Goal: Transaction & Acquisition: Purchase product/service

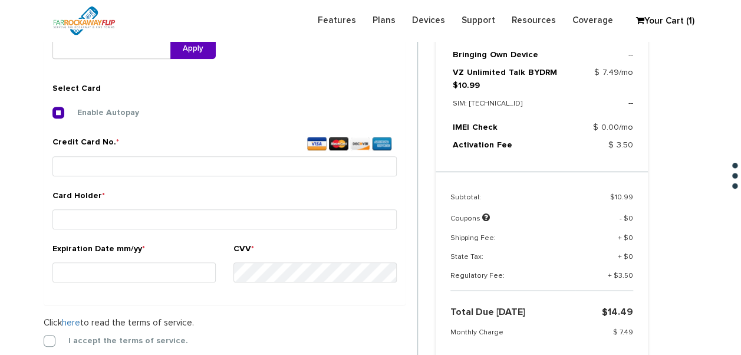
scroll to position [472, 0]
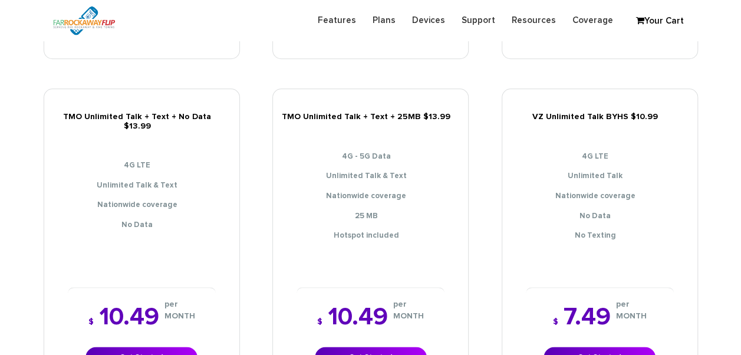
scroll to position [531, 0]
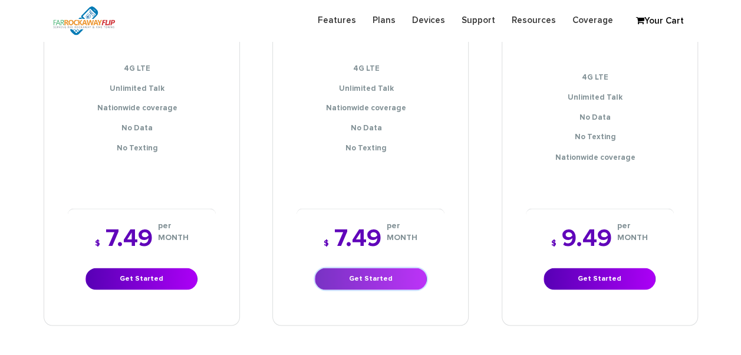
click at [389, 232] on div "$ 7.49 per MONTH Get Started" at bounding box center [371, 257] width 148 height 99
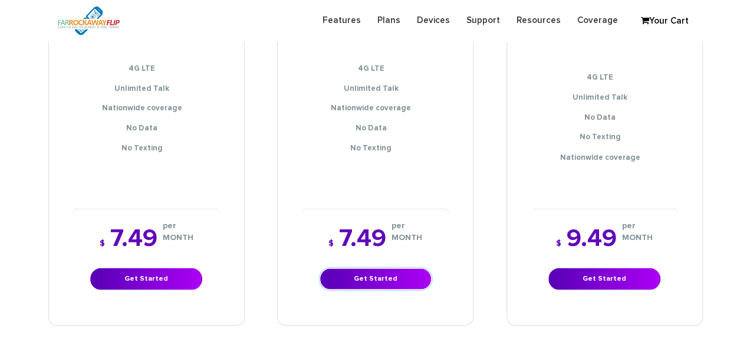
scroll to position [944, 0]
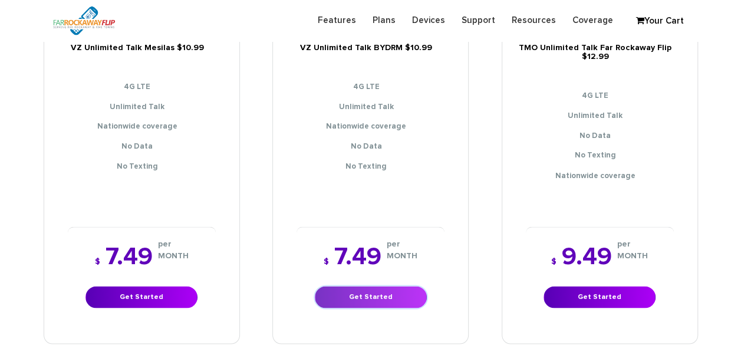
click at [354, 289] on link "Get Started" at bounding box center [371, 297] width 112 height 22
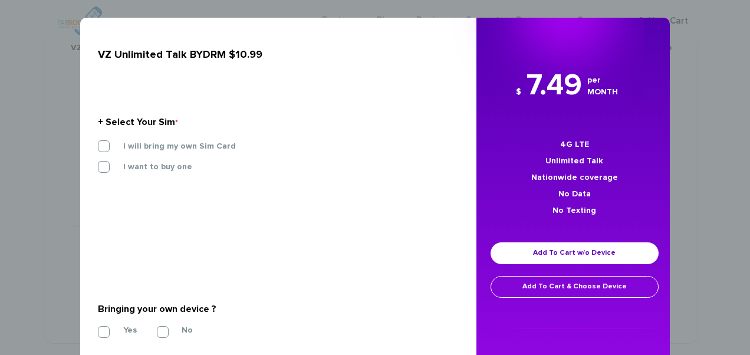
click at [199, 131] on div "+ Select Your Sim *" at bounding box center [274, 122] width 352 height 19
click at [196, 145] on label "I will bring my own Sim Card" at bounding box center [171, 146] width 130 height 11
click at [98, 143] on input "I will bring my own Sim Card" at bounding box center [98, 143] width 0 height 0
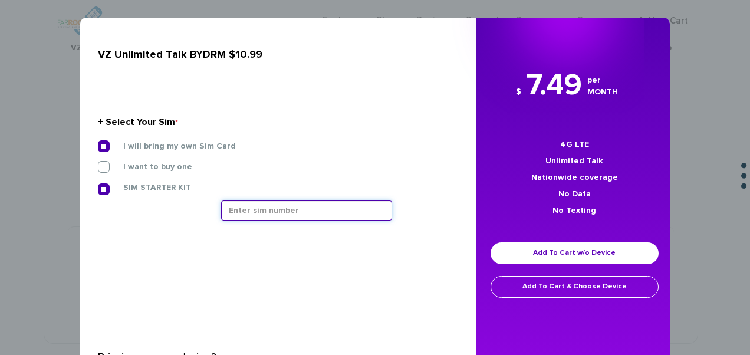
click at [275, 209] on input "text" at bounding box center [306, 211] width 171 height 20
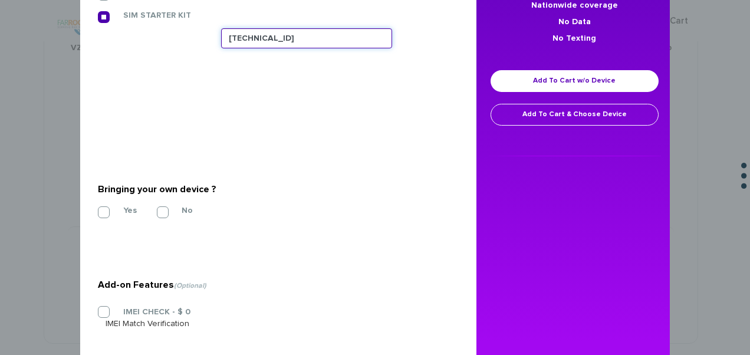
scroll to position [232, 0]
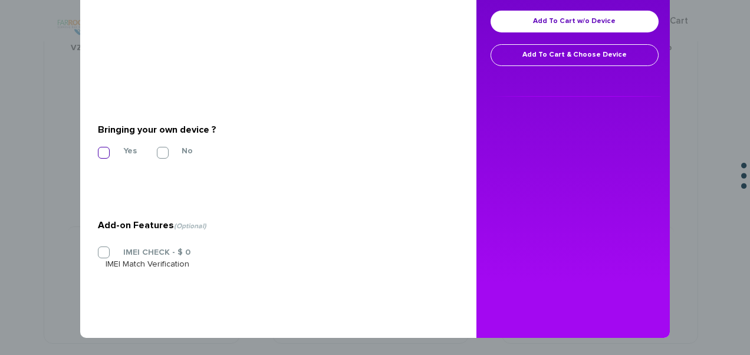
type input "[TECHNICAL_ID]"
click at [116, 153] on label "Yes" at bounding box center [121, 151] width 31 height 11
click at [98, 149] on input "Yes" at bounding box center [98, 149] width 0 height 0
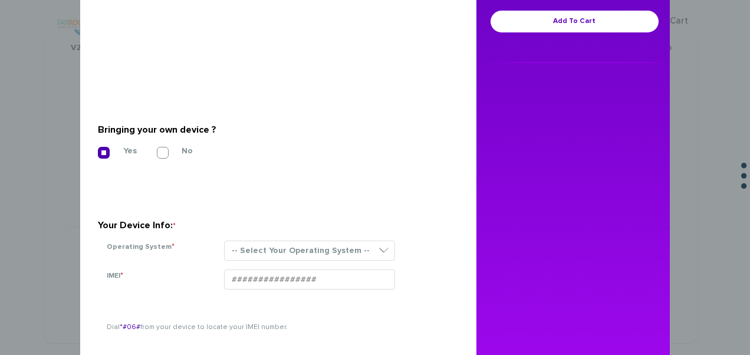
click at [307, 236] on section "Your Device Info: * Operating System * -- Select Your Operating System -- ANDRO…" at bounding box center [274, 228] width 352 height 84
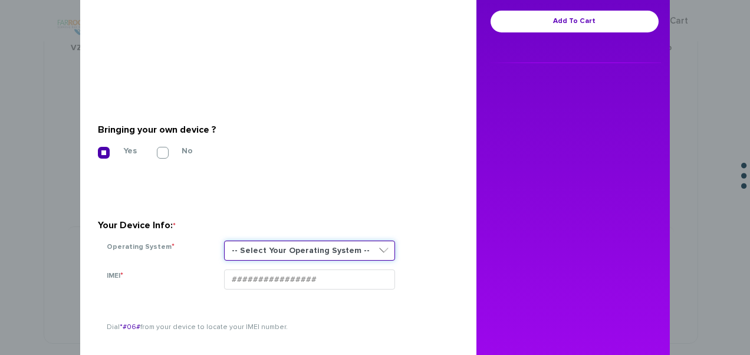
click at [303, 245] on select "-- Select Your Operating System -- ANDROID BLACKBERRY IOS NONE (BASIC PHONE) WI…" at bounding box center [309, 251] width 171 height 20
select select "NONE (BASIC PHONE)"
click at [224, 241] on select "-- Select Your Operating System -- ANDROID BLACKBERRY IOS NONE (BASIC PHONE) WI…" at bounding box center [309, 251] width 171 height 20
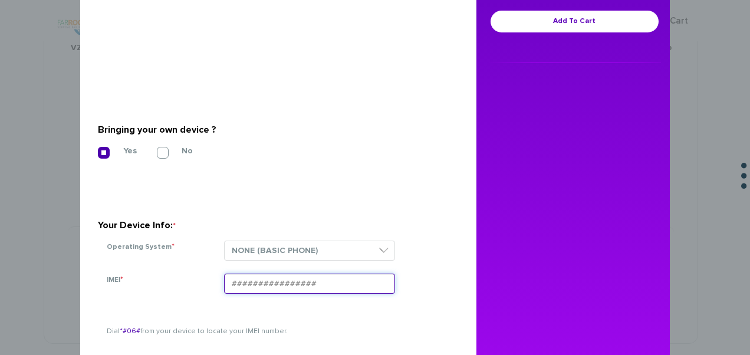
paste input "354834107869681"
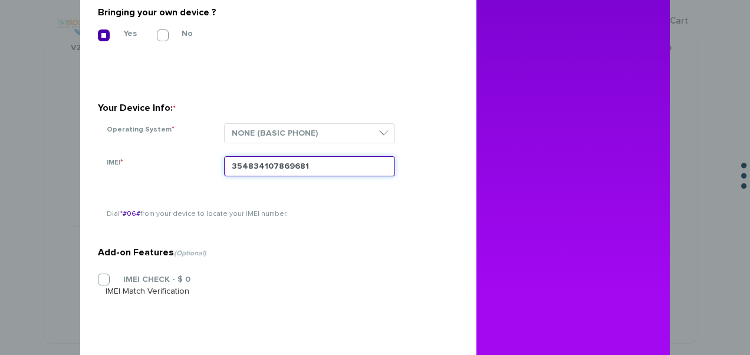
scroll to position [350, 0]
type input "354834107869681"
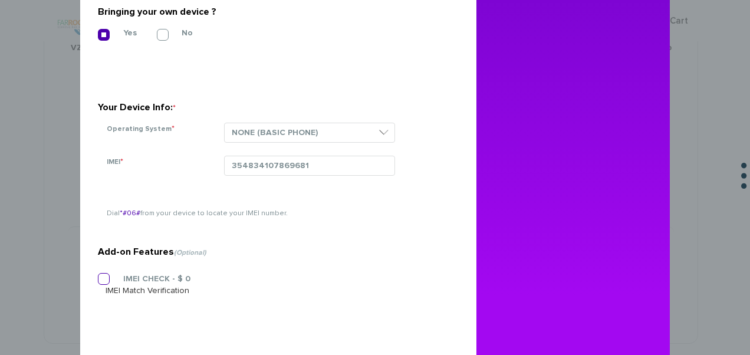
click at [157, 274] on section "Add-on Features (Optional) IMEI CHECK - $ 0 IMEI Match Verification" at bounding box center [274, 245] width 352 height 186
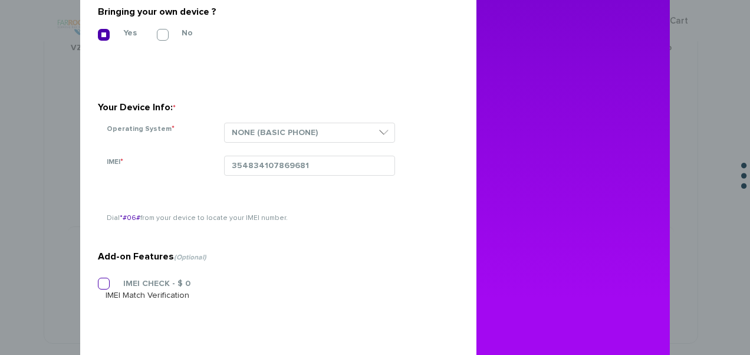
click at [109, 287] on label "IMEI CHECK - $ 0" at bounding box center [148, 283] width 85 height 11
click at [98, 280] on input "IMEI CHECK - $ 0" at bounding box center [98, 280] width 0 height 0
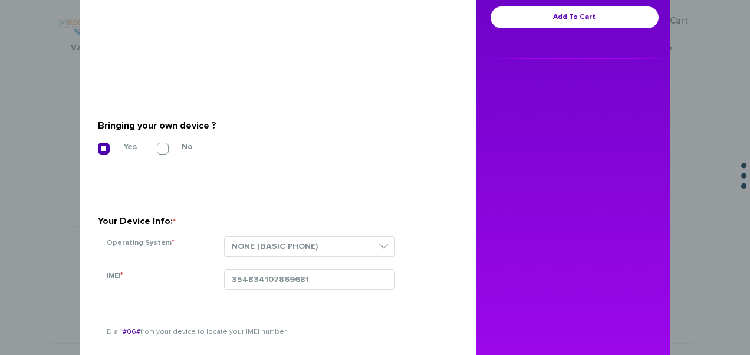
scroll to position [55, 0]
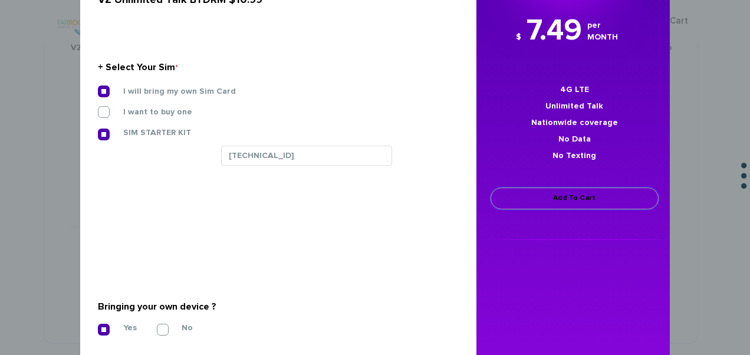
click at [513, 192] on link "Add To Cart" at bounding box center [575, 199] width 168 height 22
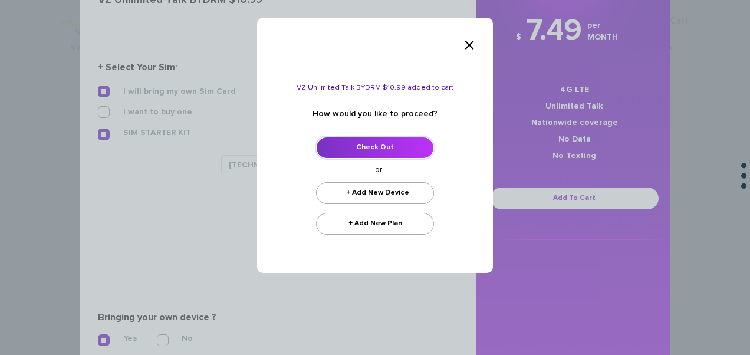
click at [372, 142] on link "Check Out" at bounding box center [375, 148] width 118 height 22
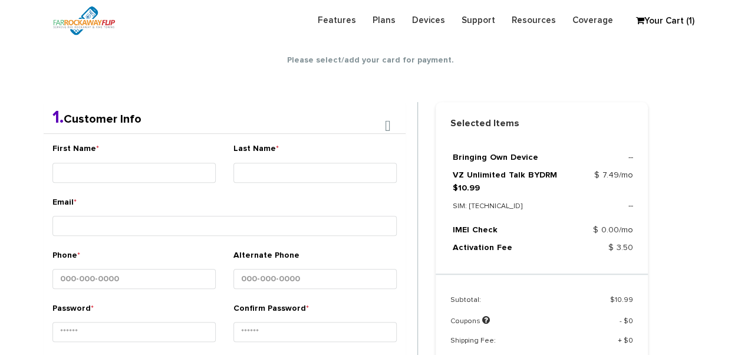
scroll to position [208, 0]
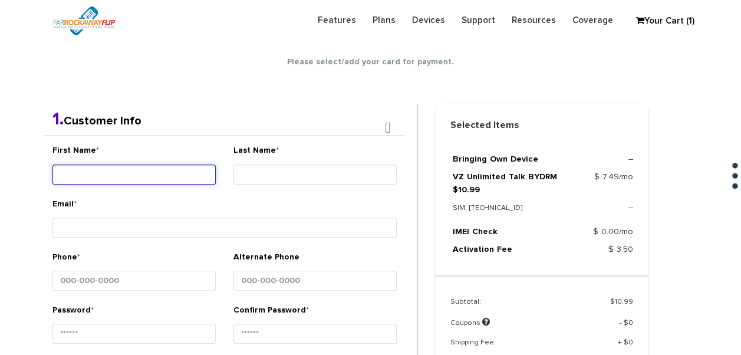
click at [126, 170] on input "First Name *" at bounding box center [133, 175] width 163 height 20
type input "Ariella"
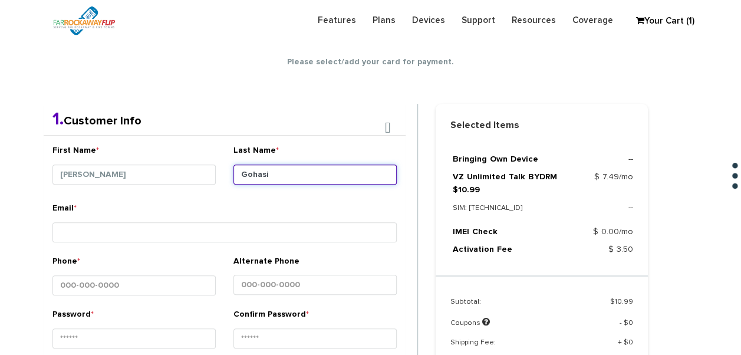
type input "Gohasi"
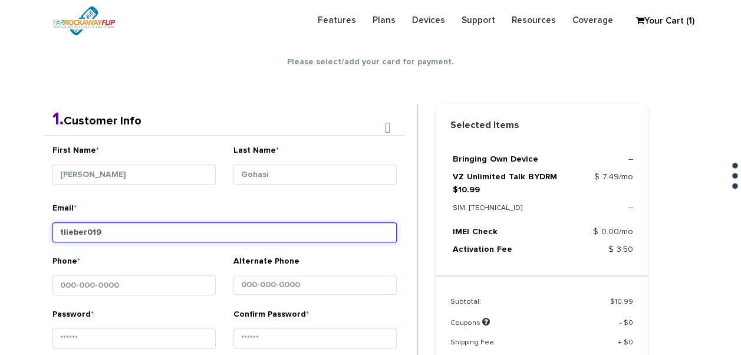
click at [103, 228] on input "tlieber019" at bounding box center [224, 232] width 344 height 20
click at [185, 234] on input "tlieber01@gmail.com" at bounding box center [224, 232] width 344 height 20
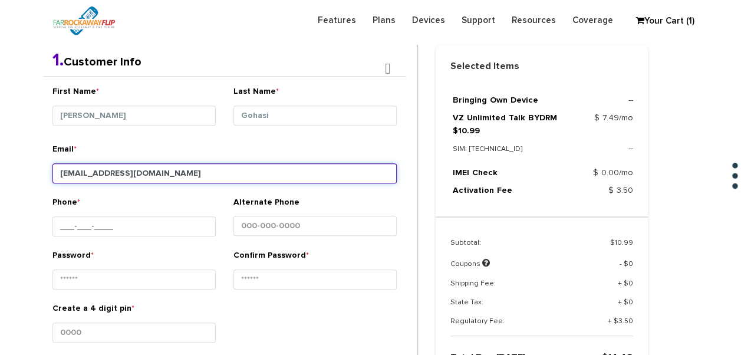
type input "tlieber01@gmail.com"
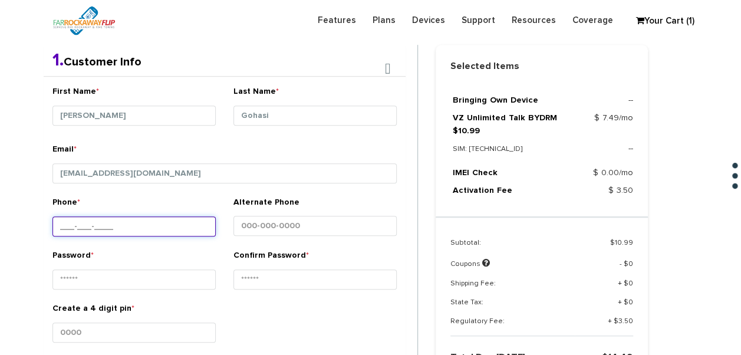
click at [152, 219] on input "Phone *" at bounding box center [133, 226] width 163 height 20
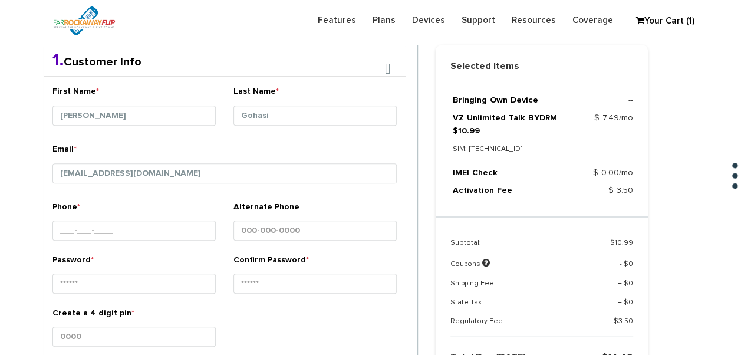
click at [151, 249] on div "Phone *" at bounding box center [134, 227] width 181 height 53
click at [155, 227] on input "Phone *" at bounding box center [133, 231] width 163 height 20
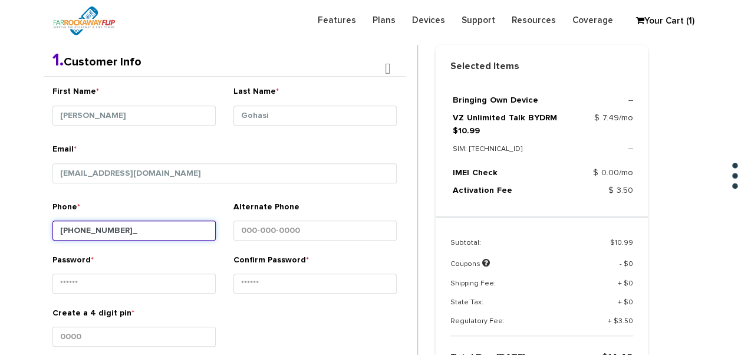
type input "347-589-1020"
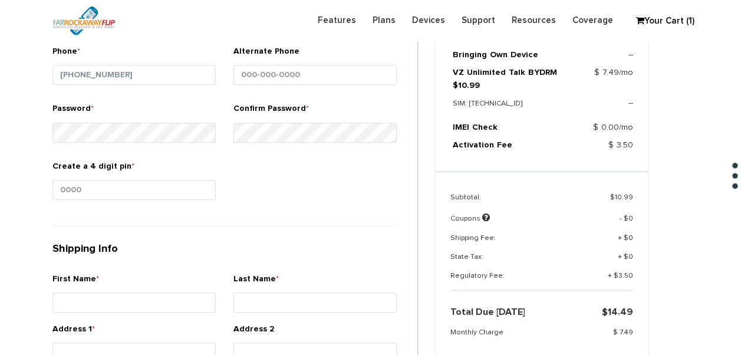
scroll to position [443, 0]
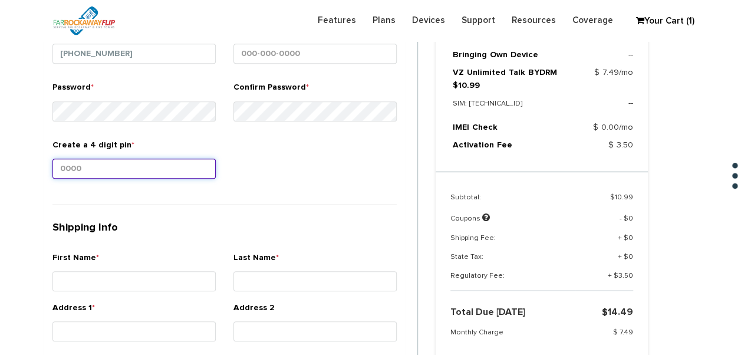
click at [149, 163] on input "Create a 4 digit pin *" at bounding box center [133, 169] width 163 height 20
type input "1234"
click at [163, 267] on div "First Name *" at bounding box center [133, 274] width 163 height 44
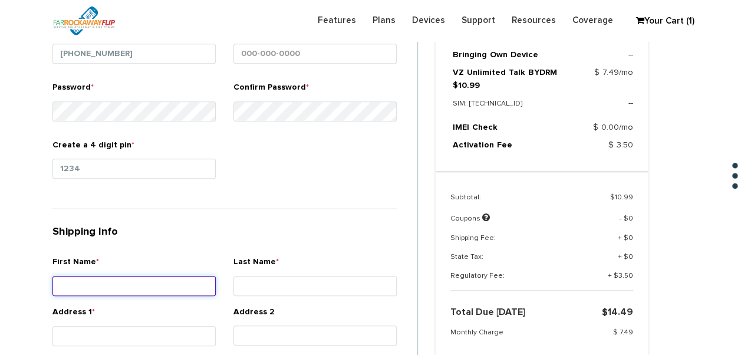
click at [163, 276] on input "First Name *" at bounding box center [133, 286] width 163 height 20
type input "ariella"
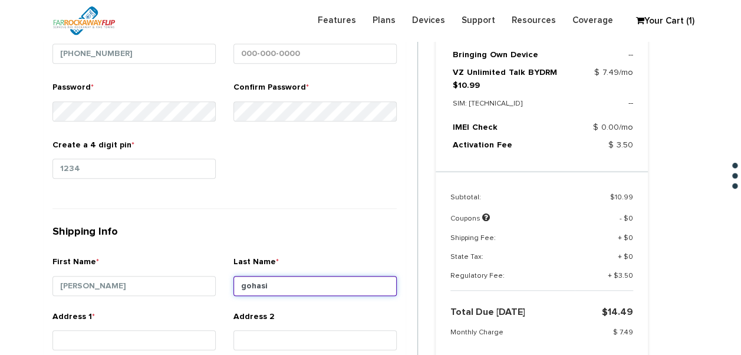
type input "gohasi"
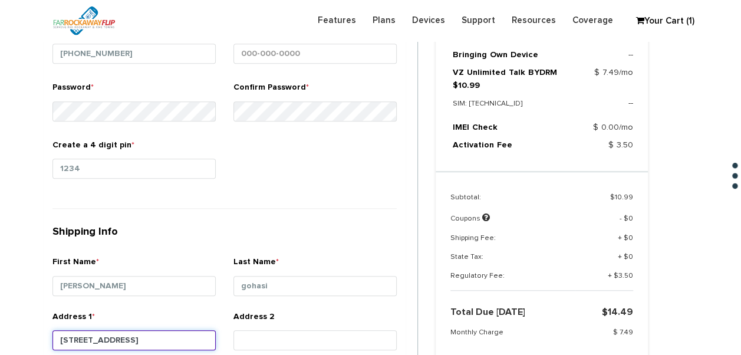
type input "1137 east 23rd st"
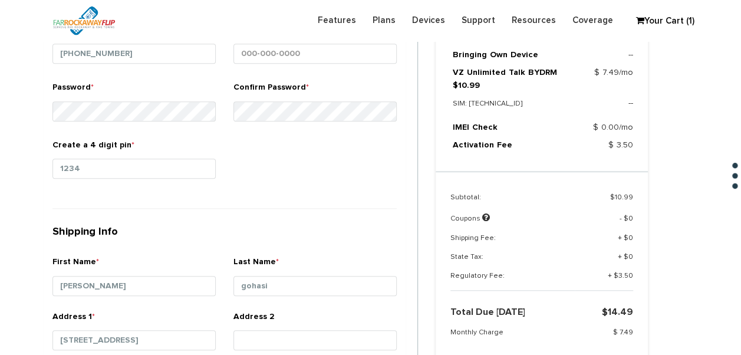
scroll to position [658, 0]
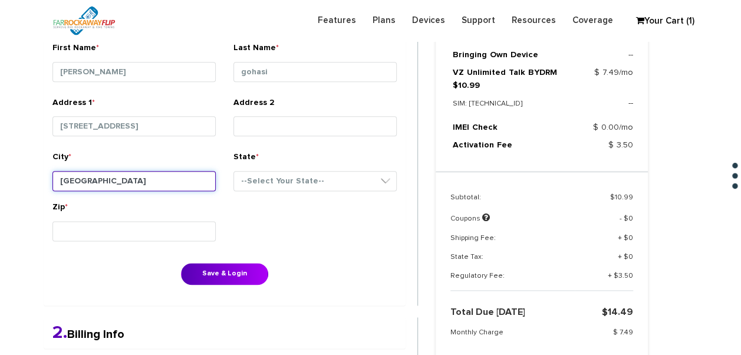
type input "[GEOGRAPHIC_DATA]"
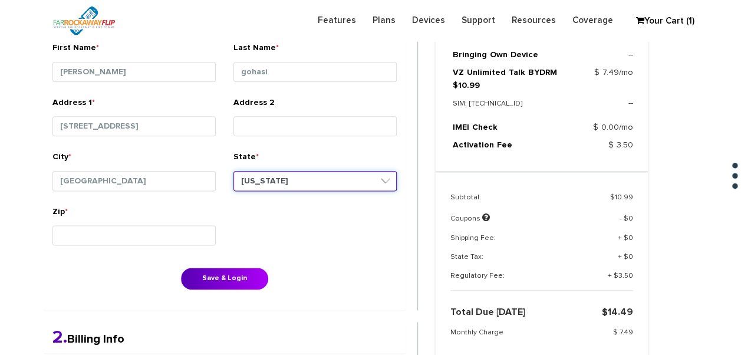
click at [284, 183] on select "--Select Your State-- [US_STATE][GEOGRAPHIC_DATA] [US_STATE] [US_STATE] [US_STA…" at bounding box center [315, 181] width 163 height 20
select select "NY"
click at [234, 171] on select "--Select Your State-- [US_STATE][GEOGRAPHIC_DATA] [US_STATE] [US_STATE] [US_STA…" at bounding box center [315, 181] width 163 height 20
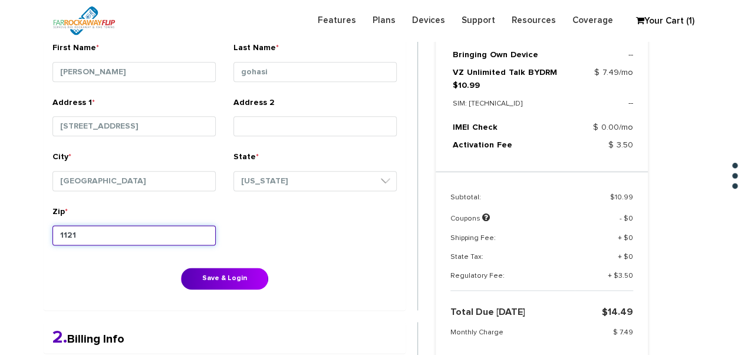
type input "11210"
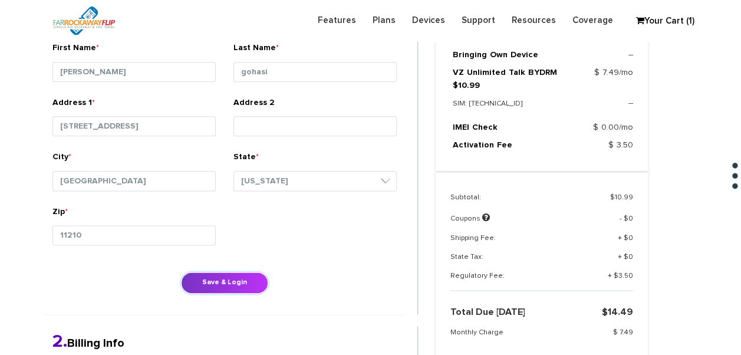
click at [241, 274] on button "Save & Login" at bounding box center [224, 283] width 87 height 22
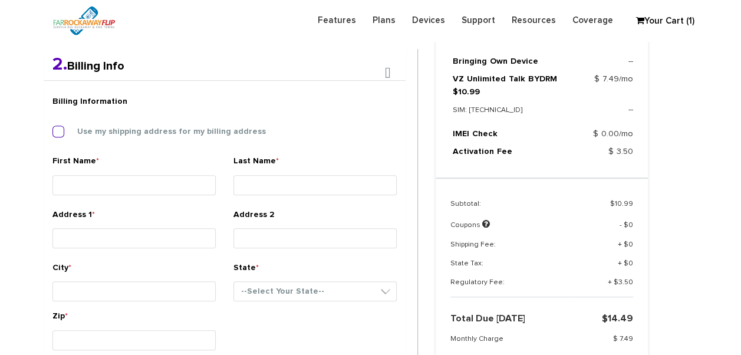
click at [139, 133] on label "Use my shipping address for my billing address" at bounding box center [163, 131] width 206 height 11
click at [52, 128] on input "Use my shipping address for my billing address" at bounding box center [52, 128] width 0 height 0
type input "ariella"
type input "gohasi"
type input "1137 east 23rd st"
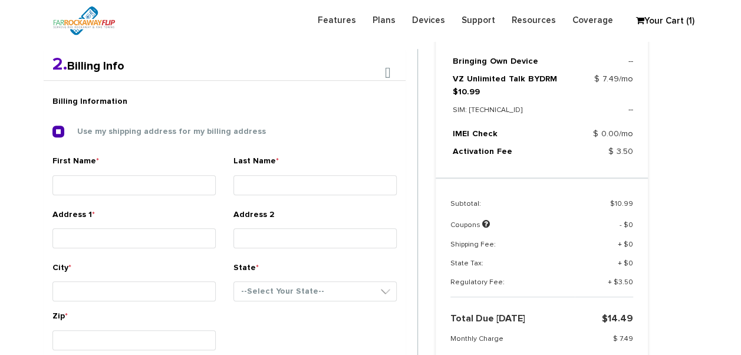
type input "brooklyn"
select select "NY"
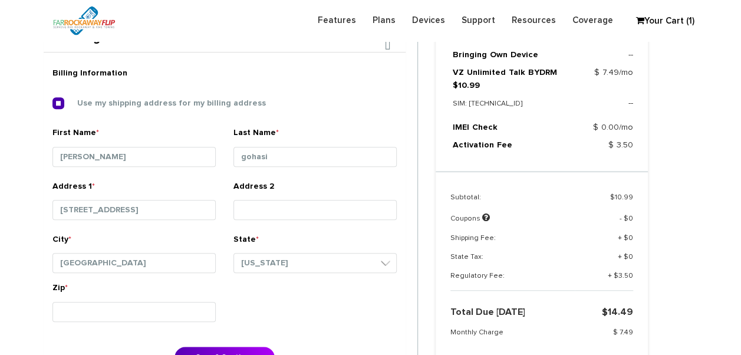
scroll to position [482, 0]
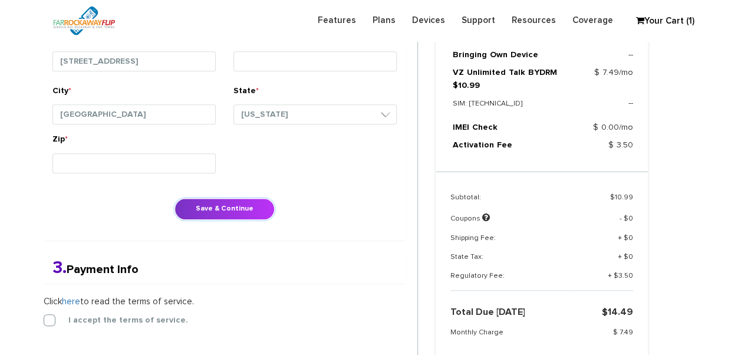
click at [243, 198] on button "Save & Continue" at bounding box center [225, 209] width 100 height 22
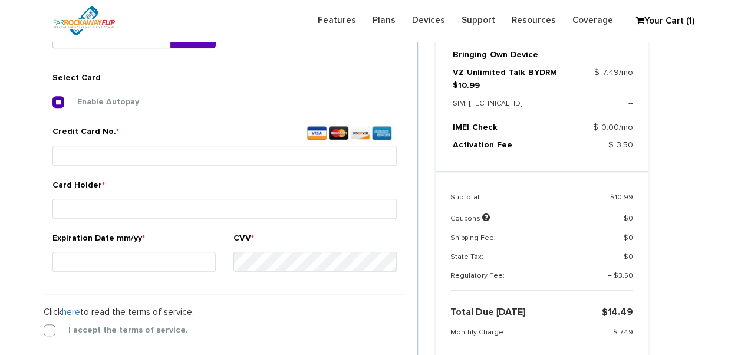
scroll to position [439, 0]
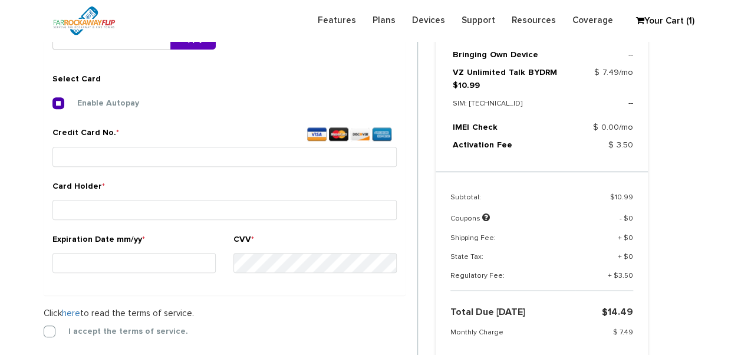
click at [53, 326] on label "I accept the terms of service." at bounding box center [119, 331] width 137 height 11
click at [44, 328] on input "I accept the terms of service." at bounding box center [44, 328] width 0 height 0
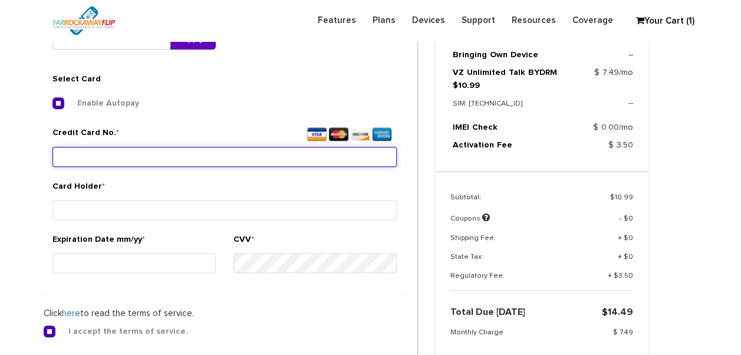
click at [193, 147] on input "Credit Card No. *" at bounding box center [224, 157] width 344 height 20
type input "3704 3093 8520 08"
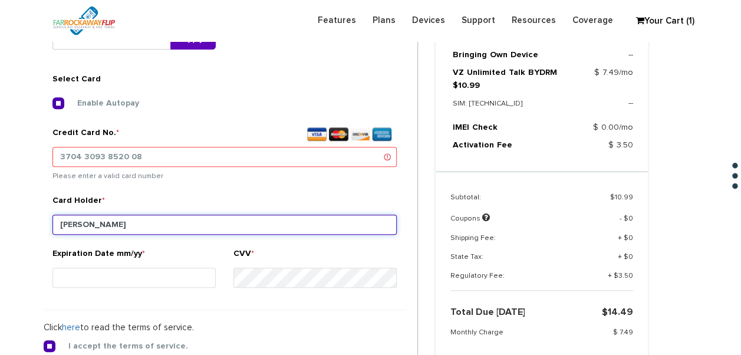
type input "derek"
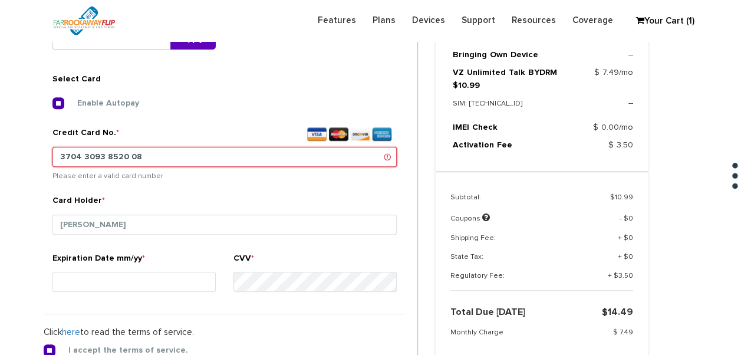
click at [186, 151] on input "3704 3093 8520 08" at bounding box center [224, 157] width 344 height 20
click at [145, 158] on input "3704 3093 8520 08" at bounding box center [224, 157] width 344 height 20
click at [107, 158] on input "3704 3093 8520 08" at bounding box center [224, 157] width 344 height 20
click at [204, 153] on input "3704 3093 0520 08" at bounding box center [224, 157] width 344 height 20
click at [106, 157] on input "3704 3093 0520 08" at bounding box center [224, 157] width 344 height 20
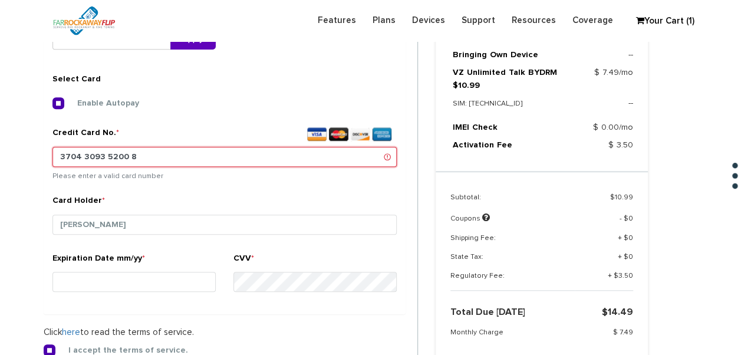
type input "3704 3093 8520 08"
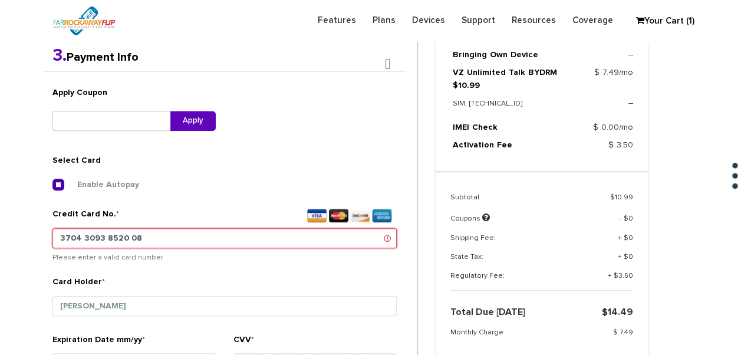
scroll to position [262, 0]
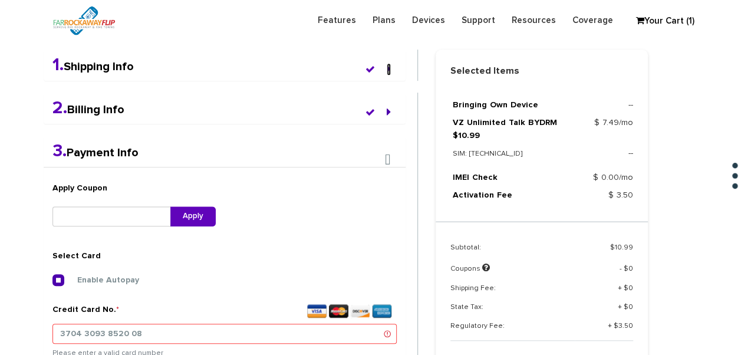
click at [387, 74] on icon at bounding box center [389, 69] width 4 height 12
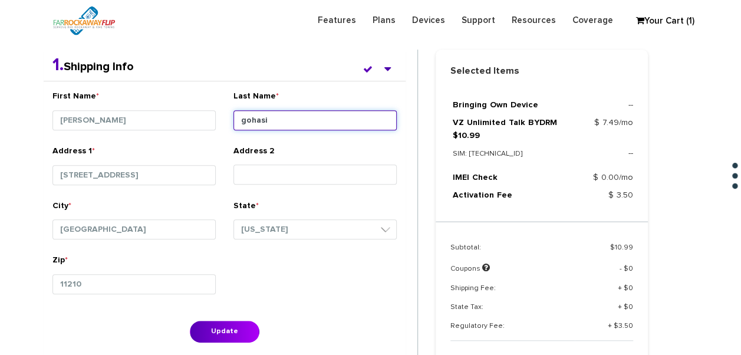
click at [297, 122] on input "gohasi" at bounding box center [315, 120] width 163 height 20
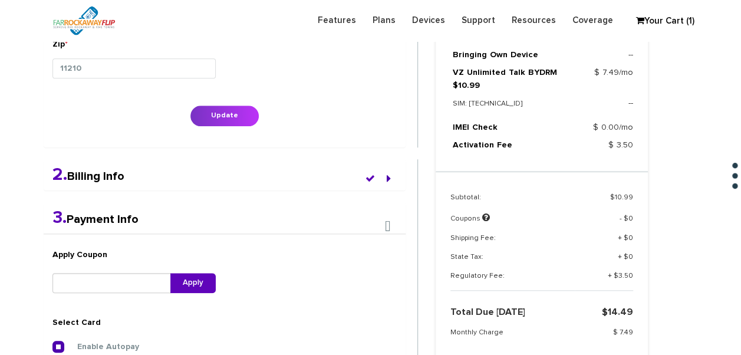
scroll to position [498, 0]
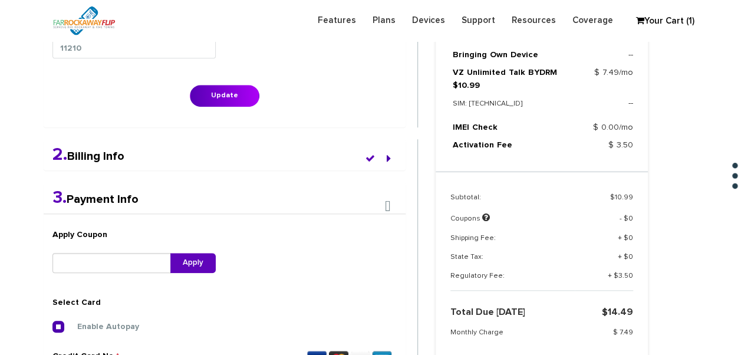
type input "gohari"
click at [390, 154] on li at bounding box center [389, 159] width 16 height 13
click at [387, 160] on icon at bounding box center [389, 159] width 4 height 12
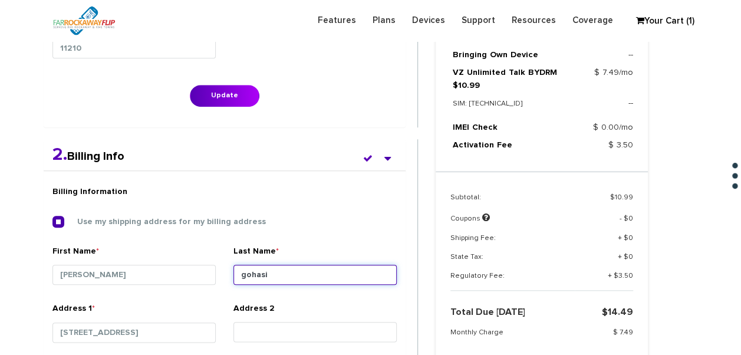
click at [263, 273] on input "gohasi" at bounding box center [315, 275] width 163 height 20
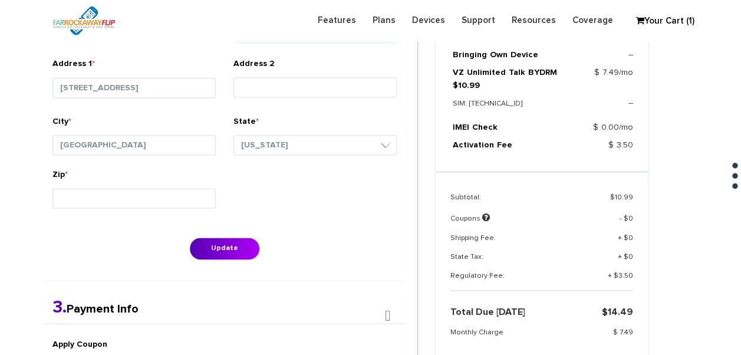
scroll to position [793, 0]
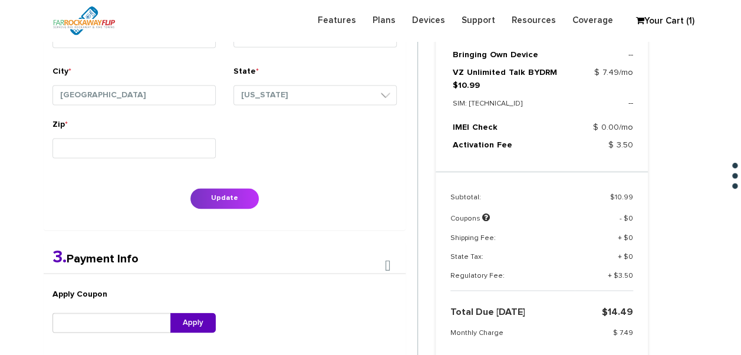
type input "gohari"
click at [238, 204] on button "Update" at bounding box center [225, 199] width 70 height 22
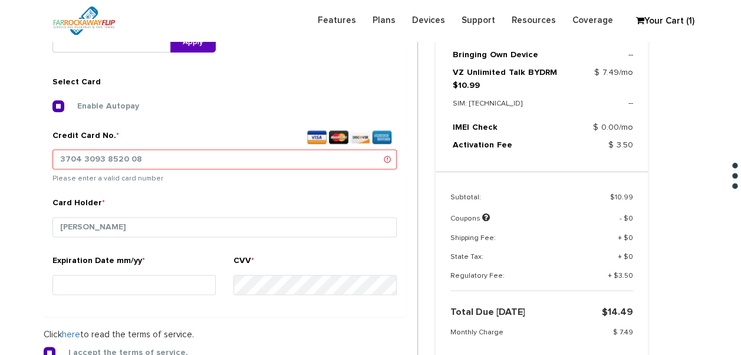
scroll to position [719, 0]
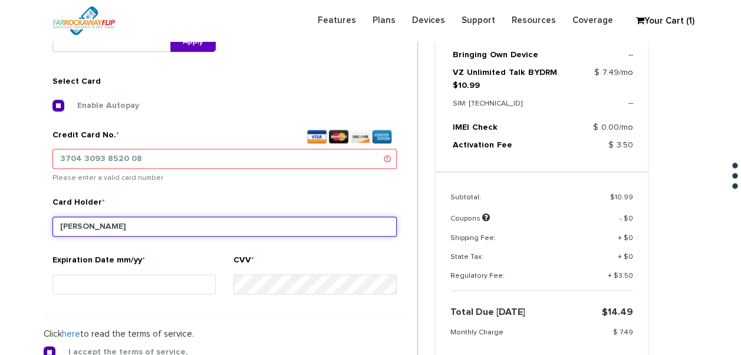
drag, startPoint x: 130, startPoint y: 221, endPoint x: 1, endPoint y: 223, distance: 128.6
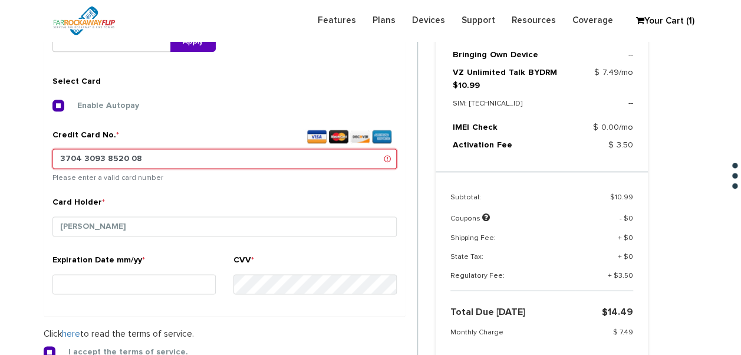
click at [94, 159] on input "3704 3093 8520 08" at bounding box center [224, 159] width 344 height 20
type input "3704 3013 8520 08"
click at [137, 196] on div "Card Holder * derek" at bounding box center [224, 220] width 344 height 49
click at [139, 212] on div "Card Holder * derek" at bounding box center [224, 220] width 344 height 49
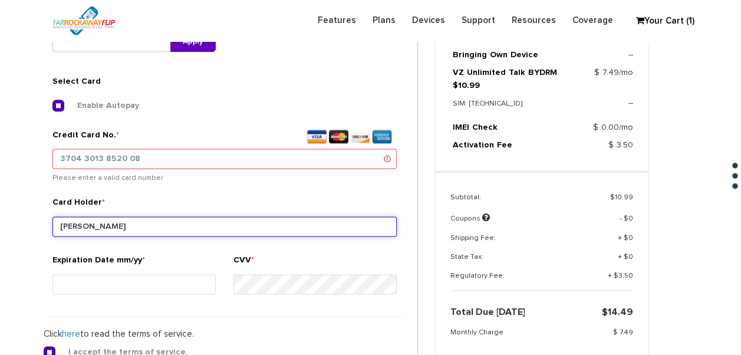
click at [139, 220] on input "derek" at bounding box center [224, 226] width 344 height 20
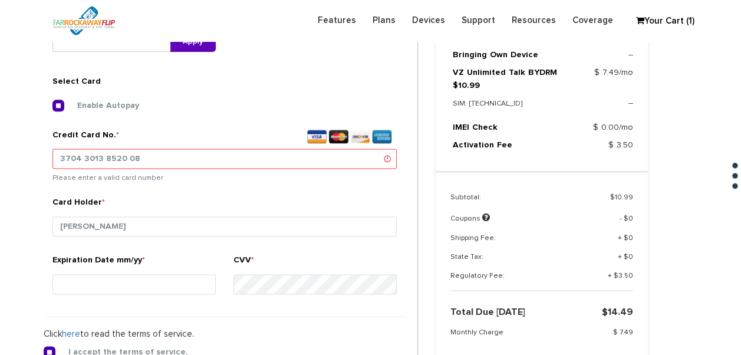
click at [155, 270] on div "Expiration Date mm/yy *" at bounding box center [133, 276] width 163 height 44
click at [156, 276] on input "Expiration Date mm/yy *" at bounding box center [133, 284] width 163 height 20
type input "02/27"
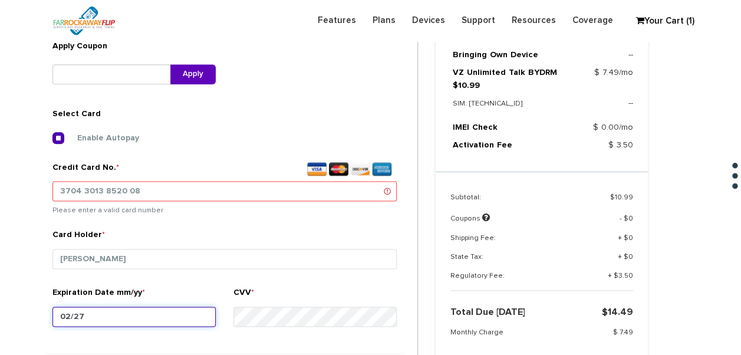
scroll to position [660, 0]
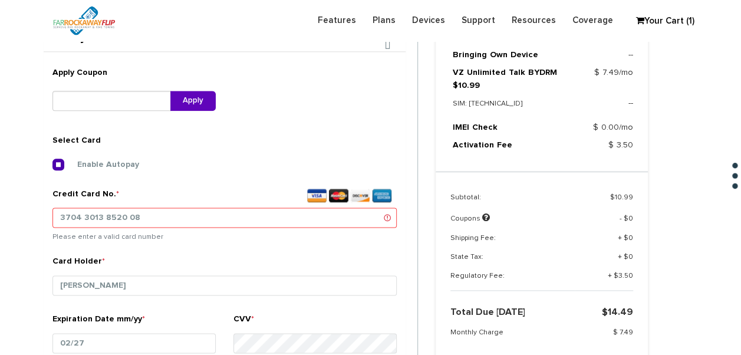
drag, startPoint x: 322, startPoint y: 227, endPoint x: 228, endPoint y: 231, distance: 94.4
click at [231, 230] on small "Please enter a valid card number" at bounding box center [224, 235] width 344 height 13
drag, startPoint x: 169, startPoint y: 219, endPoint x: 44, endPoint y: 221, distance: 125.0
click at [44, 221] on div "Credit Card No. * 3704 3013 8520 08 Please enter a valid card number" at bounding box center [225, 222] width 362 height 68
click at [94, 217] on input "3704 3013 8520 08" at bounding box center [224, 218] width 344 height 20
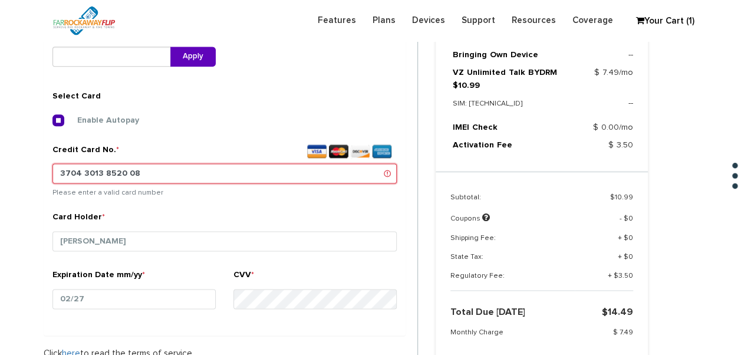
scroll to position [708, 0]
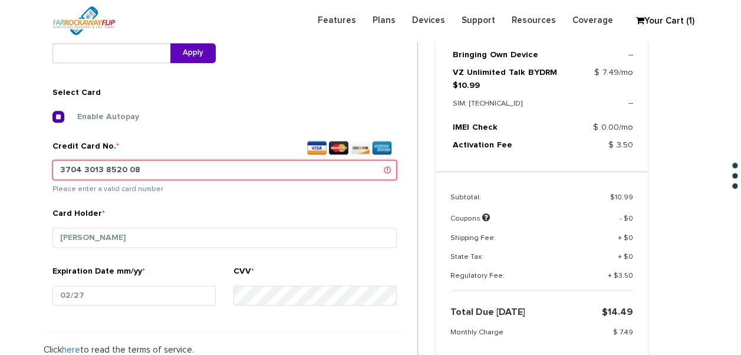
drag, startPoint x: 153, startPoint y: 164, endPoint x: 35, endPoint y: 172, distance: 118.8
click at [35, 172] on div "1. Shipping Info First Name * ariella Last Name * gohari Address 1 * 1137 east …" at bounding box center [231, 46] width 392 height 885
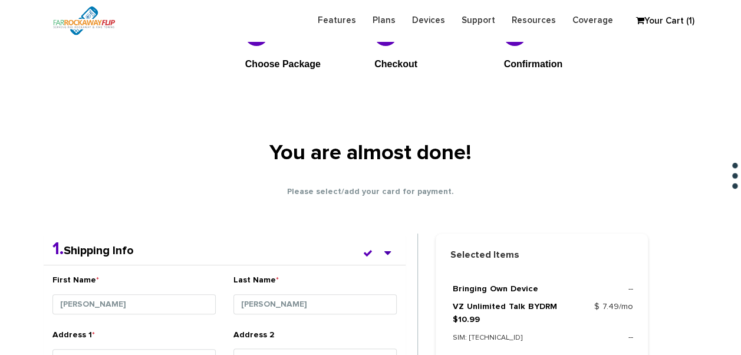
scroll to position [0, 0]
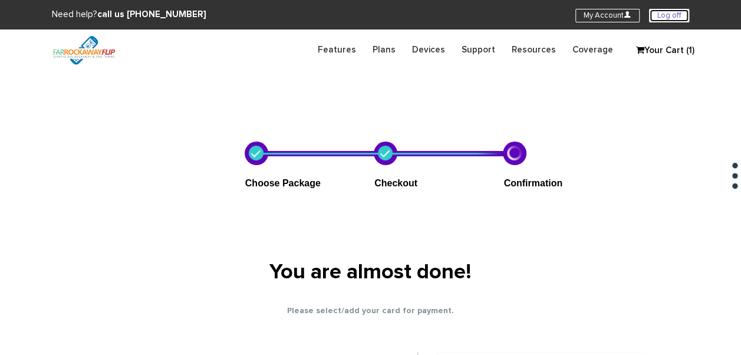
click at [684, 12] on link "Log off" at bounding box center [669, 16] width 40 height 14
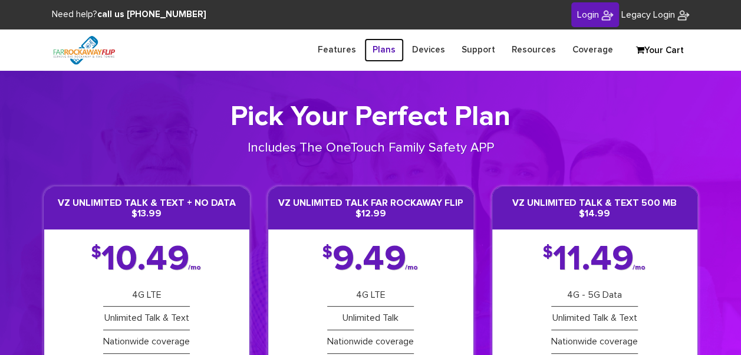
click at [404, 55] on link "Plans" at bounding box center [384, 49] width 40 height 23
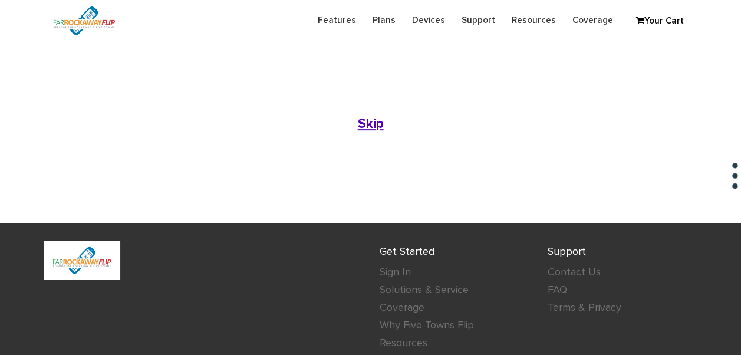
scroll to position [283, 0]
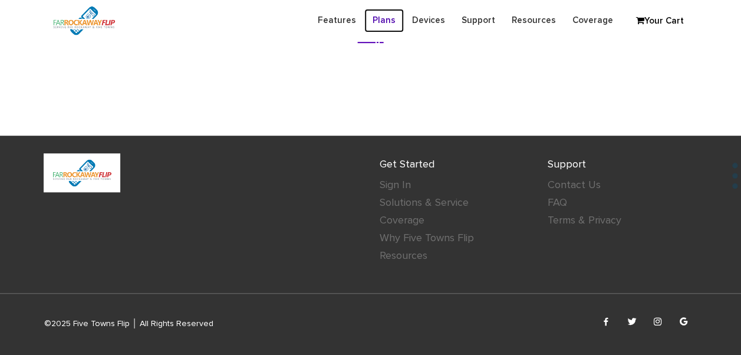
click at [395, 20] on link "Plans" at bounding box center [384, 20] width 40 height 23
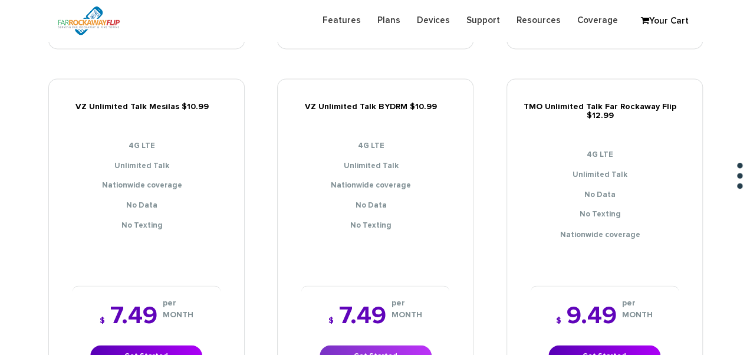
scroll to position [944, 0]
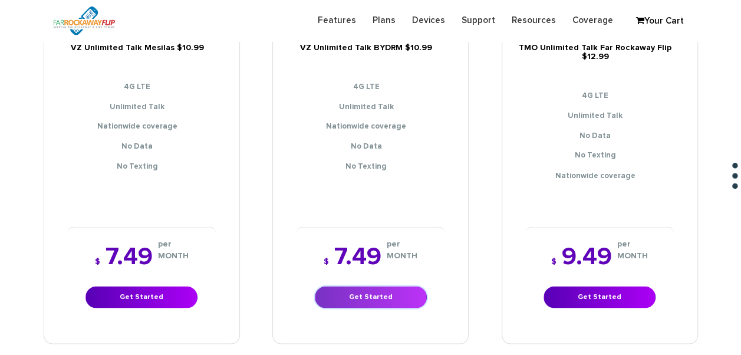
click at [400, 286] on link "Get Started" at bounding box center [371, 297] width 112 height 22
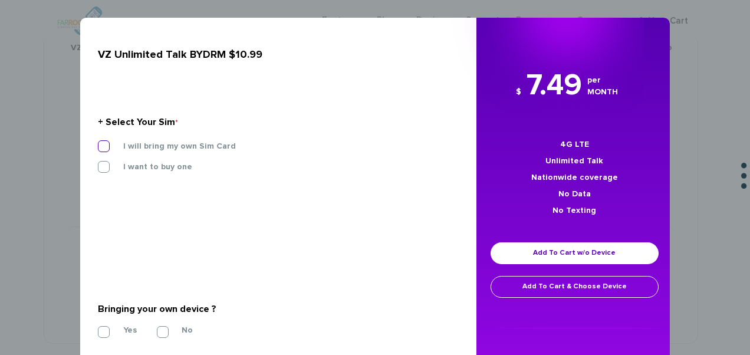
click at [172, 147] on label "I will bring my own Sim Card" at bounding box center [171, 146] width 130 height 11
click at [98, 143] on input "I will bring my own Sim Card" at bounding box center [98, 143] width 0 height 0
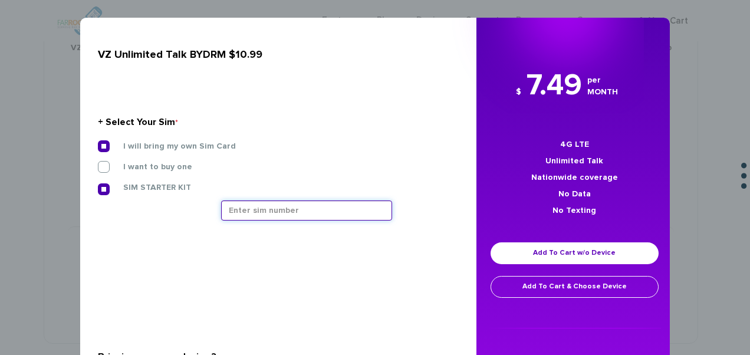
click at [264, 206] on input "text" at bounding box center [306, 211] width 171 height 20
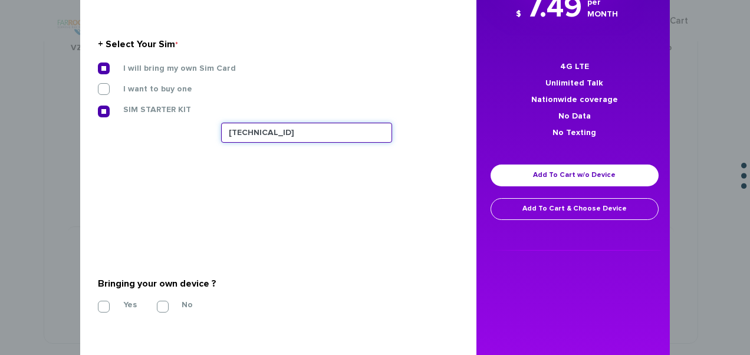
scroll to position [118, 0]
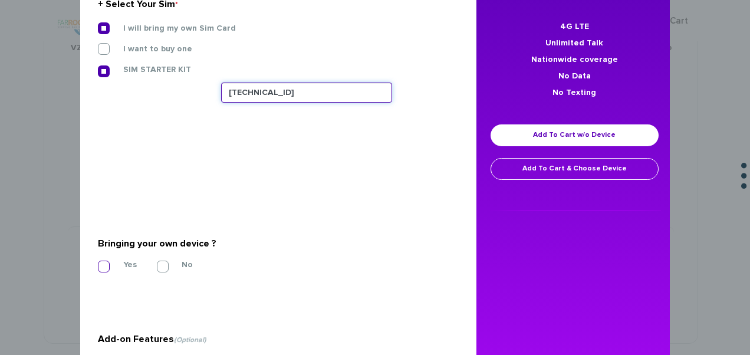
type input "89148000011835964857"
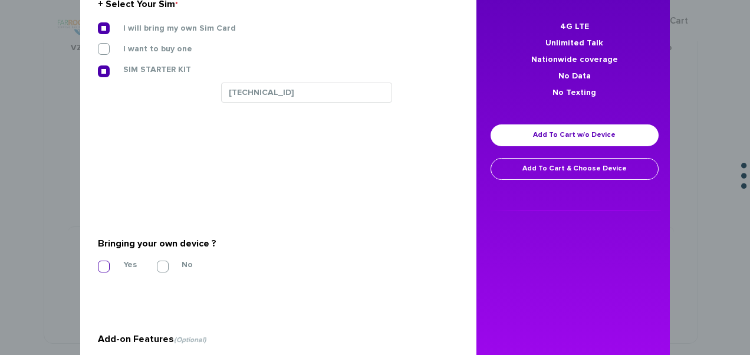
click at [109, 266] on label "Yes" at bounding box center [121, 264] width 31 height 11
click at [98, 263] on input "Yes" at bounding box center [98, 263] width 0 height 0
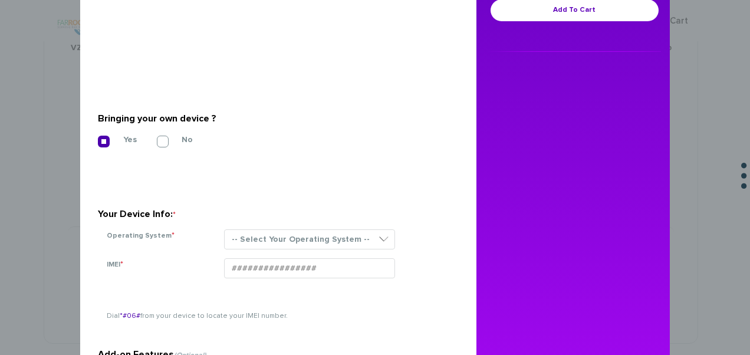
scroll to position [354, 0]
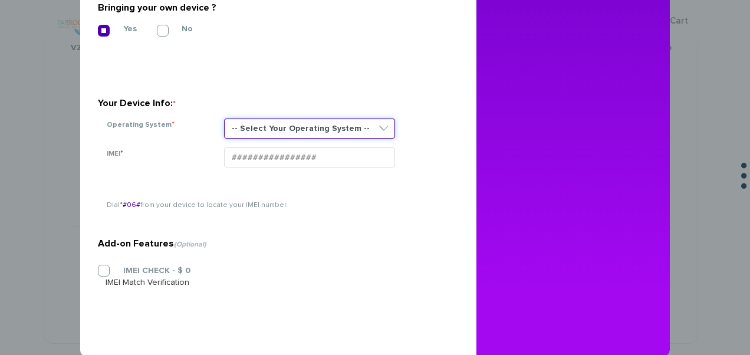
click at [246, 130] on select "-- Select Your Operating System -- ANDROID BLACKBERRY IOS NONE (BASIC PHONE) WI…" at bounding box center [309, 129] width 171 height 20
select select "NONE (BASIC PHONE)"
click at [224, 119] on select "-- Select Your Operating System -- ANDROID BLACKBERRY IOS NONE (BASIC PHONE) WI…" at bounding box center [309, 129] width 171 height 20
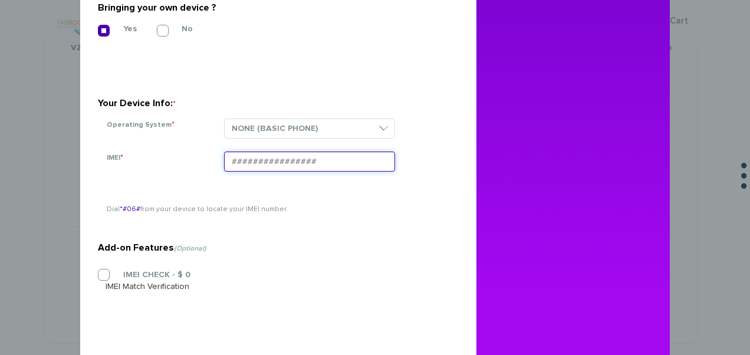
paste input "354834107869681"
type input "354834107869681"
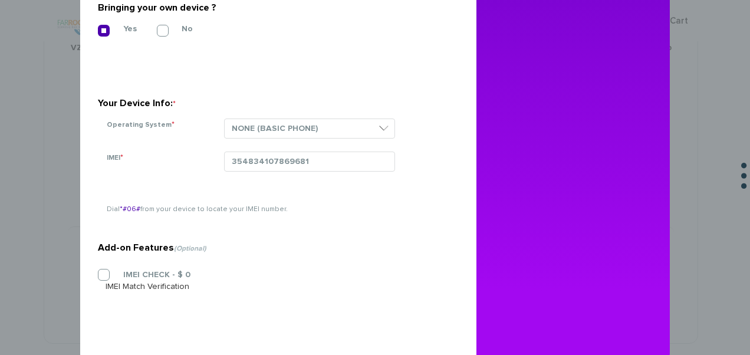
click at [109, 272] on section "Add-on Features (Optional) IMEI CHECK - $ 0 IMEI Match Verification" at bounding box center [274, 241] width 352 height 186
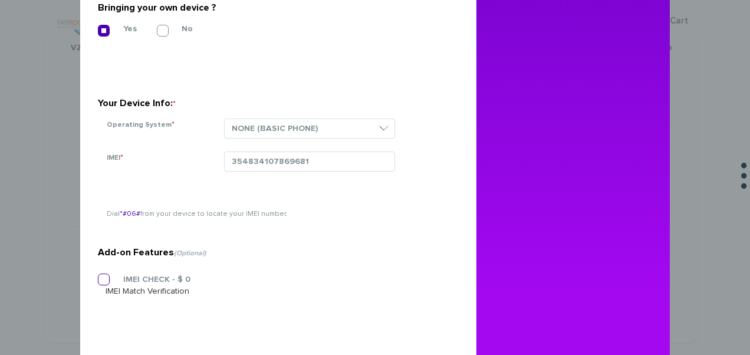
click at [108, 277] on label "IMEI CHECK - $ 0" at bounding box center [148, 279] width 85 height 11
click at [98, 276] on input "IMEI CHECK - $ 0" at bounding box center [98, 276] width 0 height 0
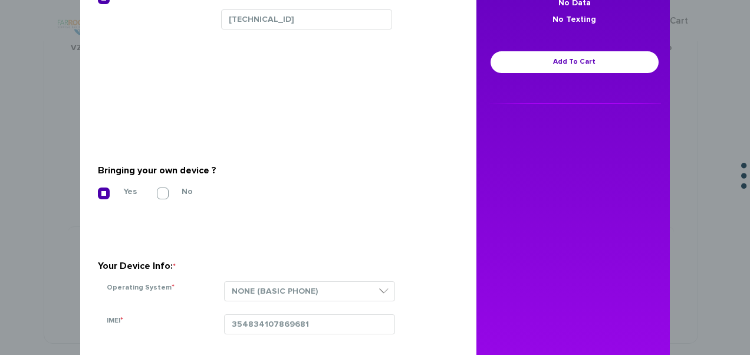
scroll to position [59, 0]
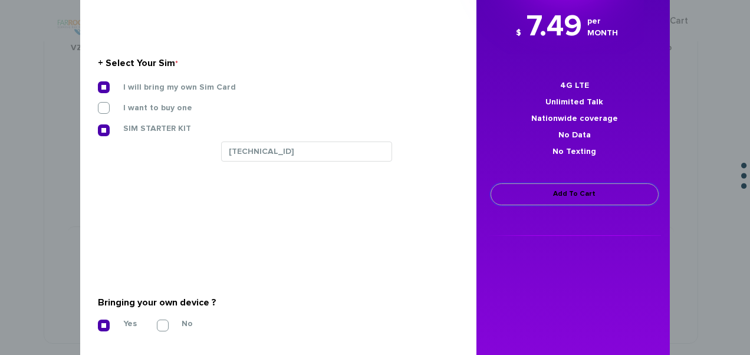
click at [514, 195] on link "Add To Cart" at bounding box center [575, 194] width 168 height 22
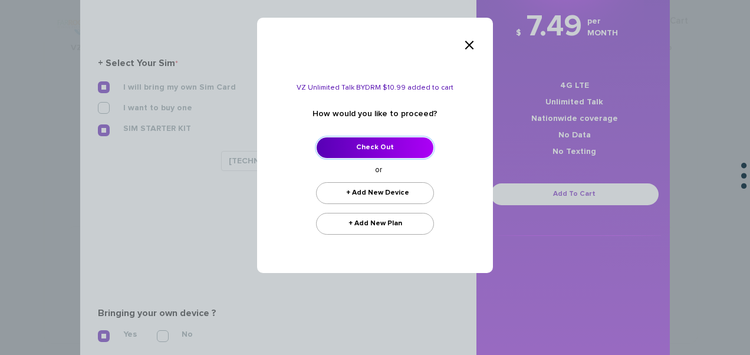
click at [397, 144] on link "Check Out" at bounding box center [375, 148] width 118 height 22
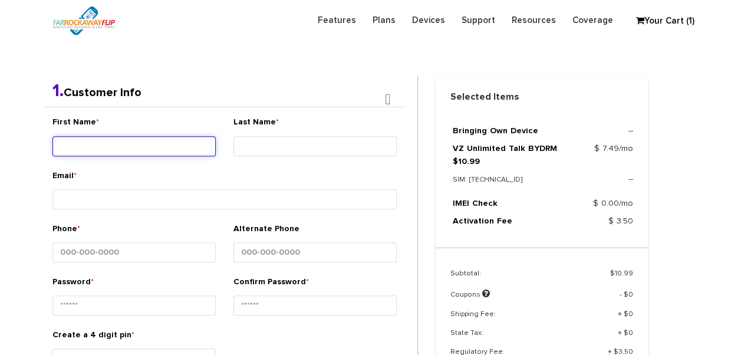
click at [167, 143] on input "First Name *" at bounding box center [133, 146] width 163 height 20
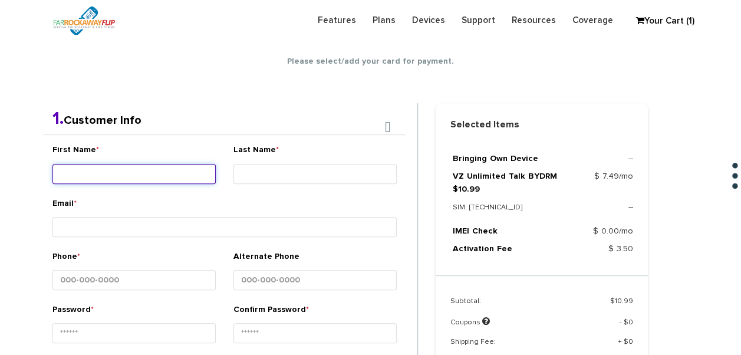
scroll to position [208, 0]
type input "Shani"
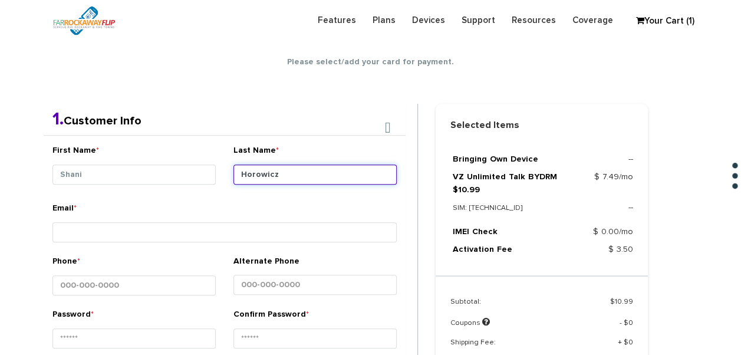
type input "Horowicz"
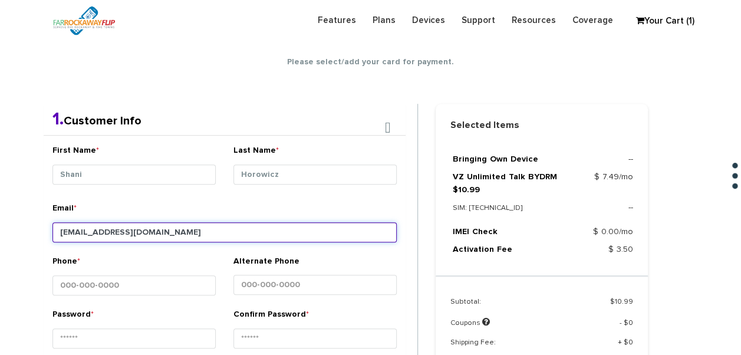
type input "[EMAIL_ADDRESS][DOMAIN_NAME]"
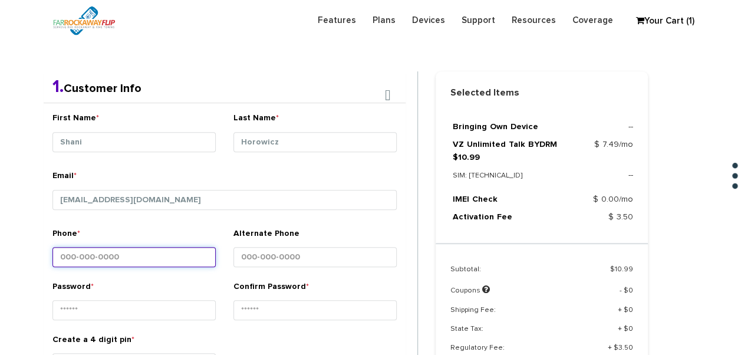
scroll to position [267, 0]
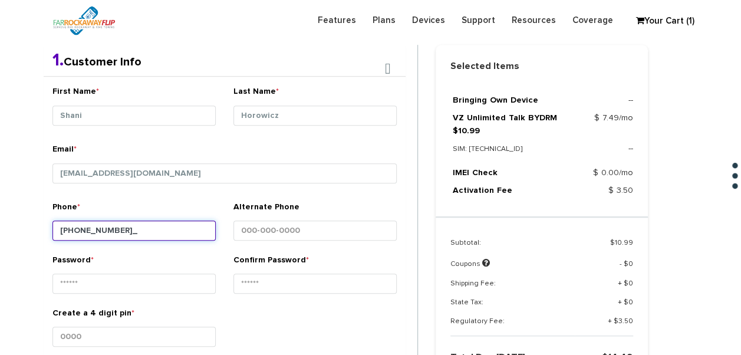
type input "[PHONE_NUMBER]"
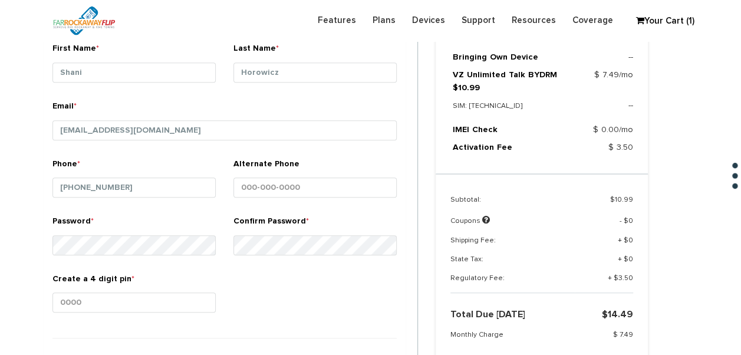
scroll to position [384, 0]
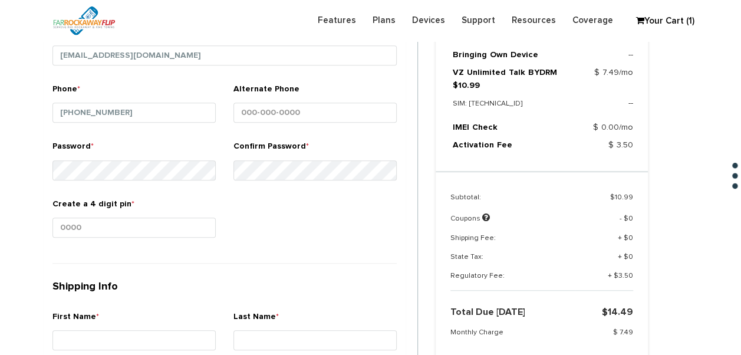
click at [139, 212] on div "Create a 4 digit pin *" at bounding box center [133, 220] width 163 height 44
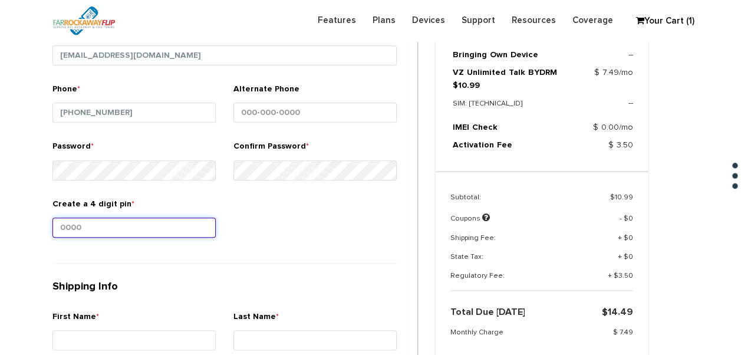
click at [142, 219] on input "Create a 4 digit pin *" at bounding box center [133, 228] width 163 height 20
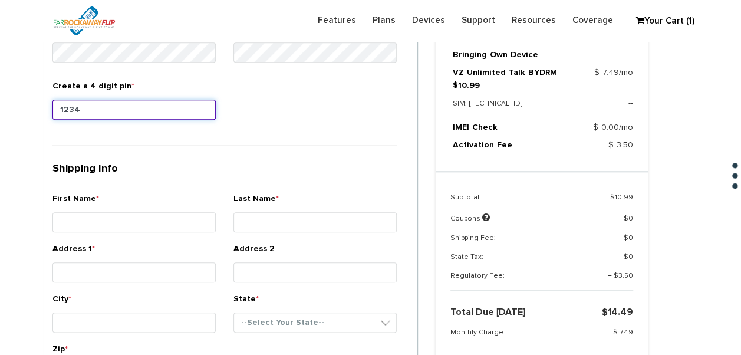
type input "1234"
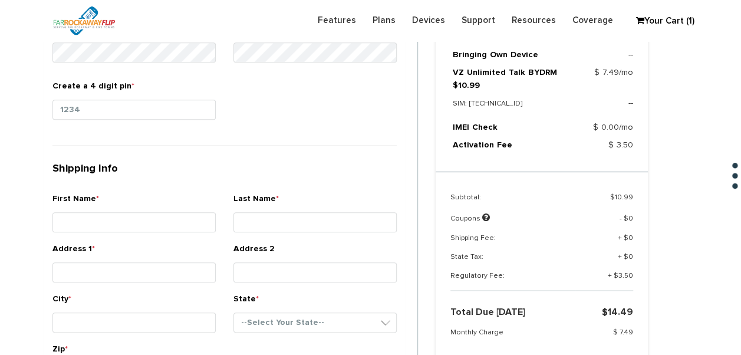
click at [139, 203] on div "First Name *" at bounding box center [133, 215] width 163 height 44
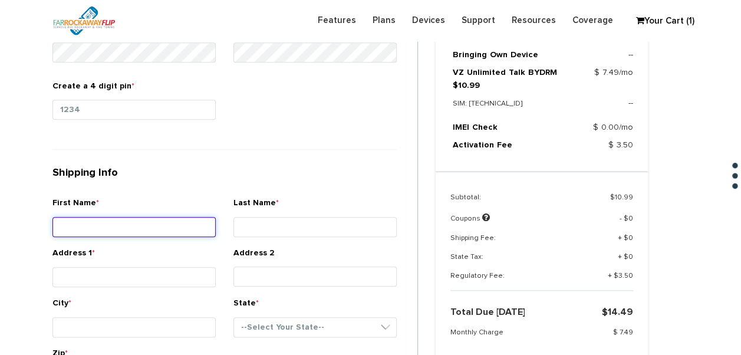
click at [140, 217] on input "First Name *" at bounding box center [133, 227] width 163 height 20
type input "shani"
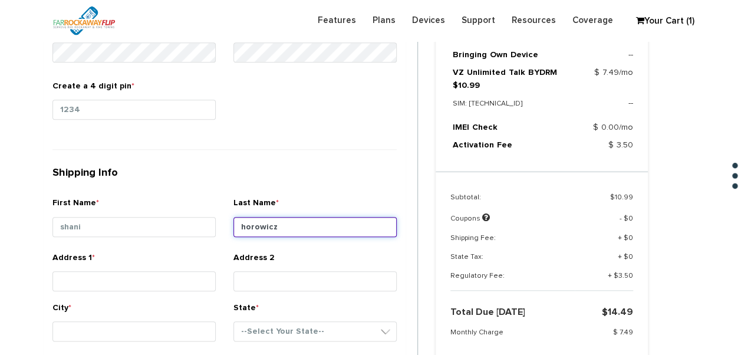
type input "horowicz"
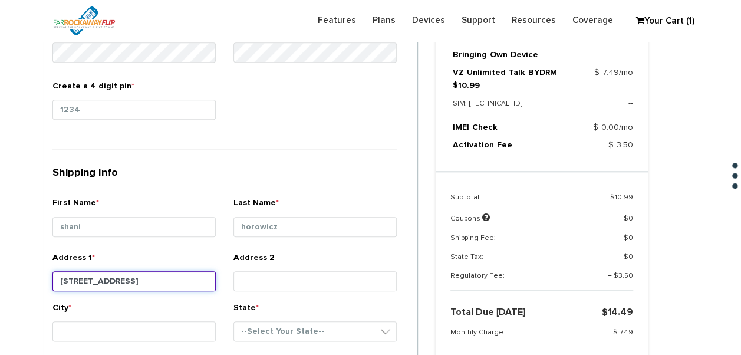
type input "[STREET_ADDRESS]"
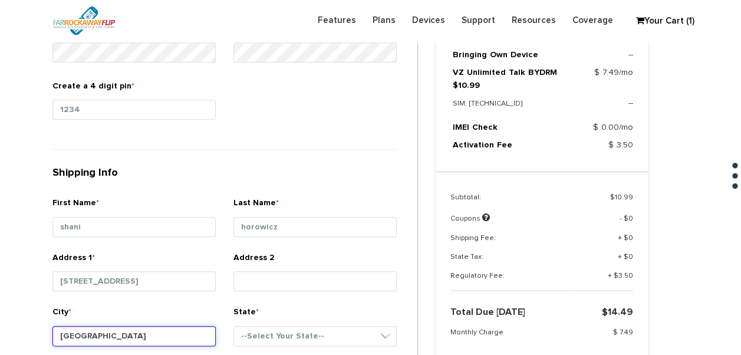
type input "[GEOGRAPHIC_DATA]"
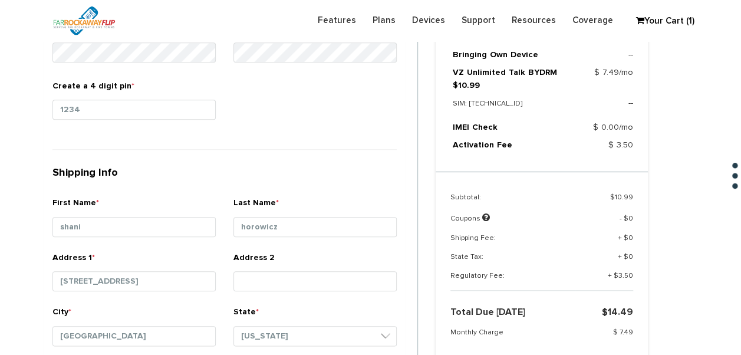
scroll to position [712, 0]
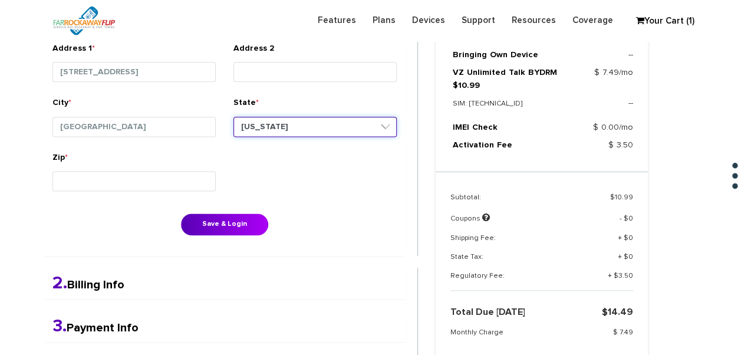
click at [274, 121] on select "--Select Your State-- District of Columbia Alabama Alaska Arizona Arkansas Cali…" at bounding box center [315, 127] width 163 height 20
select select "NY"
click at [234, 117] on select "--Select Your State-- District of Columbia Alabama Alaska Arizona Arkansas Cali…" at bounding box center [315, 127] width 163 height 20
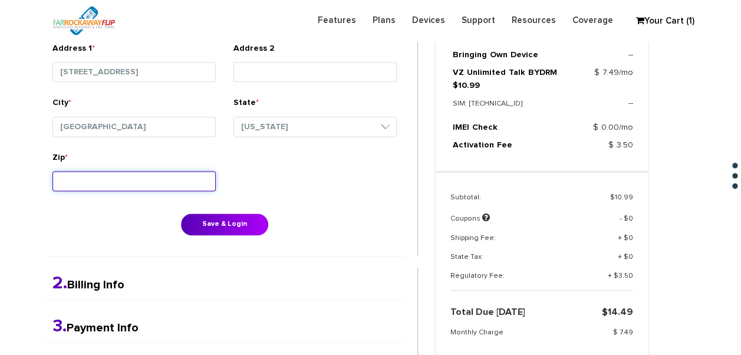
click at [177, 172] on input "Zip *" at bounding box center [133, 181] width 163 height 20
click at [133, 171] on input "Zip *" at bounding box center [133, 181] width 163 height 20
type input "11230"
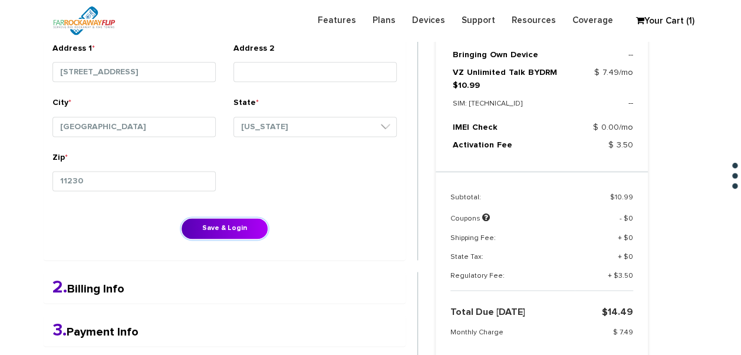
click at [181, 218] on button "Save & Login" at bounding box center [224, 229] width 87 height 22
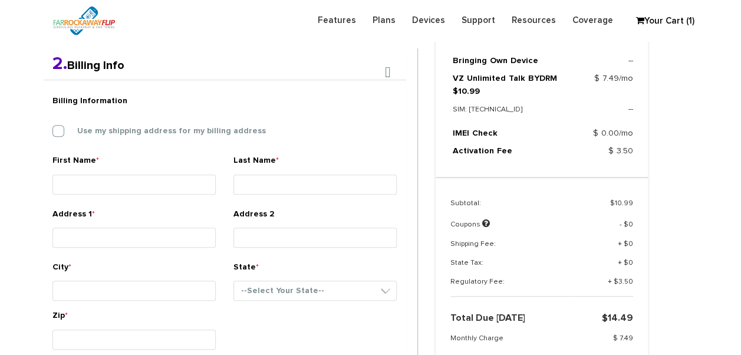
click at [126, 135] on div "Billing Information Use my shipping address for my billing address" at bounding box center [225, 121] width 362 height 65
click at [126, 135] on label "Use my shipping address for my billing address" at bounding box center [163, 131] width 206 height 11
click at [52, 128] on input "Use my shipping address for my billing address" at bounding box center [52, 128] width 0 height 0
type input "shani"
type input "horowicz"
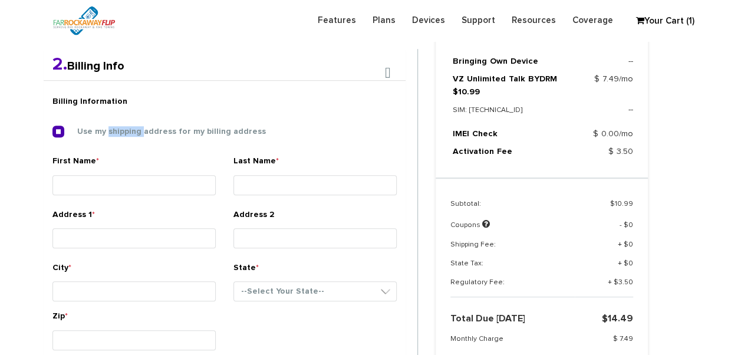
type input "[STREET_ADDRESS]"
type input "[GEOGRAPHIC_DATA]"
select select "NY"
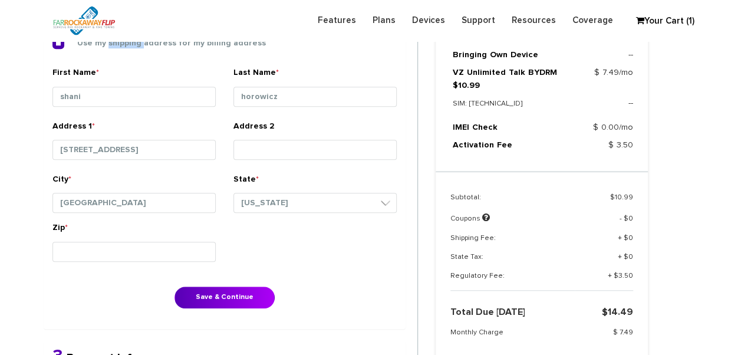
scroll to position [482, 0]
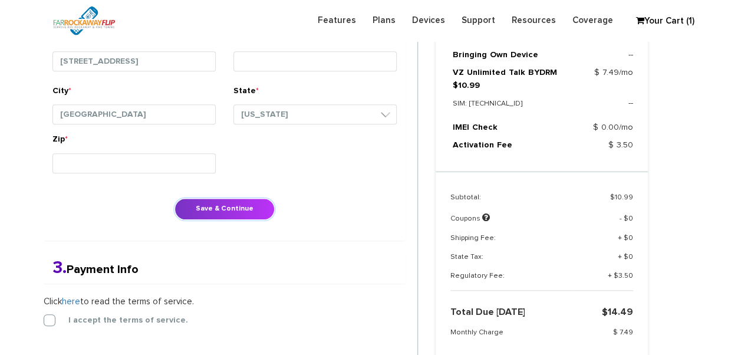
click at [221, 198] on button "Save & Continue" at bounding box center [225, 209] width 100 height 22
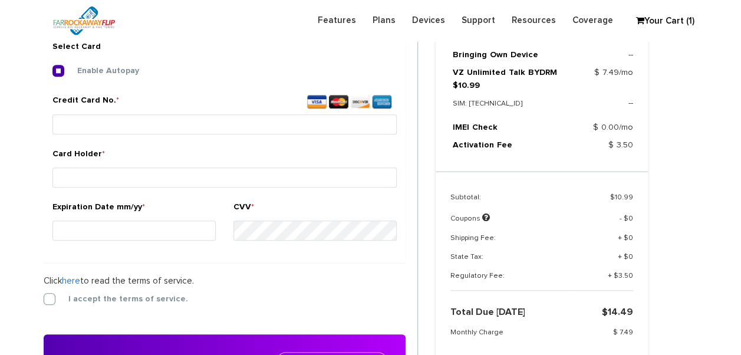
click at [47, 303] on form "2. Billing Info Billing Information Use my shipping address for my billing addr…" at bounding box center [231, 136] width 374 height 507
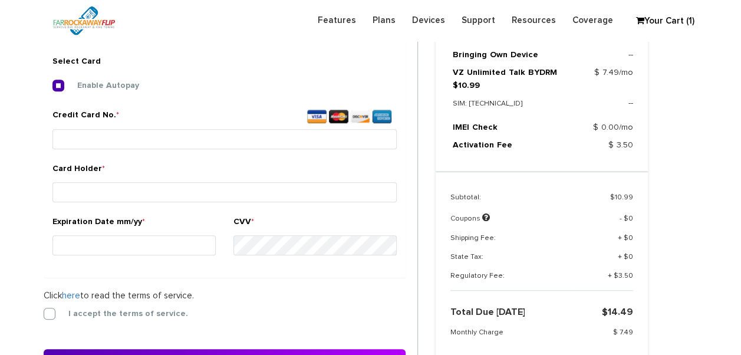
click at [51, 319] on form "2. Billing Info Billing Information Use my shipping address for my billing addr…" at bounding box center [231, 151] width 374 height 507
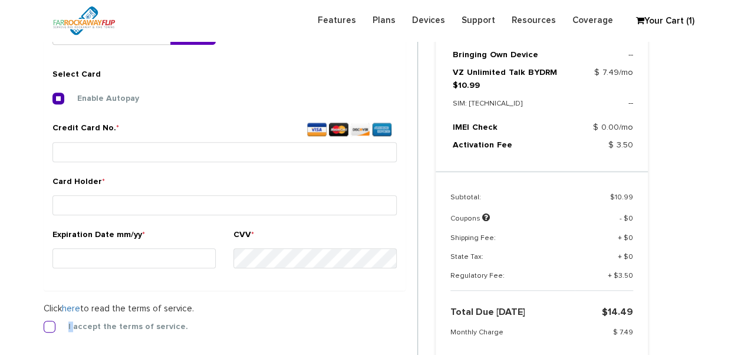
click at [51, 319] on form "2. Billing Info Billing Information Use my shipping address for my billing addr…" at bounding box center [231, 164] width 374 height 507
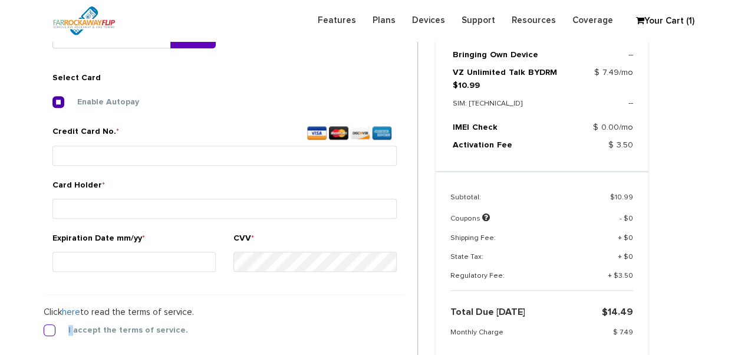
scroll to position [439, 0]
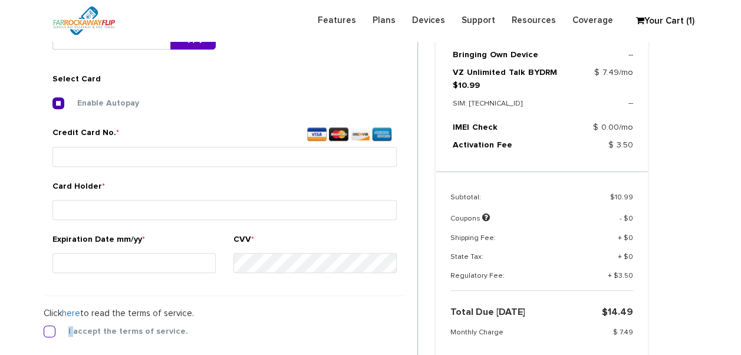
drag, startPoint x: 51, startPoint y: 319, endPoint x: 48, endPoint y: 327, distance: 8.6
click at [51, 327] on label "I accept the terms of service." at bounding box center [119, 331] width 137 height 11
click at [44, 328] on input "I accept the terms of service." at bounding box center [44, 328] width 0 height 0
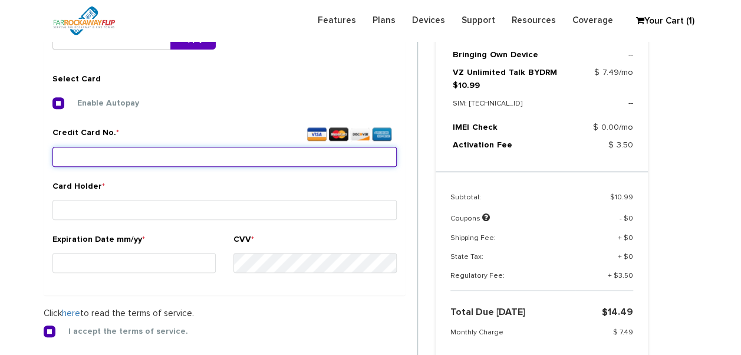
click at [129, 164] on input "Credit Card No. *" at bounding box center [224, 157] width 344 height 20
type input "[CREDIT_CARD_NUMBER]"
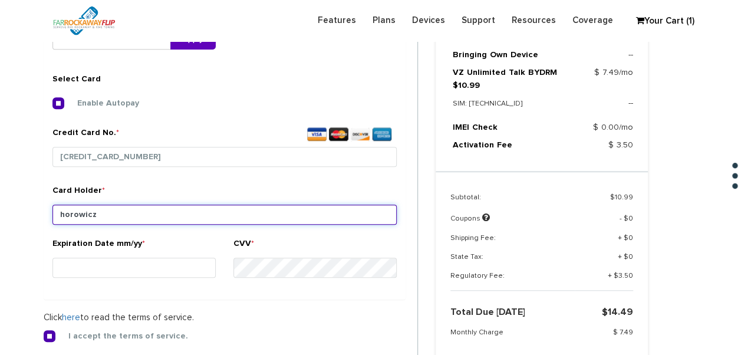
type input "horowicz"
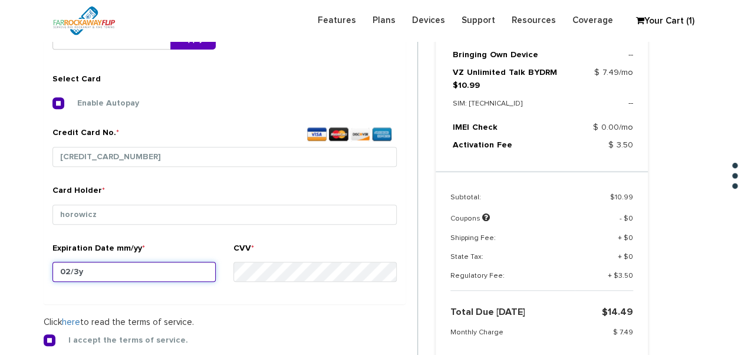
type input "02/30"
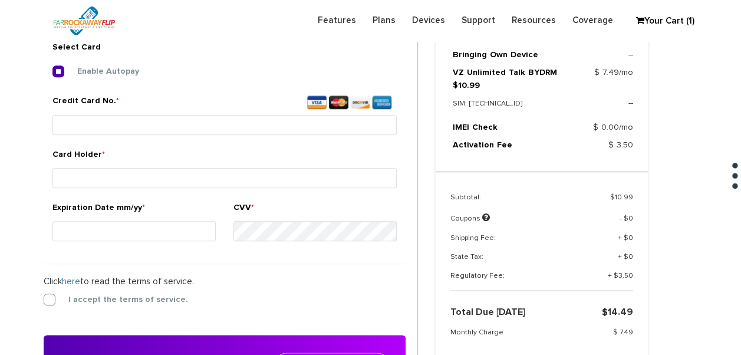
scroll to position [629, 0]
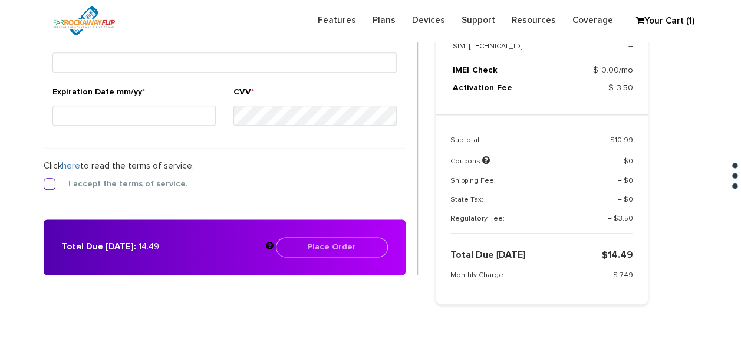
click at [99, 179] on label "I accept the terms of service." at bounding box center [119, 184] width 137 height 11
click at [44, 180] on input "I accept the terms of service." at bounding box center [44, 180] width 0 height 0
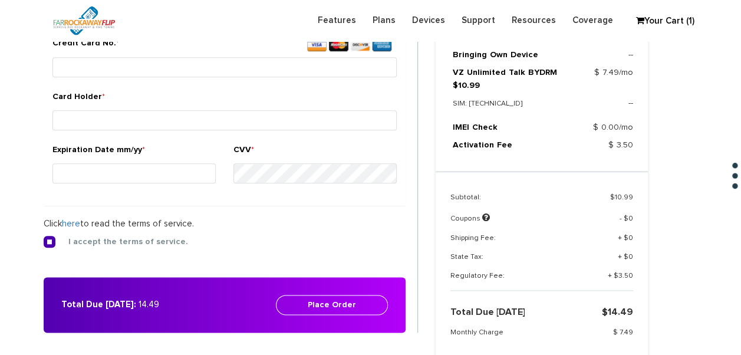
scroll to position [511, 0]
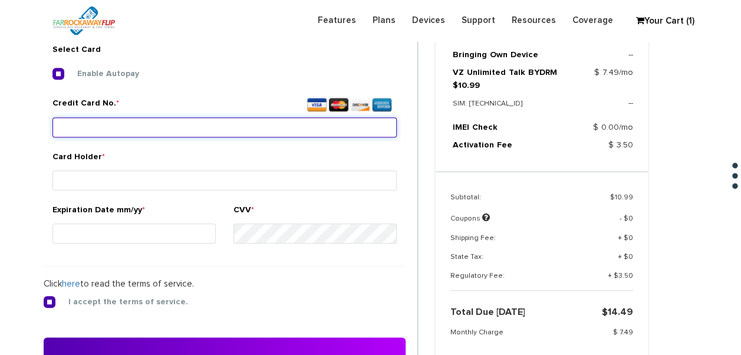
click at [113, 123] on input "Credit Card No. *" at bounding box center [224, 127] width 344 height 20
type input "[CREDIT_CARD_NUMBER]"
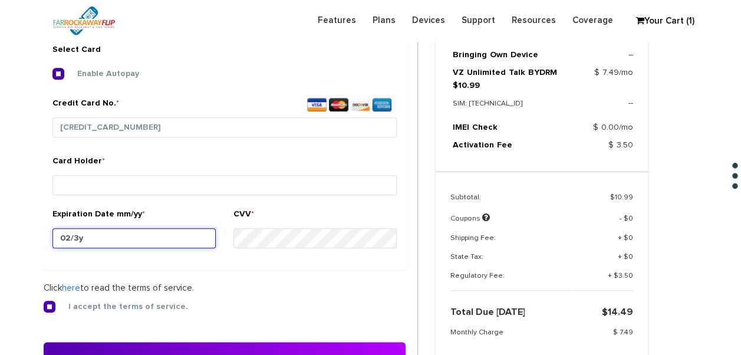
type input "02/30"
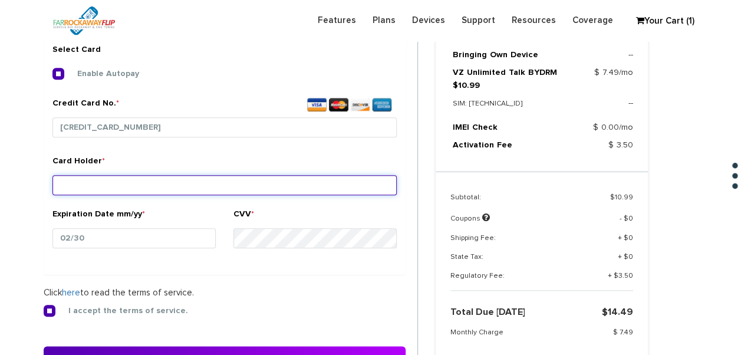
click at [126, 175] on input "Card Holder *" at bounding box center [224, 185] width 344 height 20
type input "horowicz"
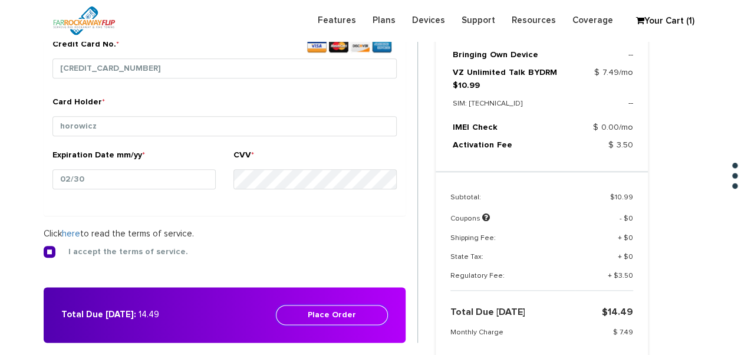
click at [365, 303] on div "Total Due Today: 14.49 Place Order" at bounding box center [225, 314] width 362 height 55
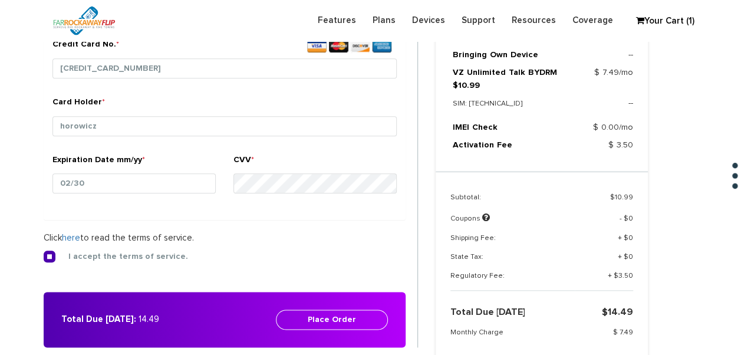
click at [370, 328] on div "Total Due Today: 14.49 Place Order" at bounding box center [225, 319] width 362 height 55
click at [356, 315] on button "Place Order" at bounding box center [332, 320] width 112 height 20
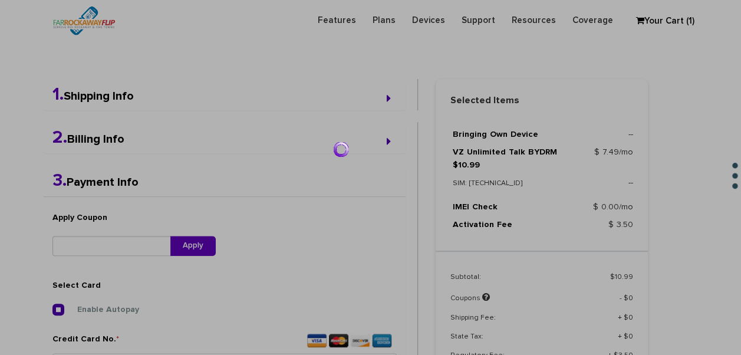
scroll to position [0, 0]
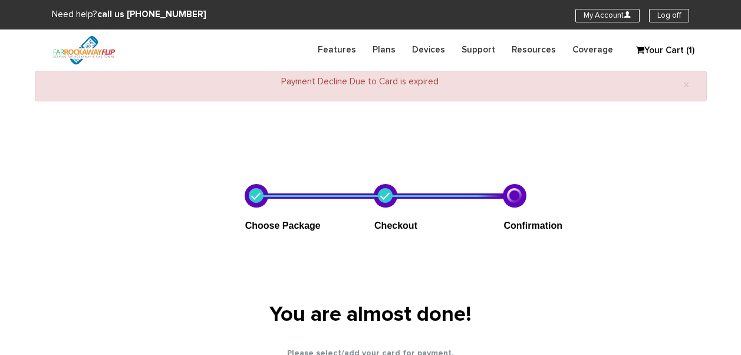
select select "NY"
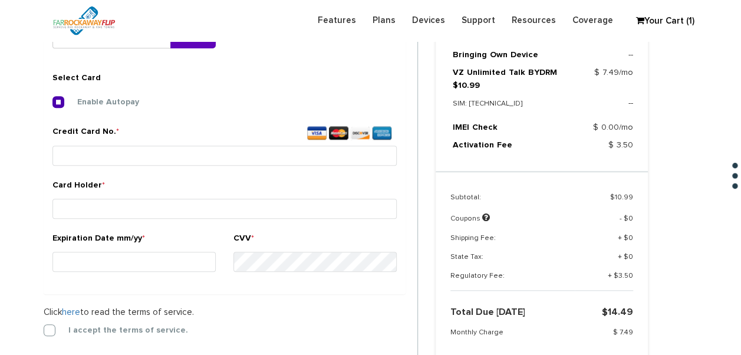
scroll to position [600, 0]
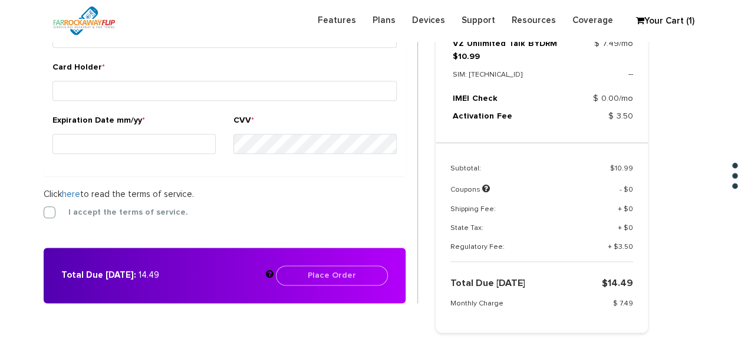
click at [62, 217] on form "2. Billing Info Billing Information Use my shipping address for my billing addr…" at bounding box center [231, 50] width 374 height 507
click at [51, 214] on label "I accept the terms of service." at bounding box center [119, 212] width 137 height 11
click at [44, 209] on input "I accept the terms of service." at bounding box center [44, 209] width 0 height 0
click at [46, 229] on form "2. Billing Info Billing Information Use my shipping address for my billing addr…" at bounding box center [231, 50] width 374 height 507
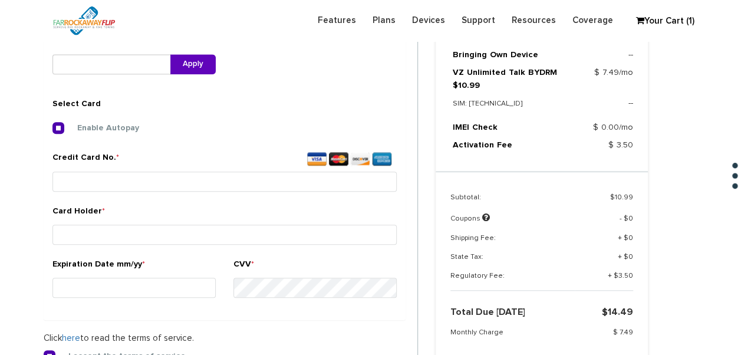
scroll to position [482, 0]
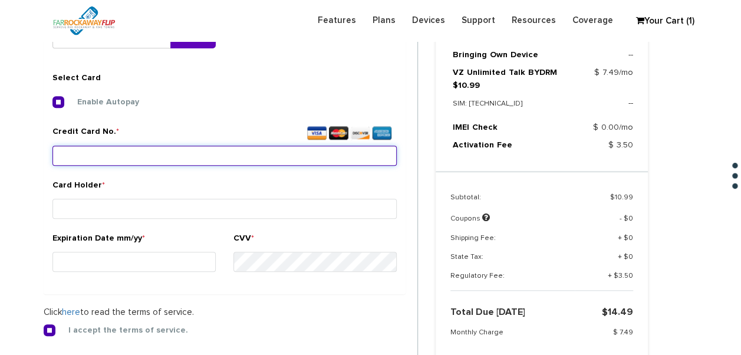
click at [188, 156] on input "Credit Card No. *" at bounding box center [224, 156] width 344 height 20
click at [302, 160] on input "Credit Card No. *" at bounding box center [224, 156] width 344 height 20
type input "[CREDIT_CARD_NUMBER]"
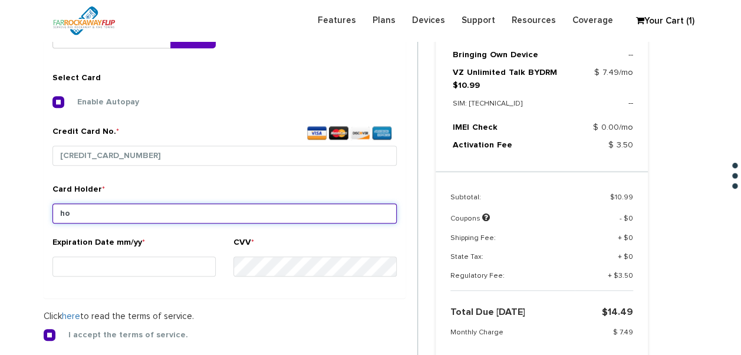
type input "horowicz"
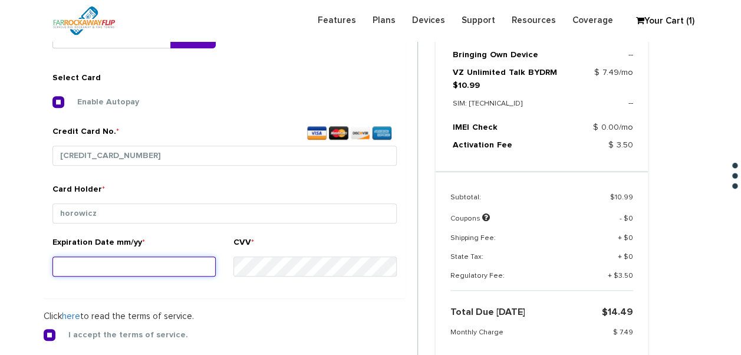
drag, startPoint x: 238, startPoint y: 216, endPoint x: 130, endPoint y: 257, distance: 115.5
click at [130, 257] on div "Expiration Date mm/yy *" at bounding box center [133, 258] width 163 height 44
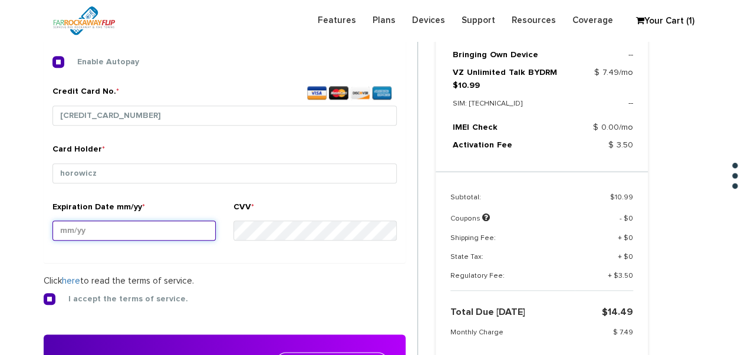
scroll to position [541, 0]
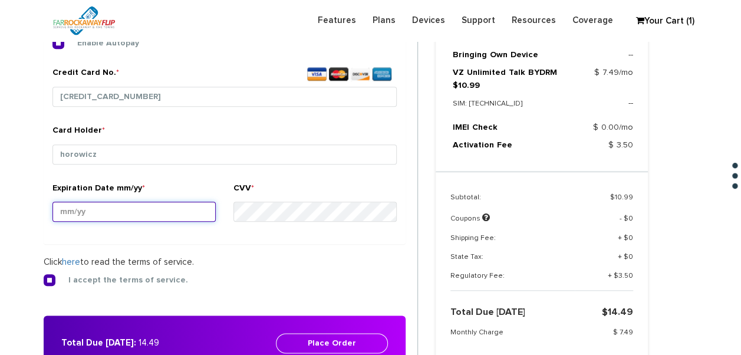
click at [57, 211] on input "Expiration Date mm/yy *" at bounding box center [133, 212] width 163 height 20
drag, startPoint x: 106, startPoint y: 210, endPoint x: 27, endPoint y: 208, distance: 79.1
click at [38, 211] on div "1. Shipping Info First Name * [PERSON_NAME] Last Name * [PERSON_NAME] Address […" at bounding box center [231, 106] width 392 height 588
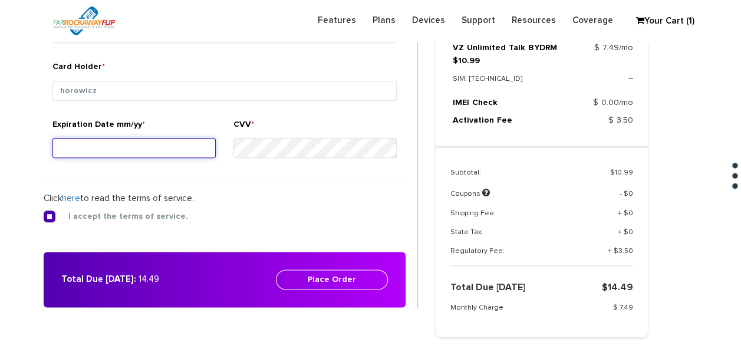
scroll to position [659, 0]
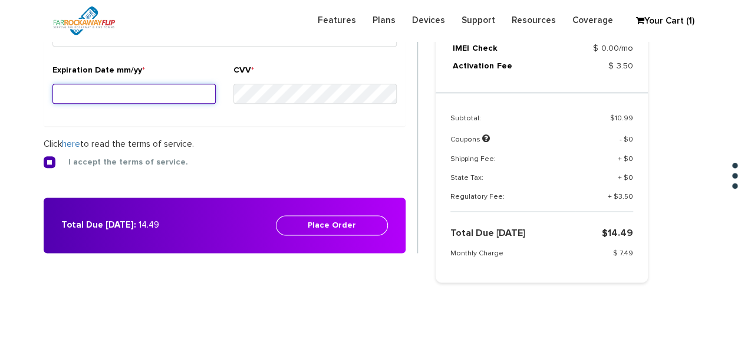
click at [98, 85] on input "Expiration Date mm/yy *" at bounding box center [133, 94] width 163 height 20
click at [99, 96] on input "Expiration Date mm/yy *" at bounding box center [133, 94] width 163 height 20
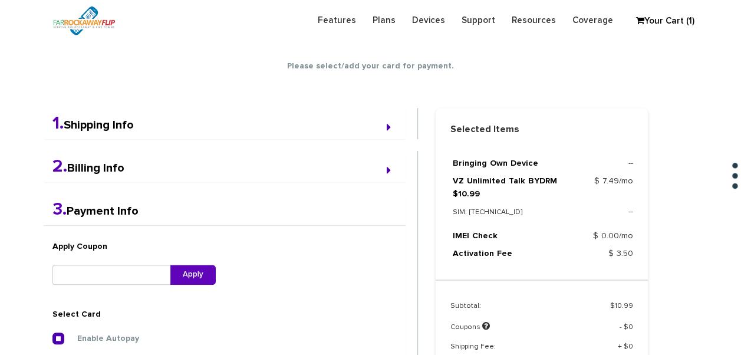
scroll to position [247, 0]
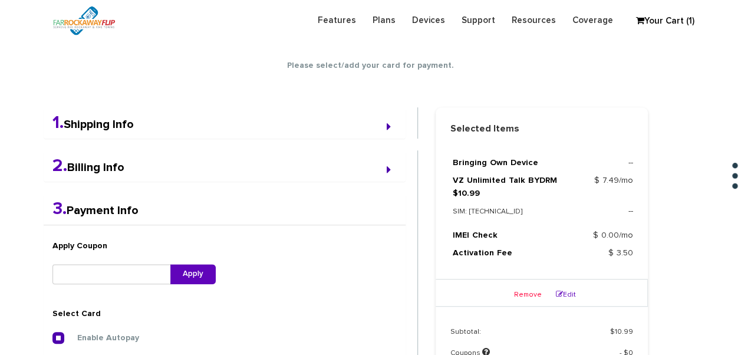
click at [572, 295] on link "Edit" at bounding box center [566, 294] width 20 height 7
type input "[TECHNICAL_ID]"
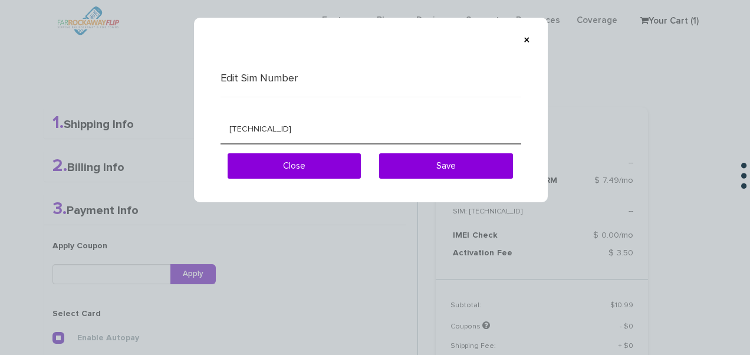
click at [627, 190] on div "× Edit Sim Number [TECHNICAL_ID] Close Save" at bounding box center [375, 177] width 750 height 355
click at [534, 40] on button "×" at bounding box center [527, 40] width 18 height 24
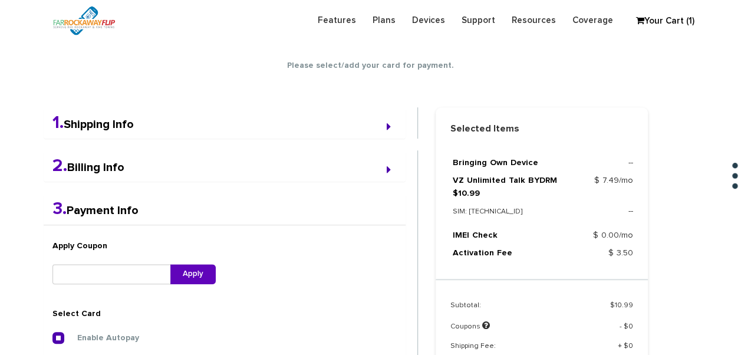
click at [652, 22] on link "Your Cart (1)" at bounding box center [659, 21] width 59 height 18
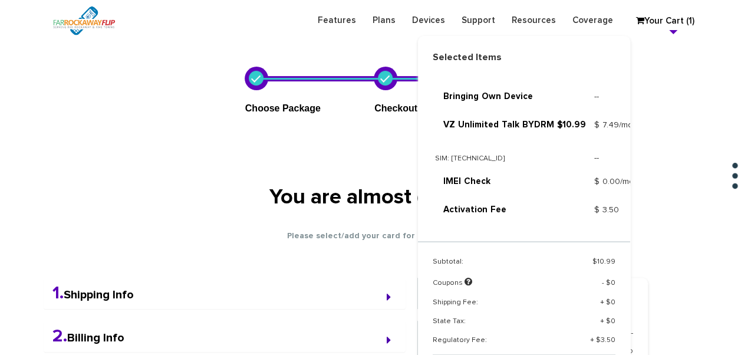
scroll to position [0, 0]
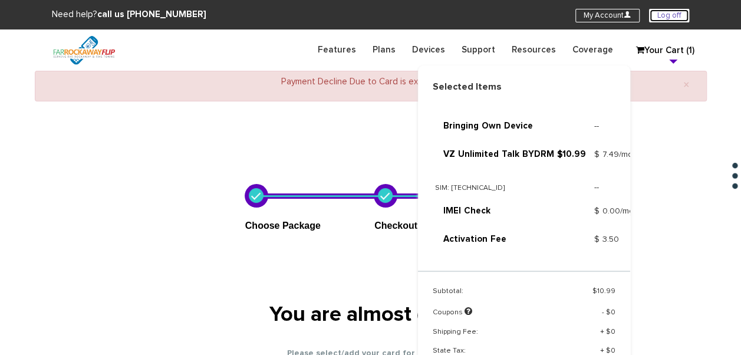
click at [684, 16] on link "Log off" at bounding box center [669, 16] width 40 height 14
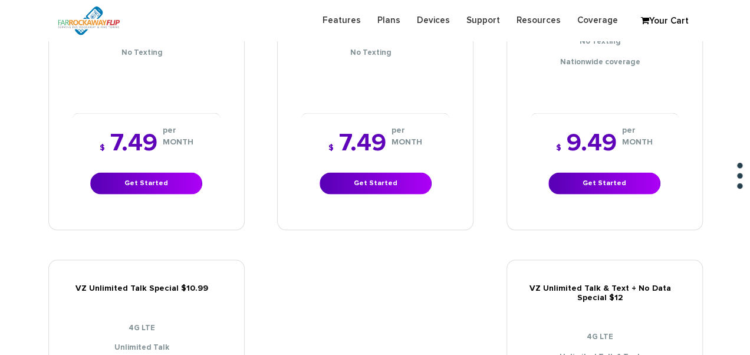
scroll to position [1120, 0]
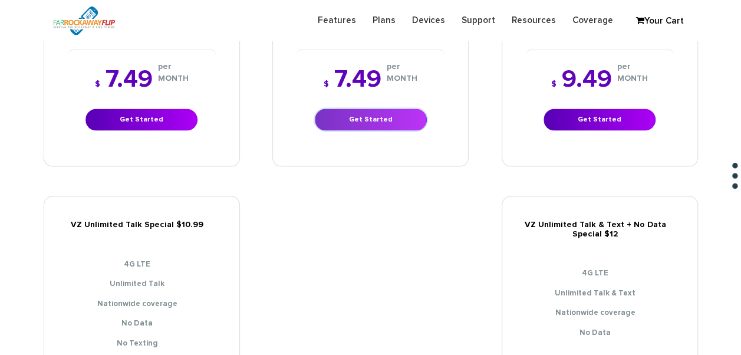
click at [363, 109] on link "Get Started" at bounding box center [371, 120] width 112 height 22
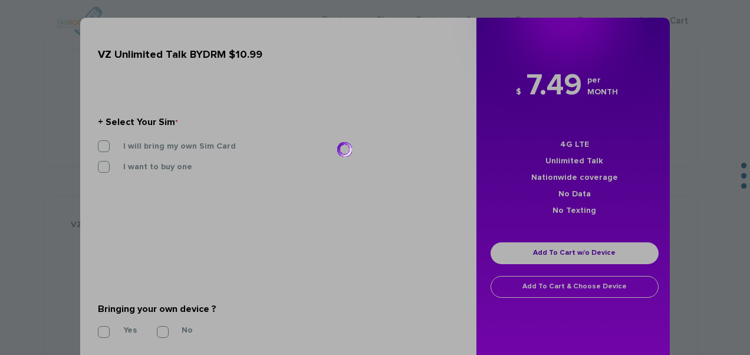
click at [185, 147] on div at bounding box center [375, 177] width 750 height 355
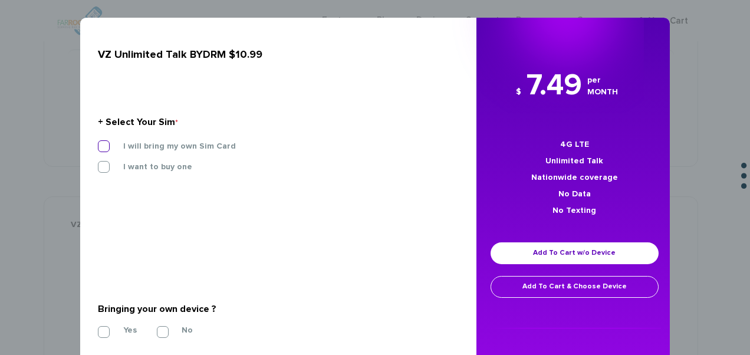
click at [185, 147] on label "I will bring my own Sim Card" at bounding box center [171, 146] width 130 height 11
click at [98, 143] on input "I will bring my own Sim Card" at bounding box center [98, 143] width 0 height 0
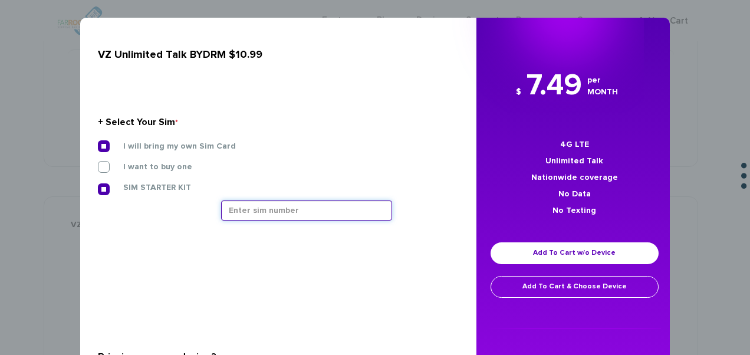
click at [315, 208] on input "text" at bounding box center [306, 211] width 171 height 20
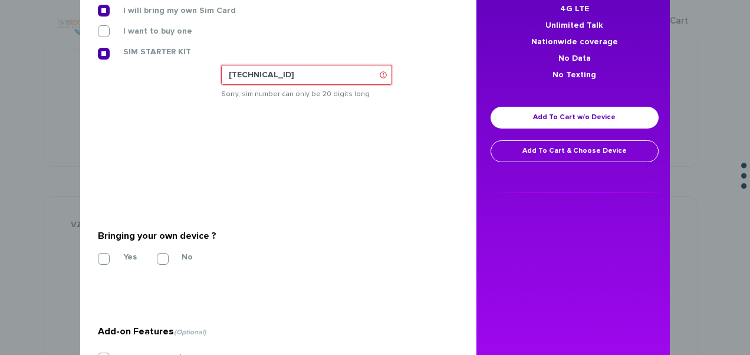
scroll to position [118, 0]
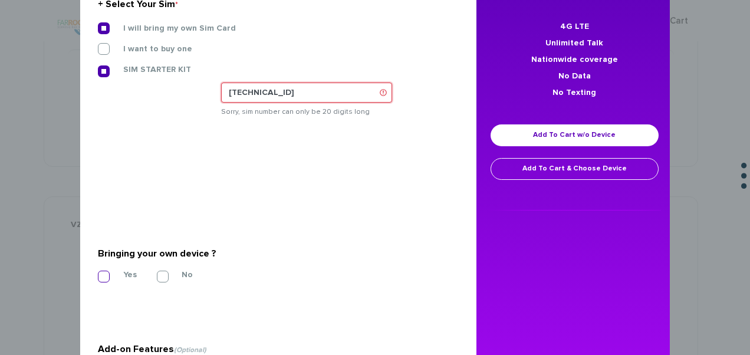
type input "[TECHNICAL_ID]"
click at [109, 272] on section "Bringing your own device ? * Yes No" at bounding box center [274, 263] width 352 height 96
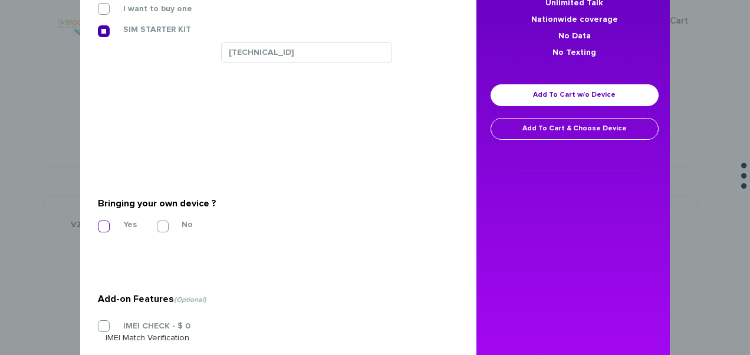
scroll to position [177, 0]
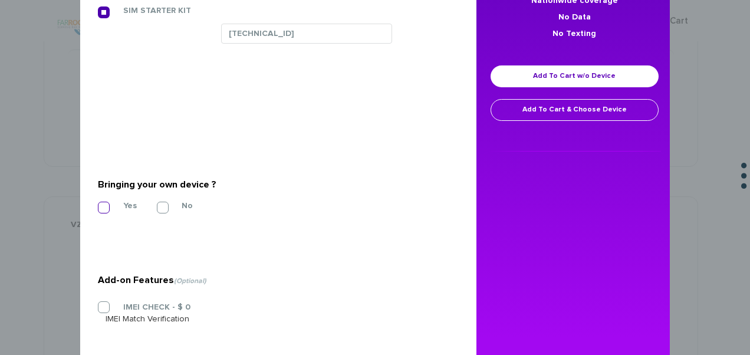
click at [106, 205] on label "Yes" at bounding box center [121, 206] width 31 height 11
click at [98, 204] on input "Yes" at bounding box center [98, 204] width 0 height 0
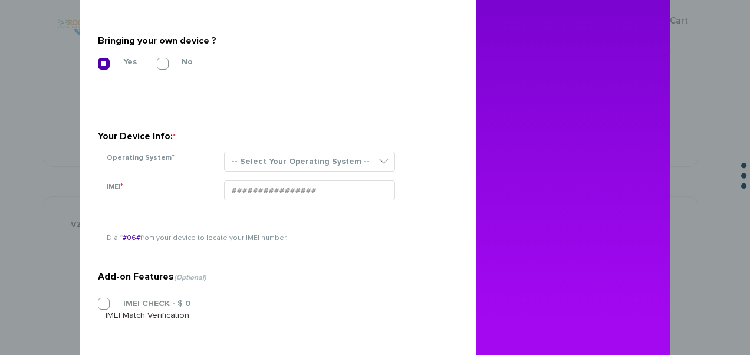
scroll to position [372, 0]
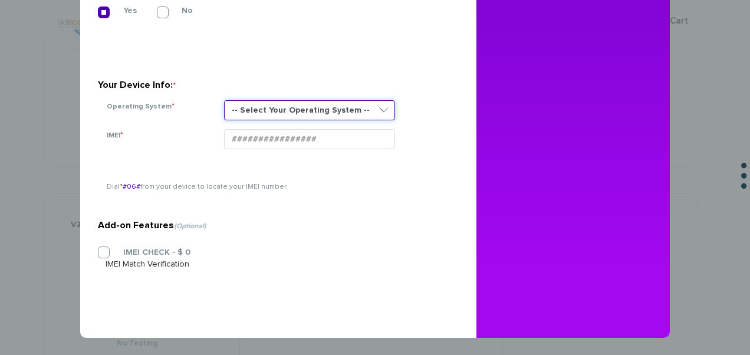
click at [267, 116] on select "-- Select Your Operating System -- ANDROID BLACKBERRY IOS NONE (BASIC PHONE) WI…" at bounding box center [309, 110] width 171 height 20
select select "NONE (BASIC PHONE)"
click at [224, 100] on select "-- Select Your Operating System -- ANDROID BLACKBERRY IOS NONE (BASIC PHONE) WI…" at bounding box center [309, 110] width 171 height 20
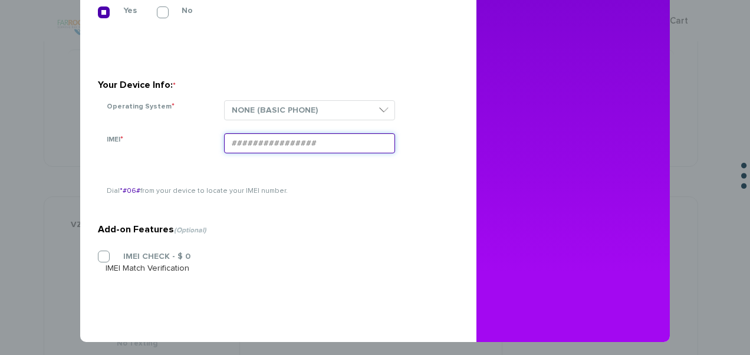
paste input "354834105198026"
type input "354834105198026"
click at [123, 261] on label "IMEI CHECK - $ 0" at bounding box center [148, 256] width 85 height 11
click at [98, 253] on input "IMEI CHECK - $ 0" at bounding box center [98, 253] width 0 height 0
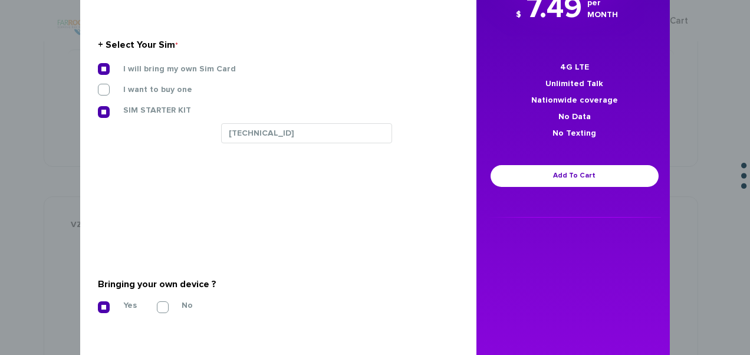
scroll to position [0, 0]
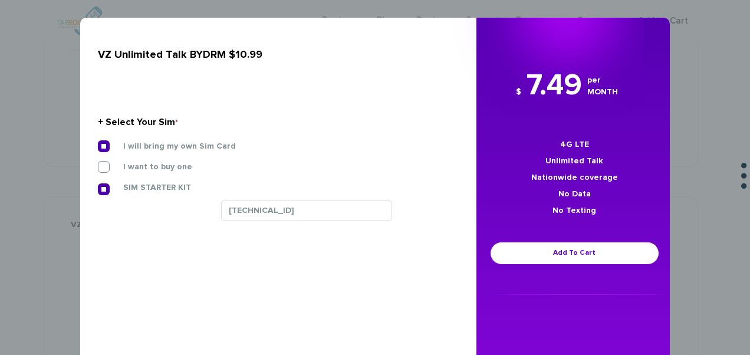
click at [541, 269] on div "$ 7.49 per MONTH 4G LTE Unlimited Talk Nationwide coverage No Data No Texting A…" at bounding box center [574, 180] width 196 height 231
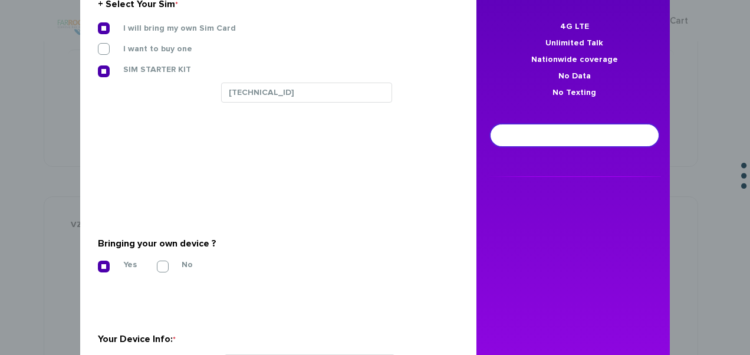
scroll to position [118, 0]
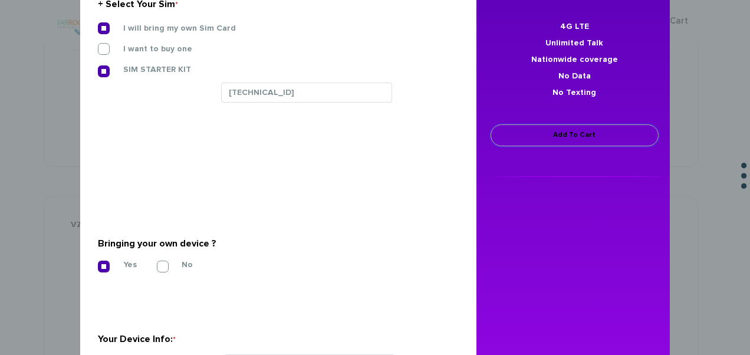
click at [579, 139] on link "Add To Cart" at bounding box center [575, 135] width 168 height 22
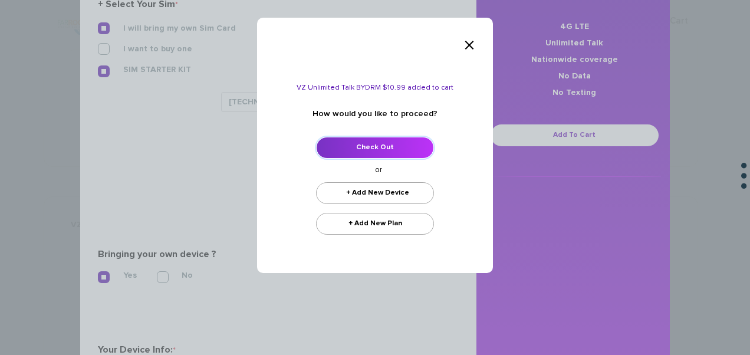
click at [369, 144] on link "Check Out" at bounding box center [375, 148] width 118 height 22
click at [393, 142] on link "Check Out" at bounding box center [375, 148] width 118 height 22
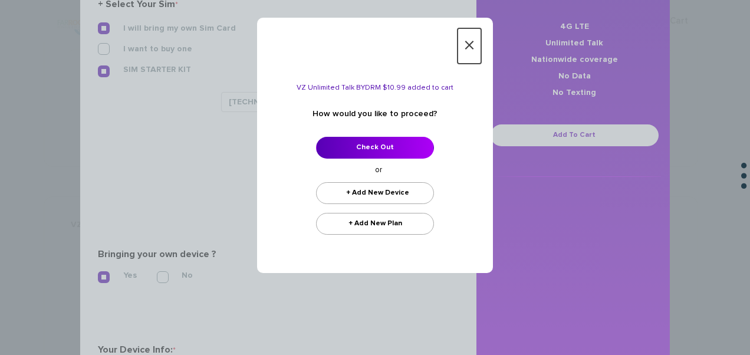
click at [464, 41] on span "×" at bounding box center [470, 46] width 12 height 24
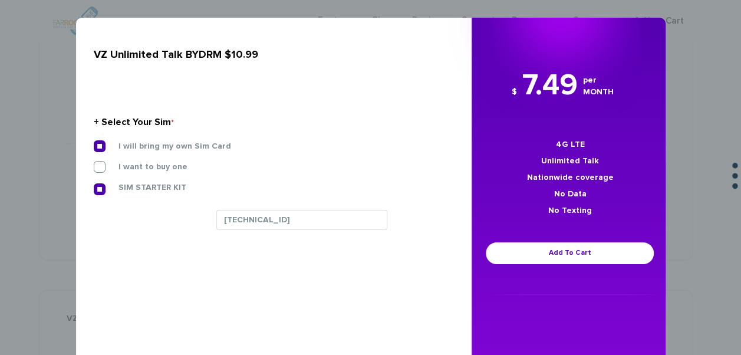
scroll to position [944, 0]
click at [642, 116] on div "$ 7.49 per MONTH 4G LTE Unlimited Talk Nationwide coverage No Data No Texting A…" at bounding box center [570, 180] width 196 height 231
click at [692, 114] on div "× VZ Unlimited Talk BYDRM $10.99 + Select Your Sim * I will bring my own Sim Ca…" at bounding box center [370, 177] width 741 height 355
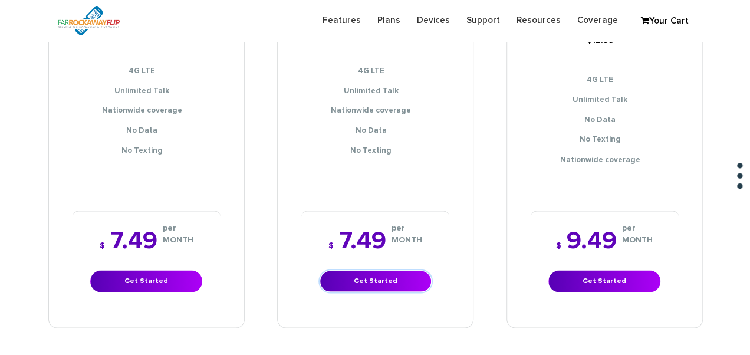
scroll to position [1003, 0]
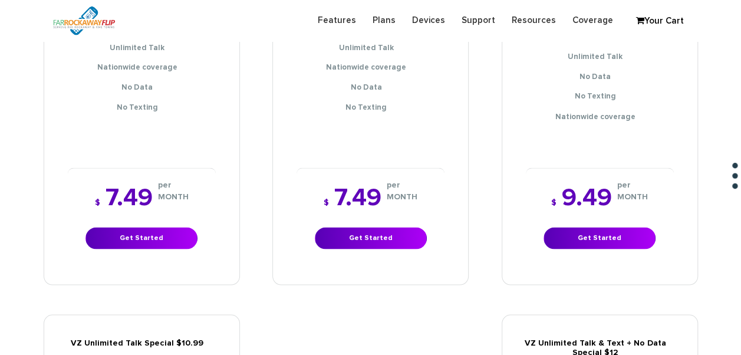
click at [395, 238] on div "$ 7.49 per MONTH Get Started" at bounding box center [371, 216] width 148 height 99
click at [397, 231] on link "Get Started" at bounding box center [371, 238] width 112 height 22
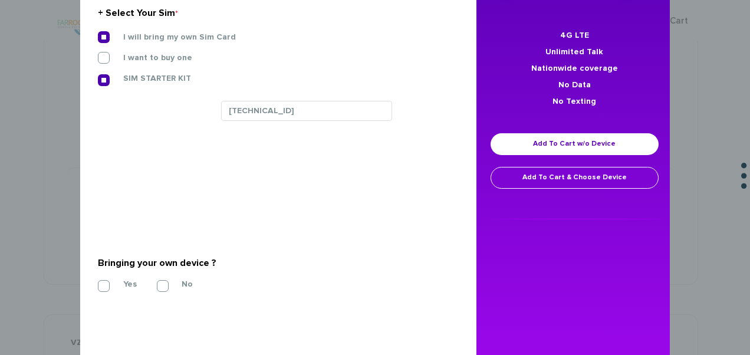
scroll to position [236, 0]
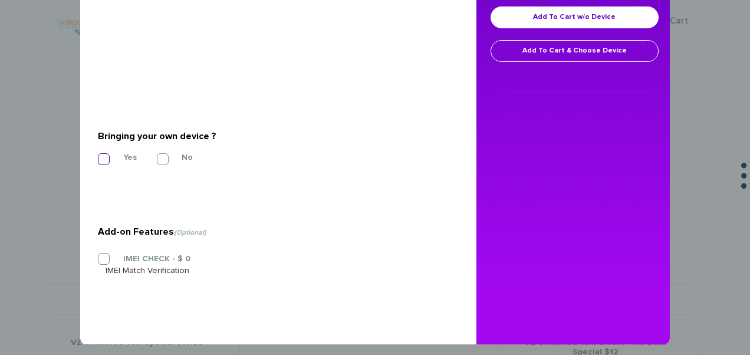
click at [106, 153] on label "Yes" at bounding box center [121, 157] width 31 height 11
click at [98, 156] on input "Yes" at bounding box center [98, 156] width 0 height 0
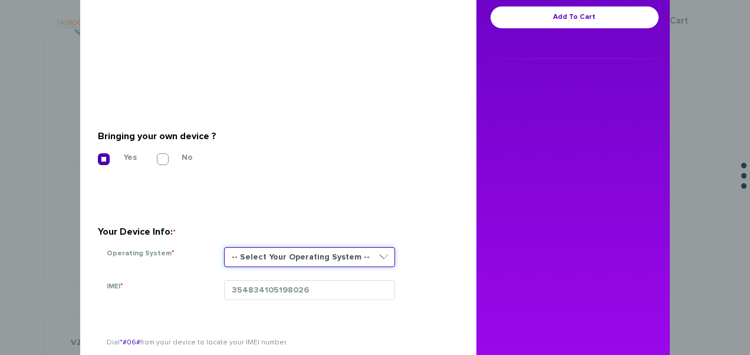
click at [323, 248] on select "-- Select Your Operating System -- ANDROID BLACKBERRY IOS NONE (BASIC PHONE) WI…" at bounding box center [309, 257] width 171 height 20
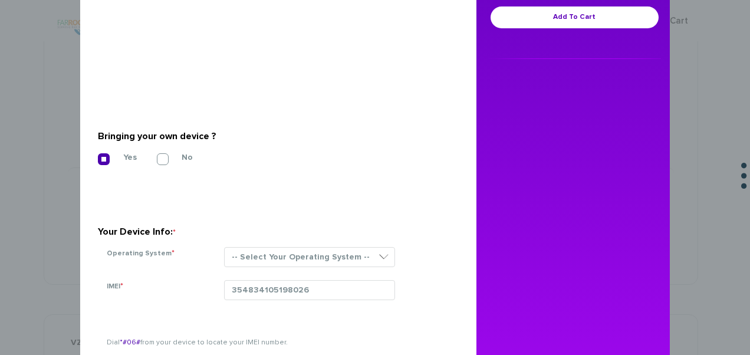
click at [314, 196] on section "Your Device Info: * Operating System * -- Select Your Operating System -- ANDRO…" at bounding box center [274, 235] width 352 height 84
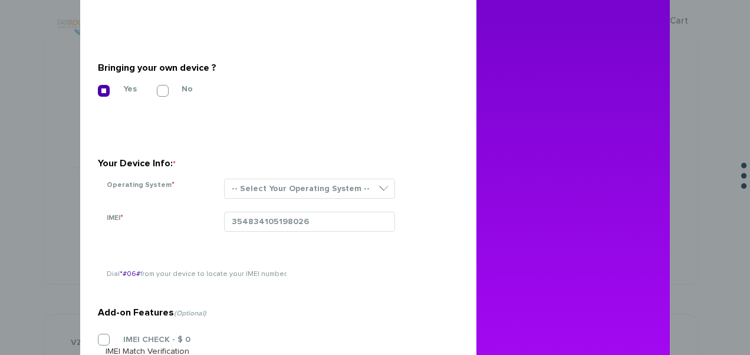
scroll to position [392, 0]
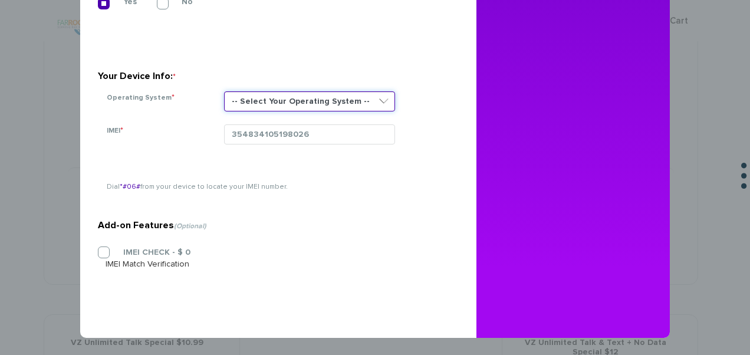
click at [331, 107] on select "-- Select Your Operating System -- ANDROID BLACKBERRY IOS NONE (BASIC PHONE) WI…" at bounding box center [309, 101] width 171 height 20
select select "NONE (BASIC PHONE)"
click at [224, 91] on select "-- Select Your Operating System -- ANDROID BLACKBERRY IOS NONE (BASIC PHONE) WI…" at bounding box center [309, 101] width 171 height 20
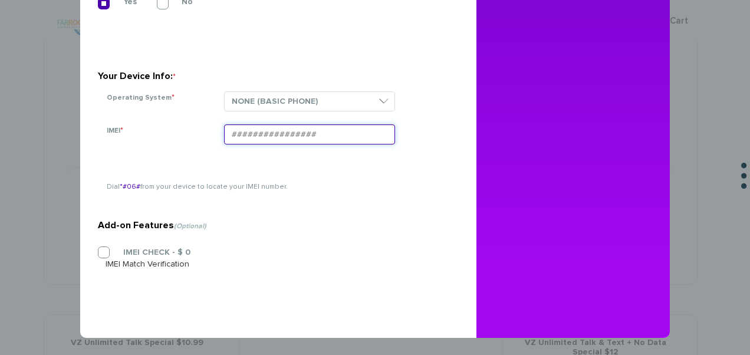
drag, startPoint x: 303, startPoint y: 121, endPoint x: 272, endPoint y: 137, distance: 34.3
paste input "354834105198026"
type input "354834105198026"
click at [156, 255] on label "IMEI CHECK - $ 0" at bounding box center [148, 252] width 85 height 11
click at [98, 249] on input "IMEI CHECK - $ 0" at bounding box center [98, 249] width 0 height 0
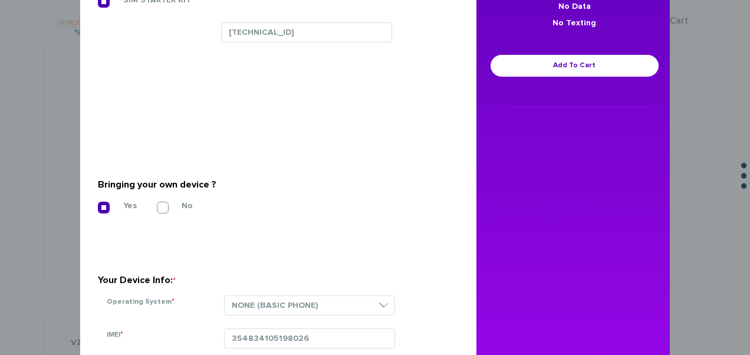
scroll to position [97, 0]
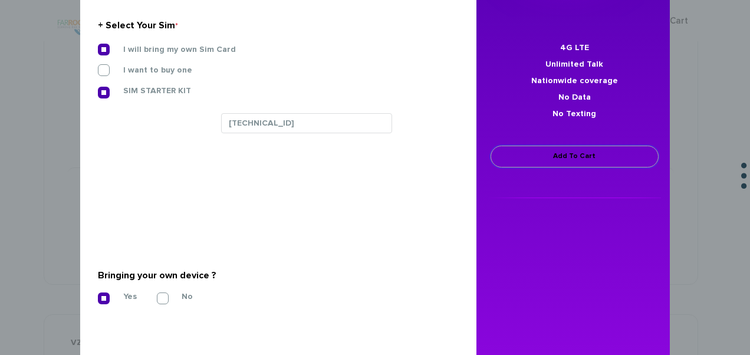
click at [553, 156] on link "Add To Cart" at bounding box center [575, 157] width 168 height 22
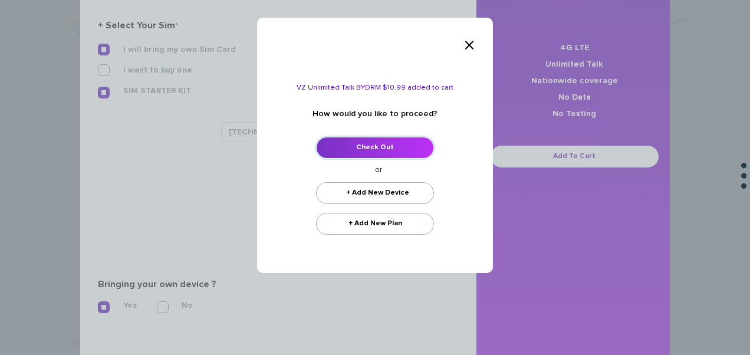
click at [394, 142] on link "Check Out" at bounding box center [375, 148] width 118 height 22
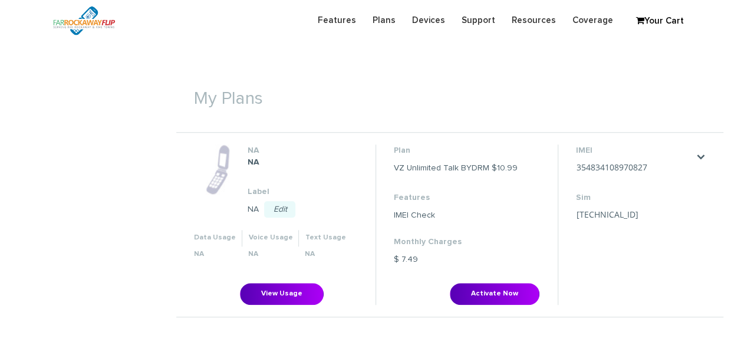
scroll to position [413, 0]
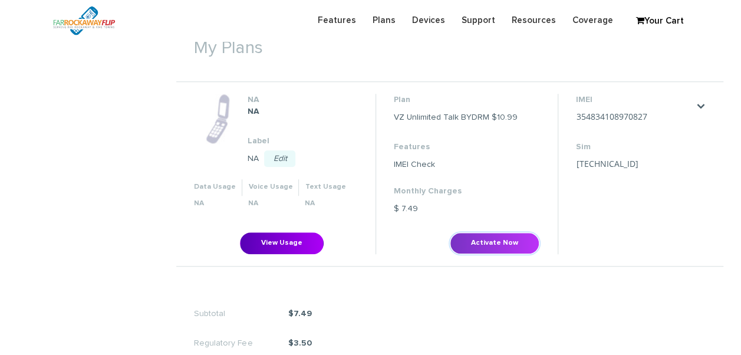
click at [482, 245] on button "Activate Now" at bounding box center [495, 243] width 90 height 22
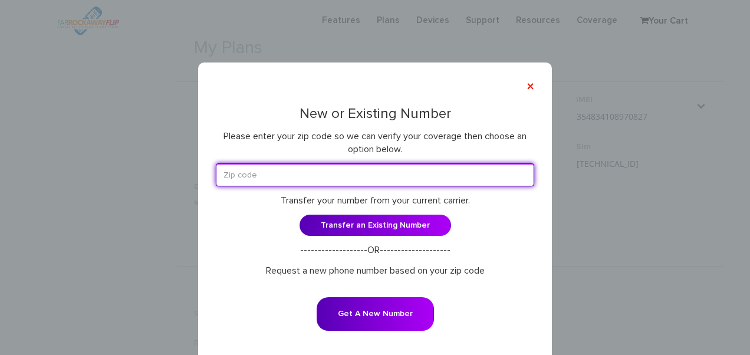
click at [283, 172] on input "text" at bounding box center [375, 174] width 318 height 23
type input "11210"
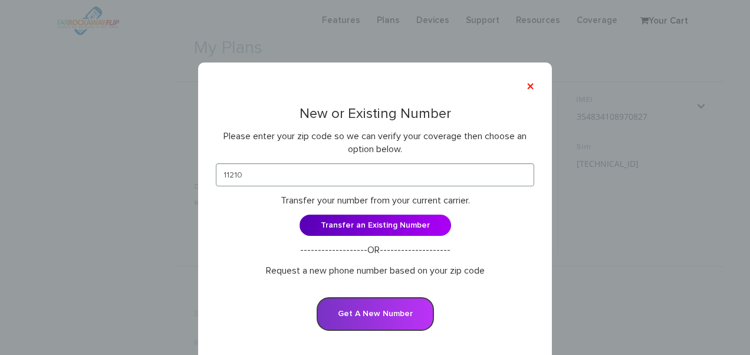
click at [395, 307] on button "Get A New Number" at bounding box center [375, 314] width 117 height 34
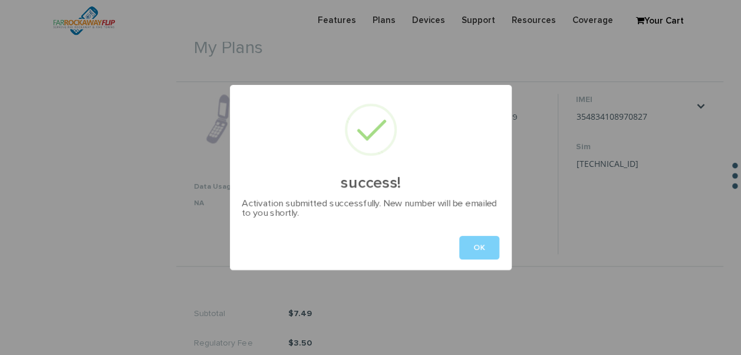
click at [492, 248] on button "OK" at bounding box center [479, 248] width 40 height 24
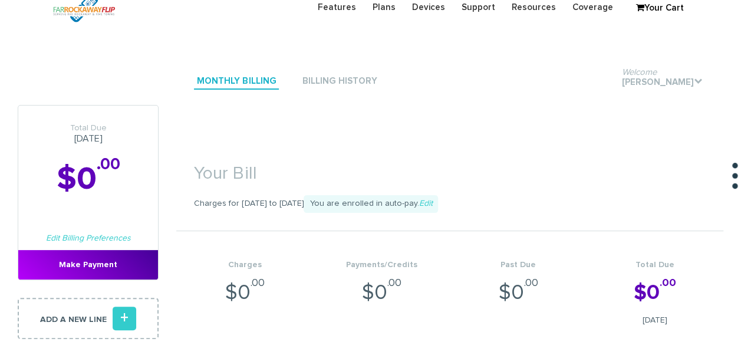
scroll to position [0, 0]
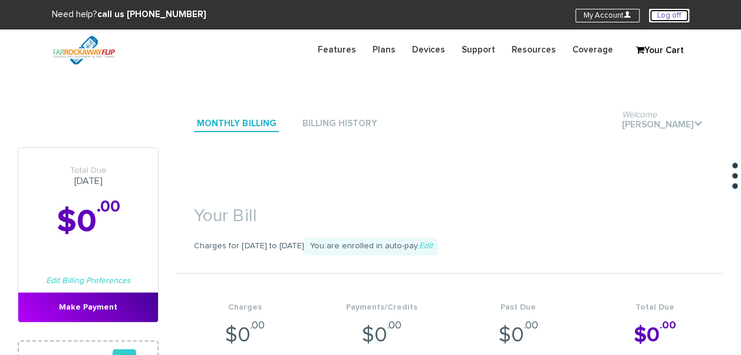
click at [676, 17] on link "Log off" at bounding box center [669, 16] width 40 height 14
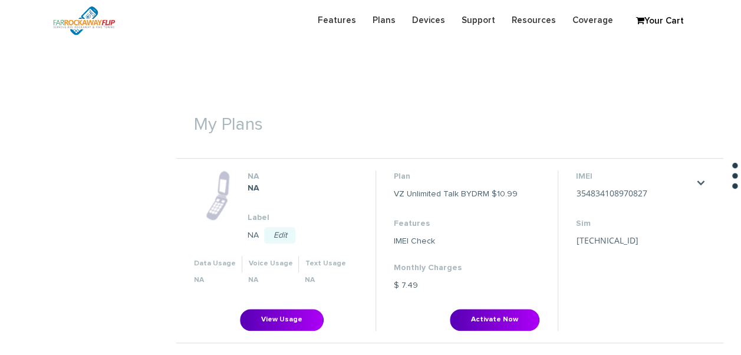
scroll to position [413, 0]
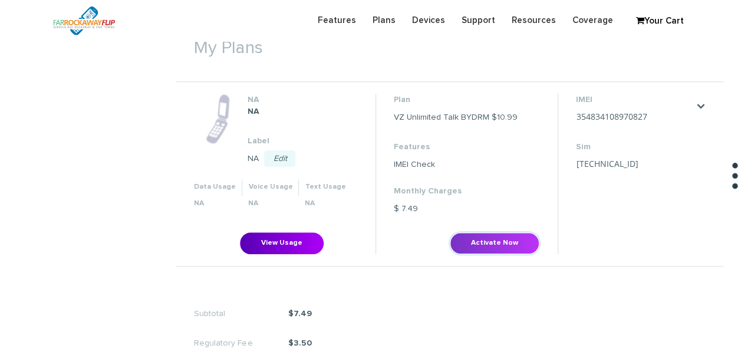
click at [514, 249] on button "Activate Now" at bounding box center [495, 243] width 90 height 22
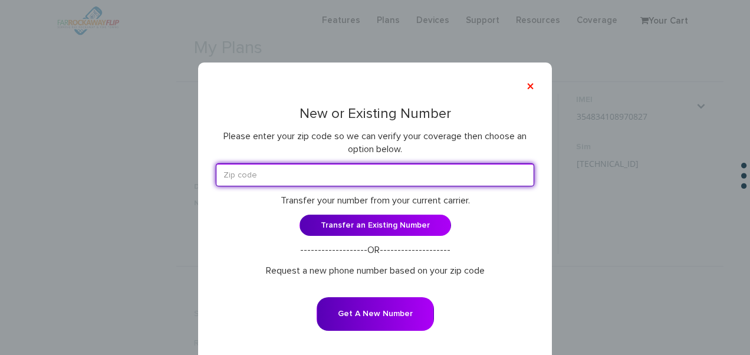
click at [368, 167] on input "text" at bounding box center [375, 174] width 318 height 23
type input "11230"
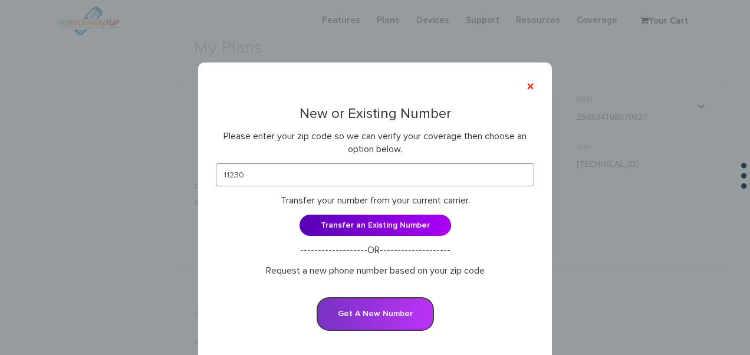
click at [366, 314] on button "Get A New Number" at bounding box center [375, 314] width 117 height 34
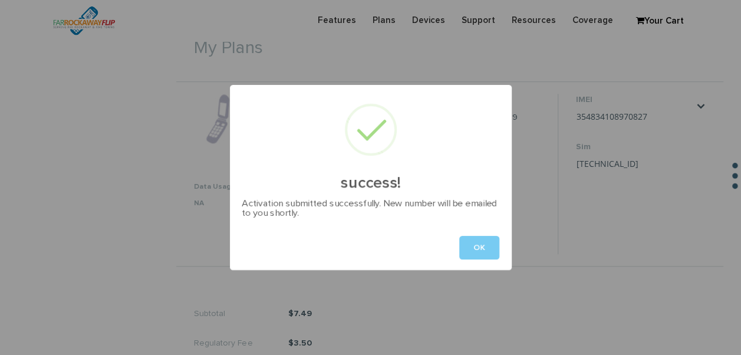
click at [479, 255] on button "OK" at bounding box center [479, 248] width 40 height 24
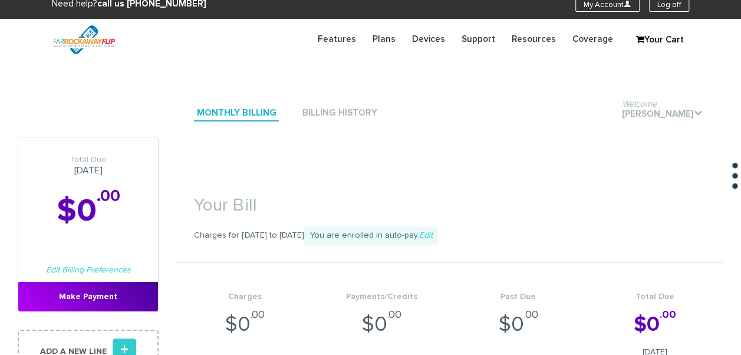
scroll to position [0, 0]
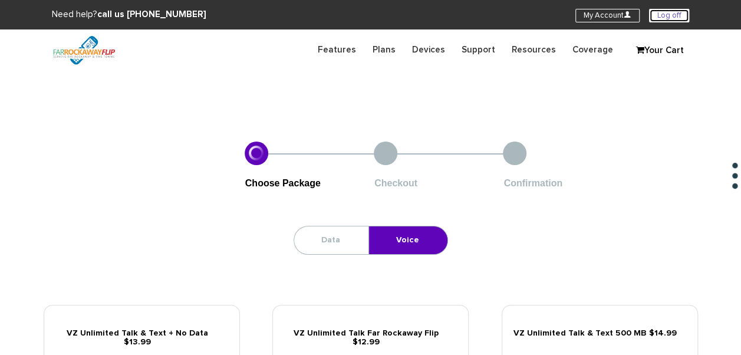
click at [663, 14] on link "Log off" at bounding box center [669, 16] width 40 height 14
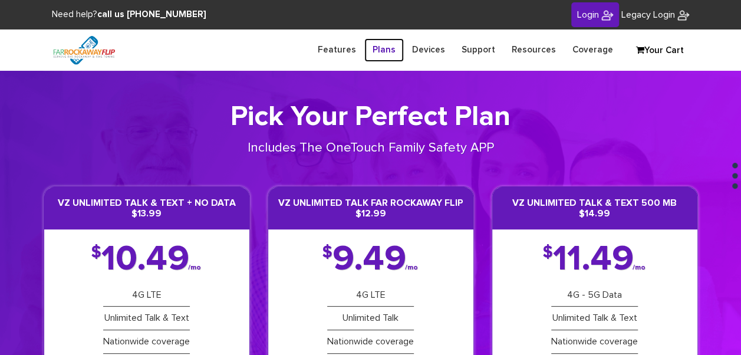
click at [397, 47] on link "Plans" at bounding box center [384, 49] width 40 height 23
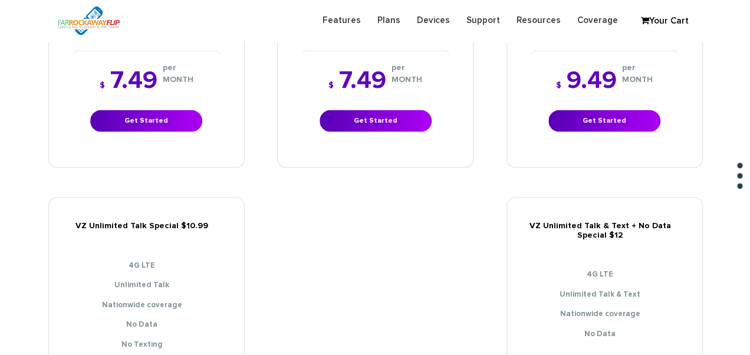
scroll to position [1120, 0]
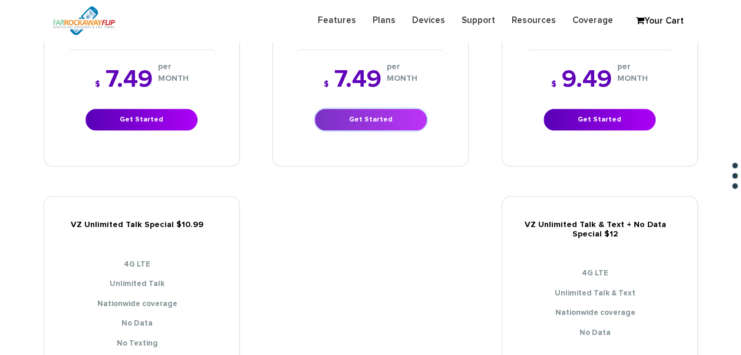
click at [373, 115] on link "Get Started" at bounding box center [371, 120] width 112 height 22
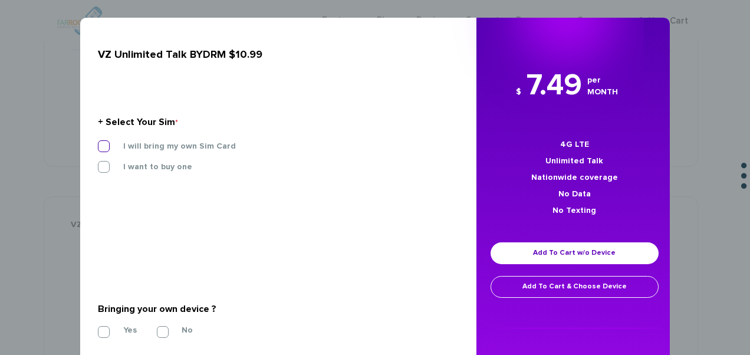
click at [171, 144] on label "I will bring my own Sim Card" at bounding box center [171, 146] width 130 height 11
click at [98, 143] on input "I will bring my own Sim Card" at bounding box center [98, 143] width 0 height 0
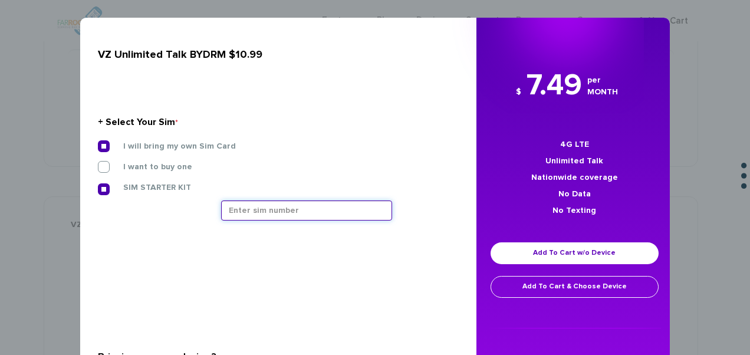
click at [276, 213] on input "text" at bounding box center [306, 211] width 171 height 20
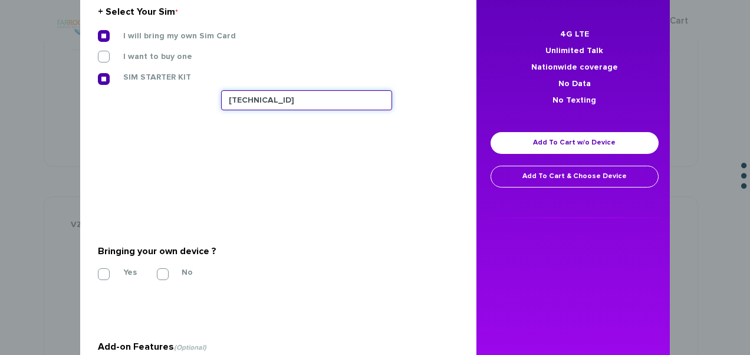
scroll to position [118, 0]
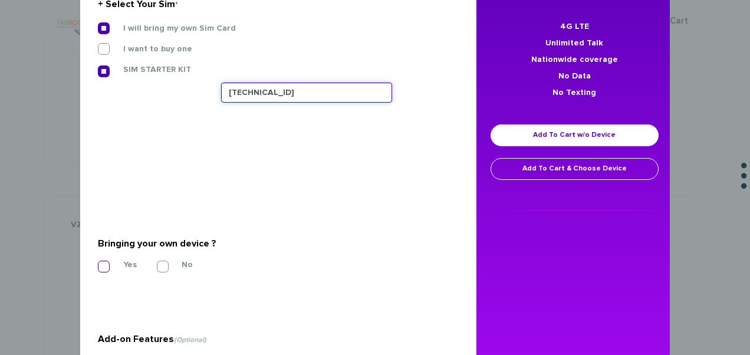
type input "[TECHNICAL_ID]"
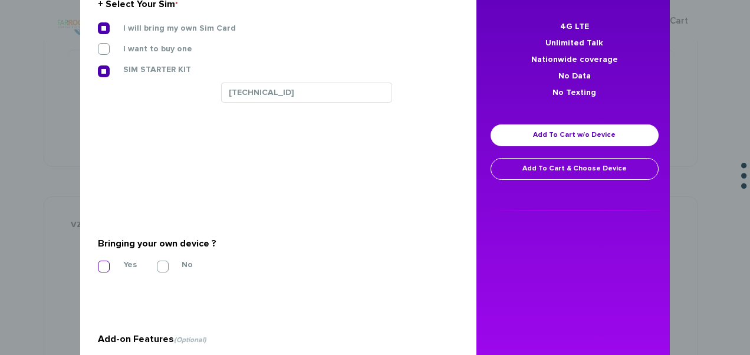
click at [109, 265] on label "Yes" at bounding box center [121, 264] width 31 height 11
click at [98, 263] on input "Yes" at bounding box center [98, 263] width 0 height 0
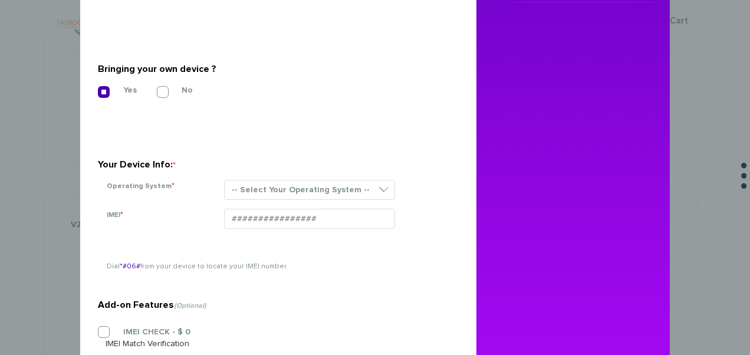
scroll to position [295, 0]
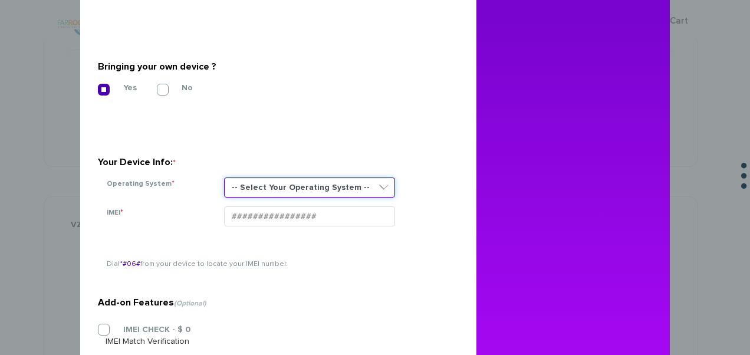
click at [250, 190] on select "-- Select Your Operating System -- ANDROID BLACKBERRY IOS NONE (BASIC PHONE) WI…" at bounding box center [309, 188] width 171 height 20
select select "NONE (BASIC PHONE)"
click at [224, 178] on select "-- Select Your Operating System -- ANDROID BLACKBERRY IOS NONE (BASIC PHONE) WI…" at bounding box center [309, 188] width 171 height 20
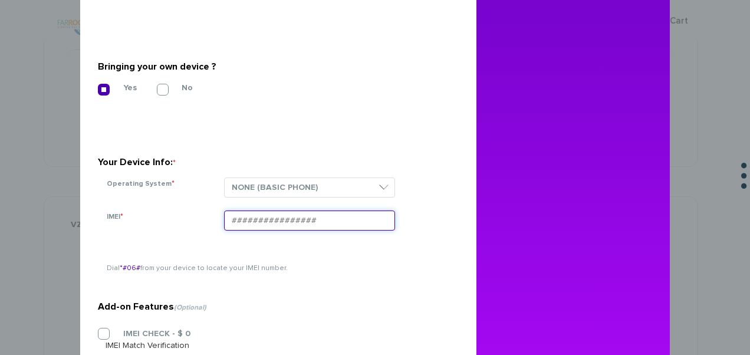
paste input "354834105198026"
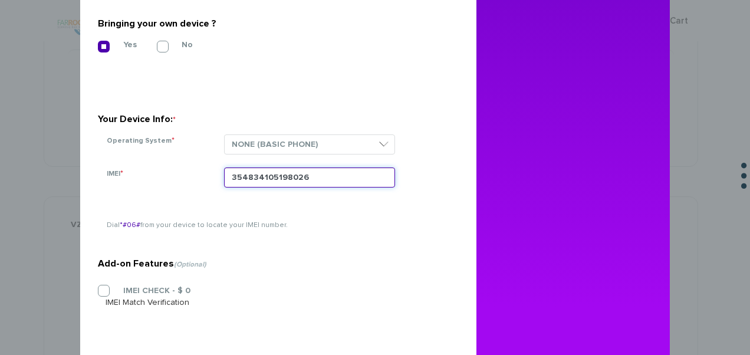
scroll to position [376, 0]
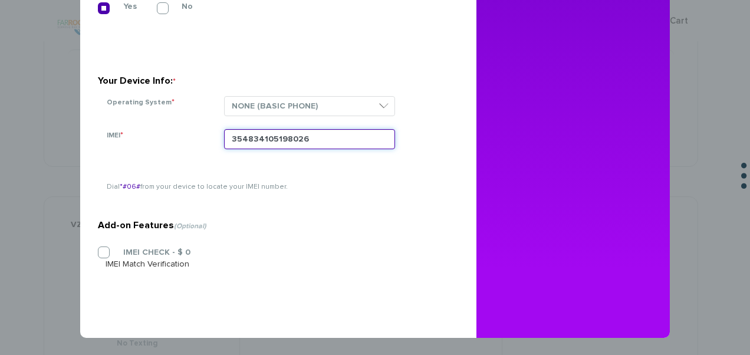
type input "354834105198026"
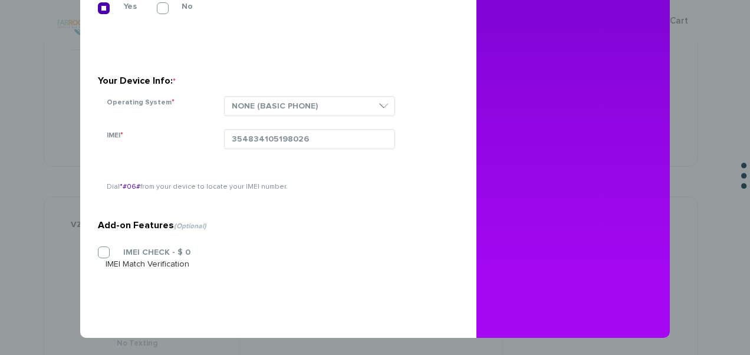
click at [162, 245] on section "Add-on Features (Optional) IMEI CHECK - $ 0 IMEI Match Verification" at bounding box center [274, 219] width 352 height 186
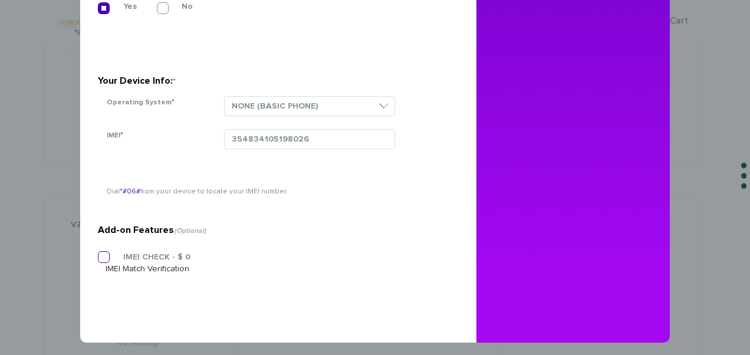
click at [158, 254] on label "IMEI CHECK - $ 0" at bounding box center [148, 257] width 85 height 11
click at [98, 254] on input "IMEI CHECK - $ 0" at bounding box center [98, 254] width 0 height 0
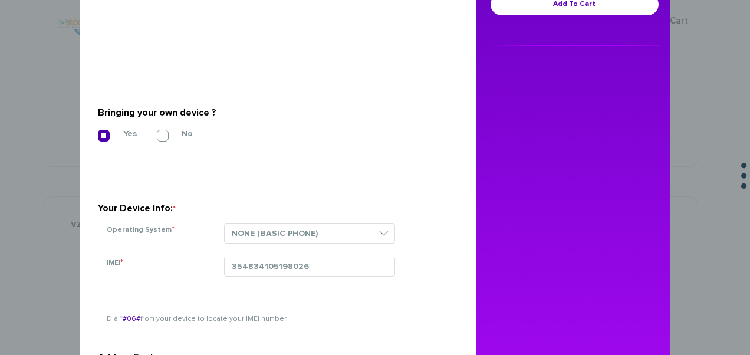
scroll to position [140, 0]
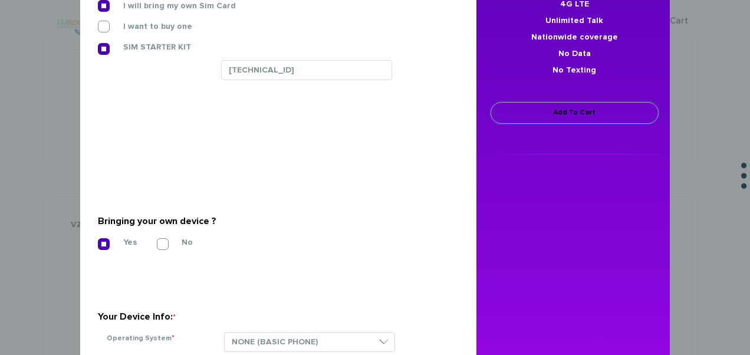
click at [576, 119] on link "Add To Cart" at bounding box center [575, 113] width 168 height 22
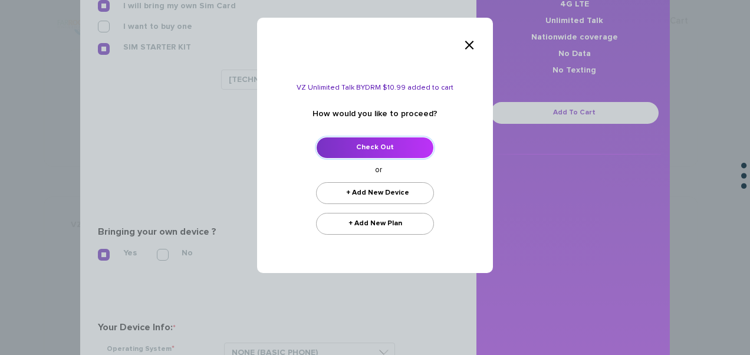
click at [409, 146] on link "Check Out" at bounding box center [375, 148] width 118 height 22
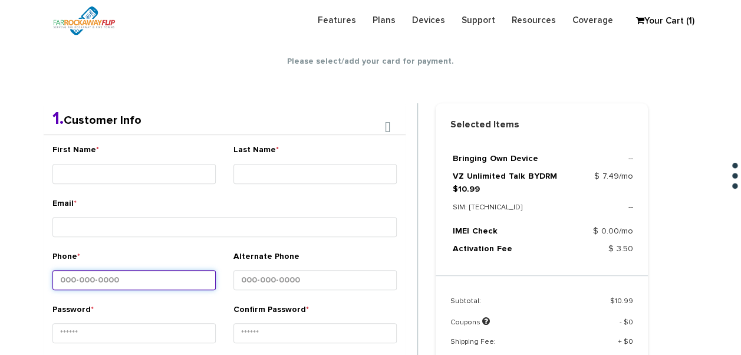
scroll to position [208, 0]
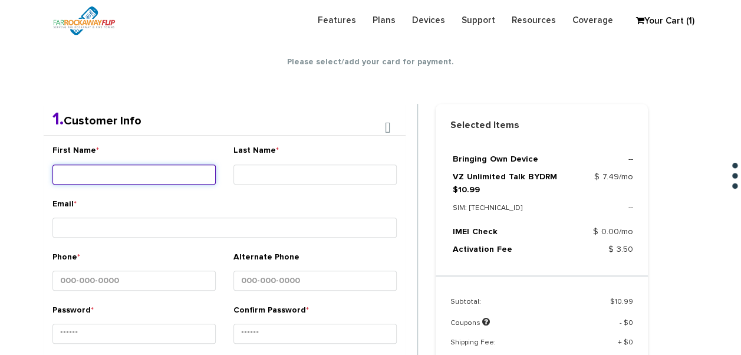
click at [172, 180] on input "First Name *" at bounding box center [133, 175] width 163 height 20
click at [186, 175] on input "First Name *" at bounding box center [133, 175] width 163 height 20
click at [155, 179] on input "First Name *" at bounding box center [133, 175] width 163 height 20
type input "[PERSON_NAME]"
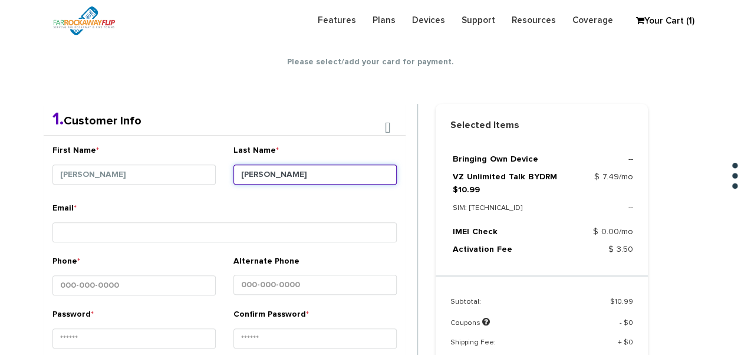
type input "[PERSON_NAME]"
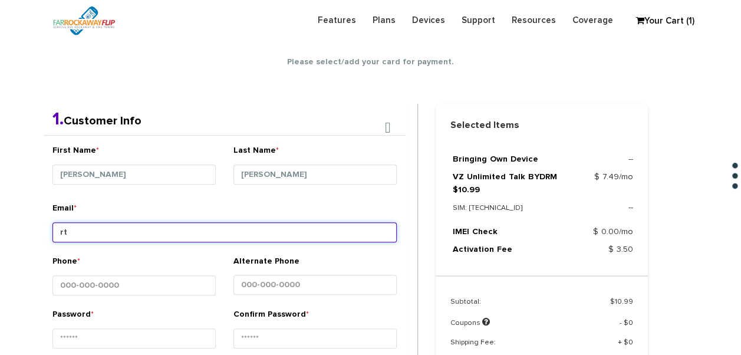
type input "r"
type input "[EMAIL_ADDRESS][DOMAIN_NAME]"
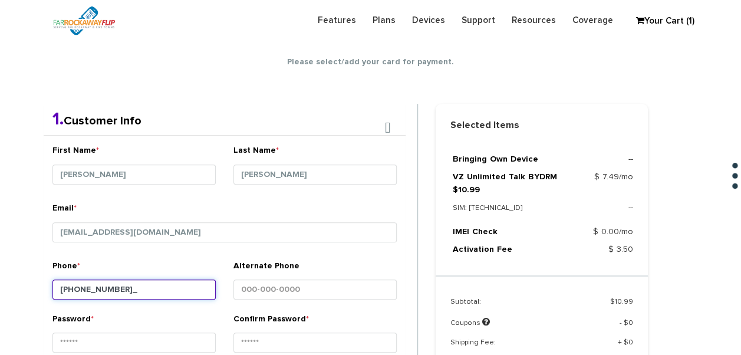
type input "[PHONE_NUMBER]"
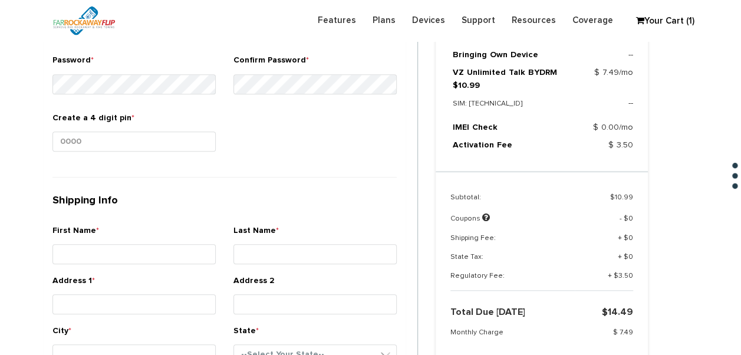
scroll to position [444, 0]
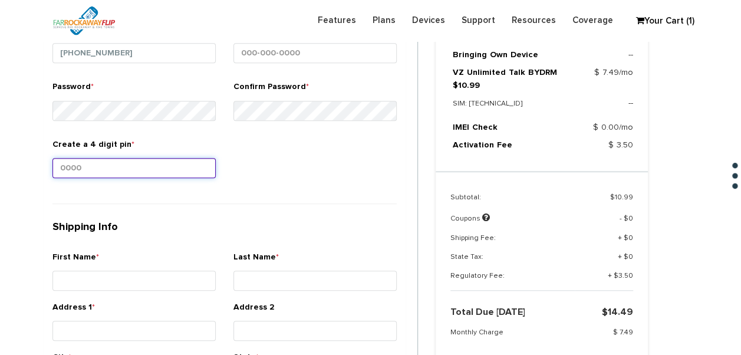
click at [150, 175] on input "Create a 4 digit pin *" at bounding box center [133, 168] width 163 height 20
type input "1234"
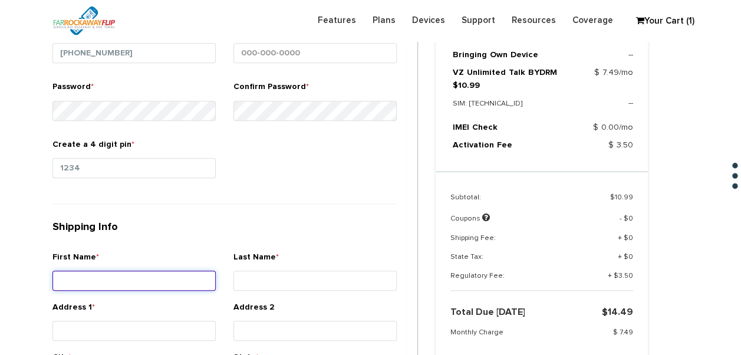
click at [138, 280] on input "First Name *" at bounding box center [133, 281] width 163 height 20
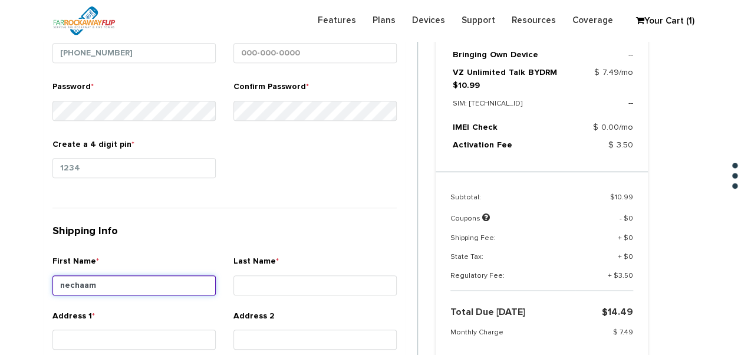
click at [172, 287] on input "nechaam" at bounding box center [133, 285] width 163 height 20
type input "[PERSON_NAME]"
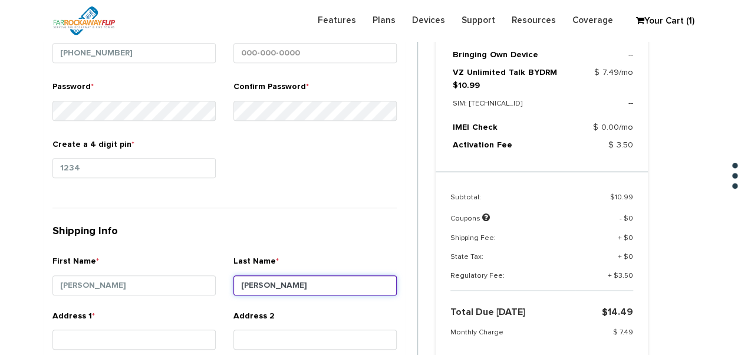
type input "[PERSON_NAME]"
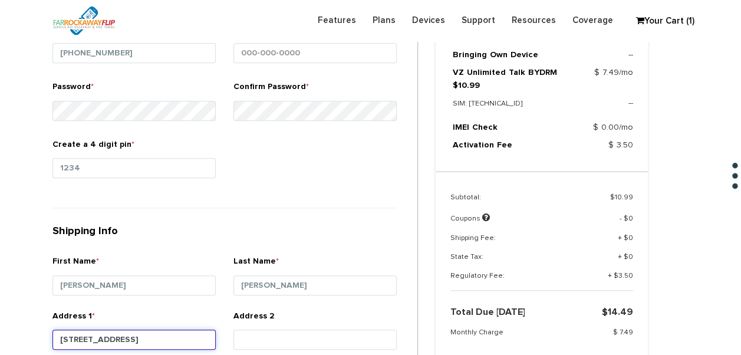
click at [156, 330] on input "[STREET_ADDRESS]" at bounding box center [133, 340] width 163 height 20
type input "[STREET_ADDRESS]"
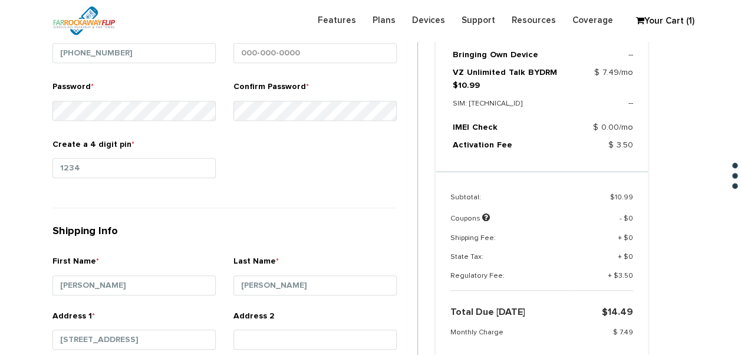
scroll to position [658, 0]
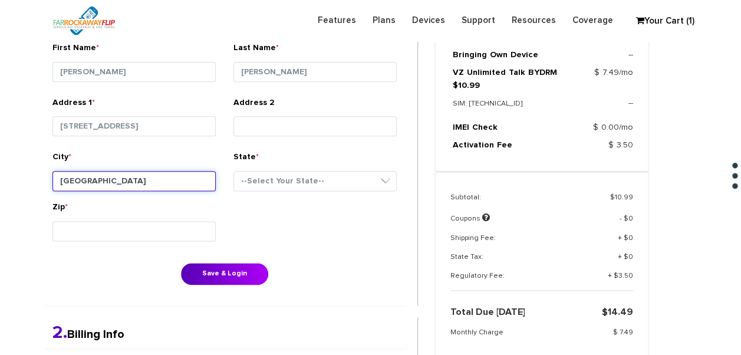
type input "[GEOGRAPHIC_DATA]"
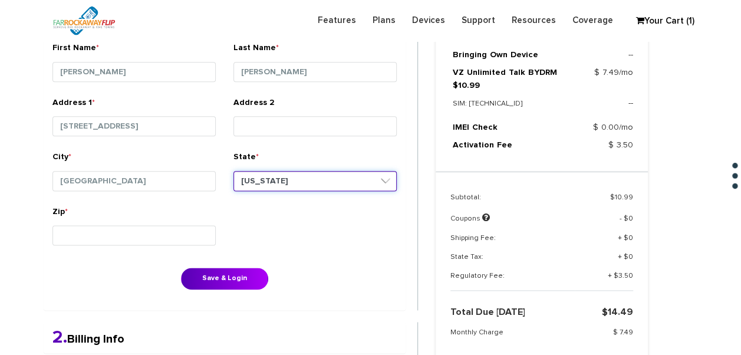
click at [278, 185] on select "--Select Your State-- [US_STATE][GEOGRAPHIC_DATA] [US_STATE] [US_STATE] [US_STA…" at bounding box center [315, 181] width 163 height 20
select select "NY"
click at [234, 171] on select "--Select Your State-- [US_STATE][GEOGRAPHIC_DATA] [US_STATE] [US_STATE] [US_STA…" at bounding box center [315, 181] width 163 height 20
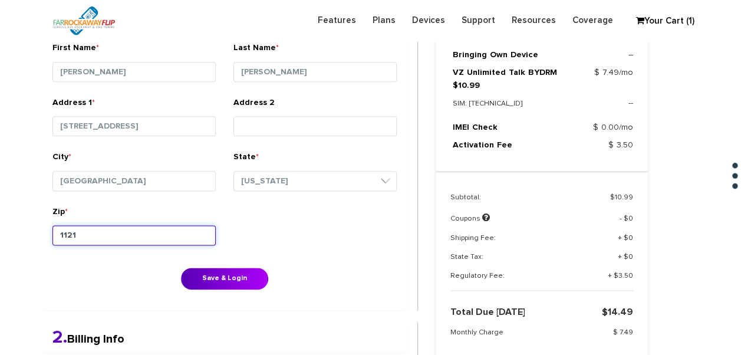
type input "11210"
click at [181, 268] on button "Save & Login" at bounding box center [224, 279] width 87 height 22
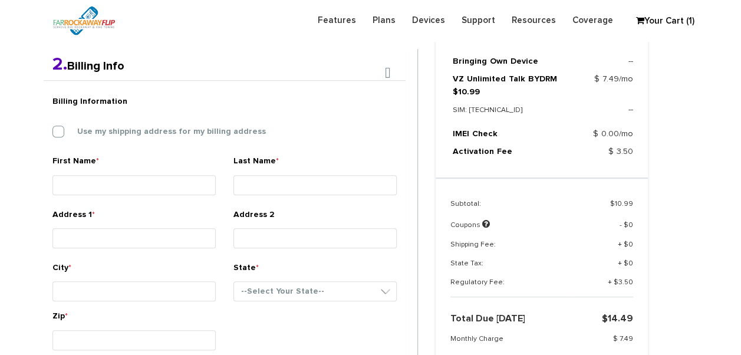
click at [78, 139] on div "Billing Information Use my shipping address for my billing address" at bounding box center [225, 122] width 362 height 65
click at [79, 132] on label "Use my shipping address for my billing address" at bounding box center [163, 131] width 206 height 11
click at [52, 128] on input "Use my shipping address for my billing address" at bounding box center [52, 128] width 0 height 0
type input "[PERSON_NAME]"
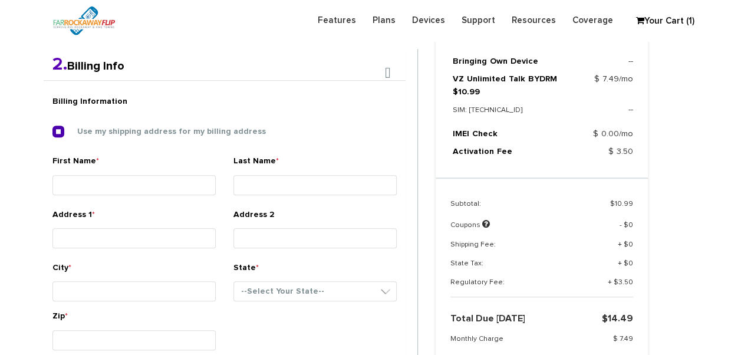
type input "[STREET_ADDRESS]"
type input "[GEOGRAPHIC_DATA]"
select select "NY"
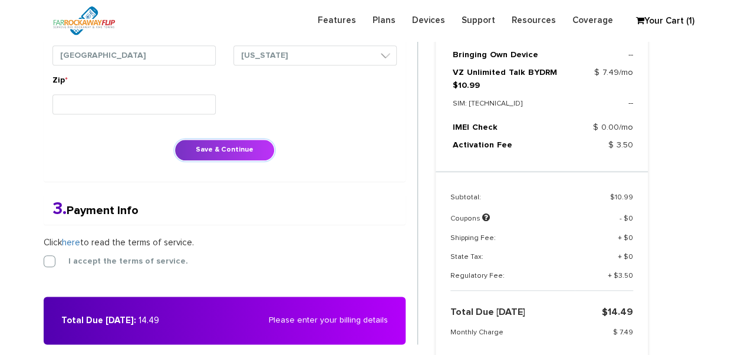
click at [237, 151] on button "Save & Continue" at bounding box center [225, 150] width 100 height 22
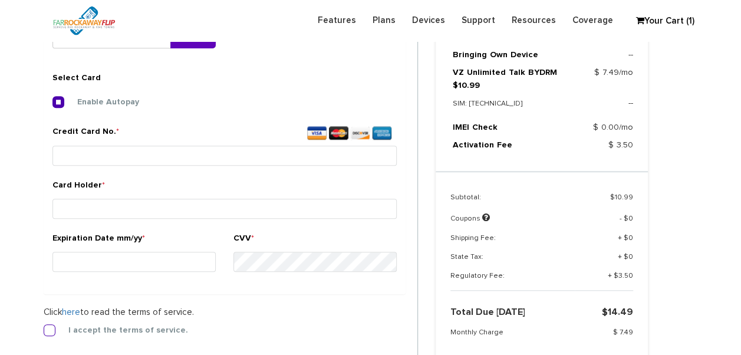
scroll to position [439, 0]
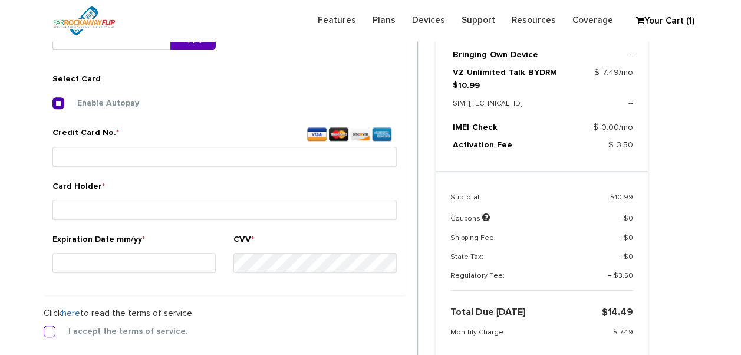
click at [53, 330] on label "I accept the terms of service." at bounding box center [119, 331] width 137 height 11
click at [44, 328] on input "I accept the terms of service." at bounding box center [44, 328] width 0 height 0
click at [143, 173] on div "Credit Card No. *" at bounding box center [225, 153] width 362 height 53
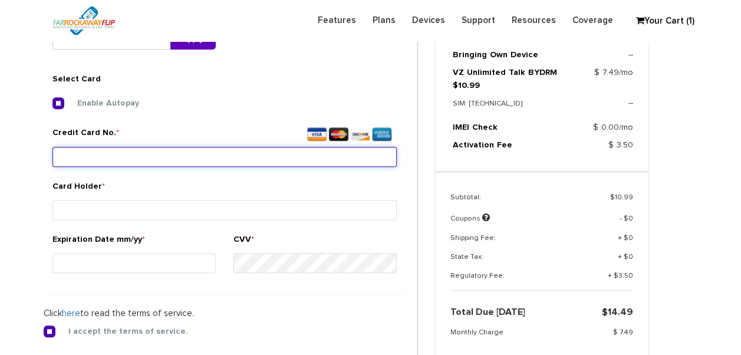
click at [149, 159] on input "Credit Card No. *" at bounding box center [224, 157] width 344 height 20
type input "[CREDIT_CARD_NUMBER]"
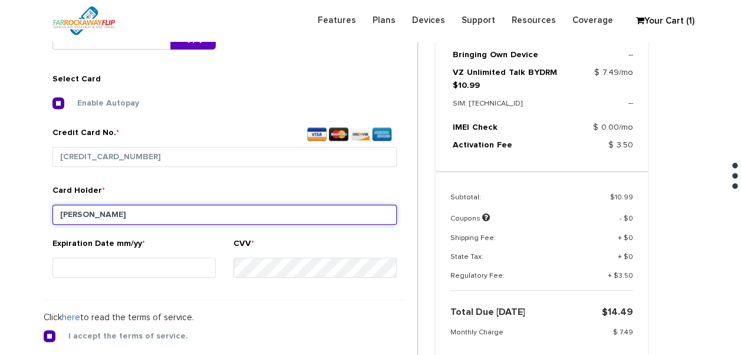
type input "[PERSON_NAME]"
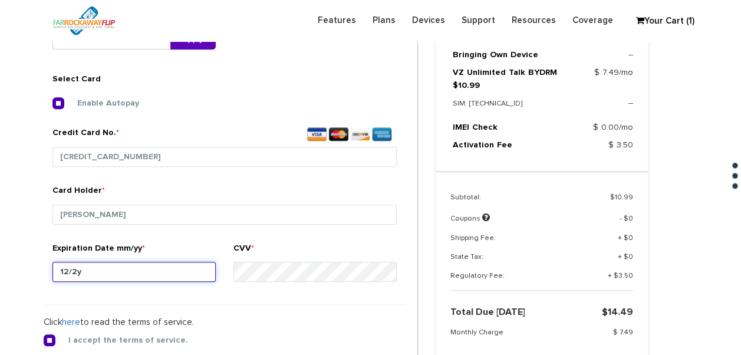
type input "12/28"
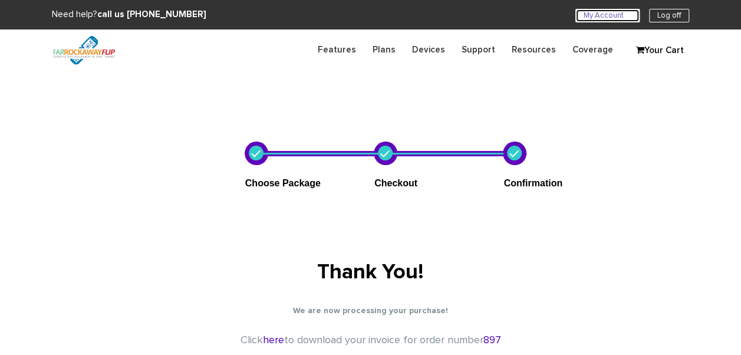
click at [606, 12] on link "My Account U" at bounding box center [608, 16] width 64 height 14
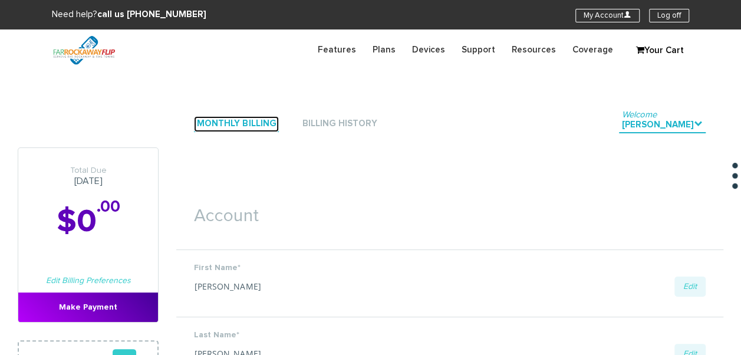
click at [267, 127] on link "Monthly Billing" at bounding box center [236, 124] width 85 height 16
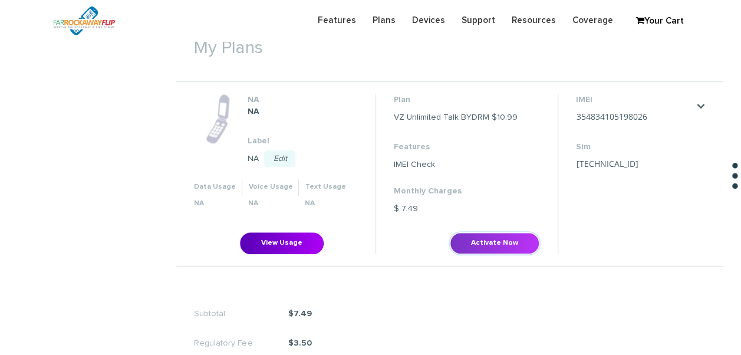
click at [495, 235] on li "Plan VZ Unlimited Talk BYDRM $10.99 Features IMEI Check Monthly Charges $ 7.49 …" at bounding box center [467, 174] width 182 height 160
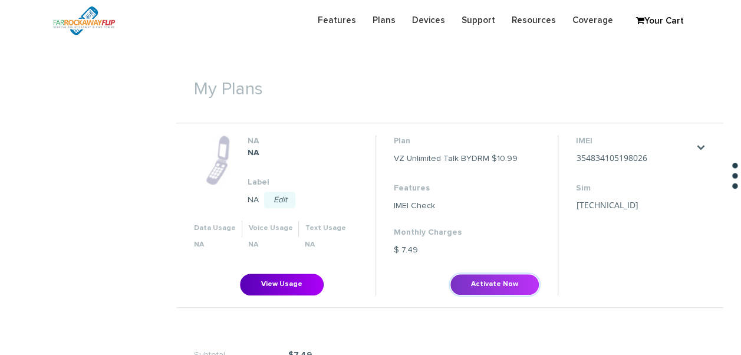
scroll to position [354, 0]
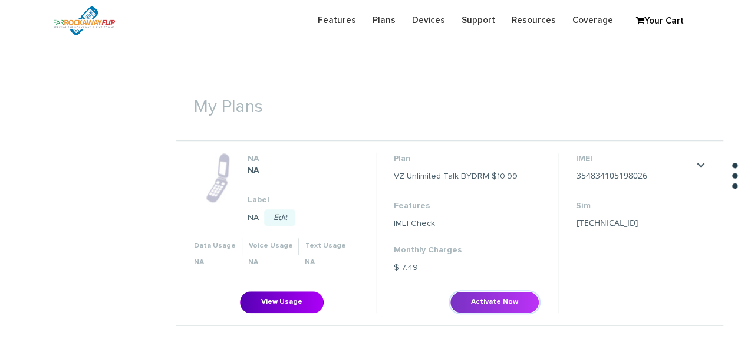
click at [482, 298] on button "Activate Now" at bounding box center [495, 302] width 90 height 22
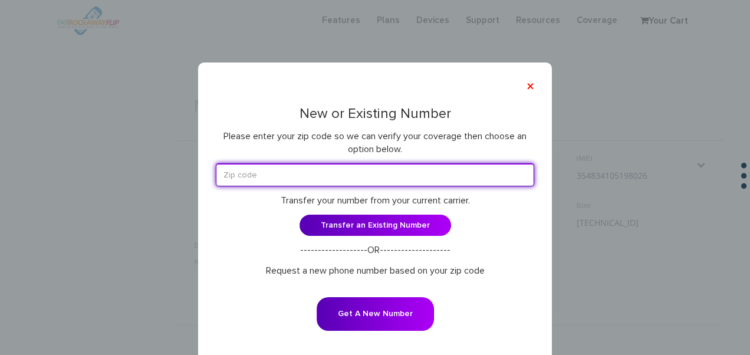
click at [287, 172] on input "text" at bounding box center [375, 174] width 318 height 23
type input "11210"
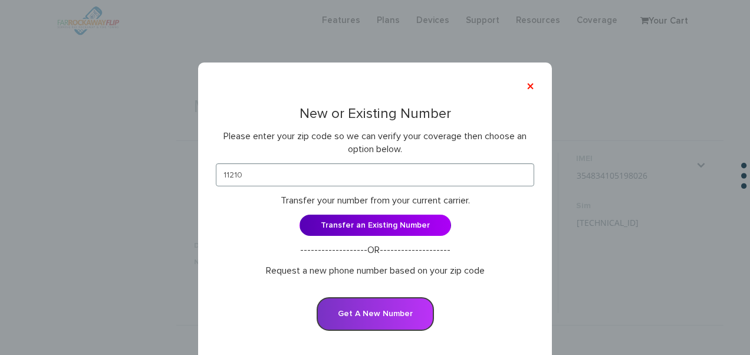
click at [393, 317] on button "Get A New Number" at bounding box center [375, 314] width 117 height 34
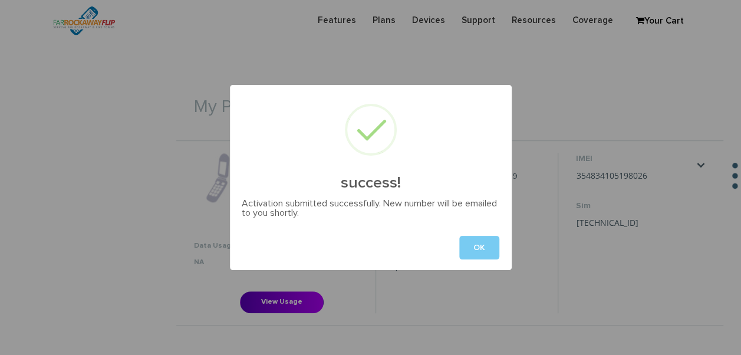
click at [491, 243] on button "OK" at bounding box center [479, 248] width 40 height 24
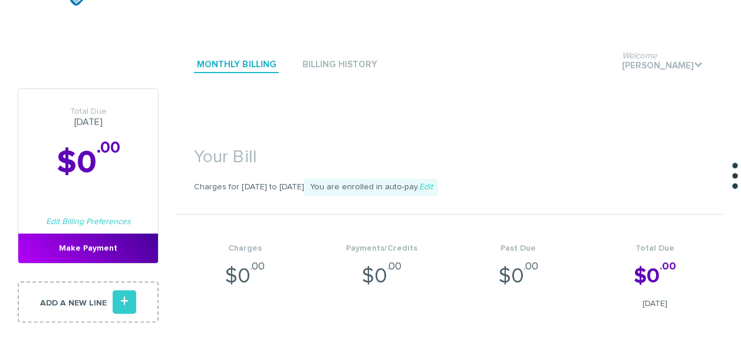
scroll to position [0, 0]
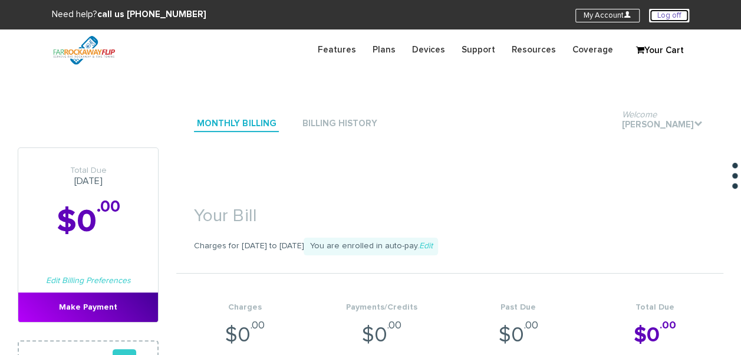
click at [665, 15] on link "Log off" at bounding box center [669, 16] width 40 height 14
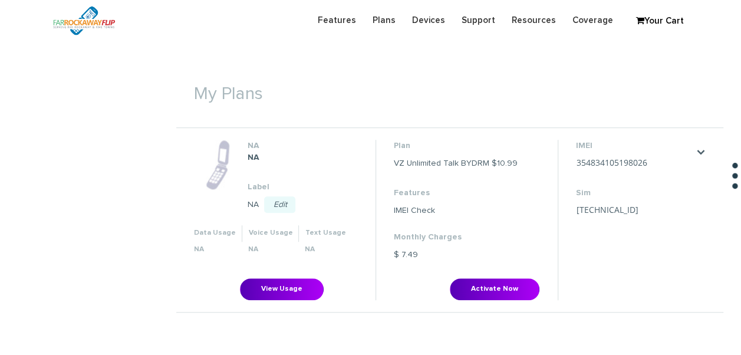
scroll to position [413, 0]
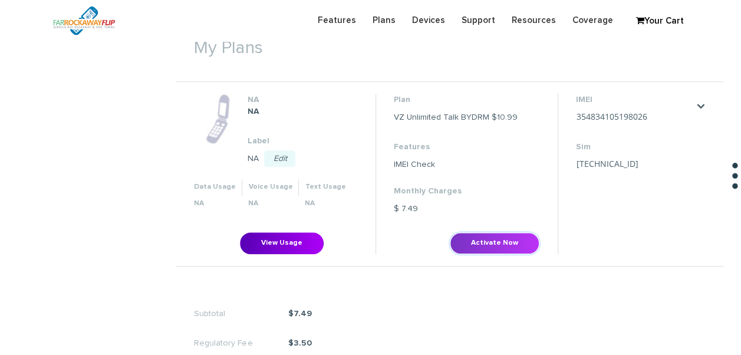
click at [484, 239] on button "Activate Now" at bounding box center [495, 243] width 90 height 22
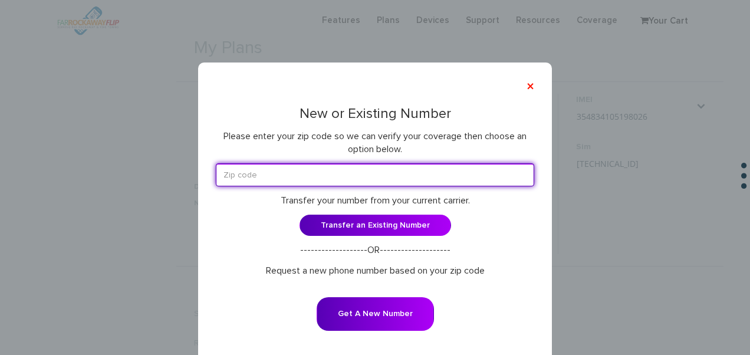
click at [370, 175] on input "text" at bounding box center [375, 174] width 318 height 23
type input "11210"
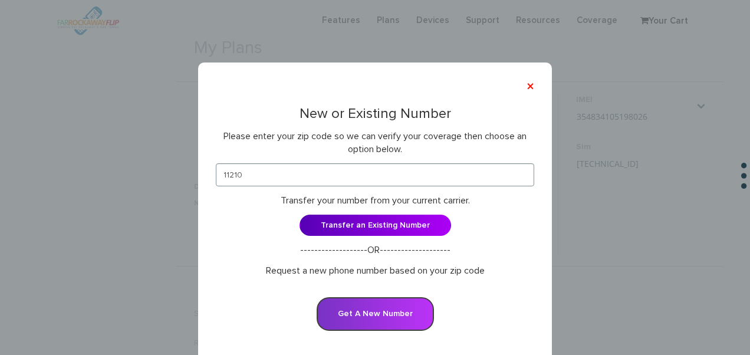
click at [398, 316] on button "Get A New Number" at bounding box center [375, 314] width 117 height 34
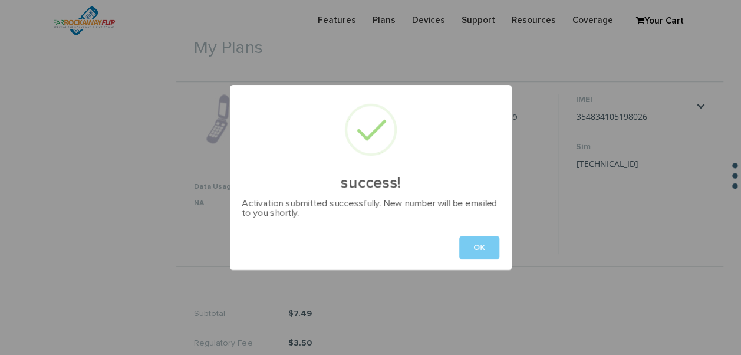
drag, startPoint x: 476, startPoint y: 261, endPoint x: 478, endPoint y: 255, distance: 6.0
click at [477, 261] on div "OK" at bounding box center [371, 247] width 282 height 45
click at [472, 253] on button "OK" at bounding box center [479, 248] width 40 height 24
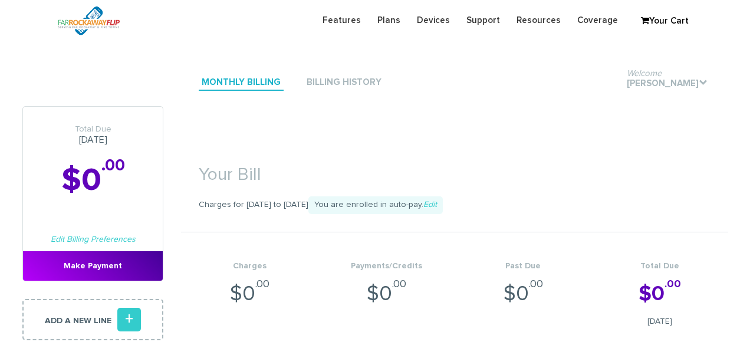
scroll to position [454, 0]
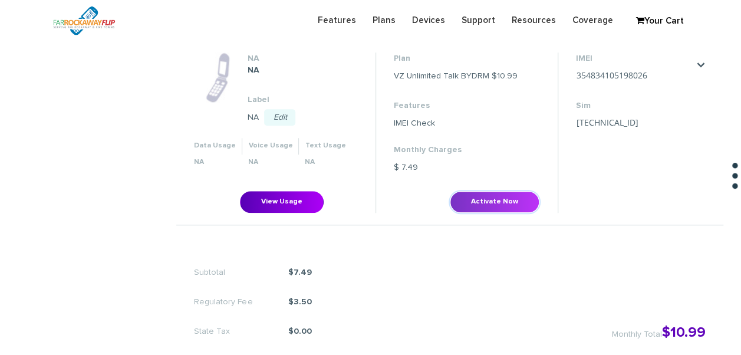
click at [481, 211] on button "Activate Now" at bounding box center [495, 202] width 90 height 22
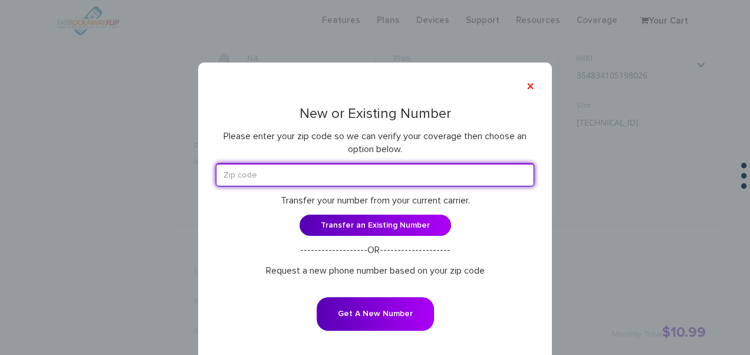
click at [294, 173] on input "text" at bounding box center [375, 174] width 318 height 23
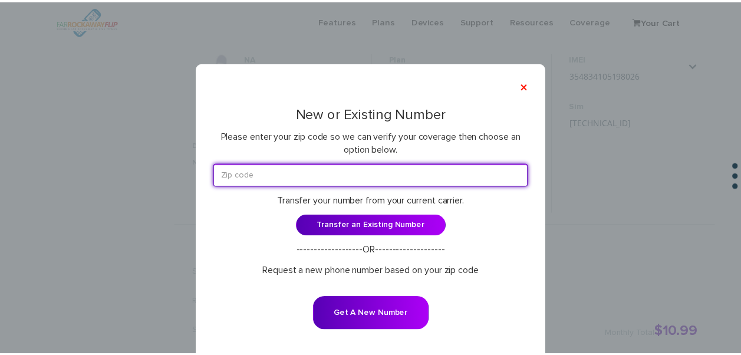
scroll to position [413, 0]
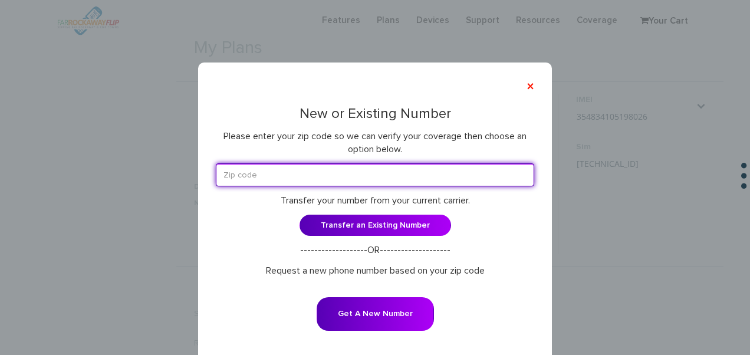
click at [272, 172] on input "text" at bounding box center [375, 174] width 318 height 23
type input "11210"
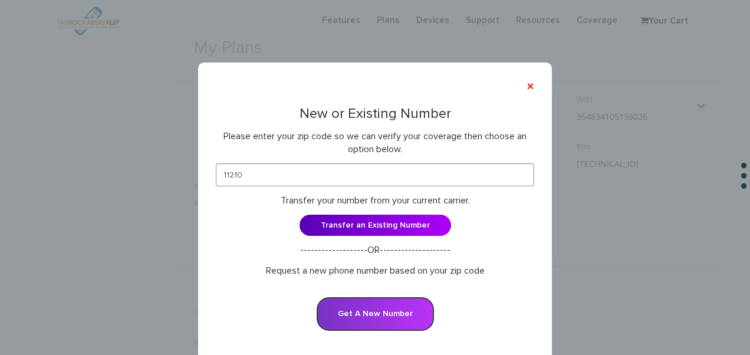
click at [353, 304] on button "Get A New Number" at bounding box center [375, 314] width 117 height 34
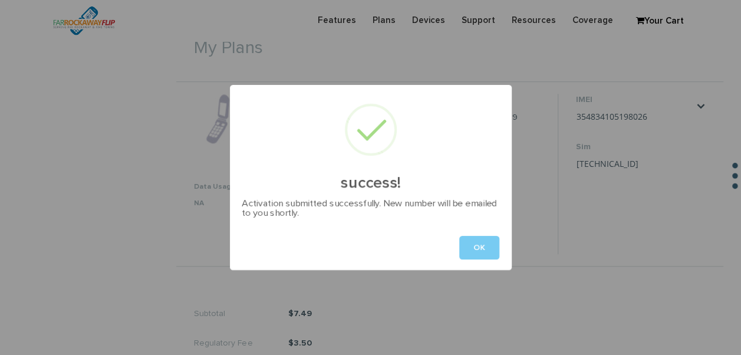
click at [484, 253] on button "OK" at bounding box center [479, 248] width 40 height 24
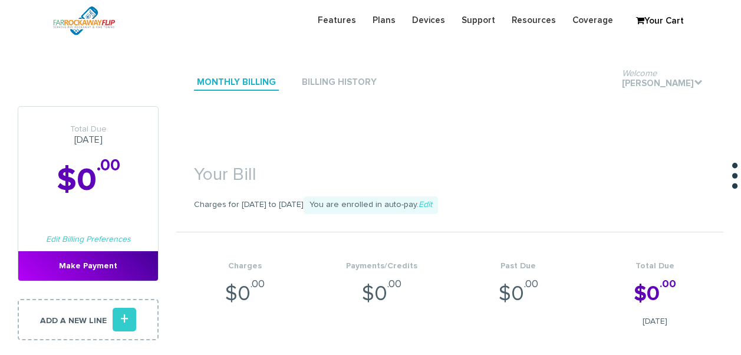
scroll to position [413, 0]
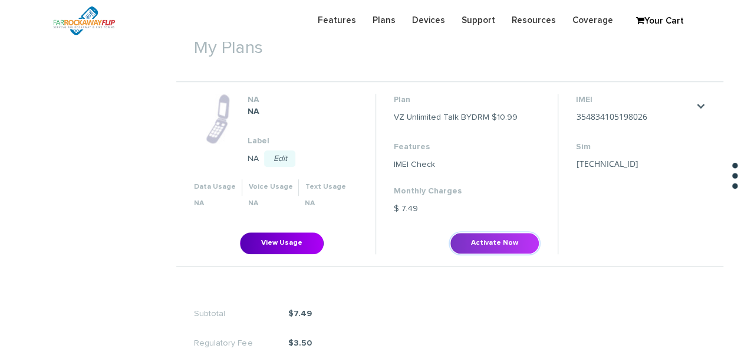
click at [481, 238] on button "Activate Now" at bounding box center [495, 243] width 90 height 22
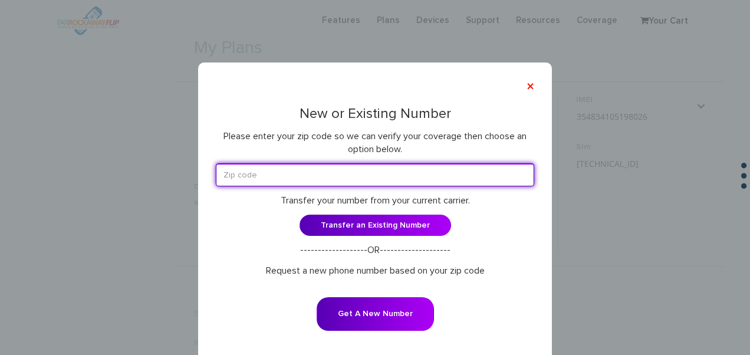
click at [285, 175] on input "text" at bounding box center [375, 174] width 318 height 23
type input "11210"
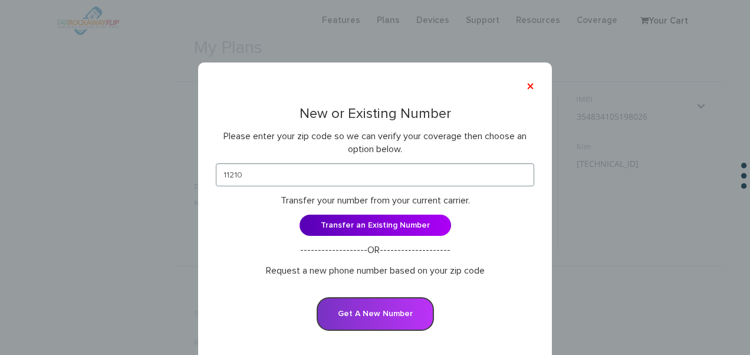
click at [361, 314] on button "Get A New Number" at bounding box center [375, 314] width 117 height 34
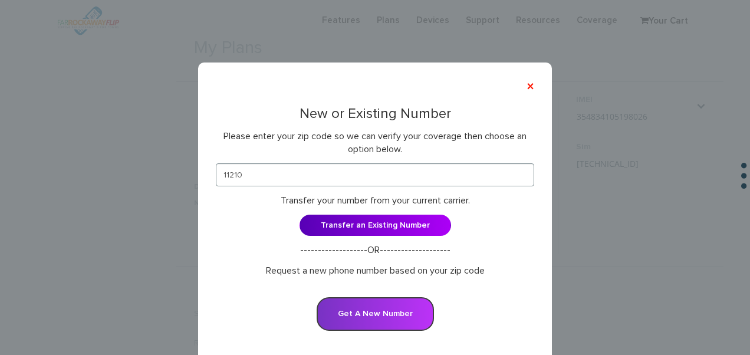
click at [409, 314] on button "Get A New Number" at bounding box center [375, 314] width 117 height 34
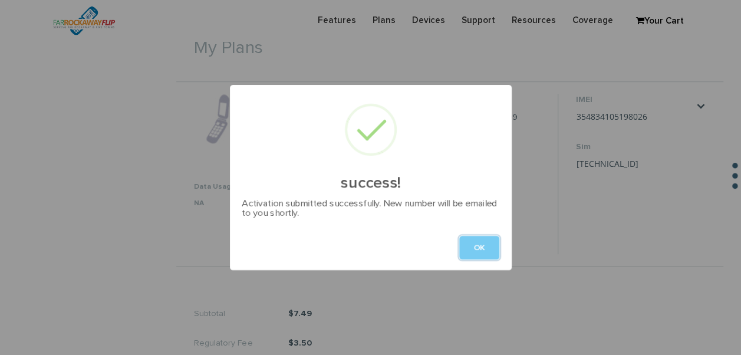
click at [469, 246] on button "OK" at bounding box center [479, 248] width 40 height 24
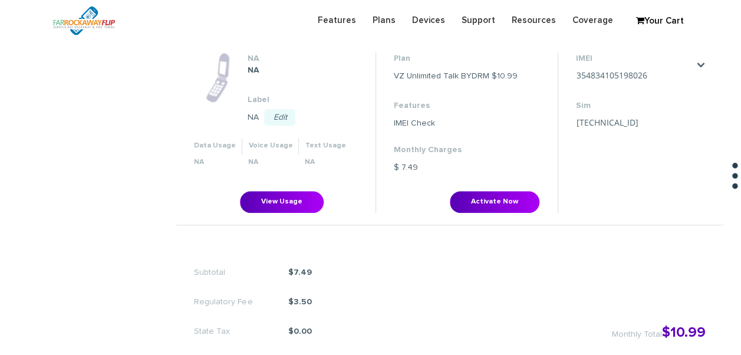
scroll to position [413, 0]
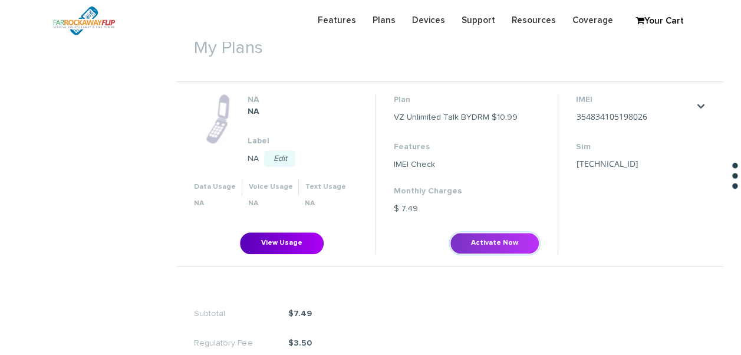
click at [487, 234] on button "Activate Now" at bounding box center [495, 243] width 90 height 22
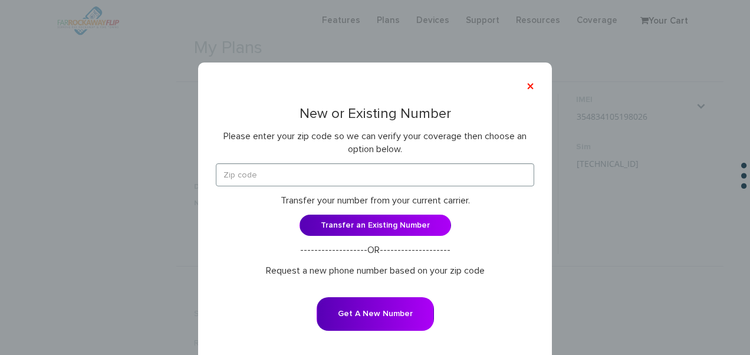
drag, startPoint x: 202, startPoint y: 163, endPoint x: 255, endPoint y: 175, distance: 53.8
click at [206, 163] on div "× New or Existing Number Please enter your zip code so we can verify your cover…" at bounding box center [375, 217] width 354 height 308
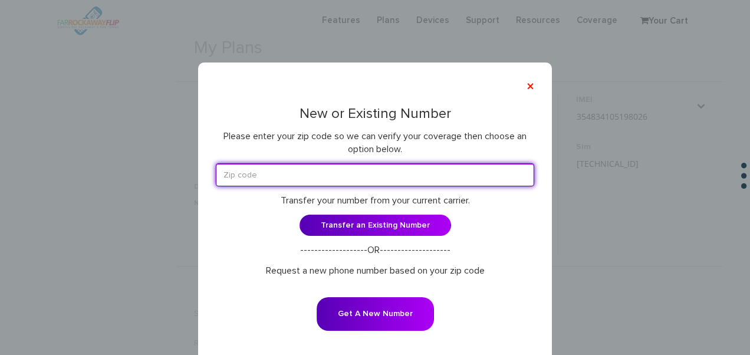
click at [255, 175] on input "text" at bounding box center [375, 174] width 318 height 23
type input "11210"
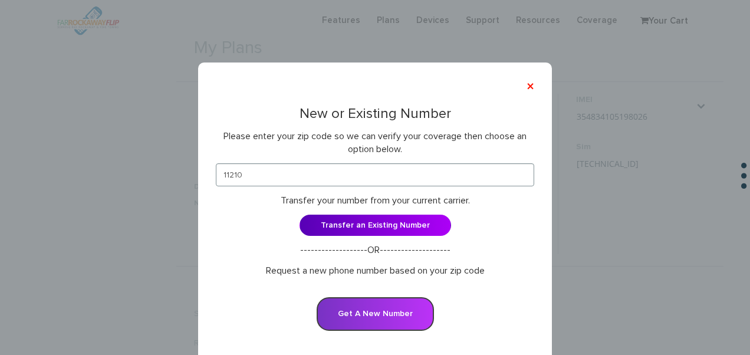
click at [343, 304] on button "Get A New Number" at bounding box center [375, 314] width 117 height 34
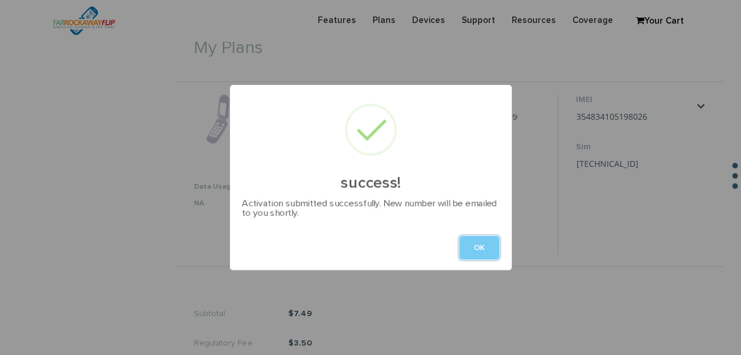
click at [475, 252] on button "OK" at bounding box center [479, 248] width 40 height 24
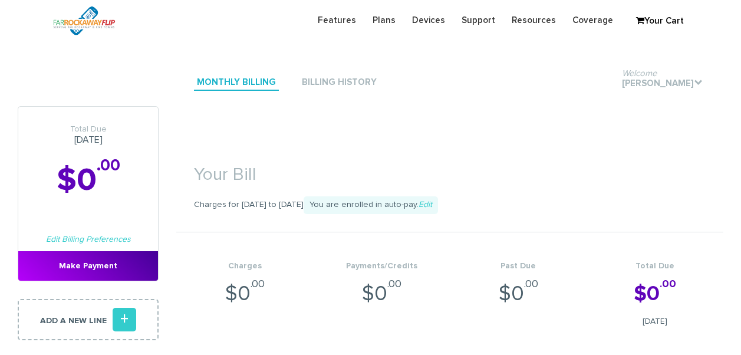
scroll to position [454, 0]
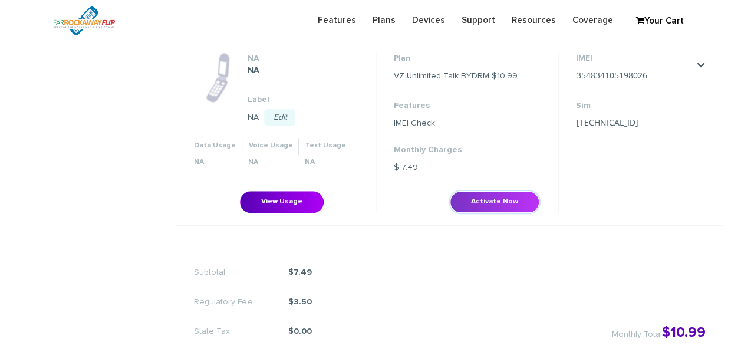
click at [489, 197] on button "Activate Now" at bounding box center [495, 202] width 90 height 22
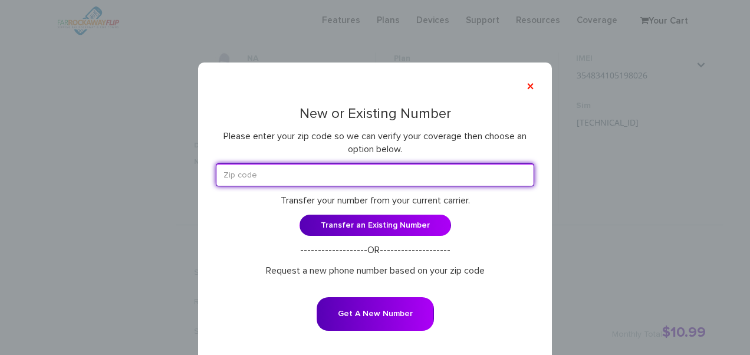
click at [310, 169] on input "text" at bounding box center [375, 174] width 318 height 23
type input "11210"
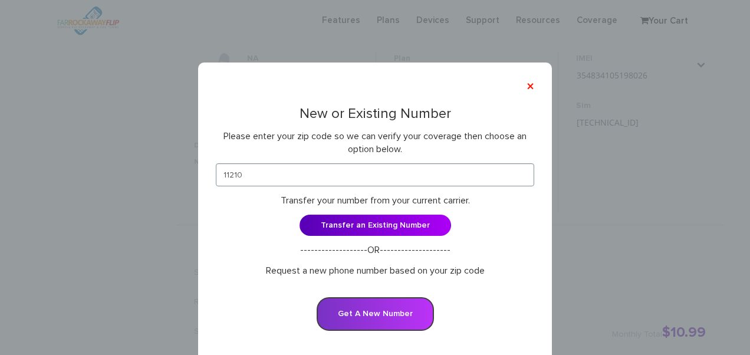
click at [386, 308] on button "Get A New Number" at bounding box center [375, 314] width 117 height 34
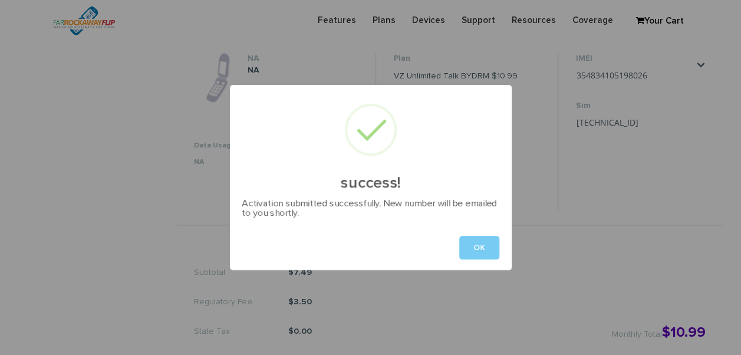
click at [480, 244] on button "OK" at bounding box center [479, 248] width 40 height 24
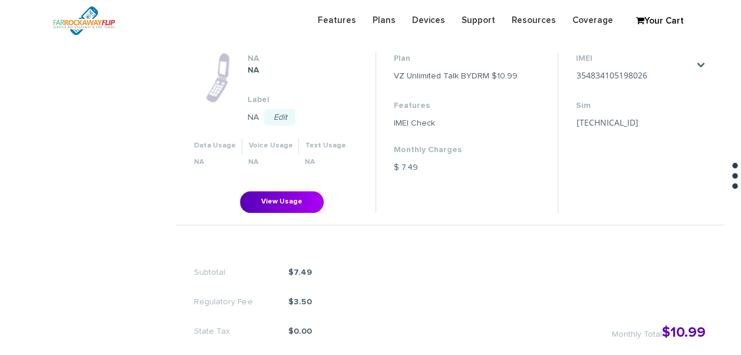
scroll to position [413, 0]
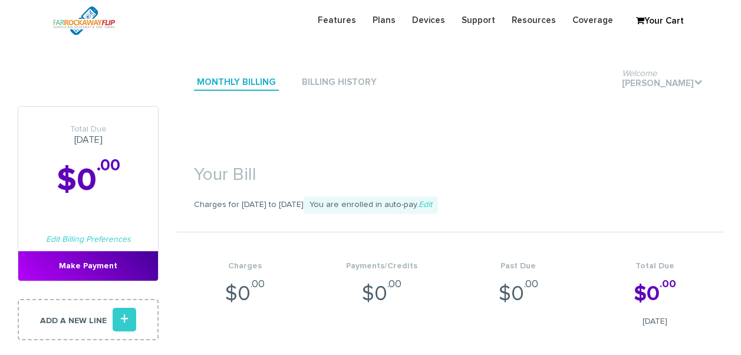
scroll to position [454, 0]
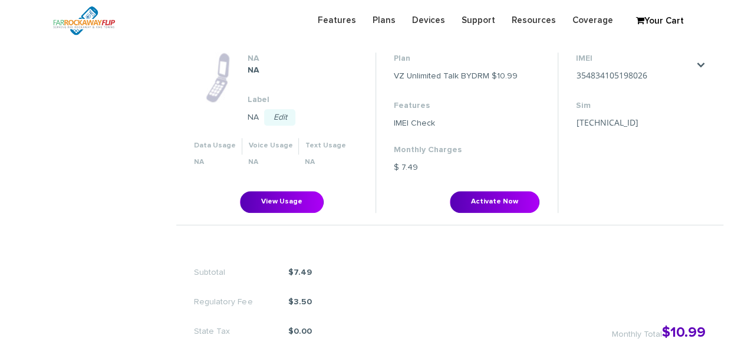
click at [515, 215] on li "NA NA Label NA Edit Save Cancel Data Usage Voice Usage Text Usage NA NA" at bounding box center [449, 133] width 547 height 184
click at [510, 206] on button "Activate Now" at bounding box center [495, 202] width 90 height 22
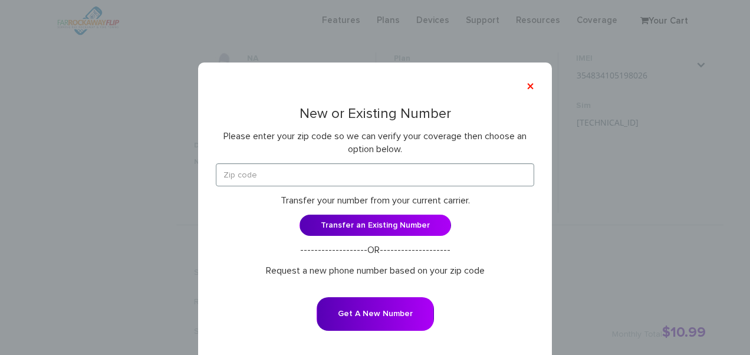
click at [357, 149] on p "Please enter your zip code so we can verify your coverage then choose an option…" at bounding box center [375, 143] width 318 height 27
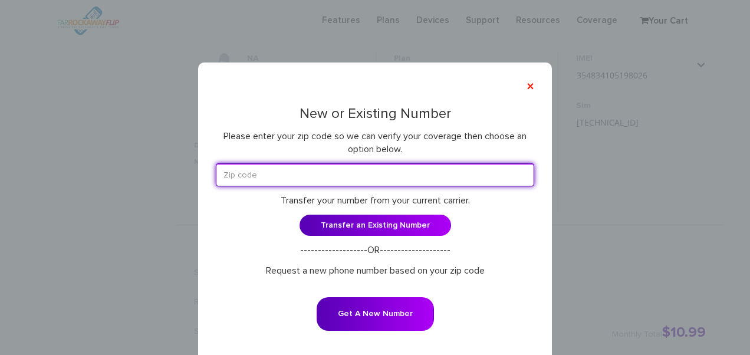
click at [358, 164] on input "text" at bounding box center [375, 174] width 318 height 23
type input "11210"
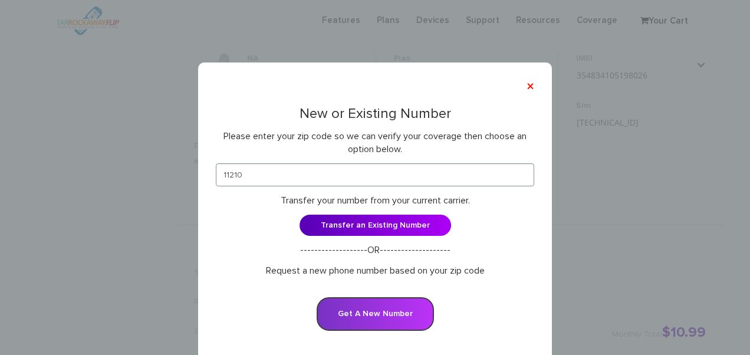
click at [364, 301] on button "Get A New Number" at bounding box center [375, 314] width 117 height 34
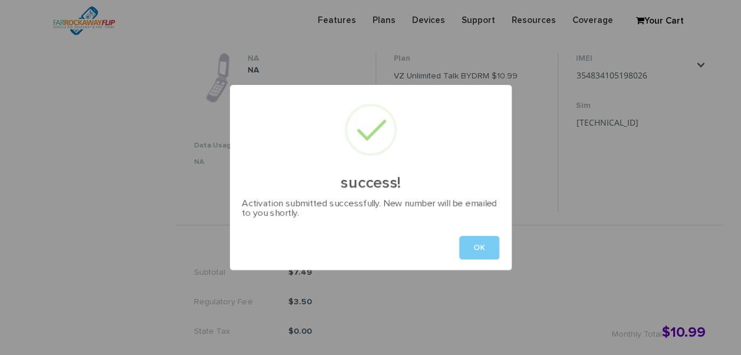
click at [466, 248] on button "OK" at bounding box center [479, 248] width 40 height 24
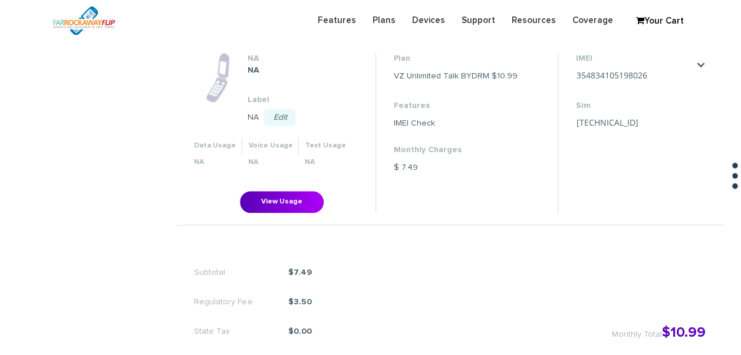
scroll to position [413, 0]
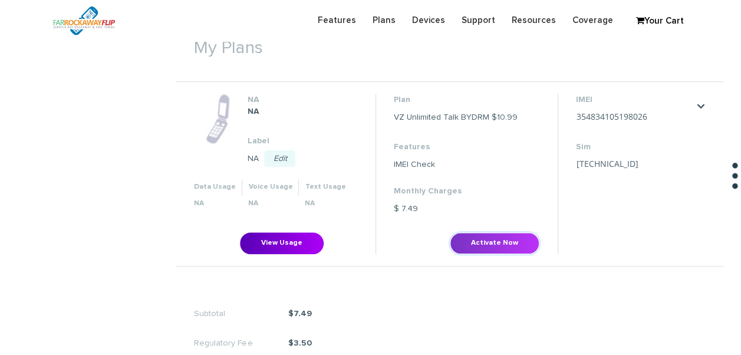
click at [471, 235] on button "Activate Now" at bounding box center [495, 243] width 90 height 22
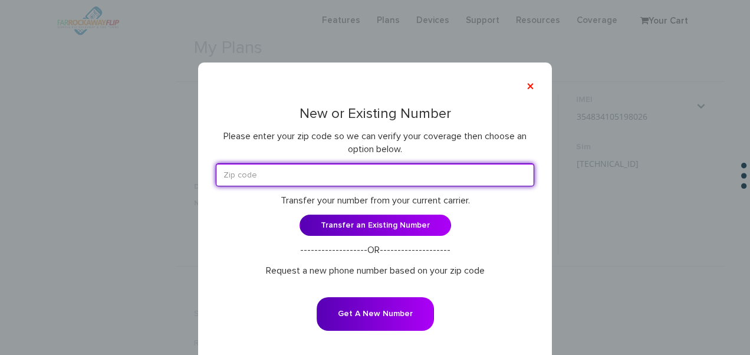
click at [344, 182] on input "text" at bounding box center [375, 174] width 318 height 23
type input "11210"
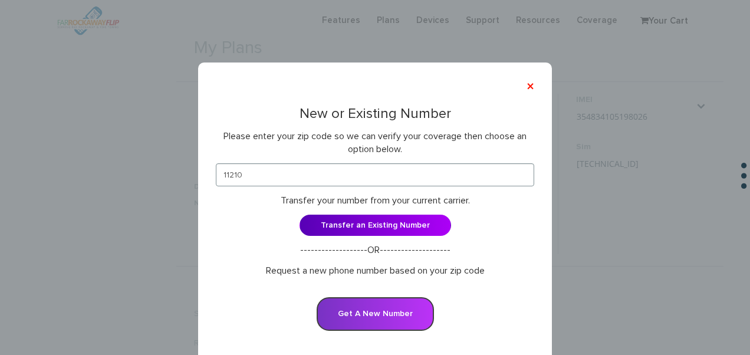
click at [395, 310] on button "Get A New Number" at bounding box center [375, 314] width 117 height 34
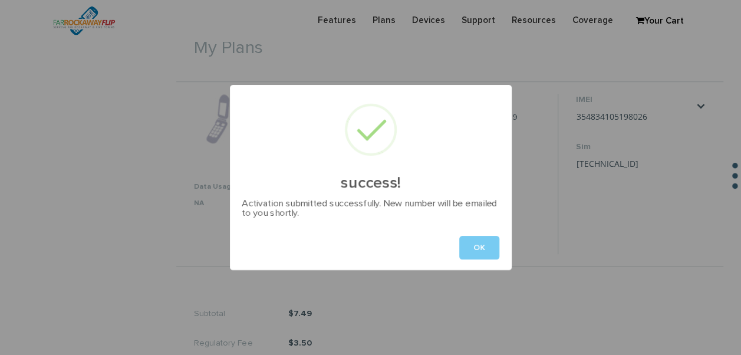
click at [479, 238] on button "OK" at bounding box center [479, 248] width 40 height 24
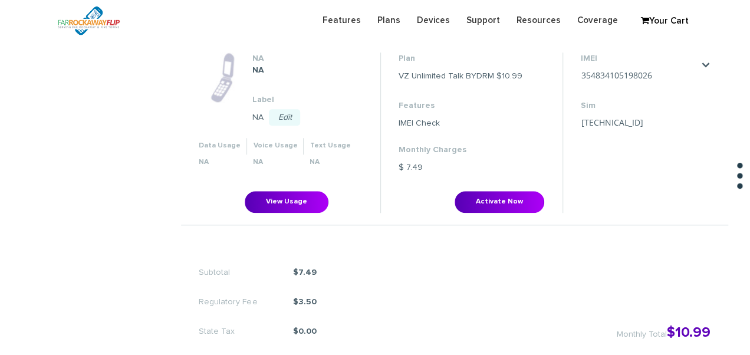
scroll to position [413, 0]
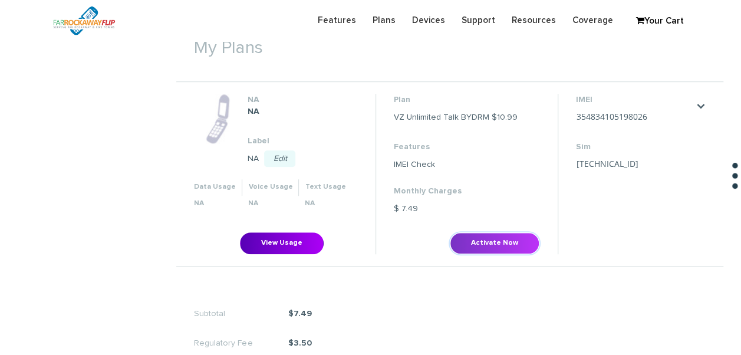
click at [490, 244] on button "Activate Now" at bounding box center [495, 243] width 90 height 22
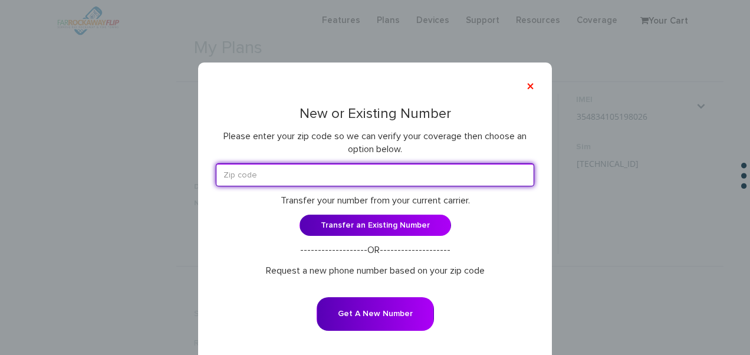
click at [339, 166] on input "text" at bounding box center [375, 174] width 318 height 23
drag, startPoint x: 339, startPoint y: 166, endPoint x: 307, endPoint y: 173, distance: 32.8
click at [307, 172] on input "text" at bounding box center [375, 174] width 318 height 23
type input "11210"
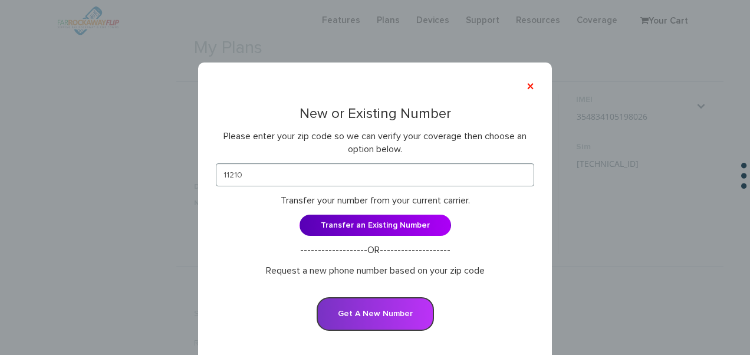
click at [372, 302] on button "Get A New Number" at bounding box center [375, 314] width 117 height 34
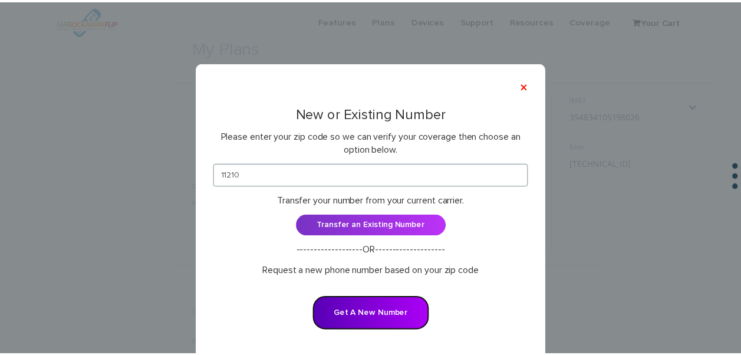
scroll to position [33, 0]
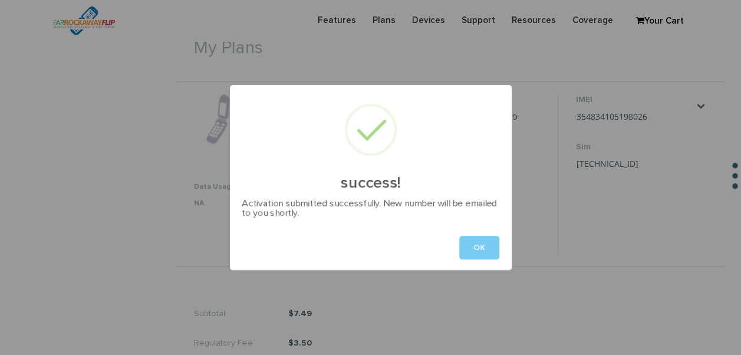
click at [493, 252] on button "OK" at bounding box center [479, 248] width 40 height 24
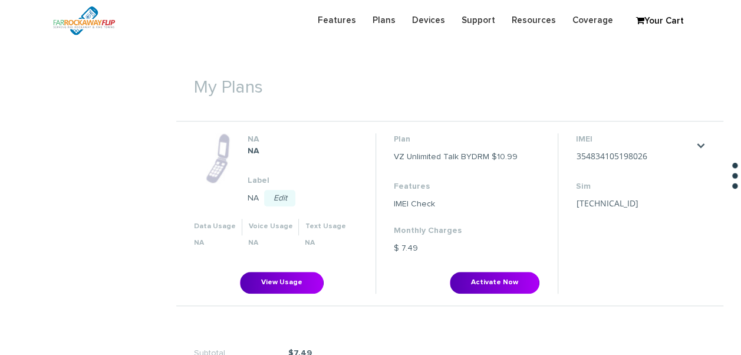
scroll to position [472, 0]
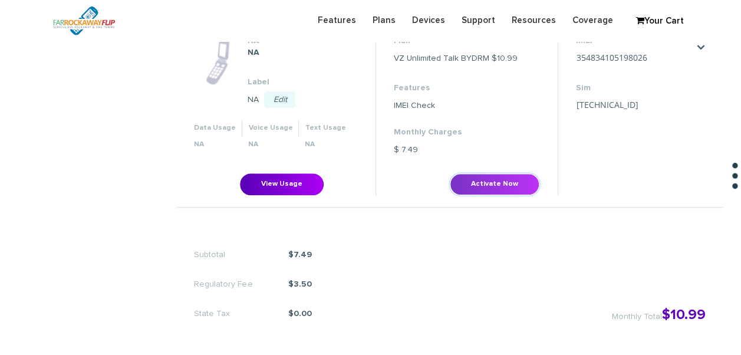
click at [505, 184] on button "Activate Now" at bounding box center [495, 184] width 90 height 22
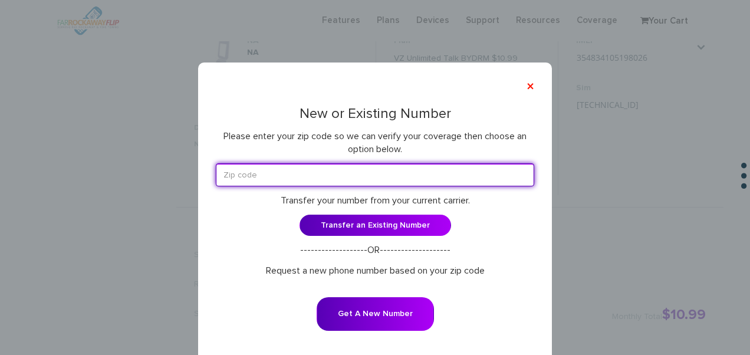
click at [240, 178] on input "text" at bounding box center [375, 174] width 318 height 23
type input "11210"
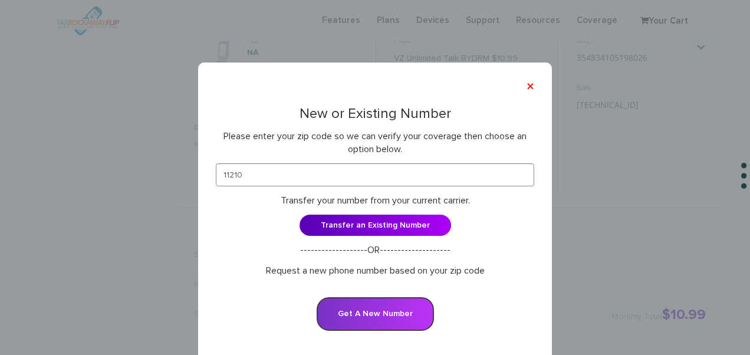
click at [376, 305] on button "Get A New Number" at bounding box center [375, 314] width 117 height 34
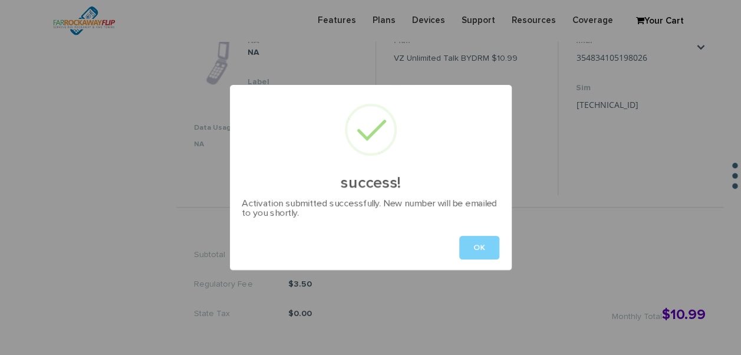
drag, startPoint x: 520, startPoint y: 237, endPoint x: 509, endPoint y: 237, distance: 11.2
click at [517, 237] on div "success! Activation submitted successfully. New number will be emailed to you s…" at bounding box center [370, 177] width 741 height 355
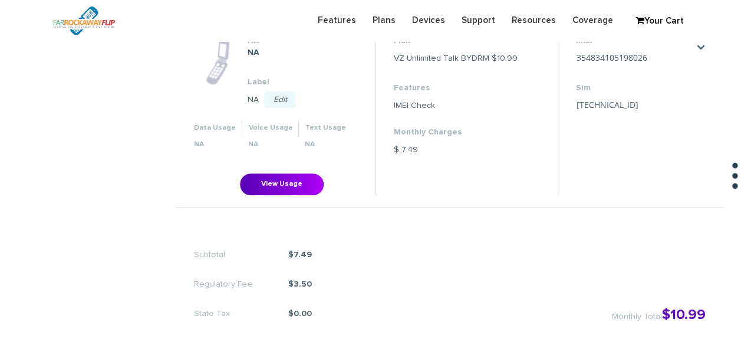
click at [459, 239] on div "Subtotal $7.49 Regulatory Fee $3.50 State Tax $0.00 Monthly Total $10.99" at bounding box center [449, 278] width 547 height 130
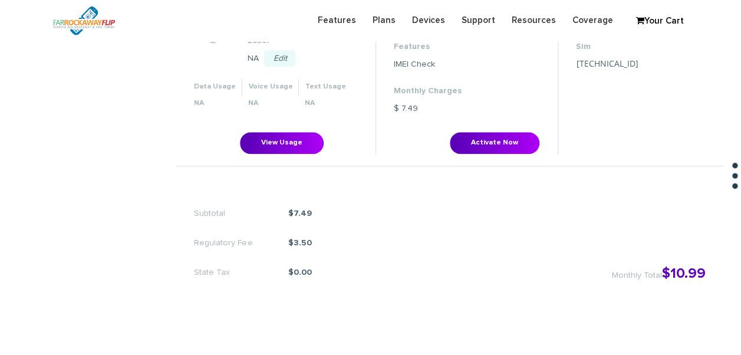
scroll to position [472, 0]
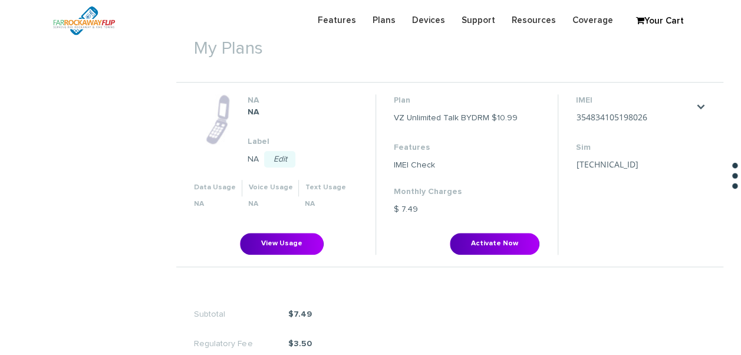
scroll to position [331, 0]
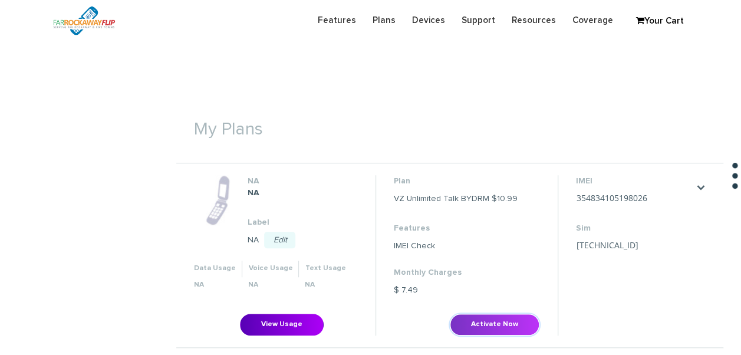
click at [473, 326] on button "Activate Now" at bounding box center [495, 325] width 90 height 22
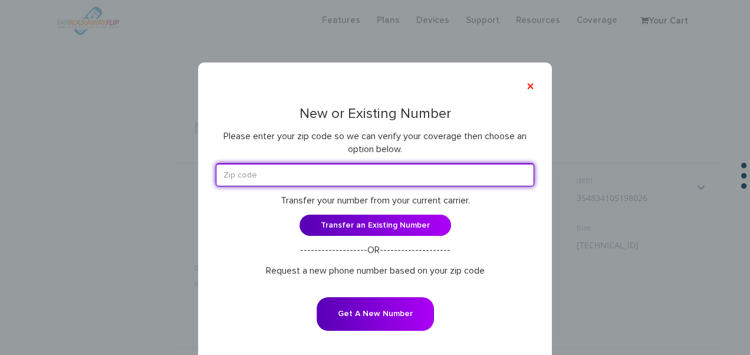
click at [299, 179] on input "text" at bounding box center [375, 174] width 318 height 23
type input "11210"
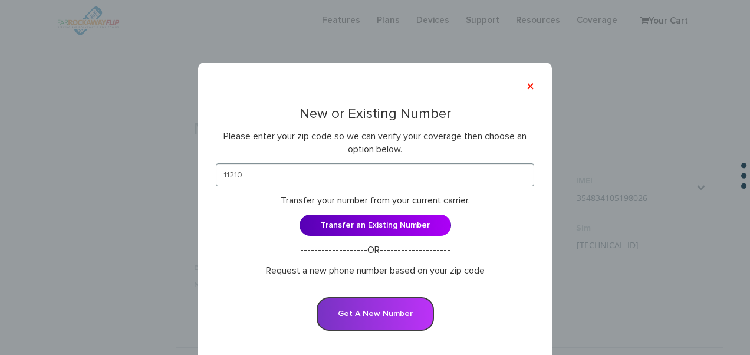
click at [379, 313] on button "Get A New Number" at bounding box center [375, 314] width 117 height 34
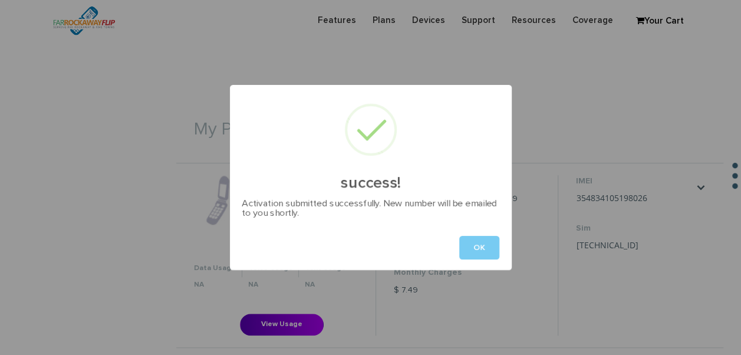
click at [479, 242] on button "OK" at bounding box center [479, 248] width 40 height 24
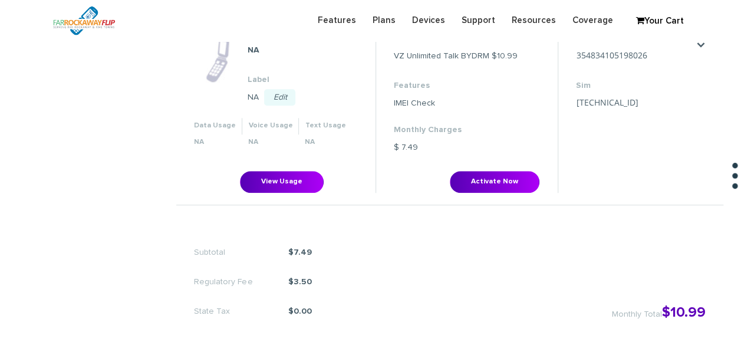
scroll to position [449, 0]
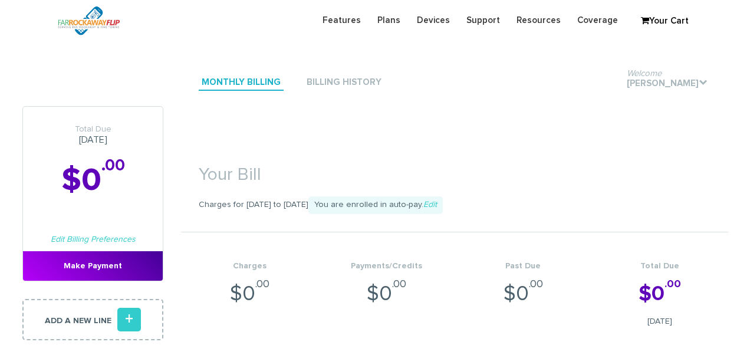
scroll to position [472, 0]
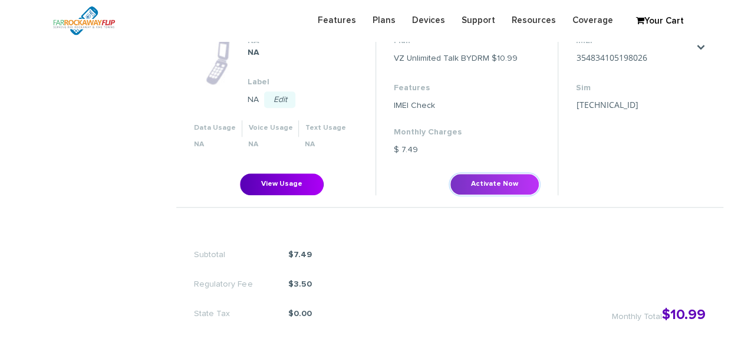
click at [492, 185] on button "Activate Now" at bounding box center [495, 184] width 90 height 22
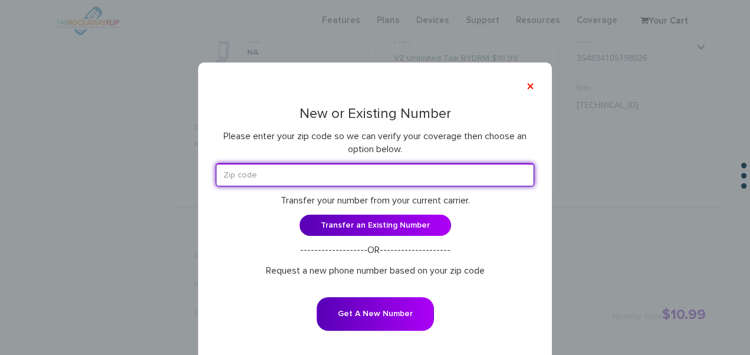
click at [330, 177] on input "text" at bounding box center [375, 174] width 318 height 23
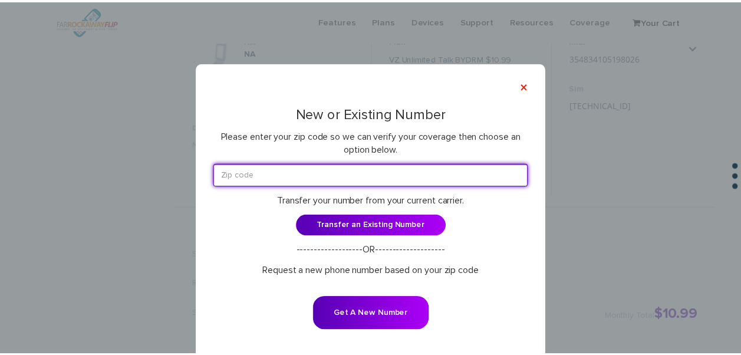
scroll to position [449, 0]
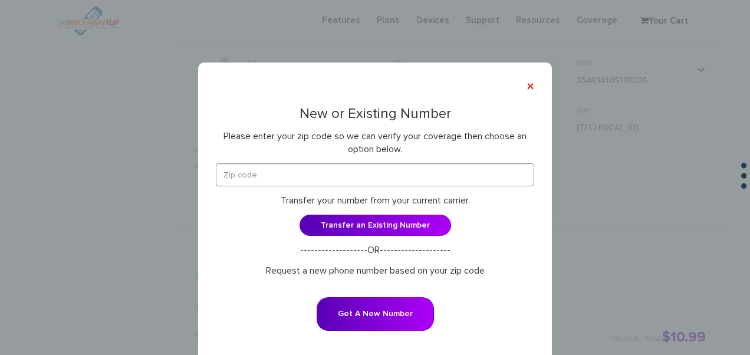
click at [274, 188] on form "Transfer your number from your current carrier. Transfer an Existing Number ---…" at bounding box center [375, 254] width 318 height 183
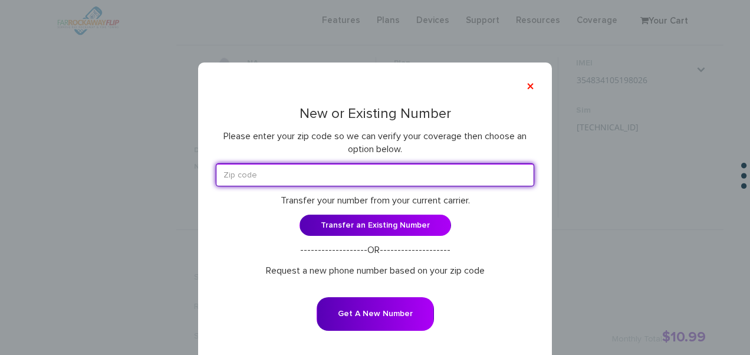
click at [275, 178] on input "text" at bounding box center [375, 174] width 318 height 23
type input "11210"
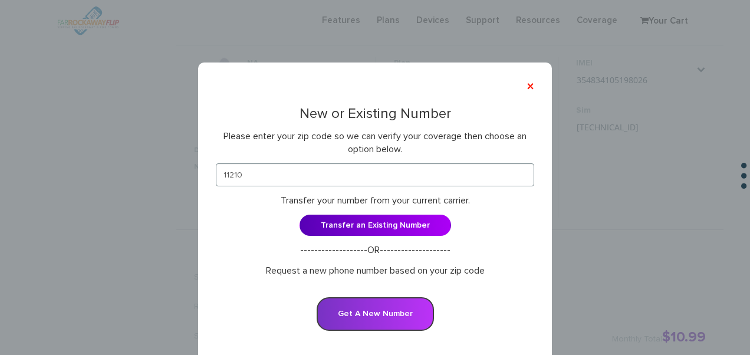
click at [370, 314] on button "Get A New Number" at bounding box center [375, 314] width 117 height 34
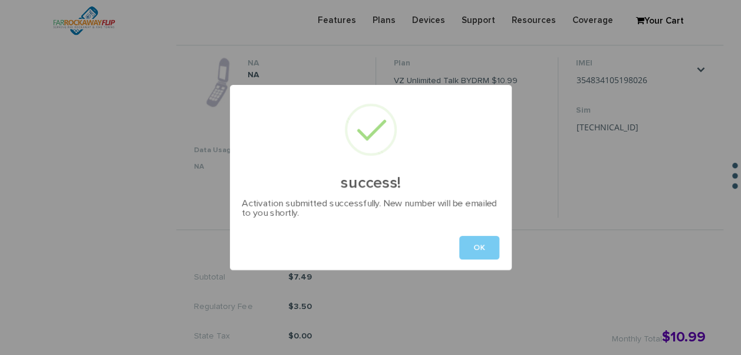
click at [478, 258] on button "OK" at bounding box center [479, 248] width 40 height 24
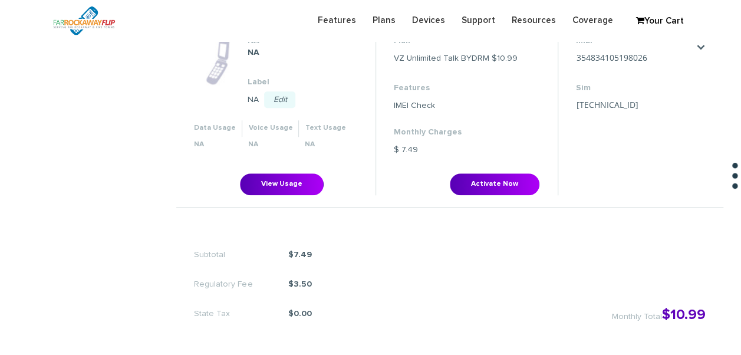
scroll to position [449, 0]
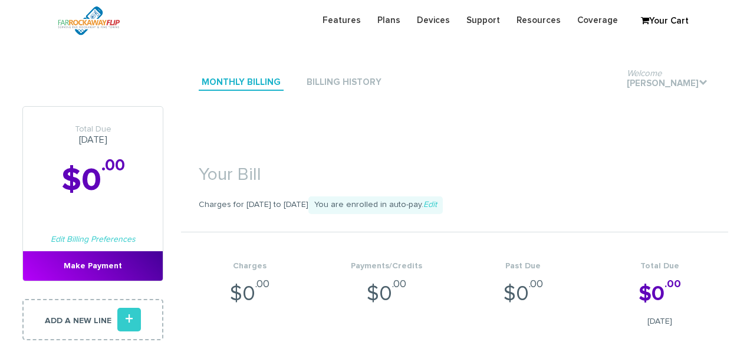
scroll to position [472, 0]
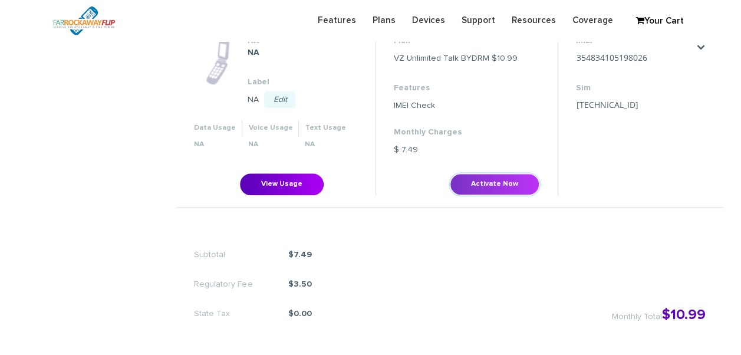
click at [497, 179] on button "Activate Now" at bounding box center [495, 184] width 90 height 22
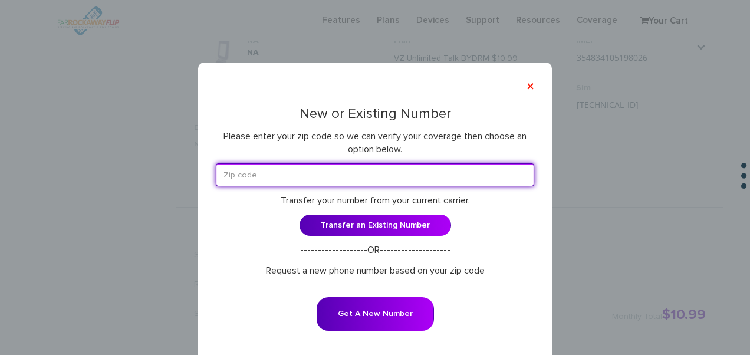
click at [290, 171] on input "text" at bounding box center [375, 174] width 318 height 23
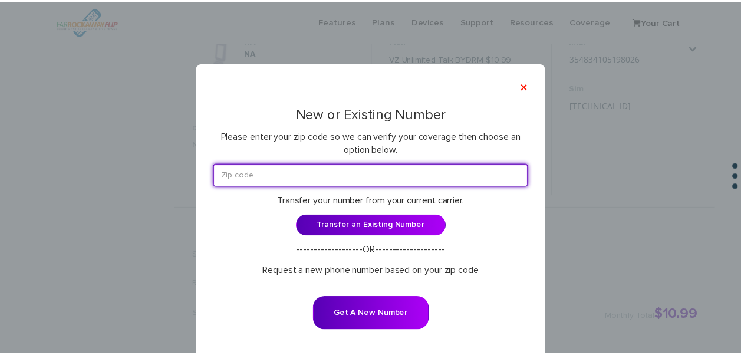
scroll to position [449, 0]
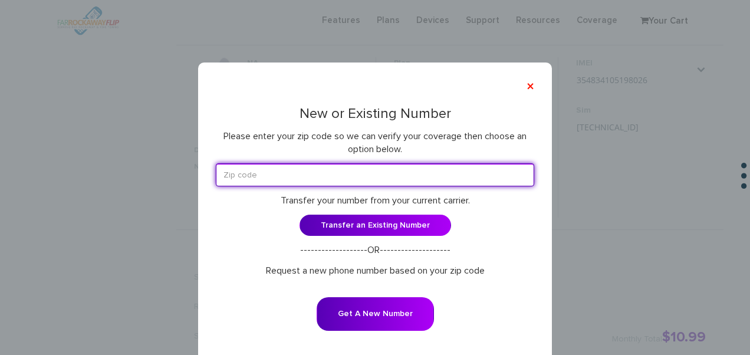
click at [282, 180] on input "text" at bounding box center [375, 174] width 318 height 23
type input "11210"
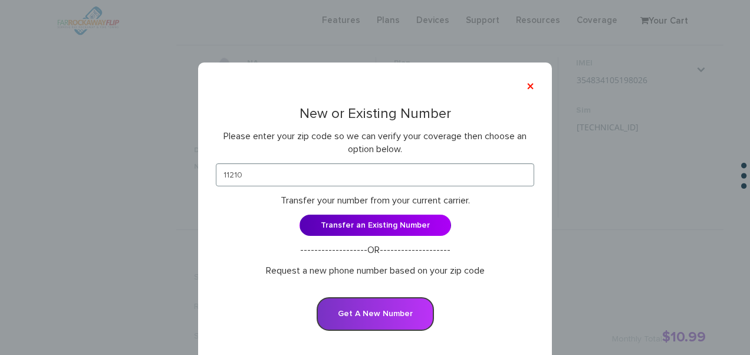
click at [366, 300] on button "Get A New Number" at bounding box center [375, 314] width 117 height 34
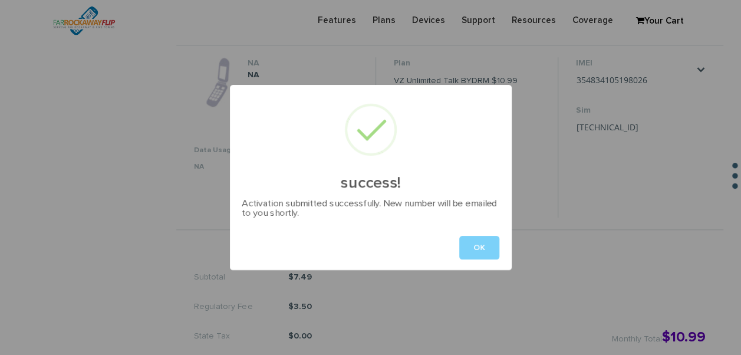
drag, startPoint x: 465, startPoint y: 243, endPoint x: 475, endPoint y: 239, distance: 10.3
click at [471, 240] on button "OK" at bounding box center [479, 248] width 40 height 24
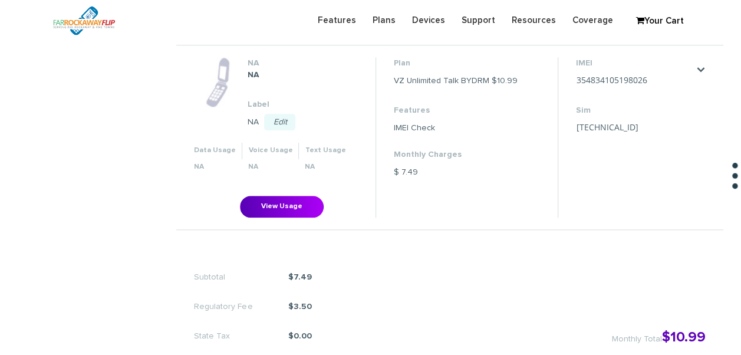
click at [479, 237] on div "Subtotal $7.49 Regulatory Fee $3.50 State Tax $0.00 Monthly Total $10.99" at bounding box center [449, 301] width 547 height 130
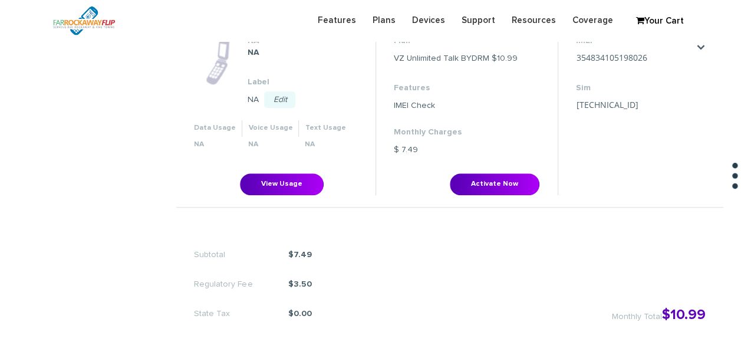
scroll to position [449, 0]
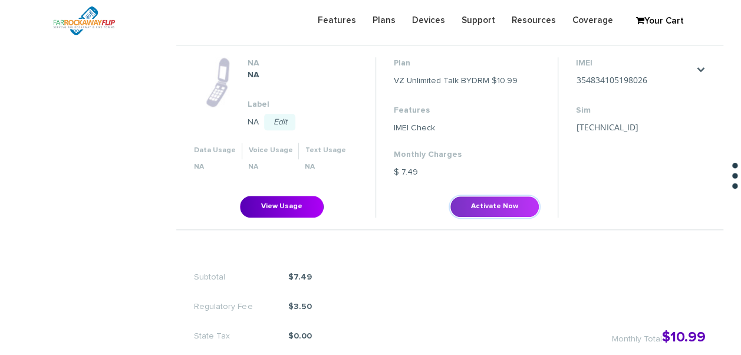
click at [505, 196] on button "Activate Now" at bounding box center [495, 207] width 90 height 22
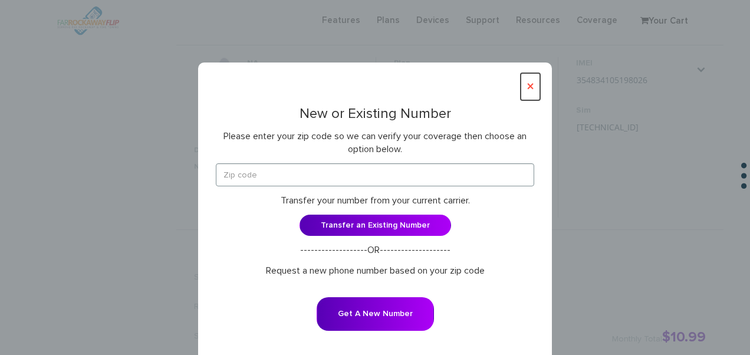
click at [522, 85] on button "×" at bounding box center [530, 86] width 19 height 27
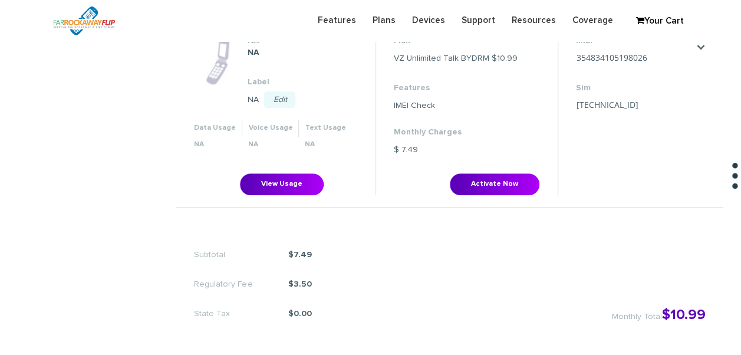
scroll to position [449, 0]
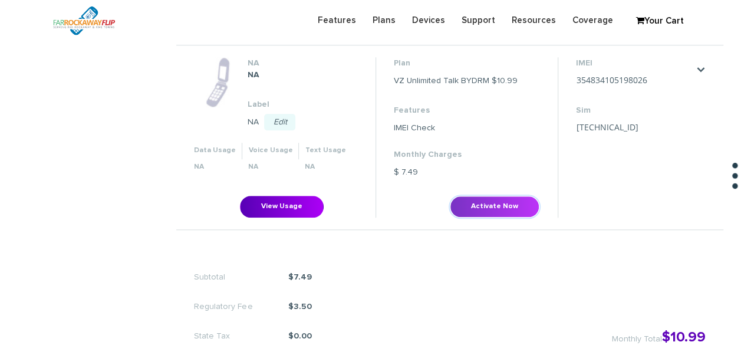
click at [507, 208] on button "Activate Now" at bounding box center [495, 207] width 90 height 22
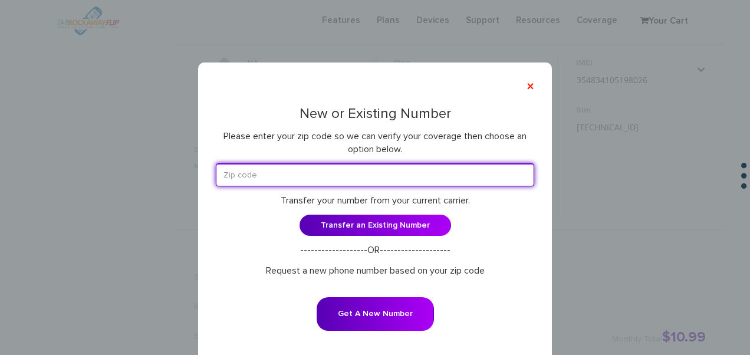
click at [313, 167] on input "text" at bounding box center [375, 174] width 318 height 23
type input "11210"
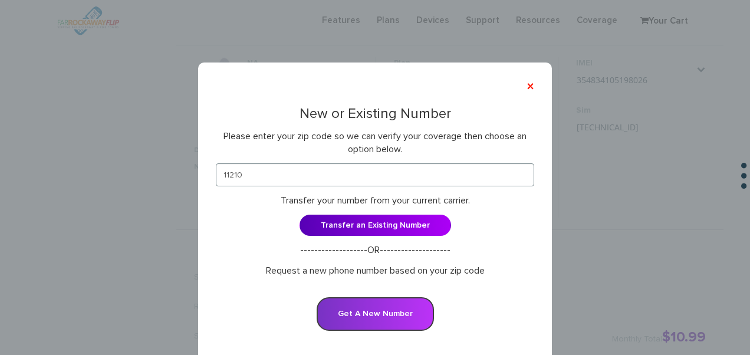
click at [396, 320] on button "Get A New Number" at bounding box center [375, 314] width 117 height 34
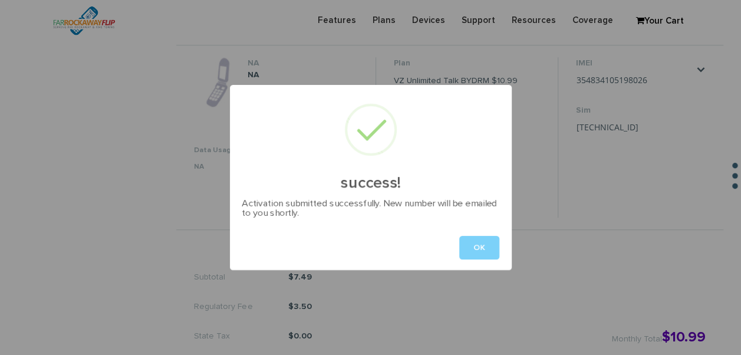
click at [493, 234] on div "OK" at bounding box center [371, 247] width 282 height 45
click at [492, 259] on button "OK" at bounding box center [479, 248] width 40 height 24
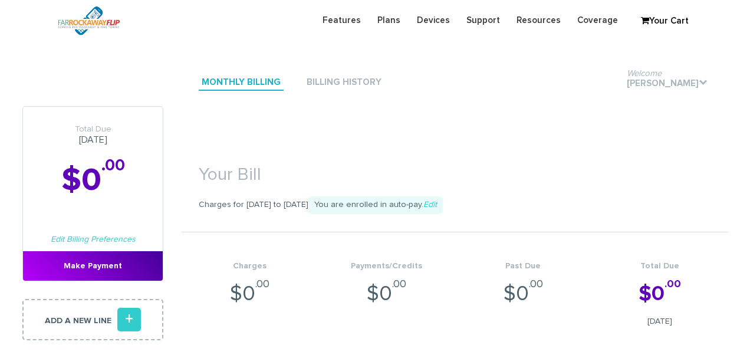
scroll to position [472, 0]
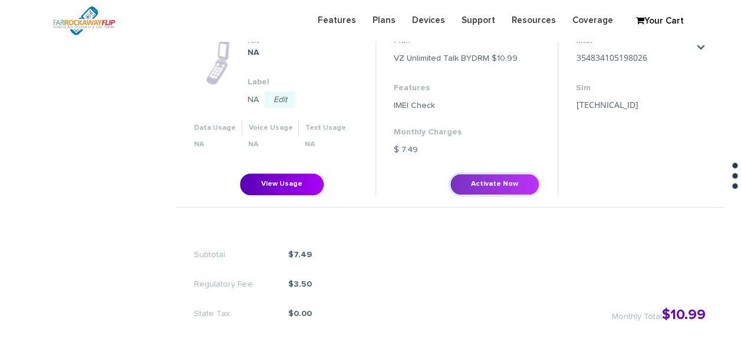
click at [478, 175] on button "Activate Now" at bounding box center [495, 184] width 90 height 22
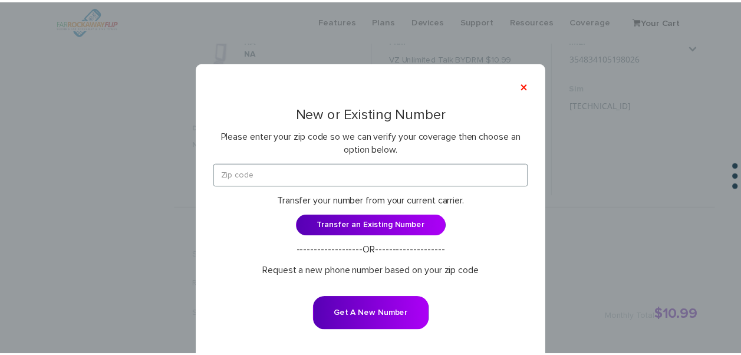
scroll to position [449, 0]
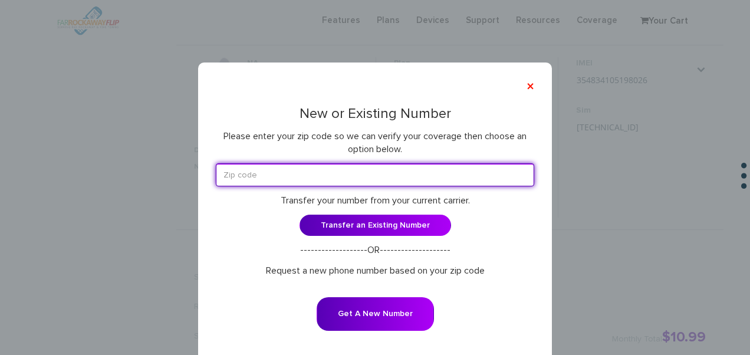
click at [371, 180] on input "text" at bounding box center [375, 174] width 318 height 23
type input "11210"
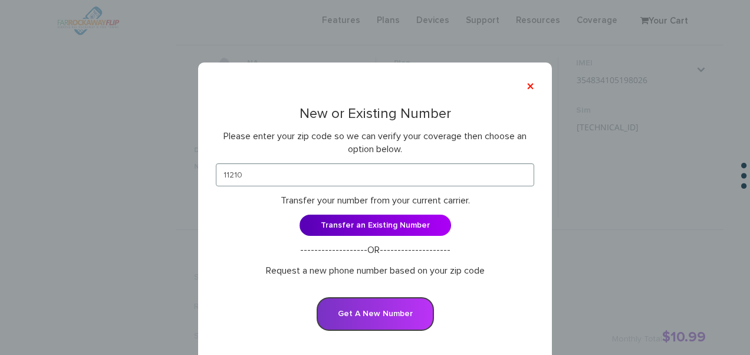
click at [372, 297] on button "Get A New Number" at bounding box center [375, 314] width 117 height 34
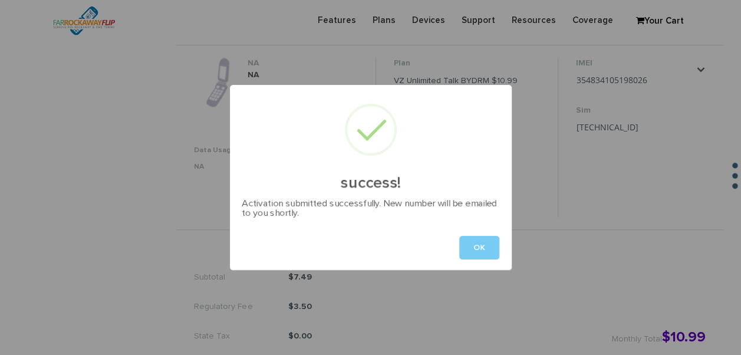
click at [481, 252] on button "OK" at bounding box center [479, 248] width 40 height 24
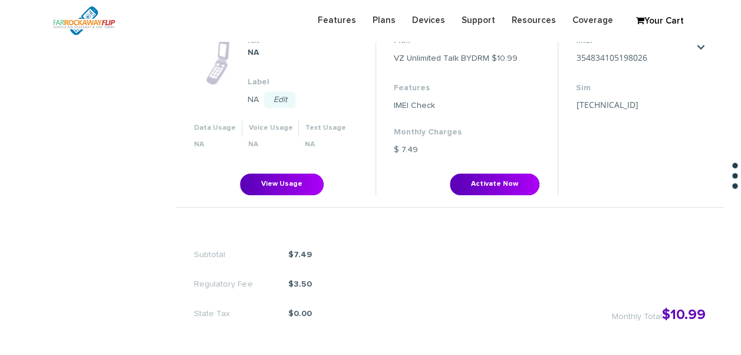
scroll to position [449, 0]
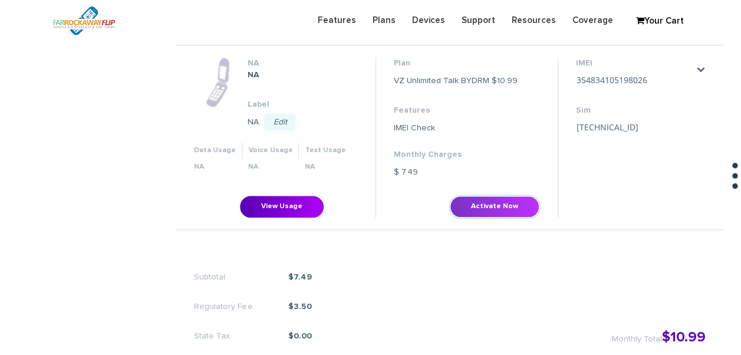
click at [502, 199] on button "Activate Now" at bounding box center [495, 207] width 90 height 22
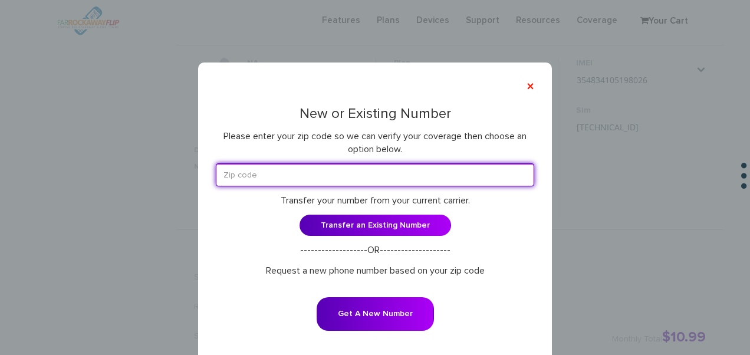
click at [405, 183] on input "text" at bounding box center [375, 174] width 318 height 23
type input "11210"
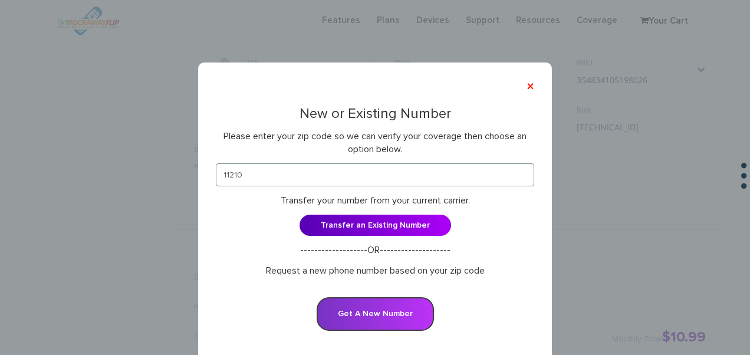
click at [380, 302] on button "Get A New Number" at bounding box center [375, 314] width 117 height 34
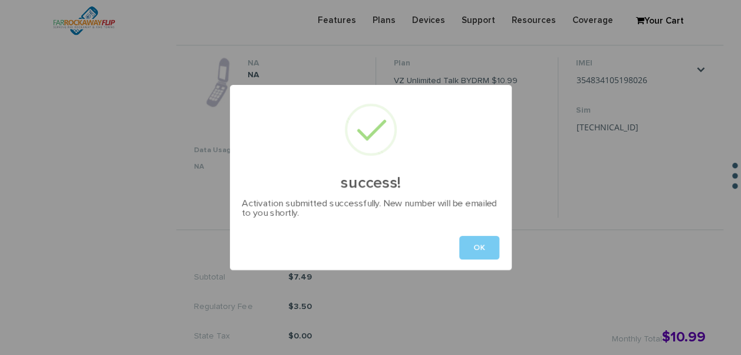
click at [493, 249] on button "OK" at bounding box center [479, 248] width 40 height 24
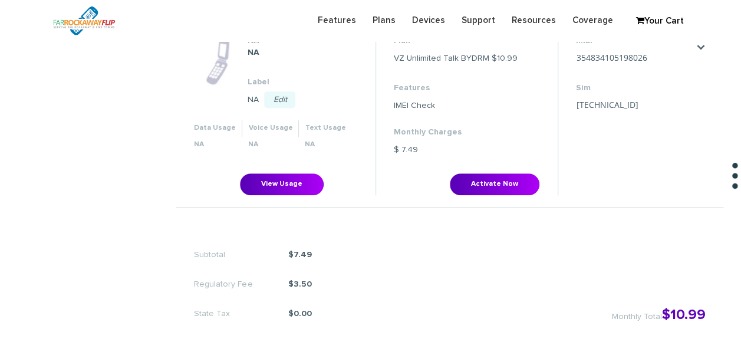
scroll to position [449, 0]
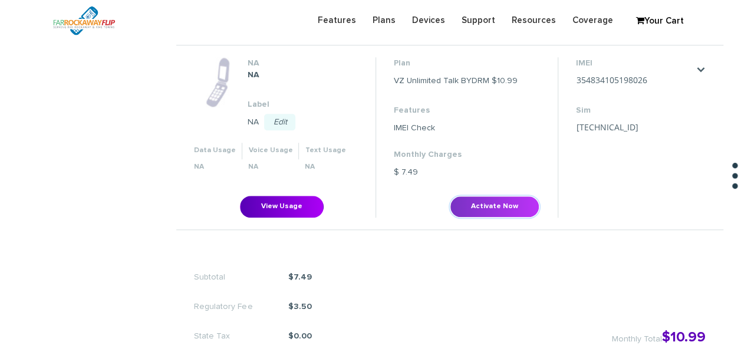
click at [464, 203] on button "Activate Now" at bounding box center [495, 207] width 90 height 22
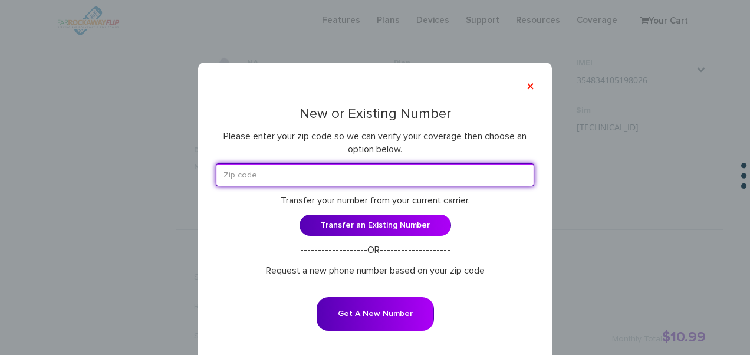
click at [301, 172] on input "text" at bounding box center [375, 174] width 318 height 23
type input "11210"
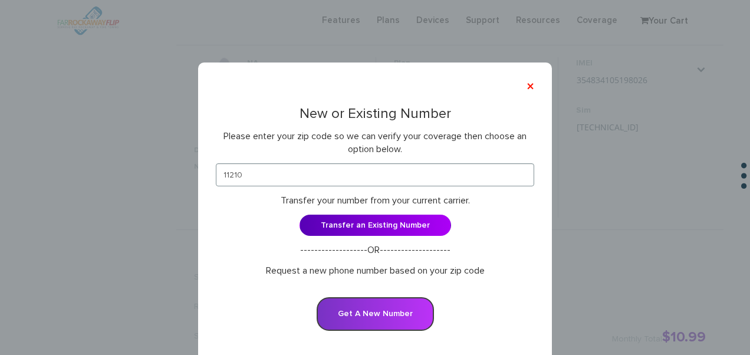
click at [374, 314] on button "Get A New Number" at bounding box center [375, 314] width 117 height 34
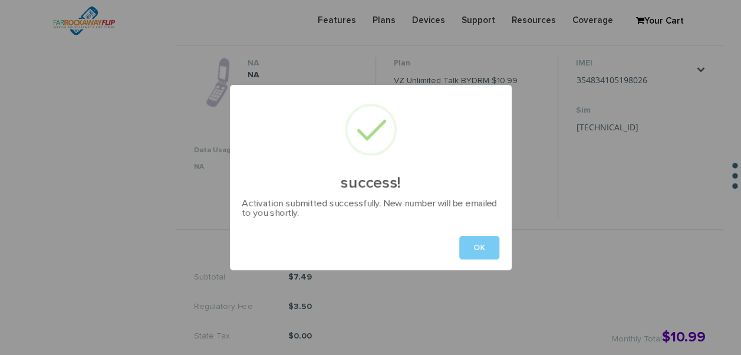
click at [473, 254] on button "OK" at bounding box center [479, 248] width 40 height 24
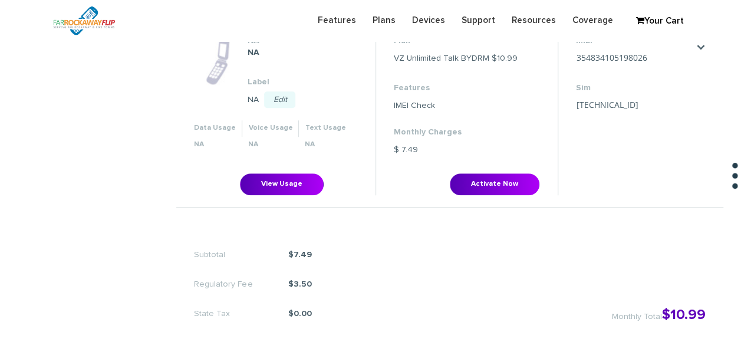
scroll to position [449, 0]
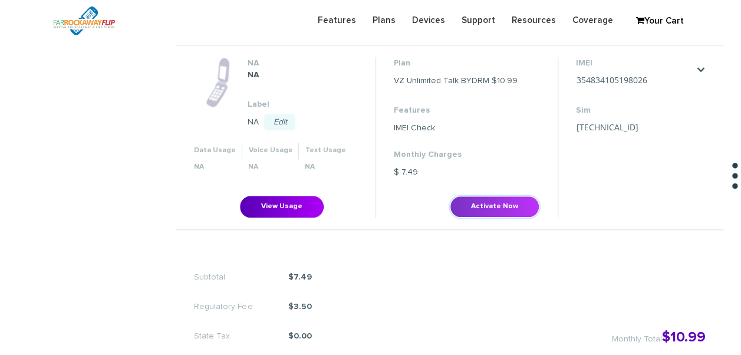
click at [515, 204] on button "Activate Now" at bounding box center [495, 207] width 90 height 22
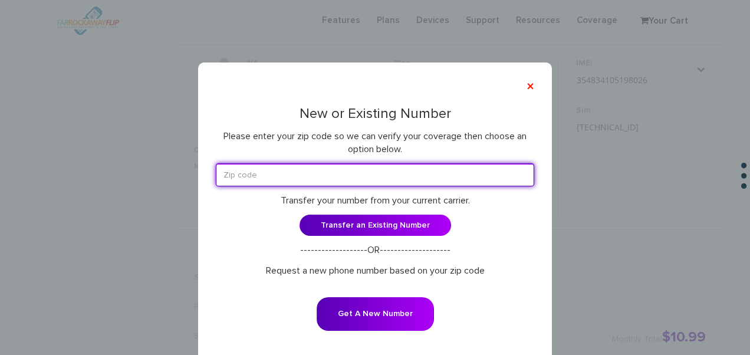
click at [358, 180] on input "text" at bounding box center [375, 174] width 318 height 23
type input "11210"
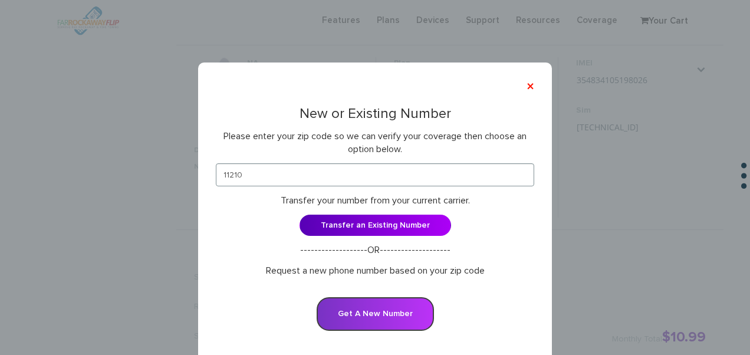
click at [393, 308] on button "Get A New Number" at bounding box center [375, 314] width 117 height 34
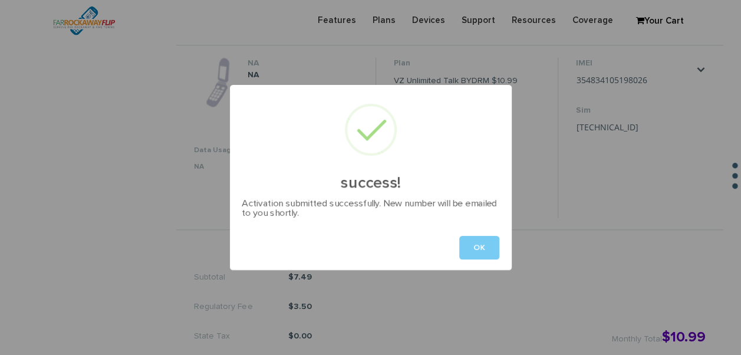
click at [472, 242] on button "OK" at bounding box center [479, 248] width 40 height 24
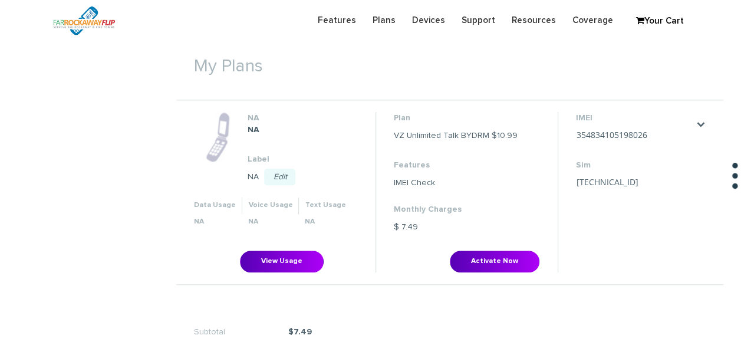
scroll to position [472, 0]
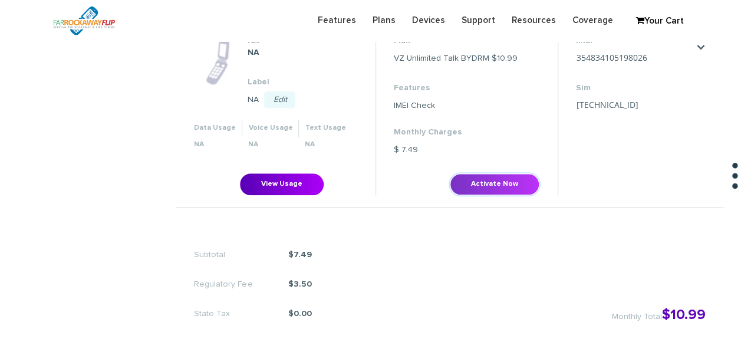
click at [497, 178] on button "Activate Now" at bounding box center [495, 184] width 90 height 22
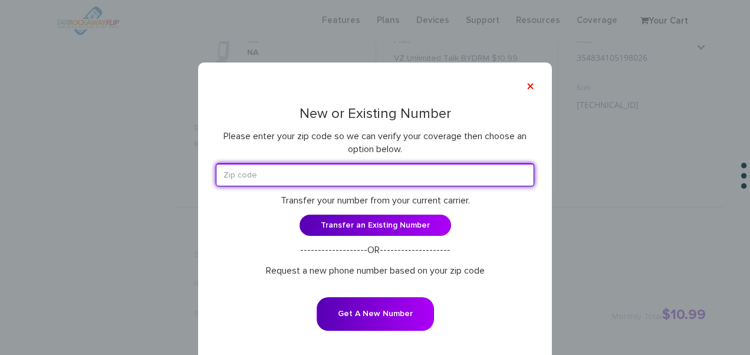
click at [335, 167] on input "text" at bounding box center [375, 174] width 318 height 23
type input "11210"
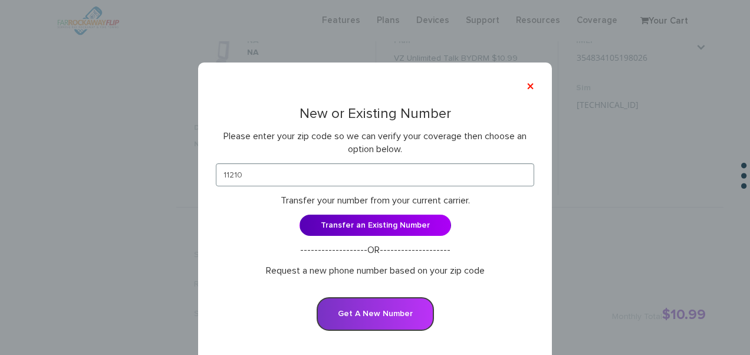
click at [382, 300] on button "Get A New Number" at bounding box center [375, 314] width 117 height 34
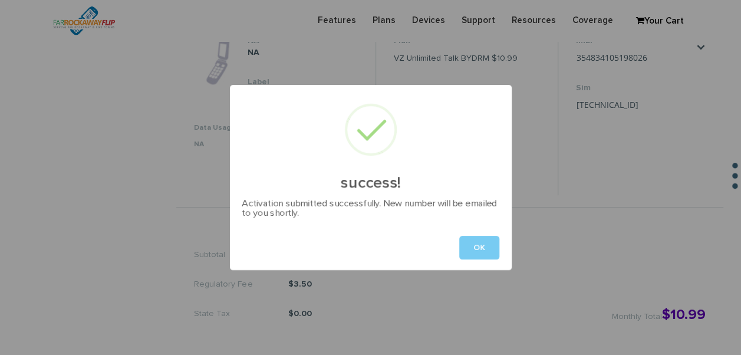
click at [467, 249] on button "OK" at bounding box center [479, 248] width 40 height 24
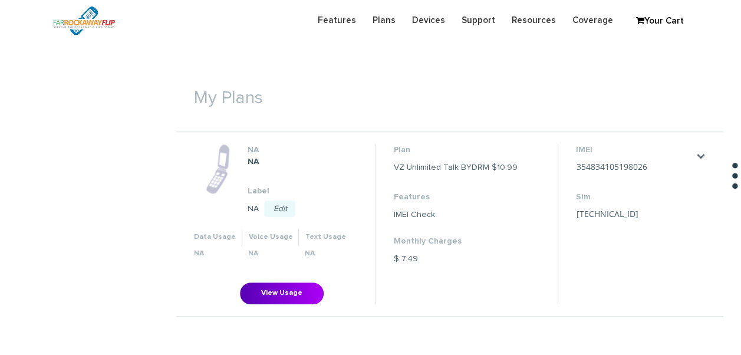
scroll to position [354, 0]
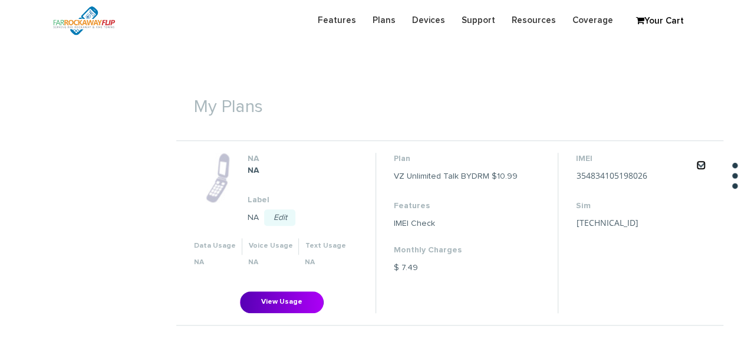
click at [704, 162] on link "." at bounding box center [700, 164] width 9 height 9
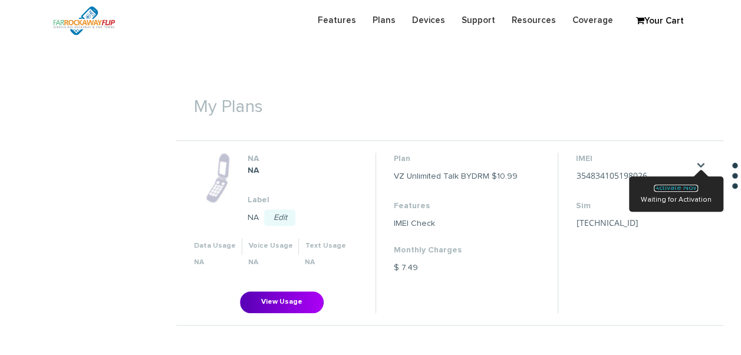
click at [694, 188] on link "Activate Now" at bounding box center [676, 188] width 44 height 7
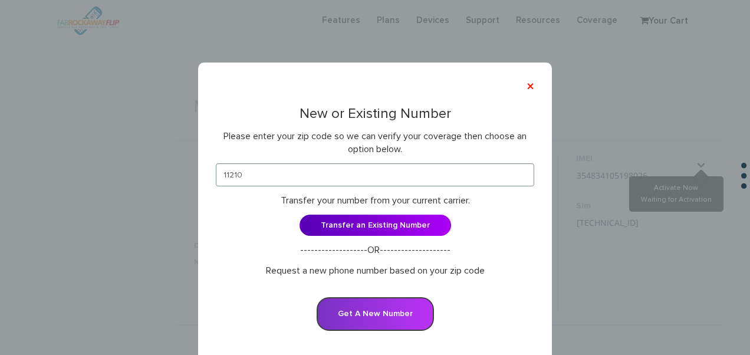
click at [387, 310] on button "Get A New Number" at bounding box center [375, 314] width 117 height 34
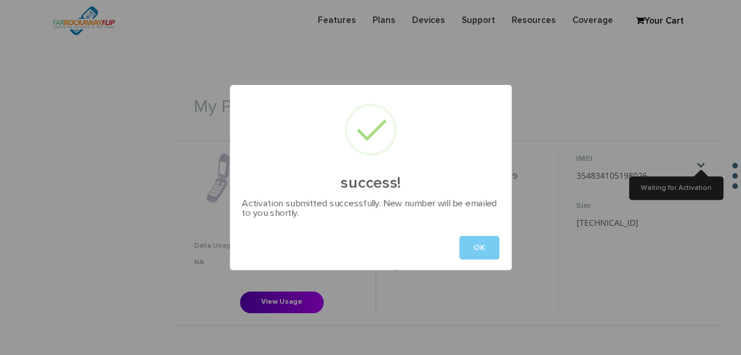
click at [480, 244] on button "OK" at bounding box center [479, 248] width 40 height 24
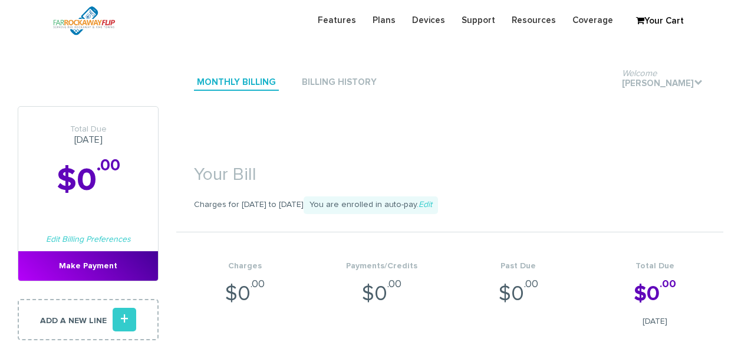
scroll to position [395, 0]
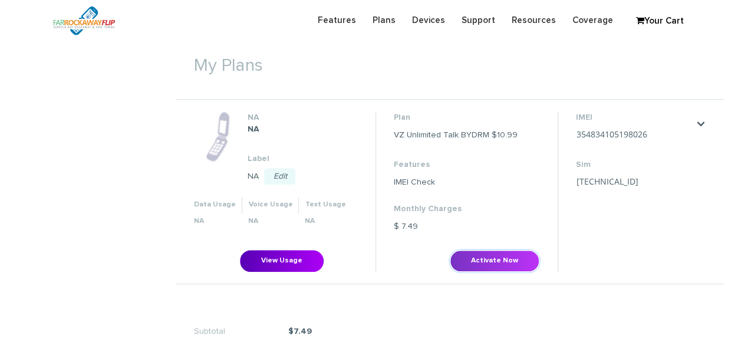
click at [523, 253] on button "Activate Now" at bounding box center [495, 261] width 90 height 22
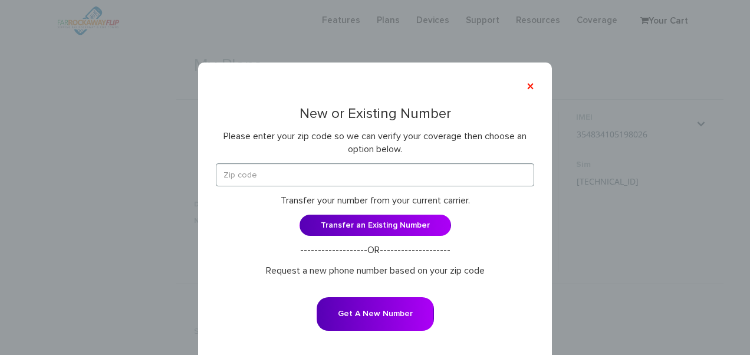
click at [354, 155] on p "Please enter your zip code so we can verify your coverage then choose an option…" at bounding box center [375, 143] width 318 height 27
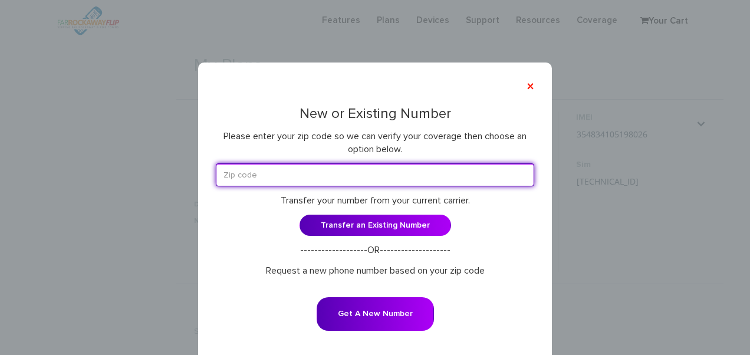
click at [348, 169] on input "text" at bounding box center [375, 174] width 318 height 23
click at [344, 179] on input "text" at bounding box center [375, 174] width 318 height 23
type input "11210"
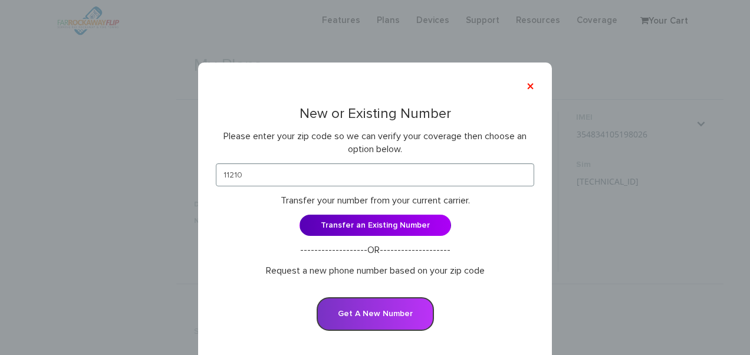
click at [375, 303] on button "Get A New Number" at bounding box center [375, 314] width 117 height 34
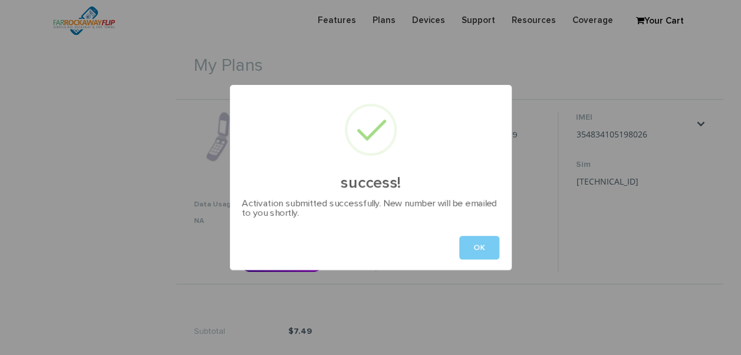
click at [476, 254] on button "OK" at bounding box center [479, 248] width 40 height 24
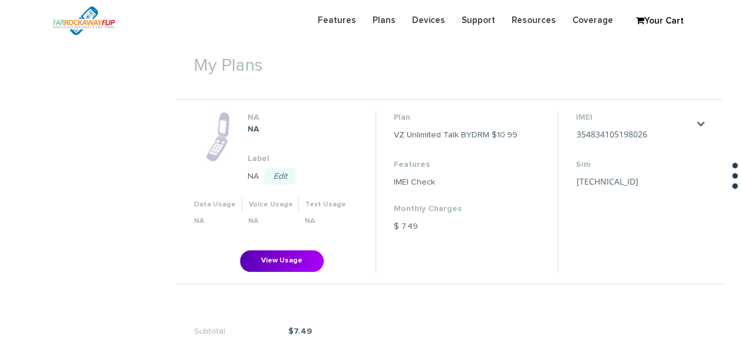
scroll to position [354, 0]
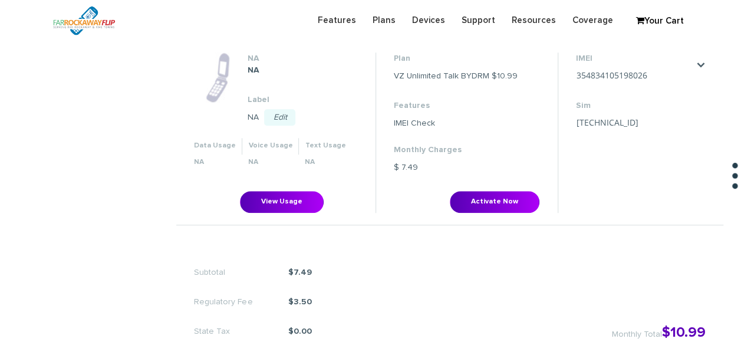
scroll to position [472, 0]
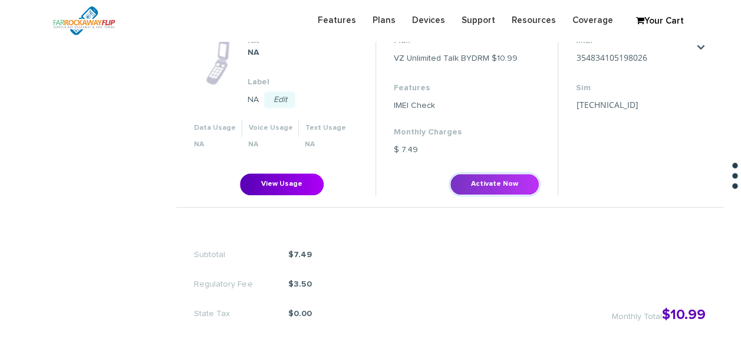
click at [507, 186] on button "Activate Now" at bounding box center [495, 184] width 90 height 22
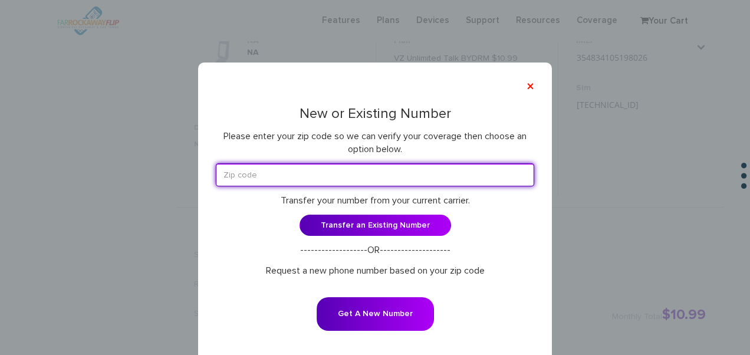
click at [414, 175] on input "text" at bounding box center [375, 174] width 318 height 23
type input "11210"
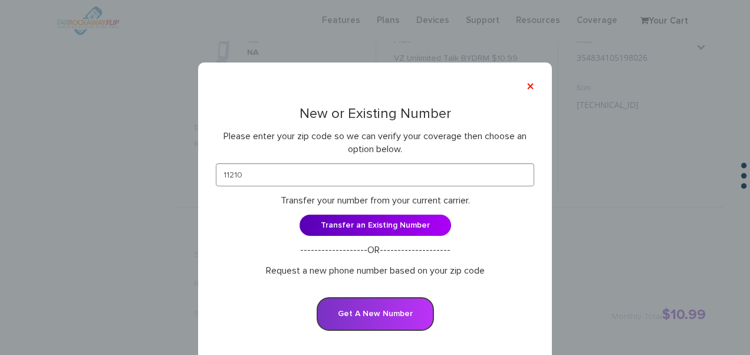
click at [369, 299] on button "Get A New Number" at bounding box center [375, 314] width 117 height 34
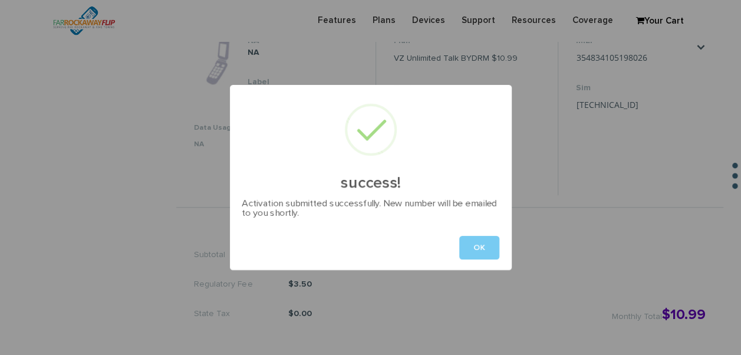
click at [490, 241] on button "OK" at bounding box center [479, 248] width 40 height 24
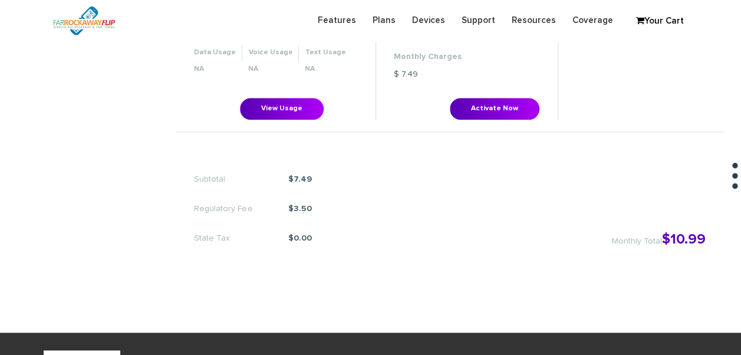
scroll to position [531, 0]
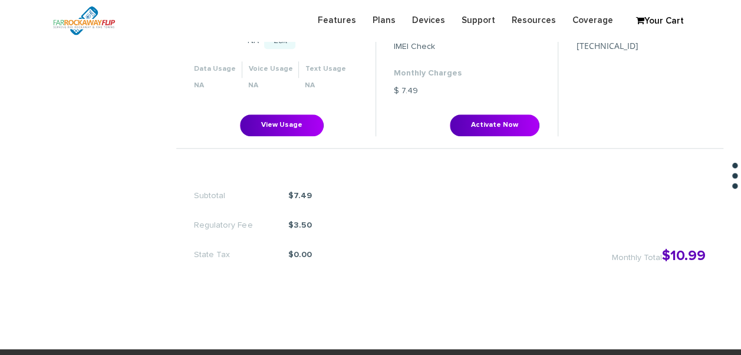
click at [506, 150] on section "My Plans NA NA Label NA Edit Save Cancel Data Usage Voice Usage" at bounding box center [449, 87] width 547 height 452
click at [512, 133] on button "Activate Now" at bounding box center [495, 125] width 90 height 22
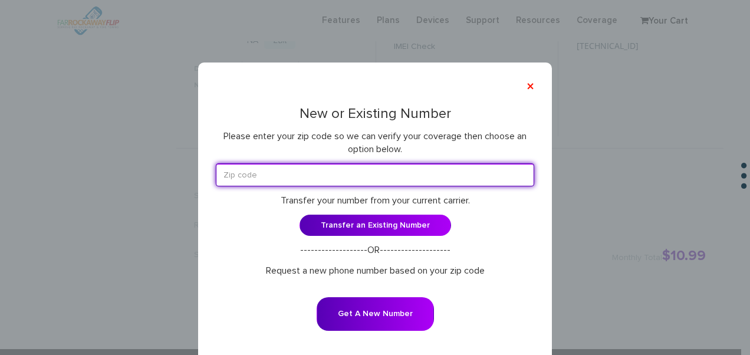
click at [440, 175] on input "text" at bounding box center [375, 174] width 318 height 23
type input "11210"
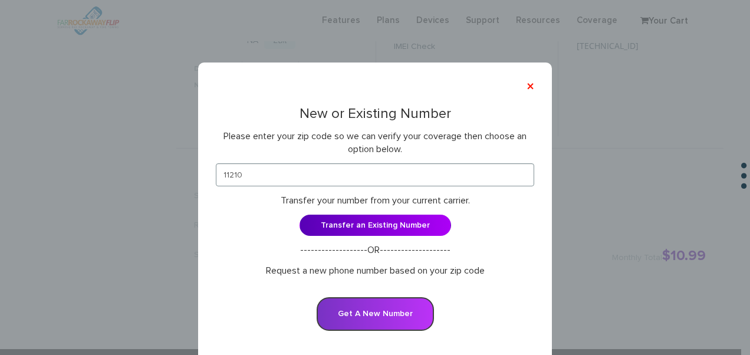
click at [400, 304] on button "Get A New Number" at bounding box center [375, 314] width 117 height 34
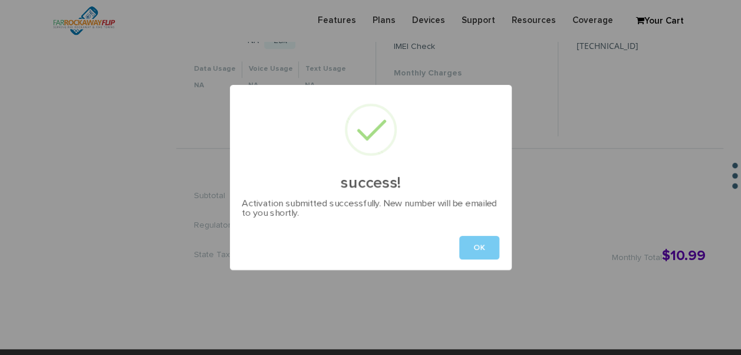
click at [462, 258] on button "OK" at bounding box center [479, 248] width 40 height 24
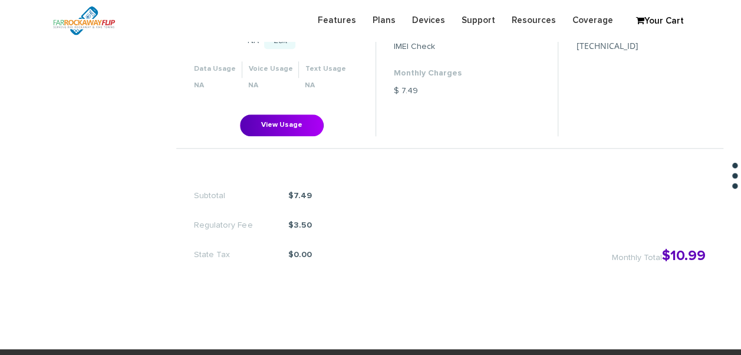
click at [471, 247] on div "Subtotal $7.49 Regulatory Fee $3.50 State Tax $0.00 Monthly Total $10.99" at bounding box center [449, 220] width 547 height 130
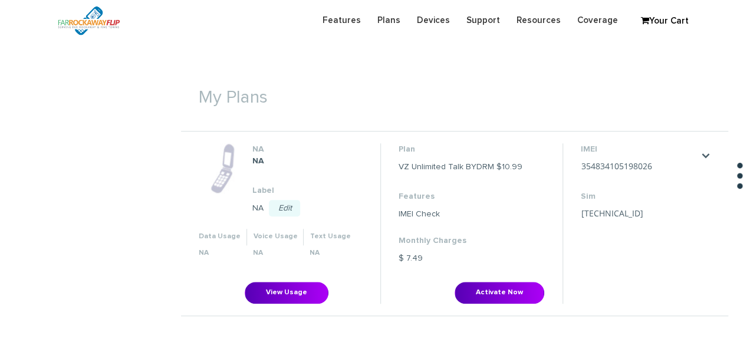
scroll to position [413, 0]
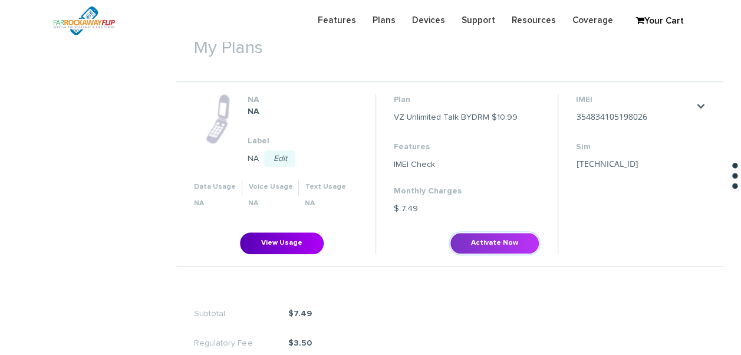
click at [508, 236] on button "Activate Now" at bounding box center [495, 243] width 90 height 22
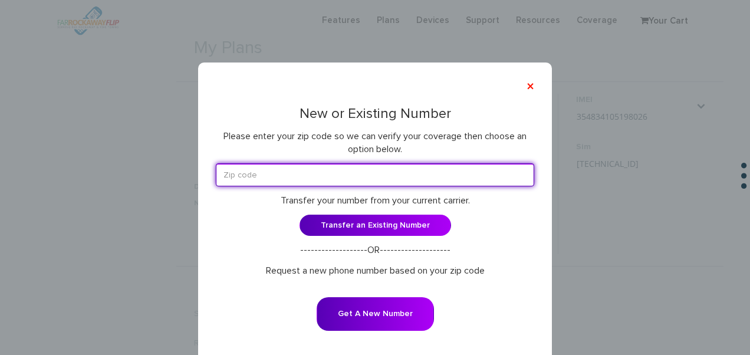
click at [435, 176] on input "text" at bounding box center [375, 174] width 318 height 23
type input "11210"
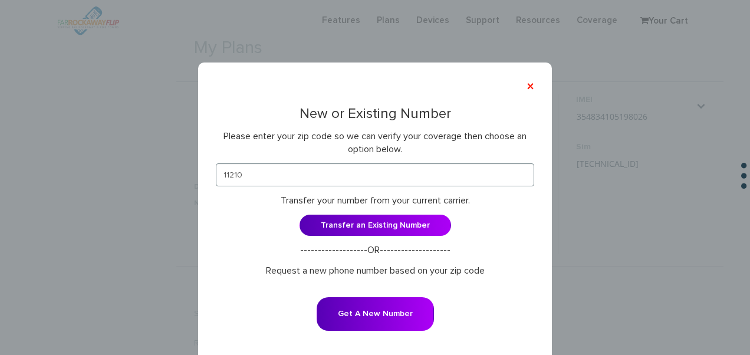
click at [387, 287] on form "11210 Transfer your number from your current carrier. Transfer an Existing Numb…" at bounding box center [375, 254] width 318 height 183
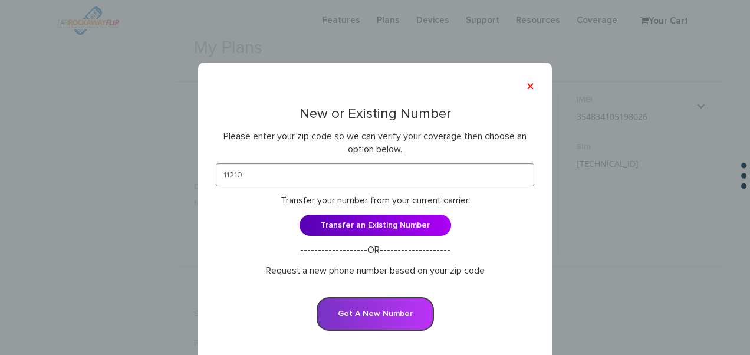
click at [389, 304] on button "Get A New Number" at bounding box center [375, 314] width 117 height 34
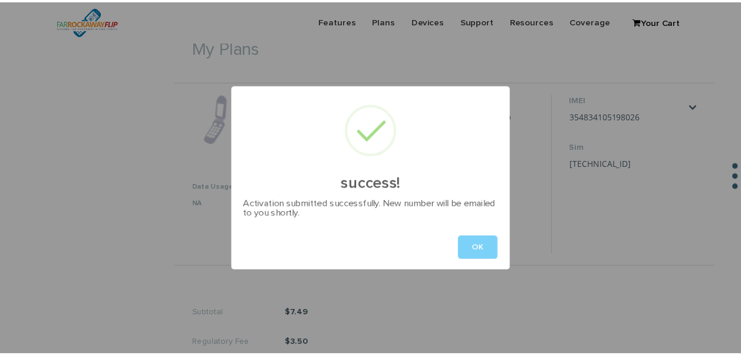
scroll to position [0, 0]
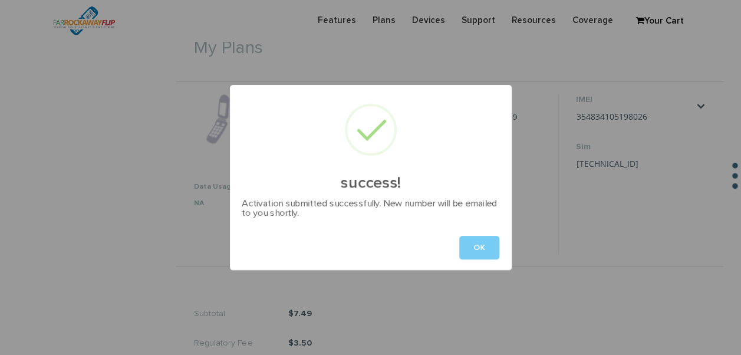
click at [469, 244] on button "OK" at bounding box center [479, 248] width 40 height 24
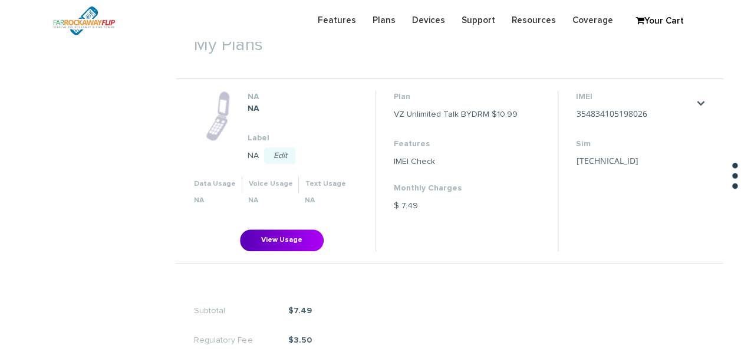
scroll to position [413, 0]
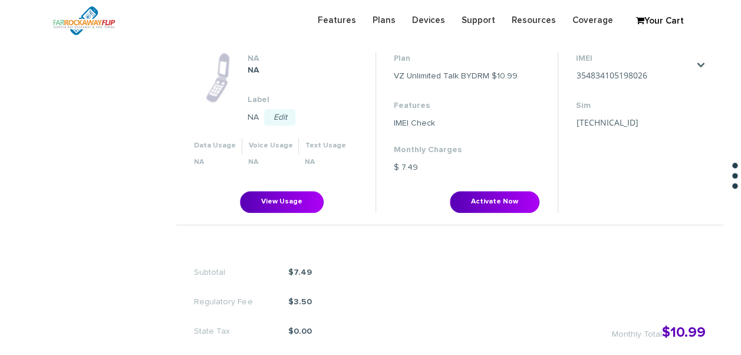
scroll to position [413, 0]
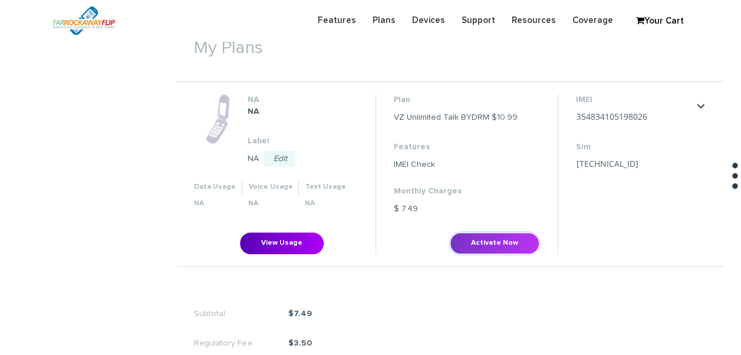
click at [470, 236] on button "Activate Now" at bounding box center [495, 243] width 90 height 22
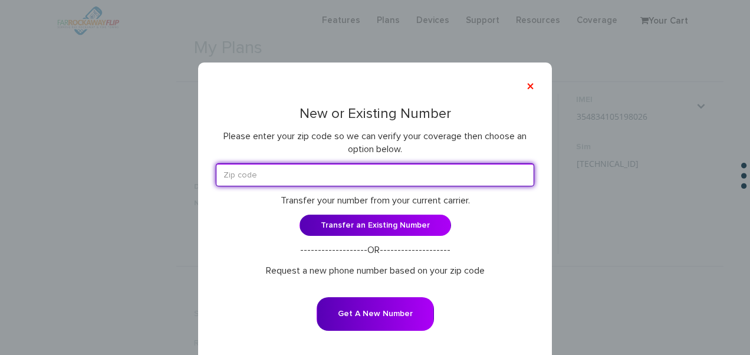
click at [401, 182] on input "text" at bounding box center [375, 174] width 318 height 23
type input "11210"
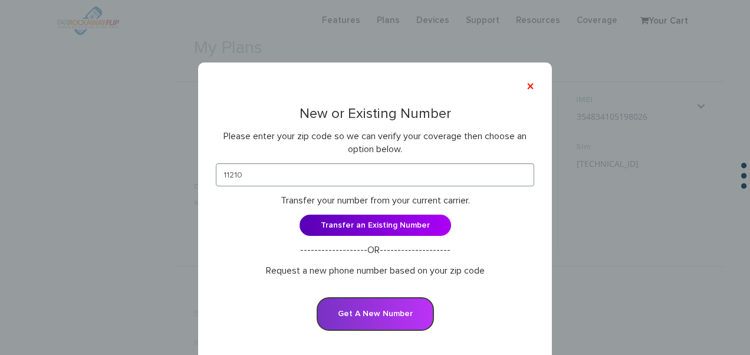
click at [379, 310] on button "Get A New Number" at bounding box center [375, 314] width 117 height 34
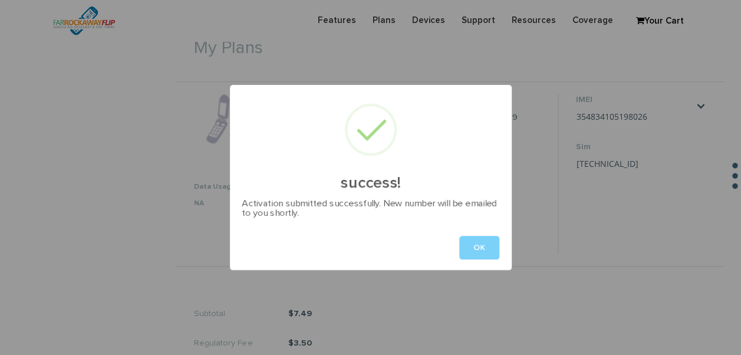
click at [448, 237] on div "OK" at bounding box center [371, 247] width 282 height 45
click at [471, 238] on button "OK" at bounding box center [479, 248] width 40 height 24
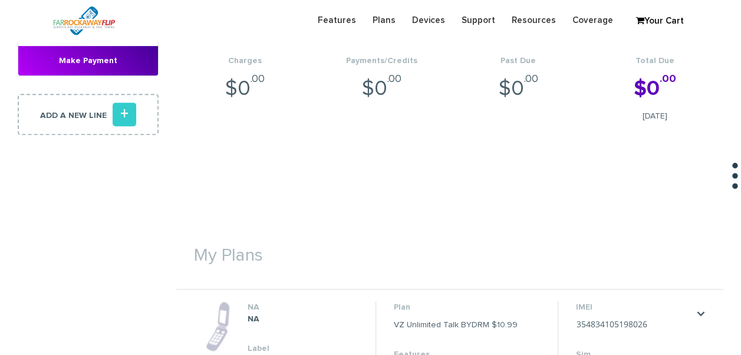
scroll to position [236, 0]
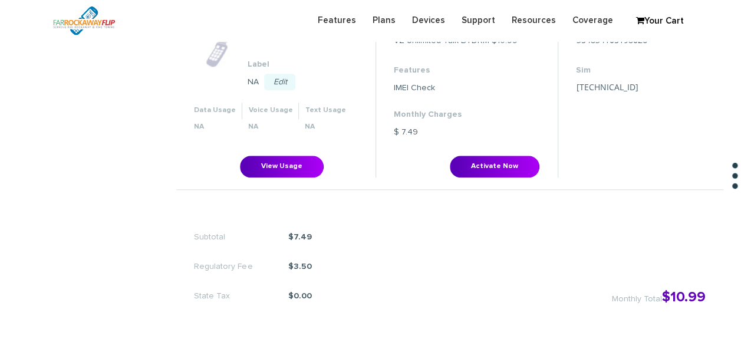
scroll to position [572, 0]
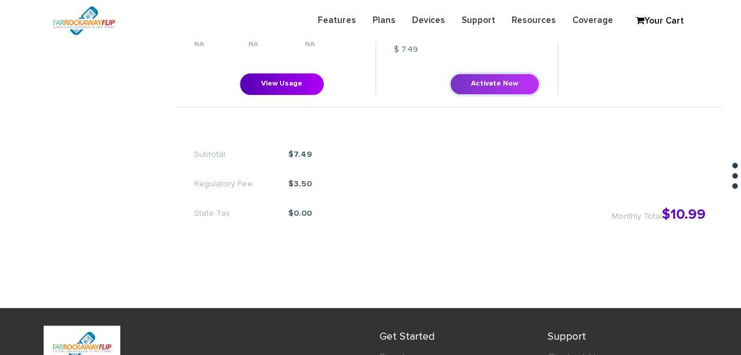
click at [516, 75] on button "Activate Now" at bounding box center [495, 84] width 90 height 22
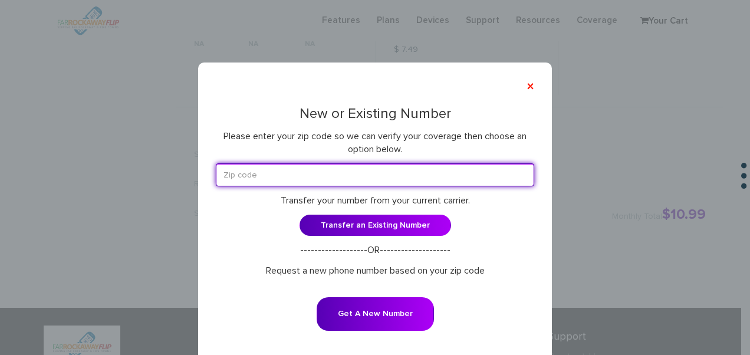
click at [346, 173] on input "text" at bounding box center [375, 174] width 318 height 23
type input "11210"
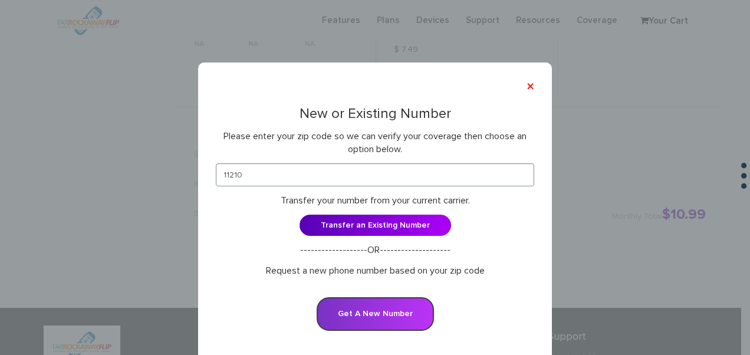
click at [380, 303] on button "Get A New Number" at bounding box center [375, 314] width 117 height 34
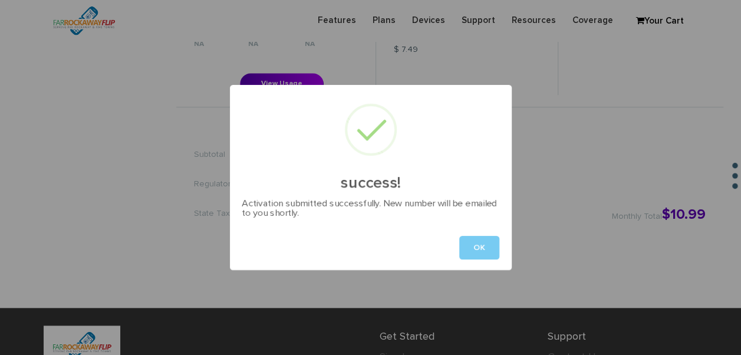
click at [485, 236] on button "OK" at bounding box center [479, 248] width 40 height 24
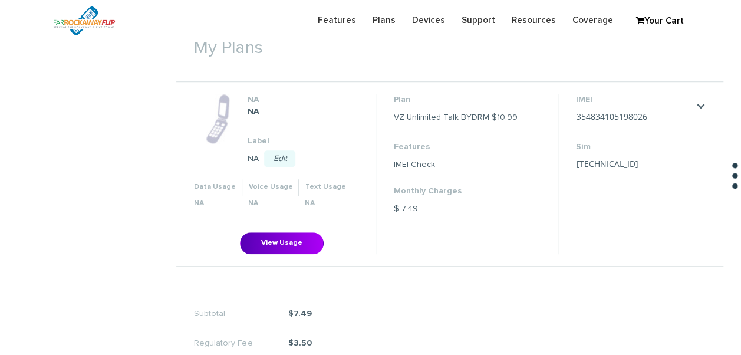
scroll to position [395, 0]
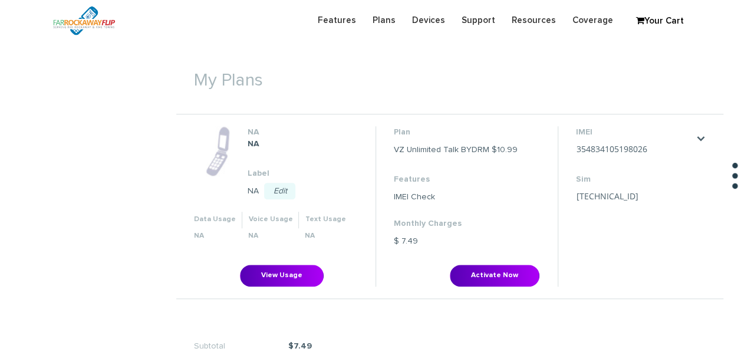
scroll to position [318, 0]
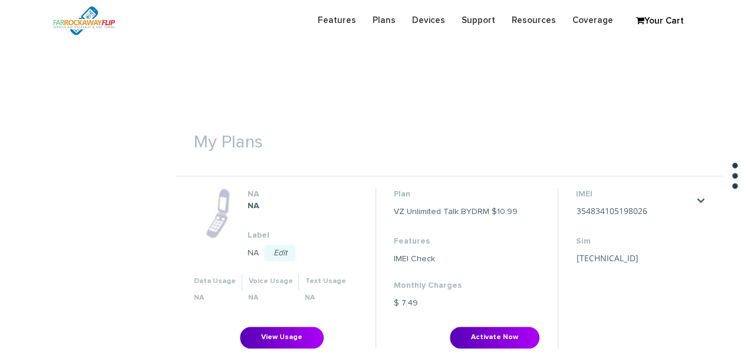
click at [489, 322] on li "Plan VZ Unlimited Talk BYDRM $10.99 Features IMEI Check Monthly Charges $ 7.49 …" at bounding box center [467, 268] width 182 height 160
click at [489, 333] on button "Activate Now" at bounding box center [495, 338] width 90 height 22
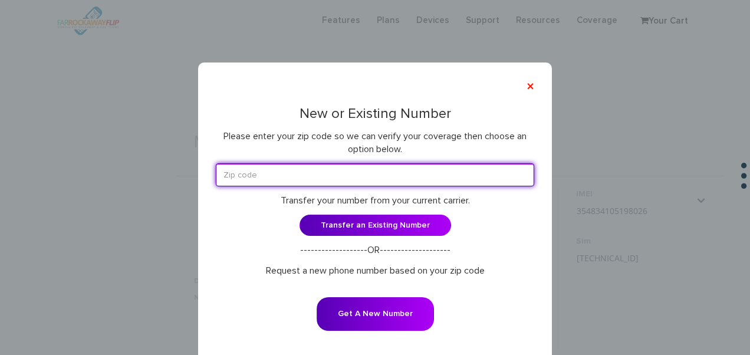
click at [313, 171] on input "text" at bounding box center [375, 174] width 318 height 23
type input "11210"
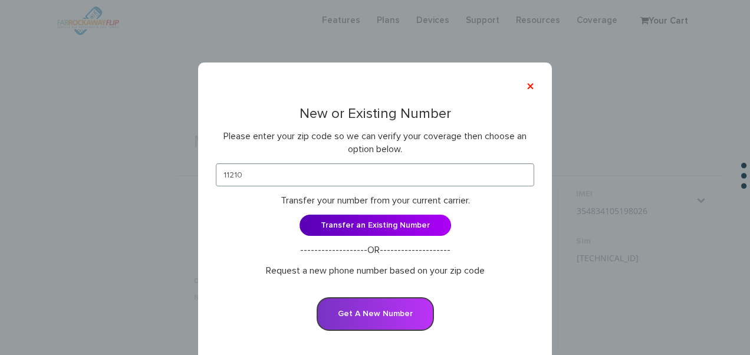
click at [380, 311] on button "Get A New Number" at bounding box center [375, 314] width 117 height 34
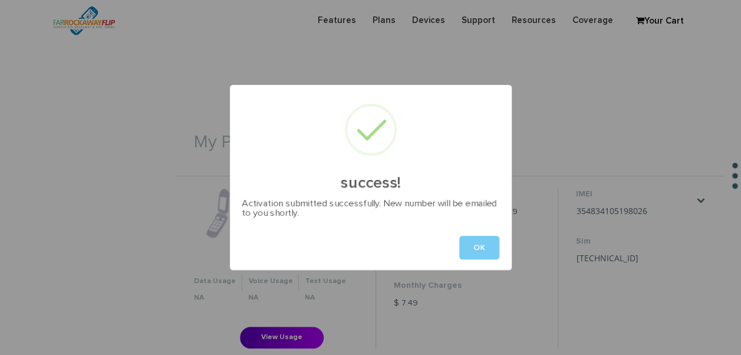
click at [482, 255] on button "OK" at bounding box center [479, 248] width 40 height 24
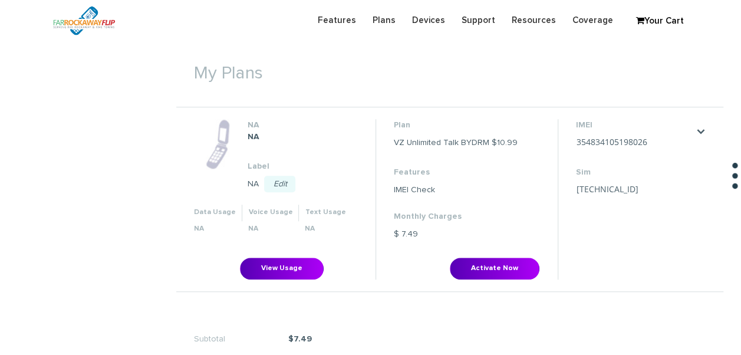
scroll to position [495, 0]
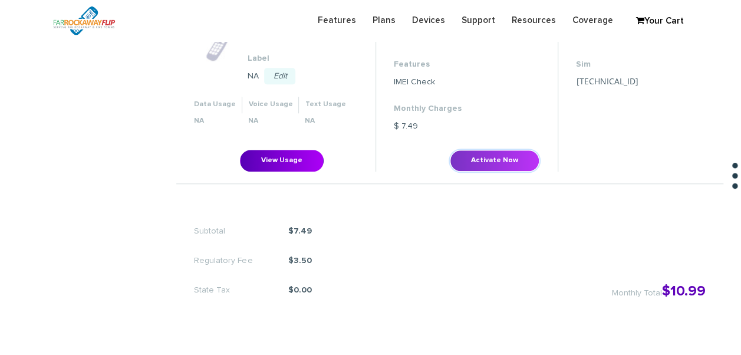
click at [492, 170] on button "Activate Now" at bounding box center [495, 161] width 90 height 22
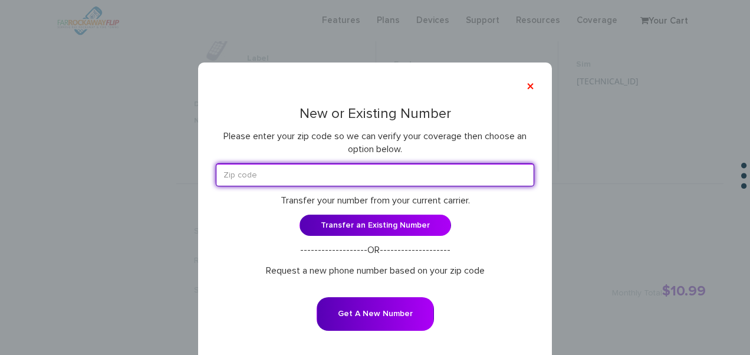
click at [406, 185] on input "text" at bounding box center [375, 174] width 318 height 23
type input "11210"
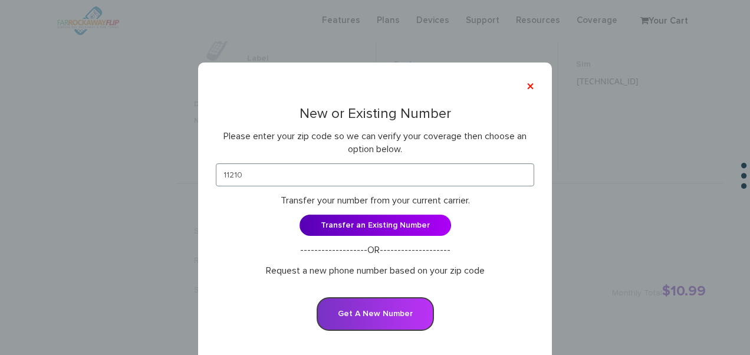
click at [373, 298] on button "Get A New Number" at bounding box center [375, 314] width 117 height 34
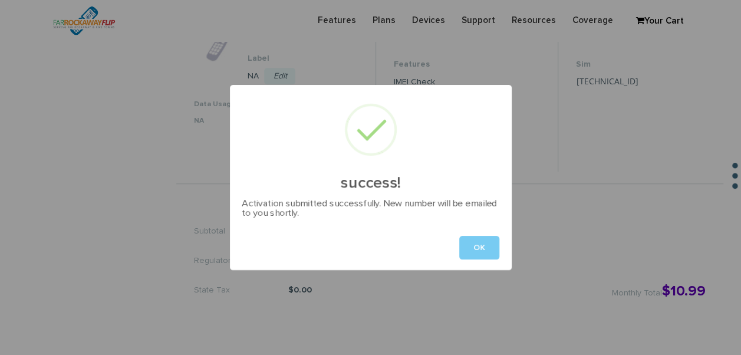
click at [479, 236] on button "OK" at bounding box center [479, 248] width 40 height 24
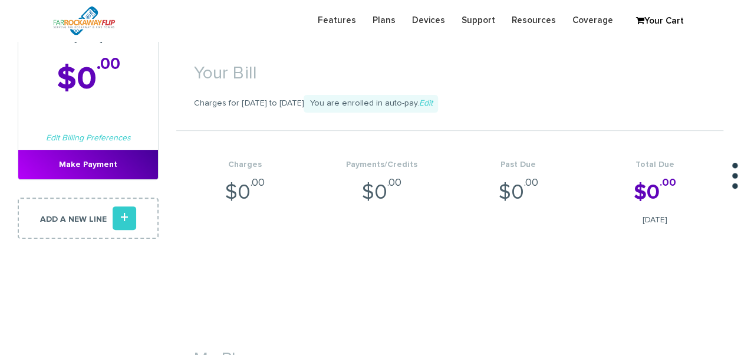
scroll to position [177, 0]
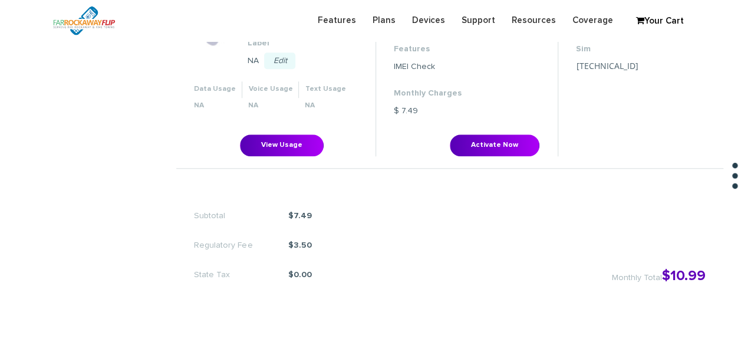
scroll to position [511, 0]
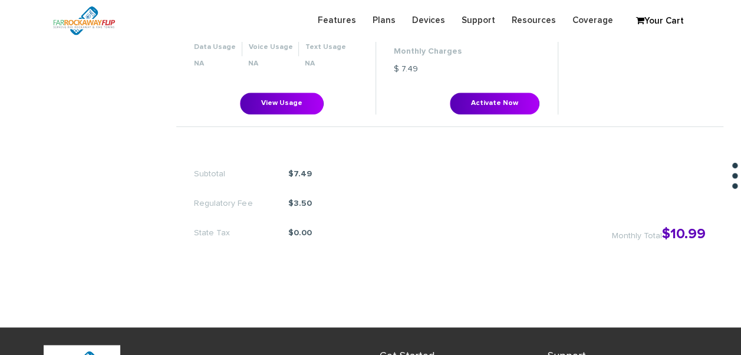
scroll to position [511, 0]
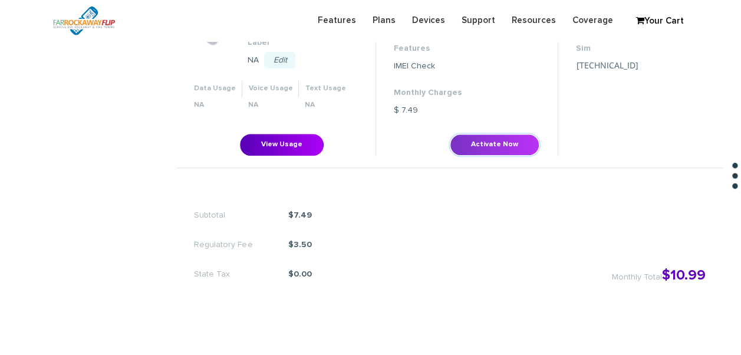
click at [506, 134] on button "Activate Now" at bounding box center [495, 145] width 90 height 22
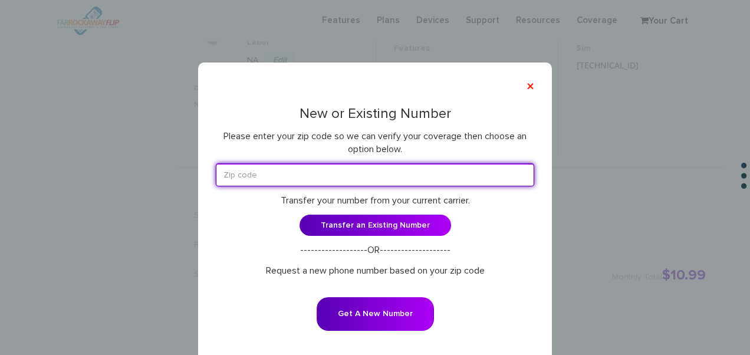
click at [383, 176] on input "text" at bounding box center [375, 174] width 318 height 23
type input "11210"
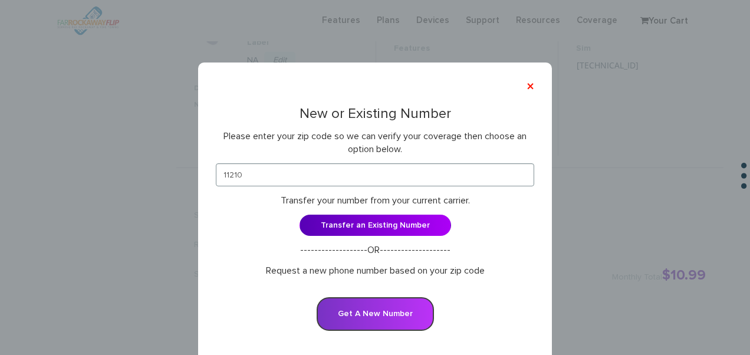
click at [415, 314] on button "Get A New Number" at bounding box center [375, 314] width 117 height 34
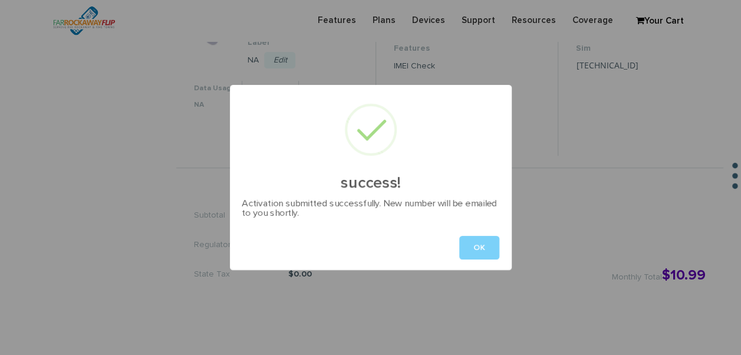
click at [489, 233] on div "OK" at bounding box center [371, 247] width 282 height 45
click at [475, 251] on button "OK" at bounding box center [479, 248] width 40 height 24
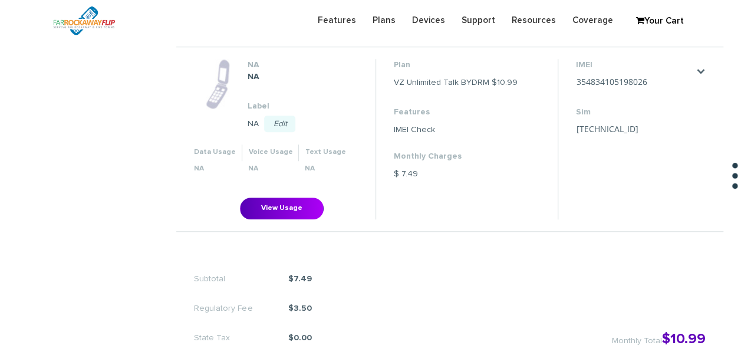
scroll to position [275, 0]
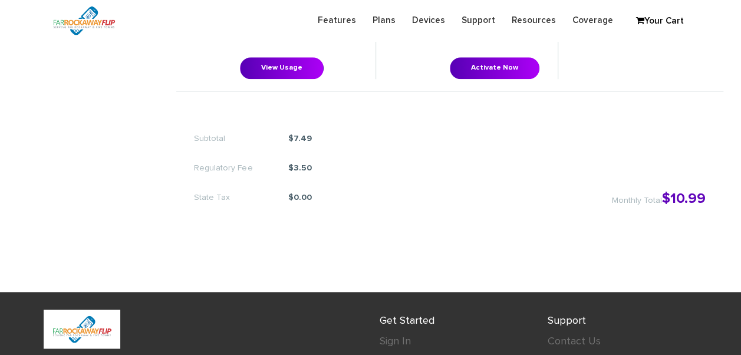
scroll to position [590, 0]
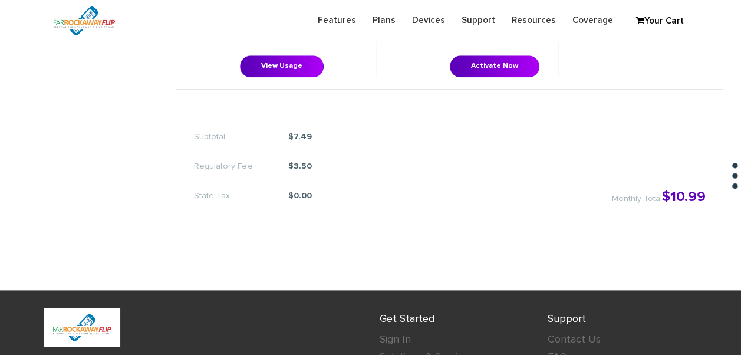
click at [511, 57] on button "Activate Now" at bounding box center [495, 66] width 90 height 22
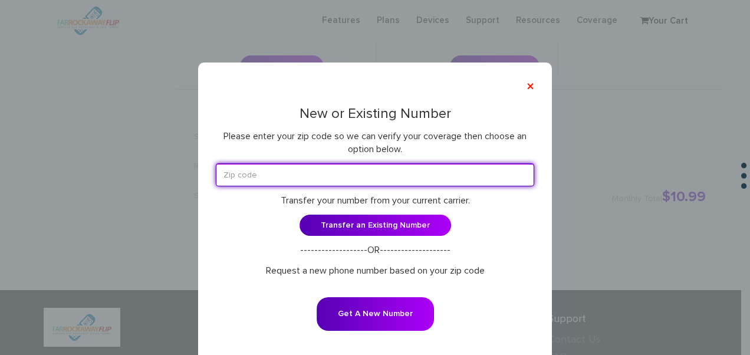
click at [307, 173] on input "text" at bounding box center [375, 174] width 318 height 23
type input "11210"
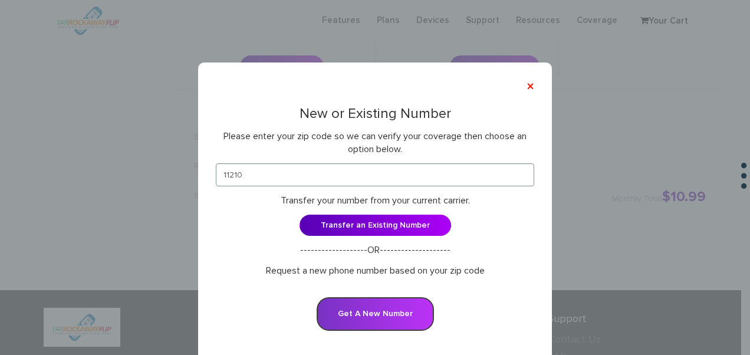
click at [377, 326] on button "Get A New Number" at bounding box center [375, 314] width 117 height 34
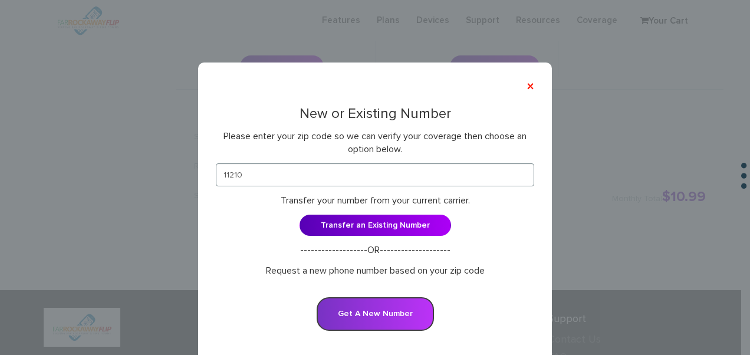
click at [376, 313] on button "Get A New Number" at bounding box center [375, 314] width 117 height 34
click at [398, 310] on button "Get A New Number" at bounding box center [375, 314] width 117 height 34
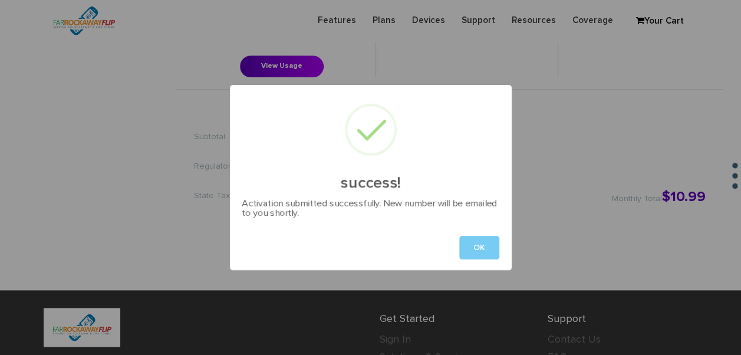
click at [483, 248] on button "OK" at bounding box center [479, 248] width 40 height 24
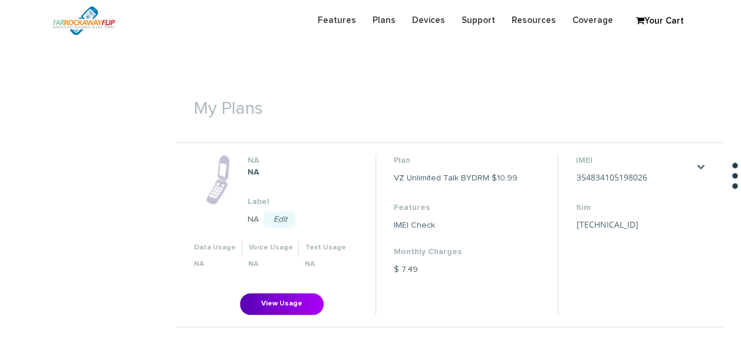
scroll to position [295, 0]
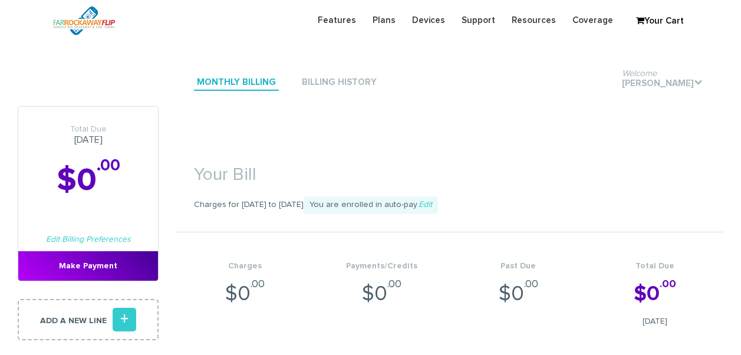
scroll to position [364, 0]
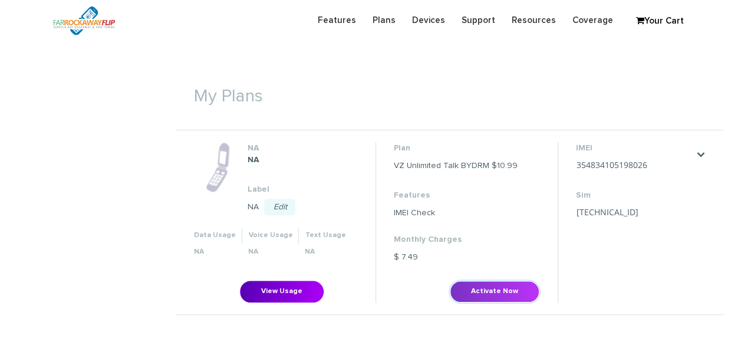
click at [524, 297] on button "Activate Now" at bounding box center [495, 292] width 90 height 22
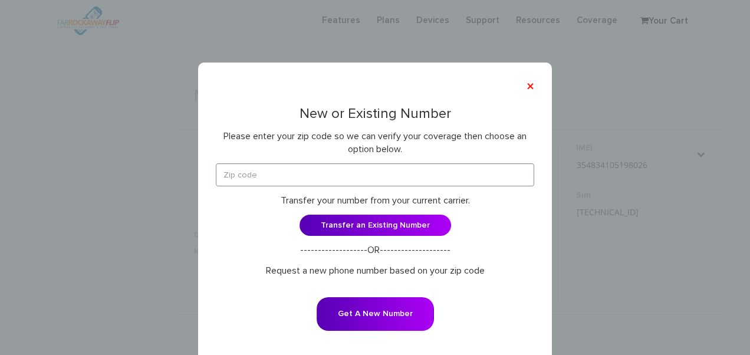
click at [348, 157] on div "New or Existing Number Please enter your zip code so we can verify your coverag…" at bounding box center [375, 226] width 318 height 241
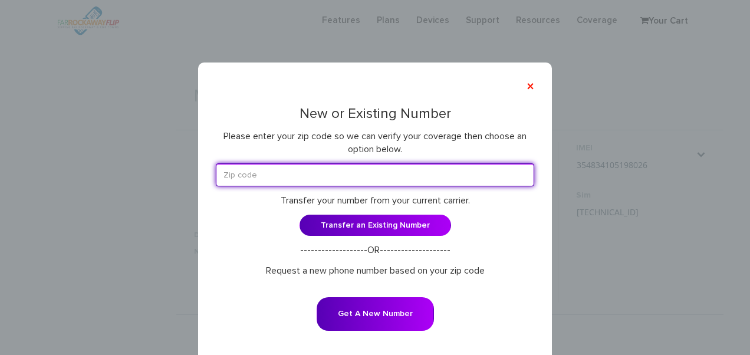
click at [350, 166] on input "text" at bounding box center [375, 174] width 318 height 23
type input "11210"
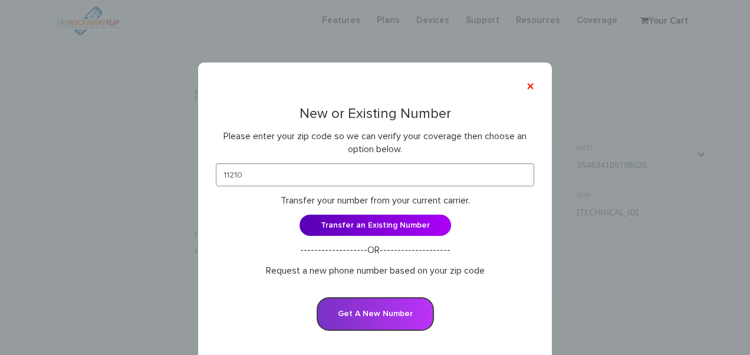
click at [380, 310] on button "Get A New Number" at bounding box center [375, 314] width 117 height 34
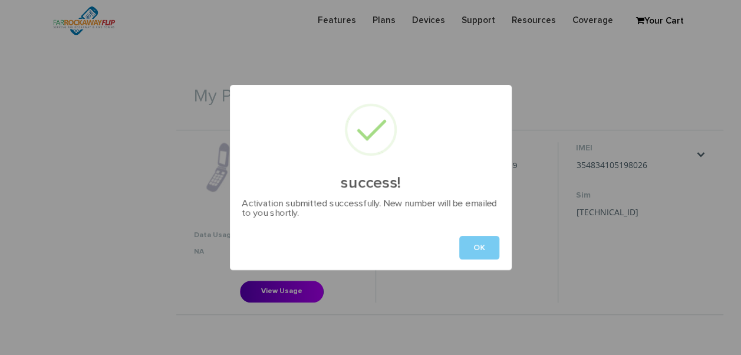
click at [469, 259] on button "OK" at bounding box center [479, 248] width 40 height 24
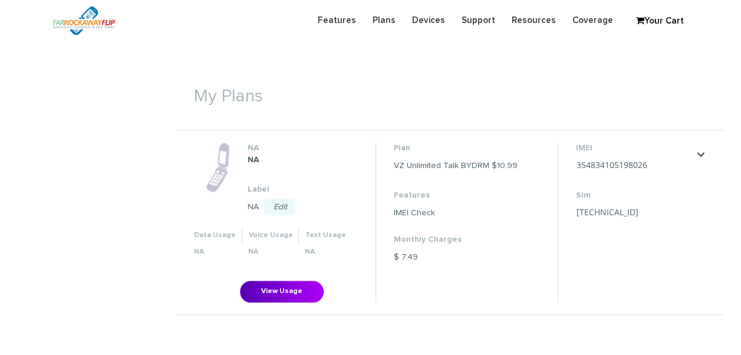
scroll to position [327, 0]
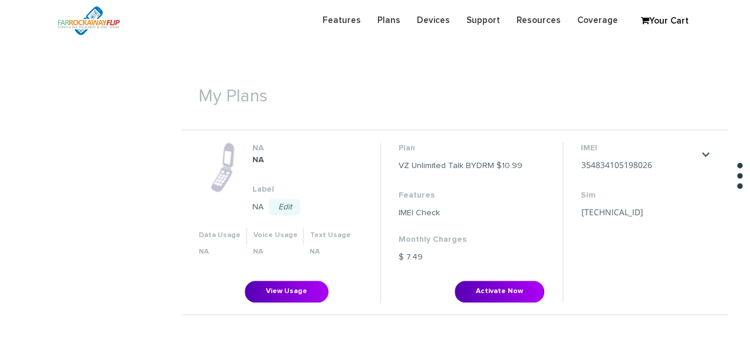
scroll to position [327, 0]
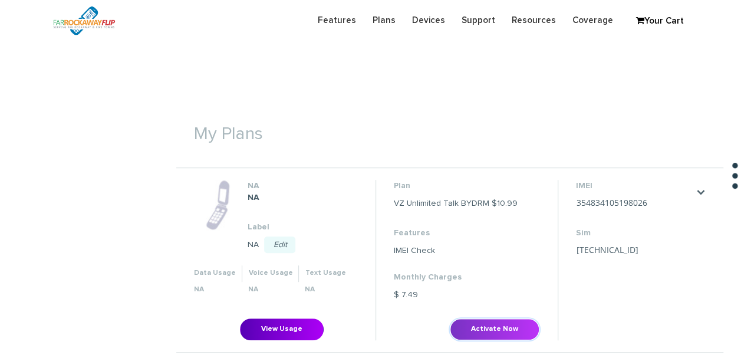
click at [478, 321] on button "Activate Now" at bounding box center [495, 329] width 90 height 22
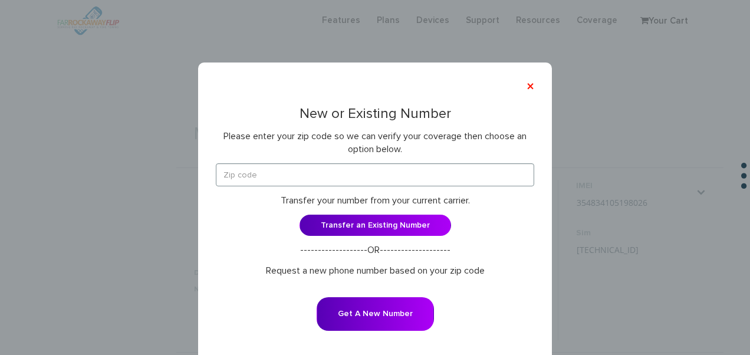
click at [241, 160] on div "New or Existing Number Please enter your zip code so we can verify your coverag…" at bounding box center [375, 226] width 318 height 241
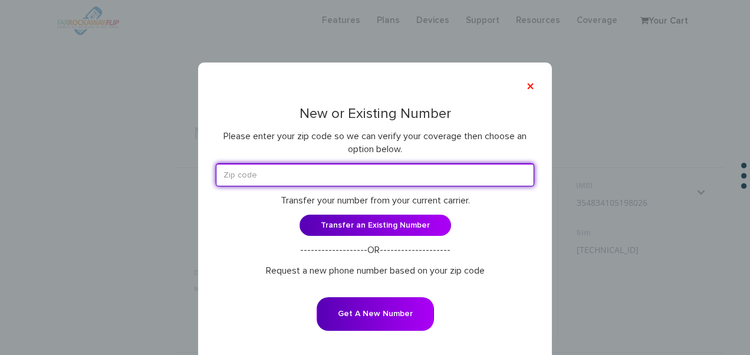
click at [239, 166] on input "text" at bounding box center [375, 174] width 318 height 23
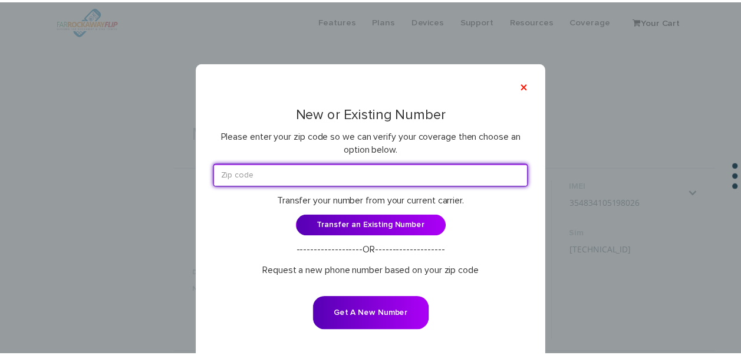
scroll to position [33, 0]
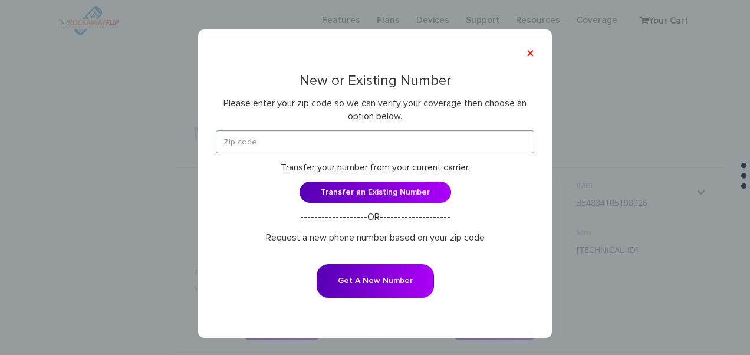
click at [363, 155] on form "Transfer your number from your current carrier. Transfer an Existing Number ---…" at bounding box center [375, 221] width 318 height 183
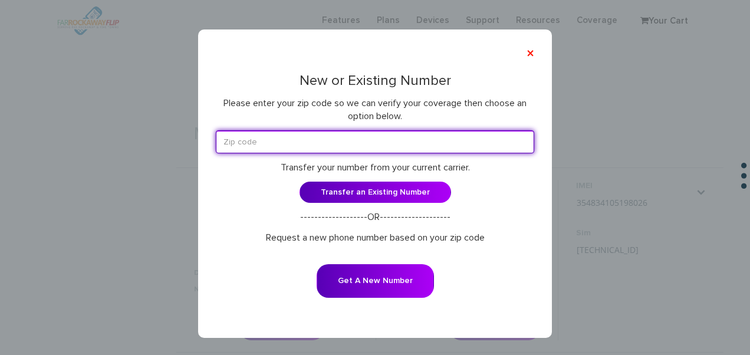
click at [353, 138] on input "text" at bounding box center [375, 141] width 318 height 23
type input "11210"
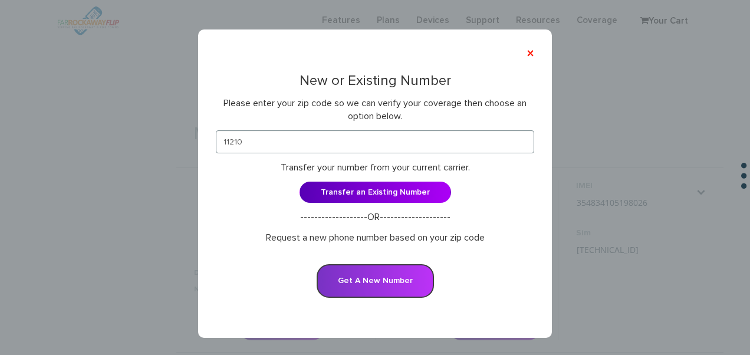
click at [335, 276] on button "Get A New Number" at bounding box center [375, 281] width 117 height 34
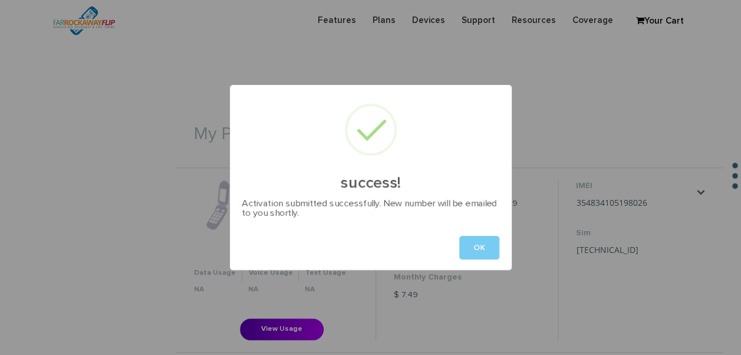
click at [486, 242] on button "OK" at bounding box center [479, 248] width 40 height 24
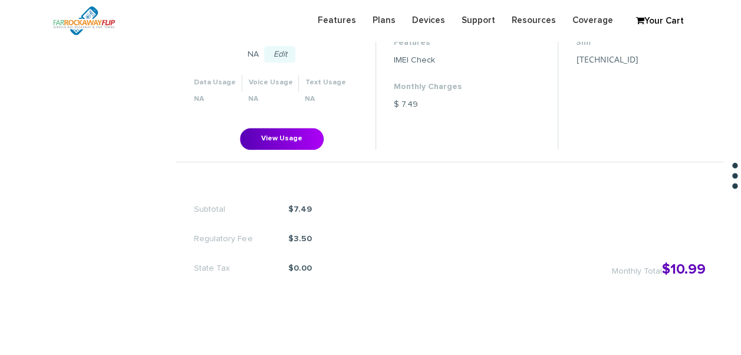
scroll to position [590, 0]
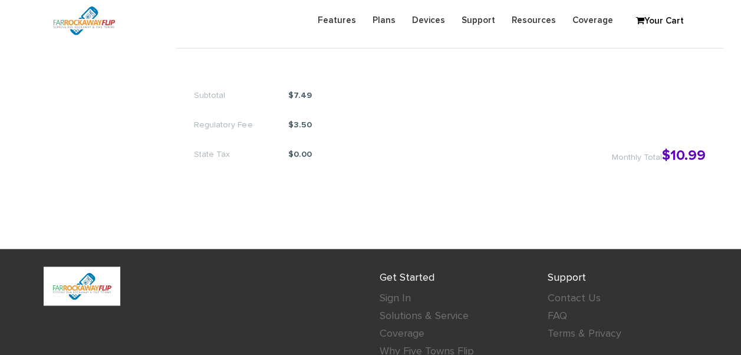
scroll to position [454, 0]
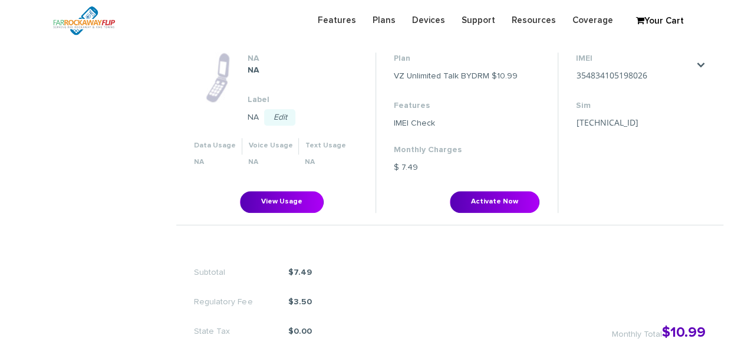
click at [468, 185] on li "Plan VZ Unlimited Talk BYDRM $10.99 Features IMEI Check Monthly Charges $ 7.49 …" at bounding box center [467, 132] width 182 height 160
click at [469, 185] on li "Plan VZ Unlimited Talk BYDRM $10.99 Features IMEI Check Monthly Charges $ 7.49 …" at bounding box center [467, 132] width 182 height 160
click at [473, 191] on button "Activate Now" at bounding box center [495, 202] width 90 height 22
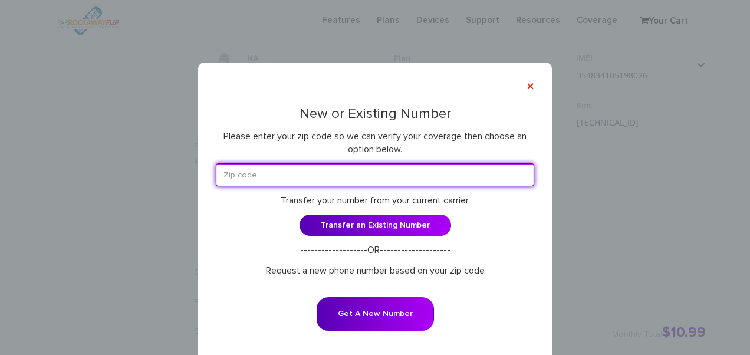
click at [334, 171] on input "text" at bounding box center [375, 174] width 318 height 23
type input "11210"
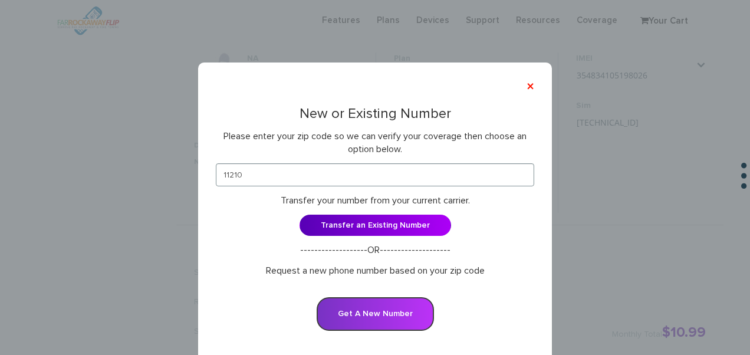
click at [379, 304] on button "Get A New Number" at bounding box center [375, 314] width 117 height 34
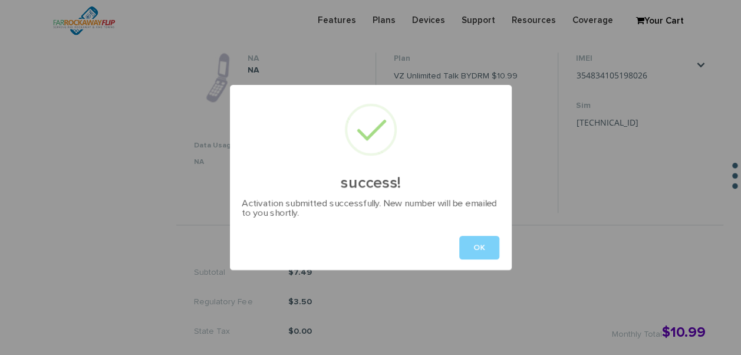
click at [452, 232] on div "OK" at bounding box center [371, 247] width 282 height 45
click at [485, 239] on button "OK" at bounding box center [479, 248] width 40 height 24
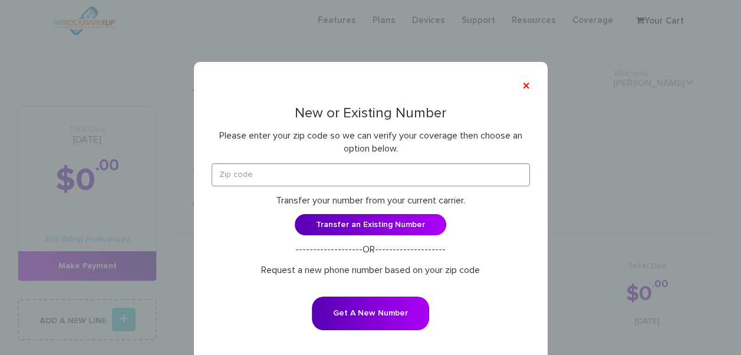
scroll to position [476, 0]
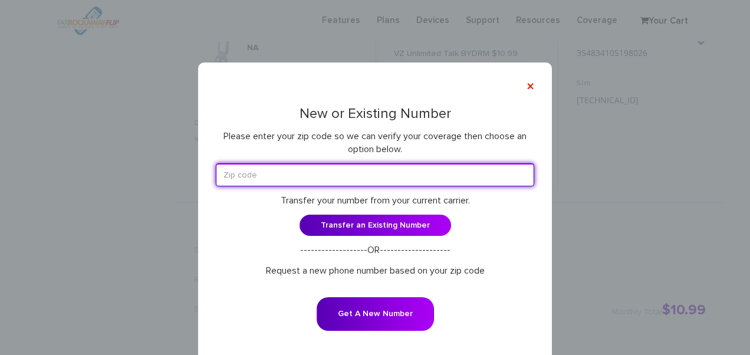
click at [316, 173] on input "text" at bounding box center [375, 174] width 318 height 23
type input "11210"
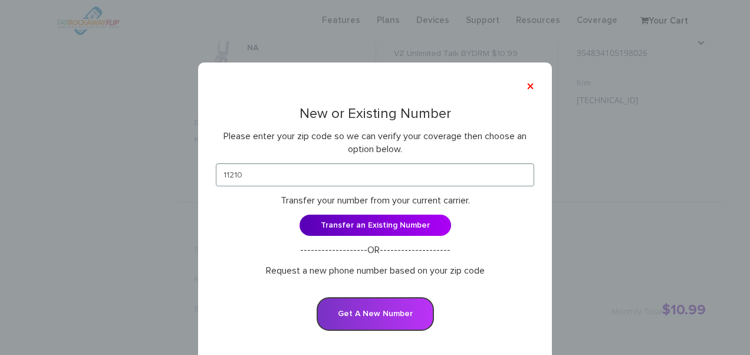
click at [362, 311] on button "Get A New Number" at bounding box center [375, 314] width 117 height 34
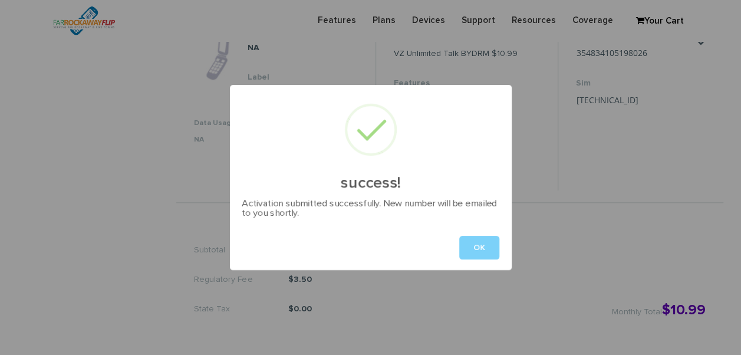
click at [488, 261] on div "OK" at bounding box center [371, 247] width 282 height 45
click at [485, 247] on button "OK" at bounding box center [479, 248] width 40 height 24
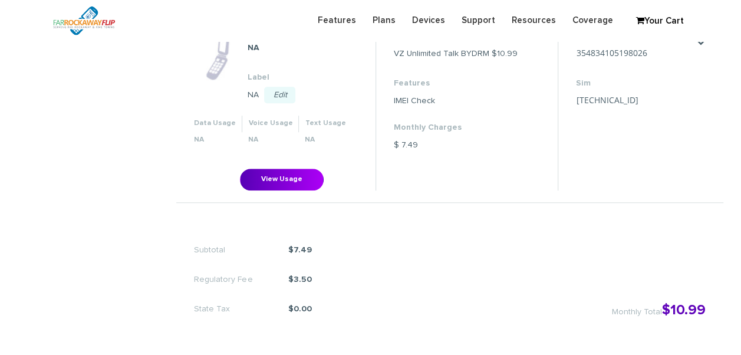
scroll to position [435, 0]
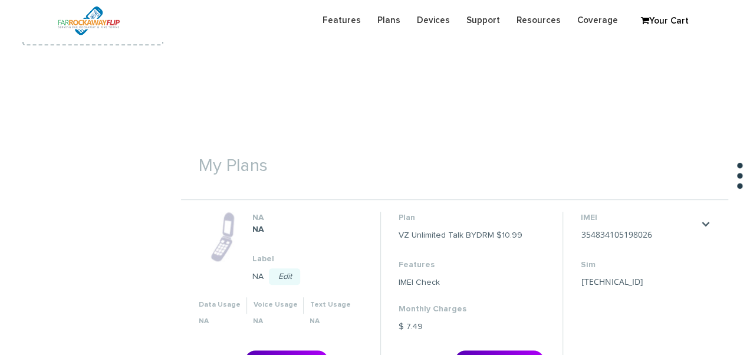
scroll to position [531, 0]
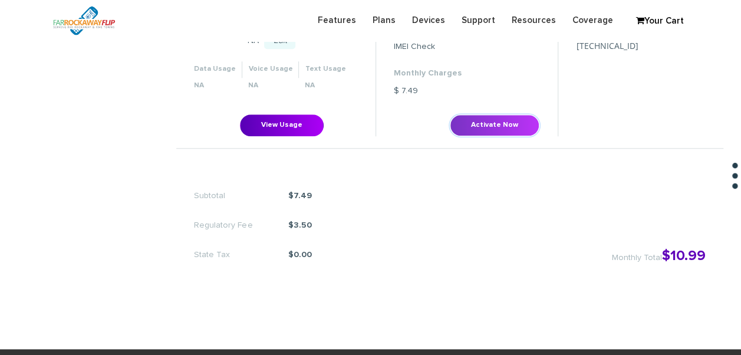
click at [498, 126] on button "Activate Now" at bounding box center [495, 125] width 90 height 22
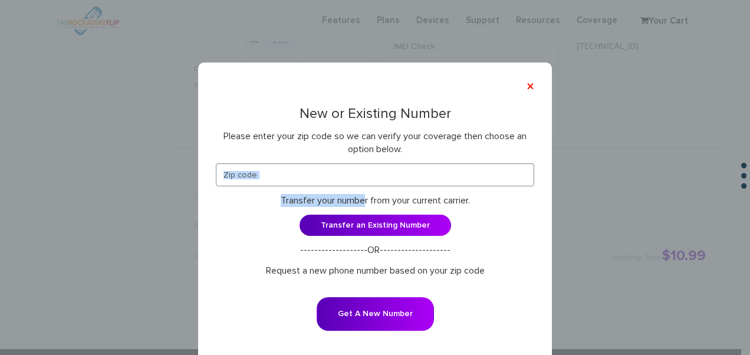
click at [356, 185] on form "Transfer your number from your current carrier. Transfer an Existing Number ---…" at bounding box center [375, 254] width 318 height 183
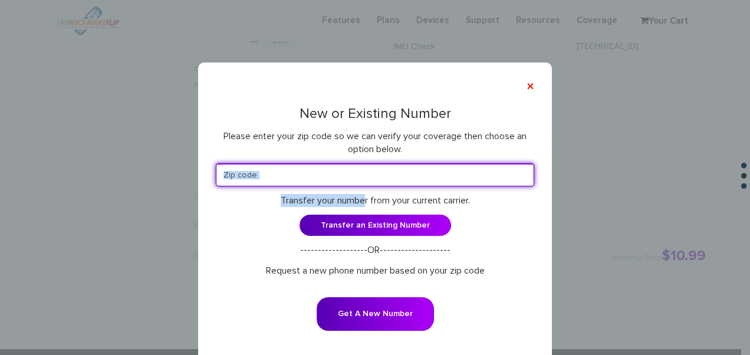
click at [347, 180] on input "text" at bounding box center [375, 174] width 318 height 23
type input "11210"
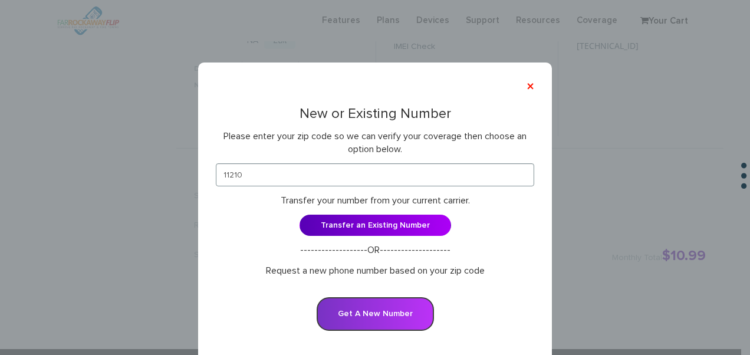
click at [378, 310] on button "Get A New Number" at bounding box center [375, 314] width 117 height 34
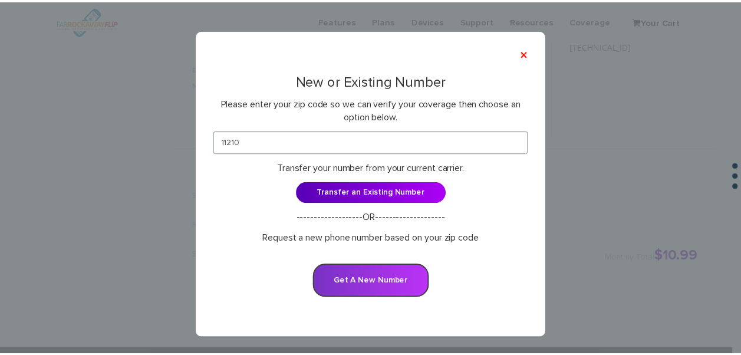
scroll to position [0, 0]
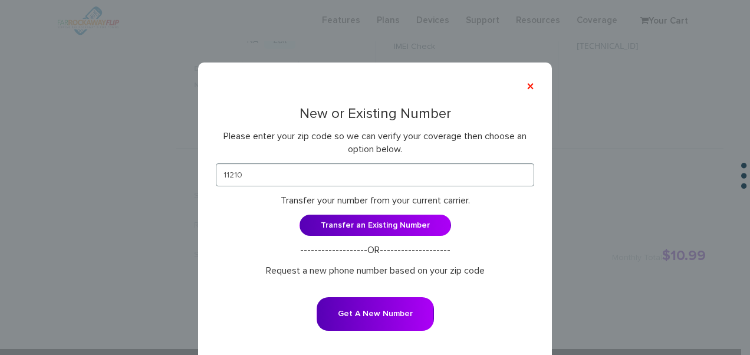
click at [341, 47] on div "× New or Existing Number Please enter your zip code so we can verify your cover…" at bounding box center [375, 177] width 750 height 355
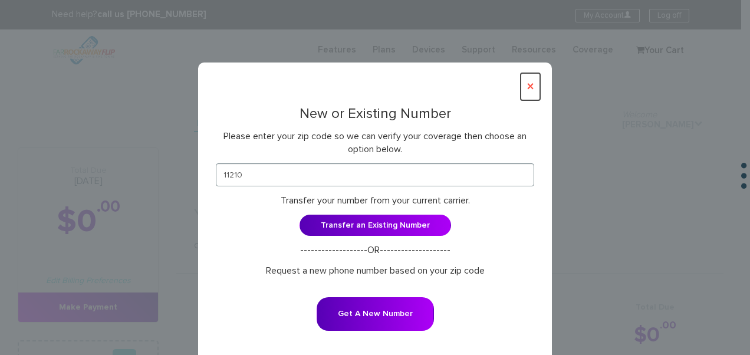
click at [525, 86] on button "×" at bounding box center [530, 86] width 19 height 27
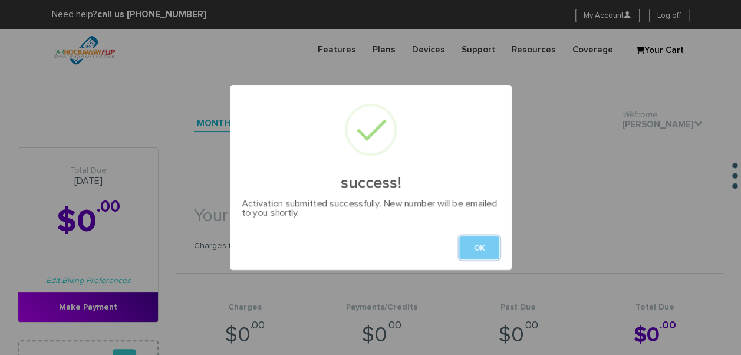
click at [484, 243] on button "OK" at bounding box center [479, 248] width 40 height 24
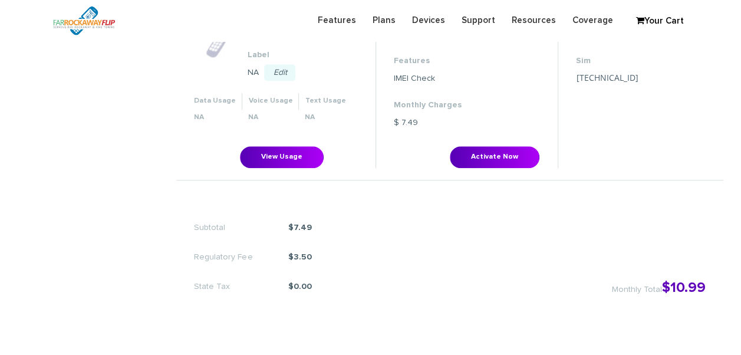
scroll to position [531, 0]
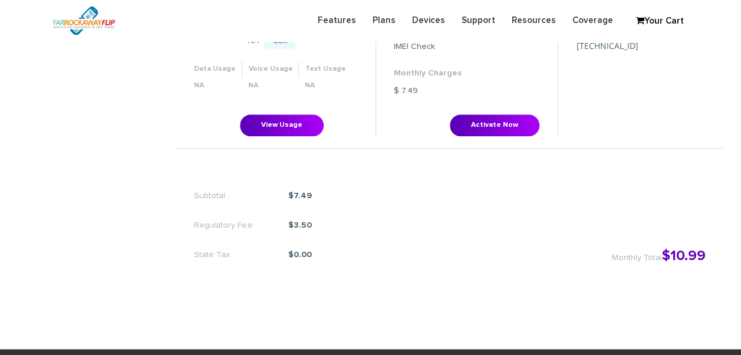
click at [487, 113] on li "Plan VZ Unlimited Talk BYDRM $10.99 Features IMEI Check Monthly Charges $ 7.49 …" at bounding box center [467, 56] width 182 height 160
click at [474, 127] on button "Activate Now" at bounding box center [495, 125] width 90 height 22
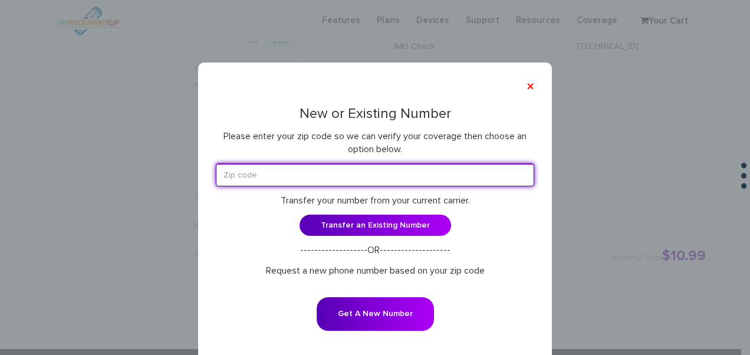
click at [370, 162] on div "New or Existing Number Please enter your zip code so we can verify your coverag…" at bounding box center [375, 226] width 318 height 241
type input "11210"
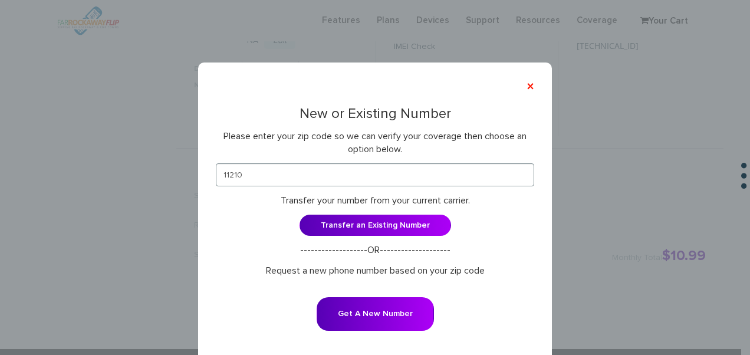
click at [366, 292] on form "11210 Transfer your number from your current carrier. Transfer an Existing Numb…" at bounding box center [375, 254] width 318 height 183
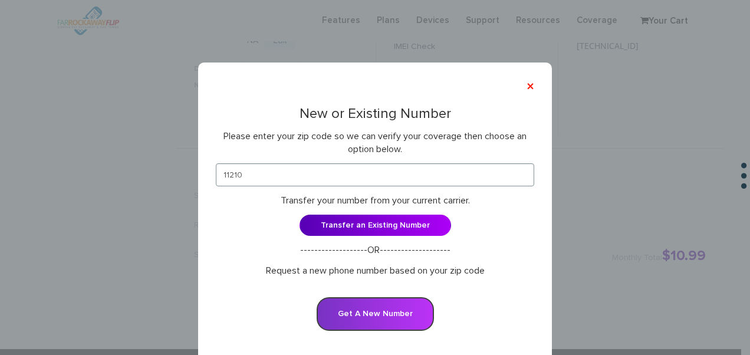
click at [366, 300] on button "Get A New Number" at bounding box center [375, 314] width 117 height 34
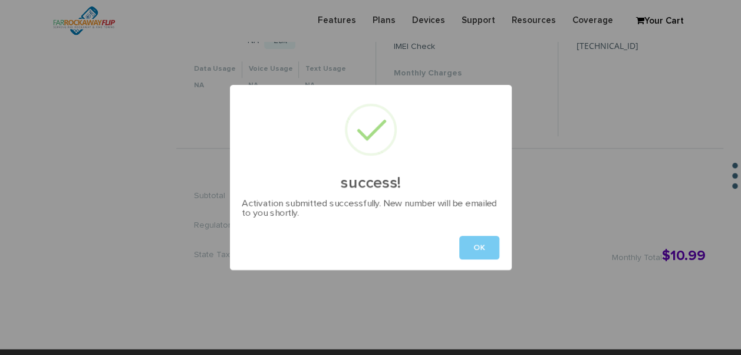
click at [484, 254] on button "OK" at bounding box center [479, 248] width 40 height 24
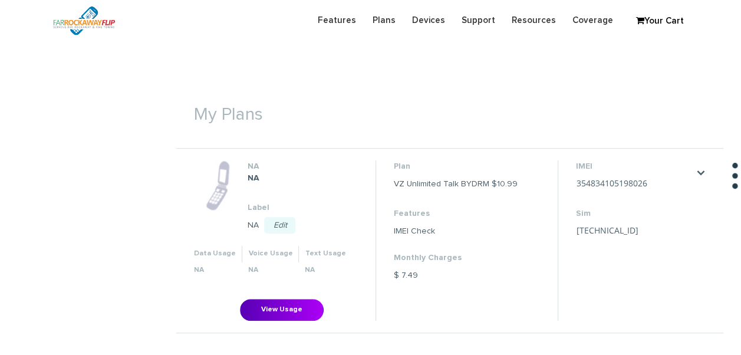
scroll to position [295, 0]
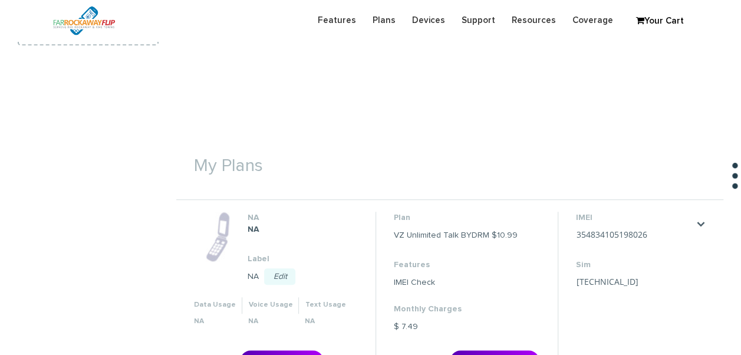
scroll to position [413, 0]
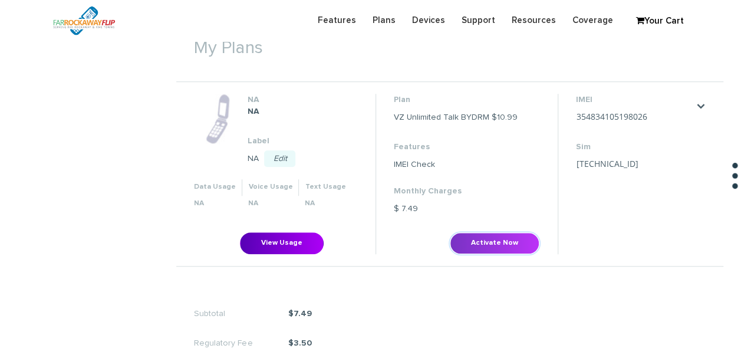
click at [492, 247] on button "Activate Now" at bounding box center [495, 243] width 90 height 22
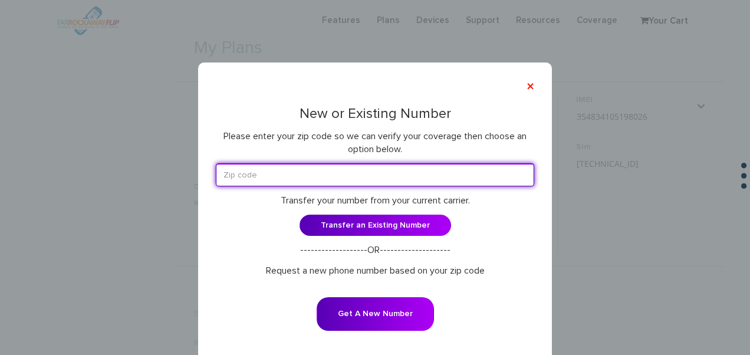
click at [394, 178] on input "text" at bounding box center [375, 174] width 318 height 23
click at [312, 180] on input "11210" at bounding box center [375, 174] width 318 height 23
drag, startPoint x: 249, startPoint y: 179, endPoint x: 149, endPoint y: 188, distance: 100.6
click at [152, 187] on div "× New or Existing Number Please enter your zip code so we can verify your cover…" at bounding box center [375, 177] width 750 height 355
type input "11204"
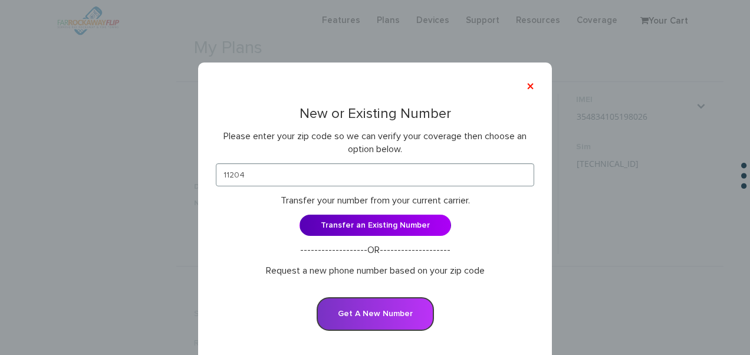
click at [361, 303] on button "Get A New Number" at bounding box center [375, 314] width 117 height 34
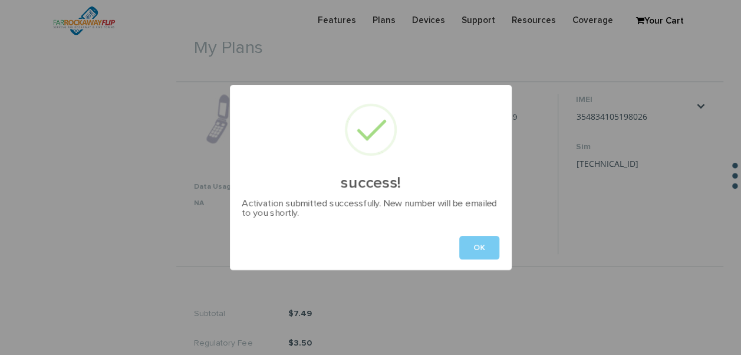
click at [485, 242] on button "OK" at bounding box center [479, 248] width 40 height 24
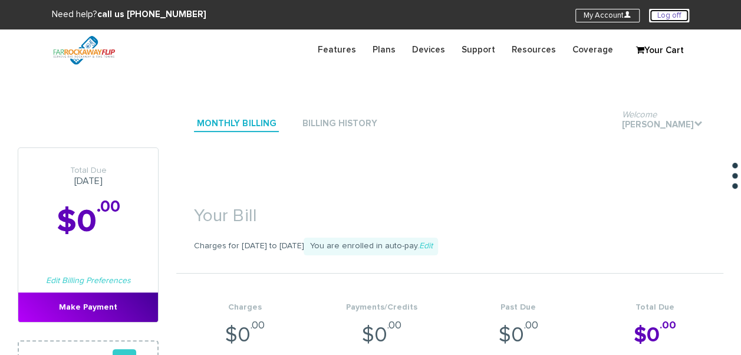
click at [666, 17] on link "Log off" at bounding box center [669, 16] width 40 height 14
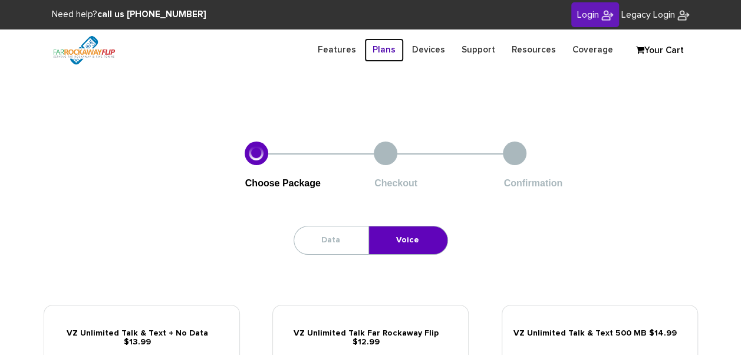
click at [390, 52] on link "Plans" at bounding box center [384, 49] width 40 height 23
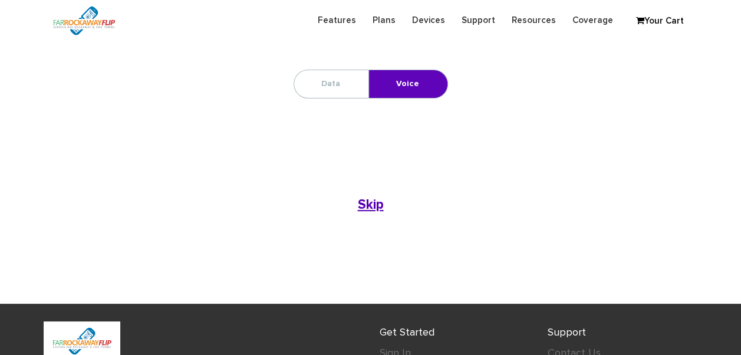
scroll to position [59, 0]
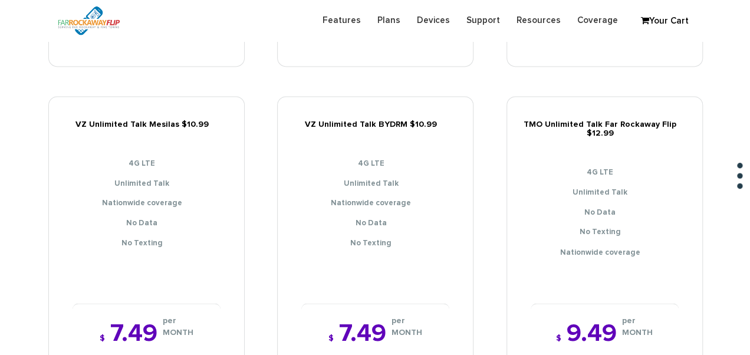
scroll to position [1003, 0]
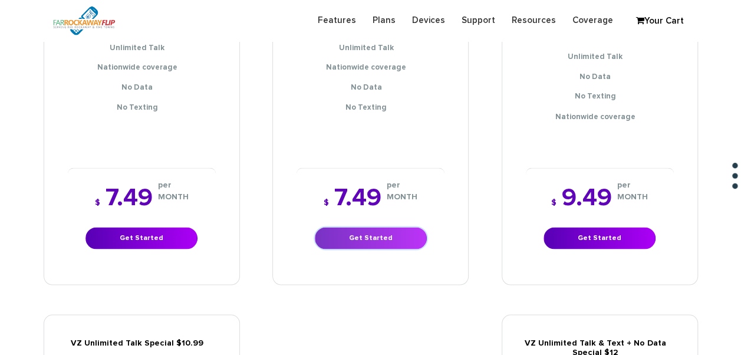
click at [376, 231] on link "Get Started" at bounding box center [371, 238] width 112 height 22
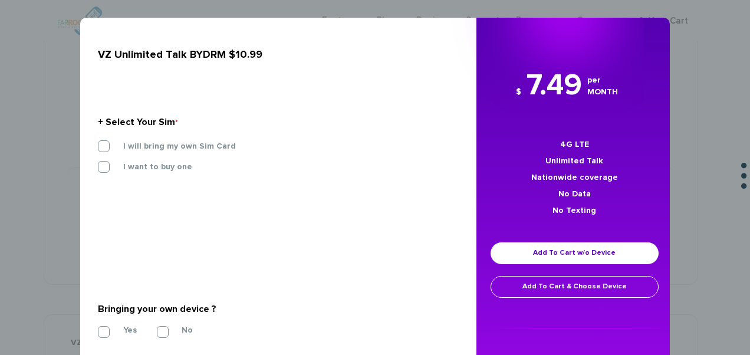
click at [173, 140] on section "+ Select Your Sim * I will bring my own Sim Card I want to buy one SIM STARTER …" at bounding box center [274, 147] width 352 height 128
click at [188, 152] on div "I will bring my own Sim Card" at bounding box center [274, 146] width 352 height 12
click at [188, 150] on label "I will bring my own Sim Card" at bounding box center [171, 146] width 130 height 11
click at [98, 143] on input "I will bring my own Sim Card" at bounding box center [98, 143] width 0 height 0
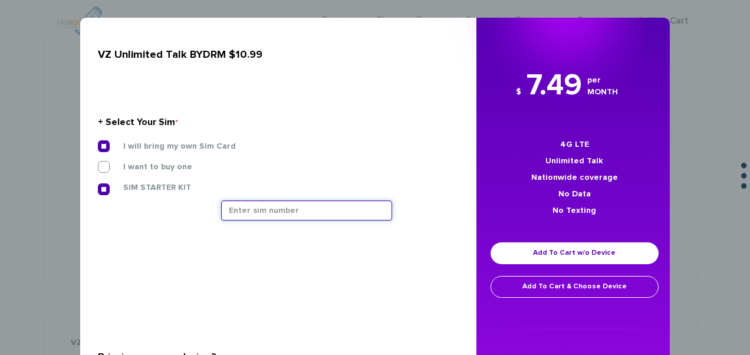
click at [256, 213] on input "text" at bounding box center [306, 211] width 171 height 20
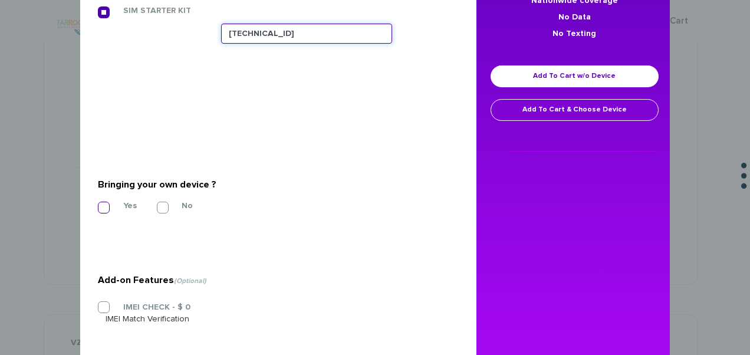
type input "89148000011835961010"
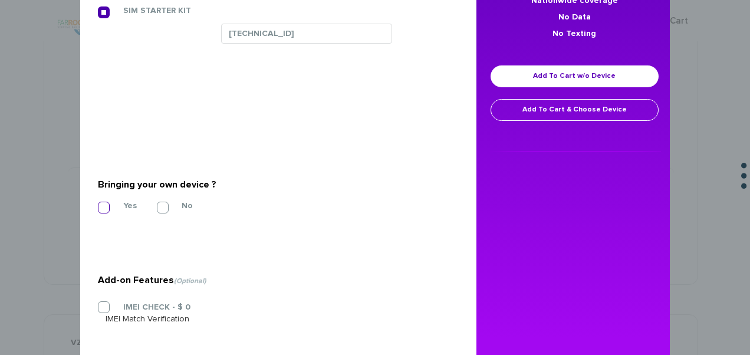
click at [106, 201] on label "Yes" at bounding box center [121, 206] width 31 height 11
click at [98, 204] on input "Yes" at bounding box center [98, 204] width 0 height 0
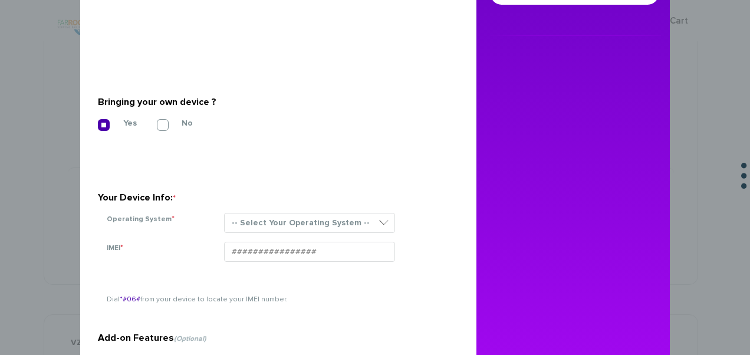
scroll to position [372, 0]
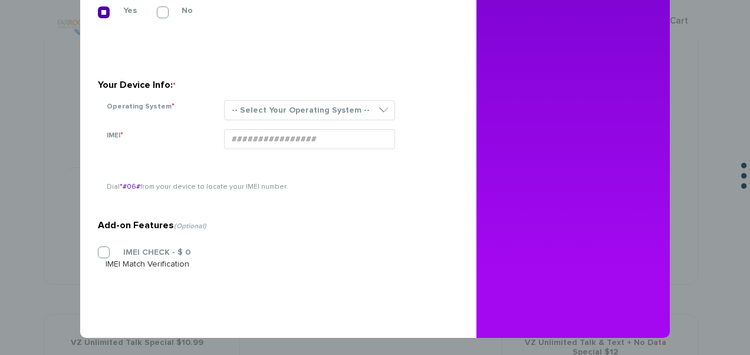
click at [284, 121] on div "-- Select Your Operating System -- ANDROID BLACKBERRY IOS NONE (BASIC PHONE) WI…" at bounding box center [332, 114] width 235 height 29
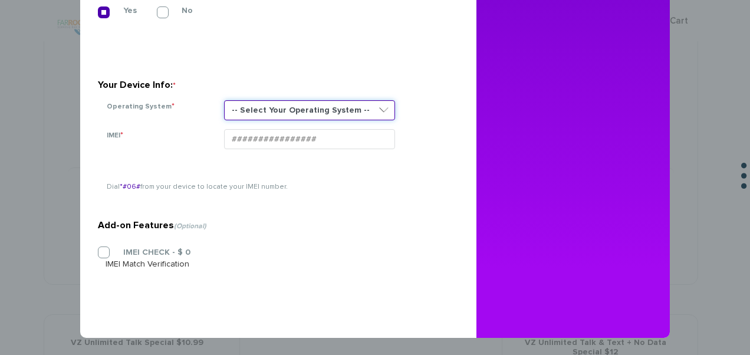
click at [274, 110] on select "-- Select Your Operating System -- ANDROID BLACKBERRY IOS NONE (BASIC PHONE) WI…" at bounding box center [309, 110] width 171 height 20
select select "NONE (BASIC PHONE)"
click at [224, 100] on select "-- Select Your Operating System -- ANDROID BLACKBERRY IOS NONE (BASIC PHONE) WI…" at bounding box center [309, 110] width 171 height 20
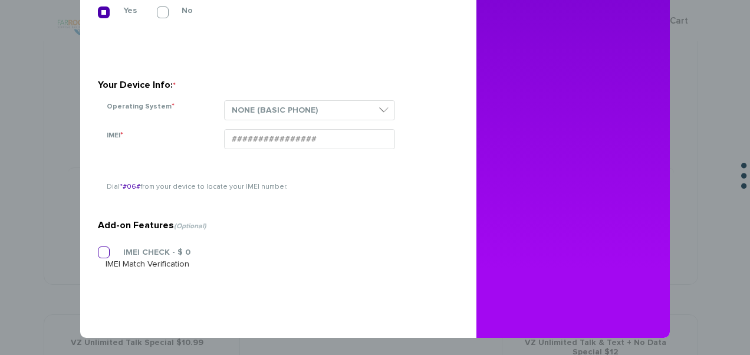
click at [160, 246] on section "Add-on Features (Optional) IMEI CHECK - $ 0 IMEI Match Verification" at bounding box center [274, 221] width 352 height 182
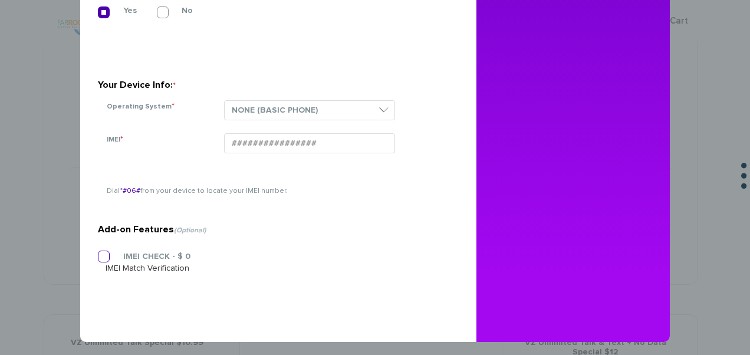
click at [157, 259] on label "IMEI CHECK - $ 0" at bounding box center [148, 256] width 85 height 11
click at [98, 253] on input "IMEI CHECK - $ 0" at bounding box center [98, 253] width 0 height 0
paste input "354834103458141"
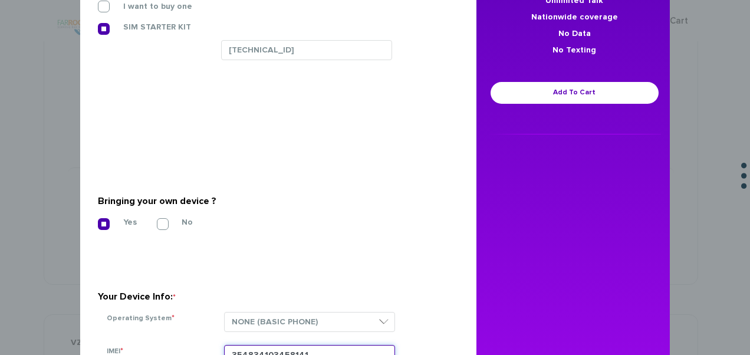
scroll to position [136, 0]
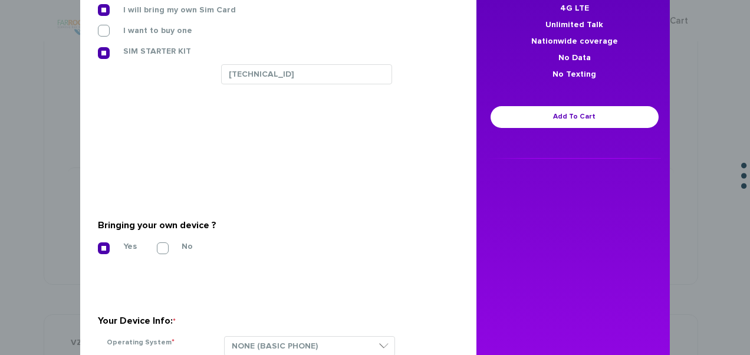
type input "354834103458141"
click at [548, 129] on div "$ 7.49 per MONTH 4G LTE Unlimited Talk Nationwide coverage No Data No Texting A…" at bounding box center [574, 44] width 196 height 231
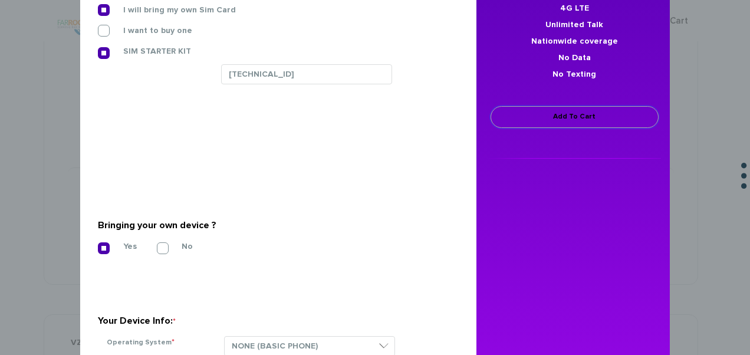
click at [550, 120] on link "Add To Cart" at bounding box center [575, 117] width 168 height 22
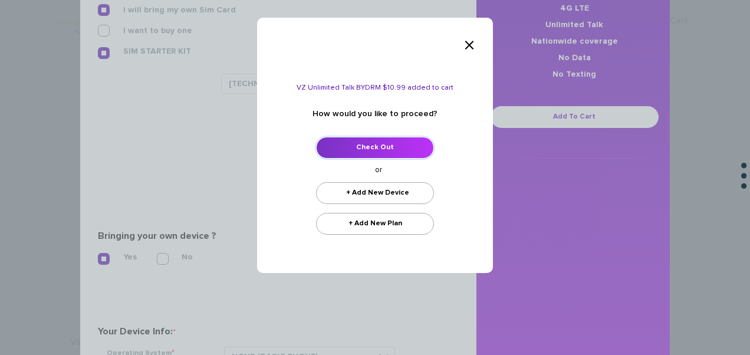
click at [385, 140] on link "Check Out" at bounding box center [375, 148] width 118 height 22
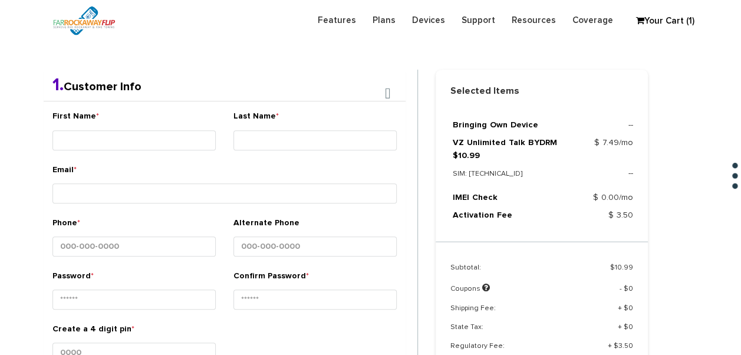
click at [114, 120] on div "First Name *" at bounding box center [133, 132] width 163 height 44
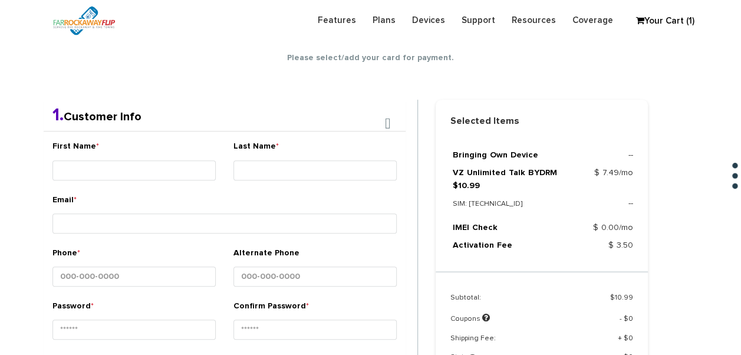
scroll to position [208, 0]
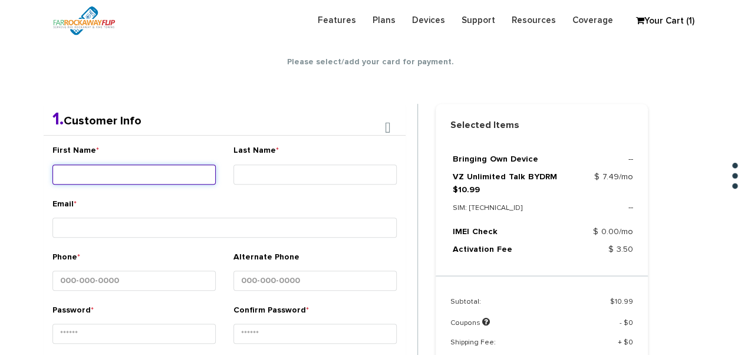
click at [121, 169] on input "First Name *" at bounding box center [133, 175] width 163 height 20
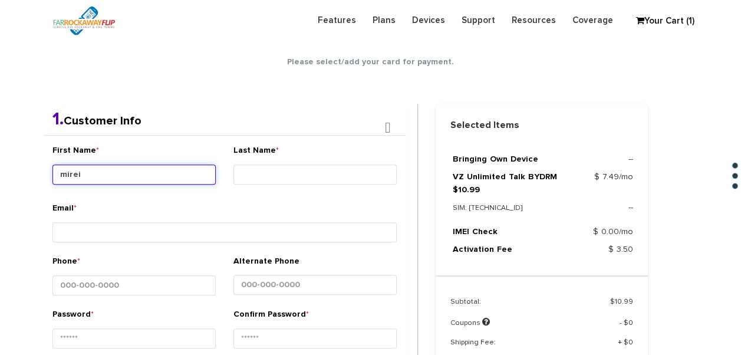
click at [123, 166] on input "mirei" at bounding box center [133, 175] width 163 height 20
type input "miri"
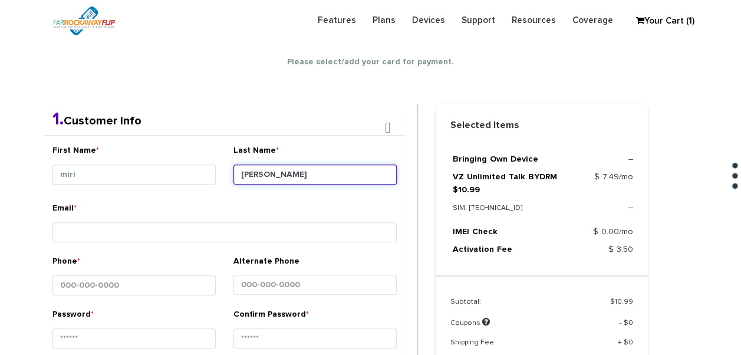
type input "kohen"
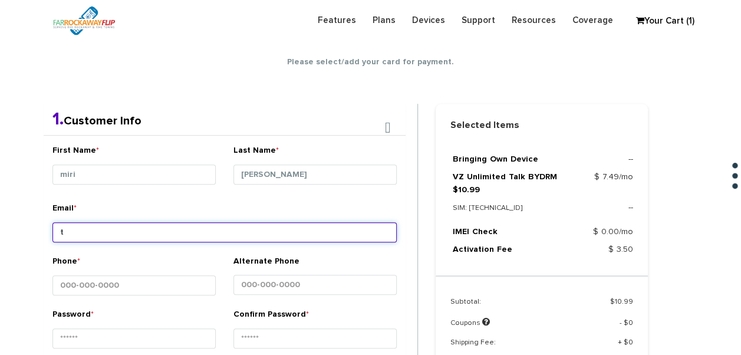
click at [149, 222] on input "t" at bounding box center [224, 232] width 344 height 20
click at [146, 225] on input "t" at bounding box center [224, 232] width 344 height 20
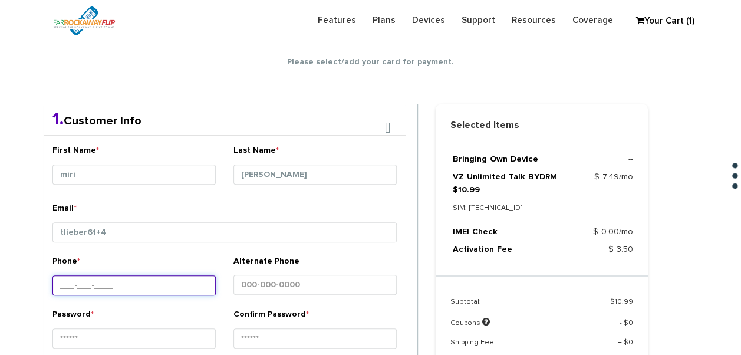
click at [156, 276] on div "Phone *" at bounding box center [133, 277] width 163 height 44
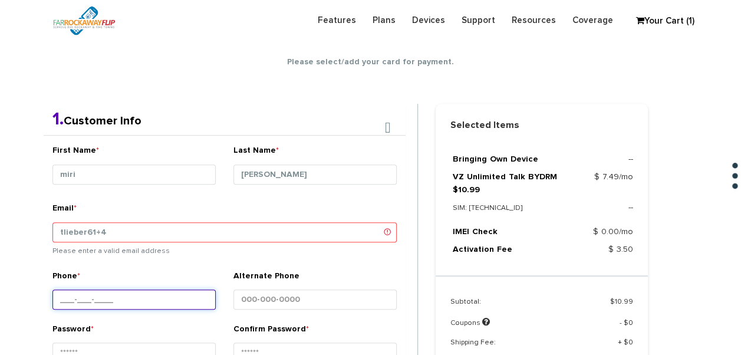
click at [143, 298] on input "Phone *" at bounding box center [133, 300] width 163 height 20
click at [132, 331] on div "Password *" at bounding box center [133, 345] width 163 height 44
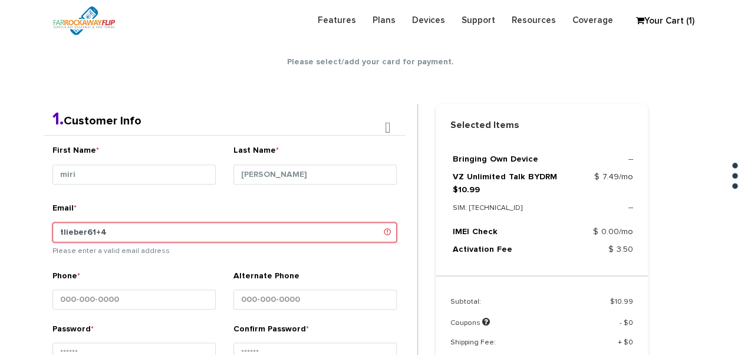
click at [127, 239] on input "tlieber61+4" at bounding box center [224, 232] width 344 height 20
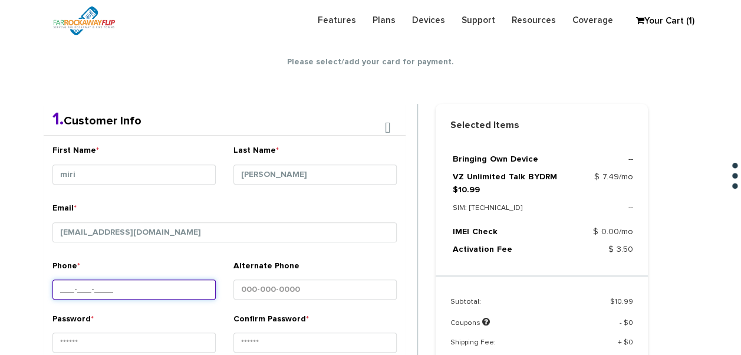
click at [137, 290] on input "Phone *" at bounding box center [133, 290] width 163 height 20
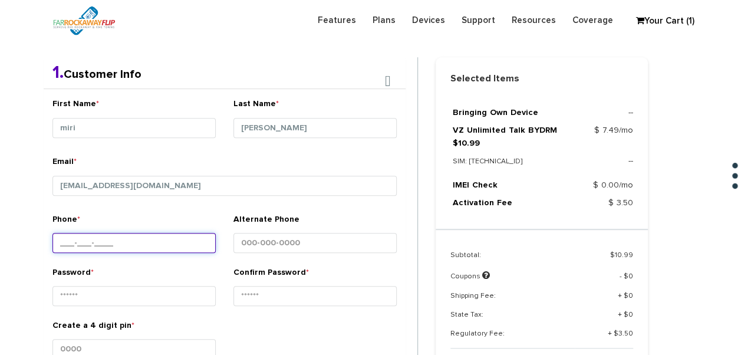
scroll to position [326, 0]
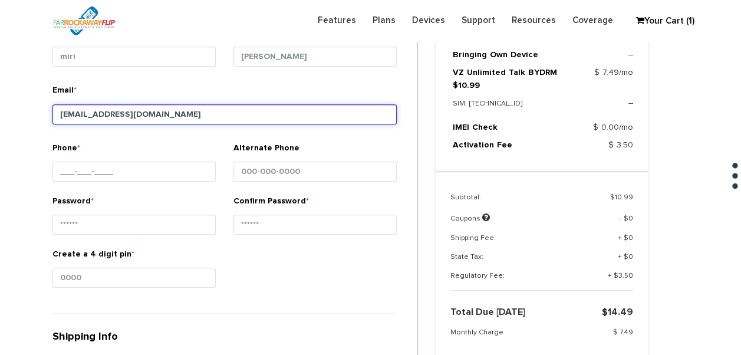
click at [101, 117] on input "tlieber61+4@gmail.com" at bounding box center [224, 114] width 344 height 20
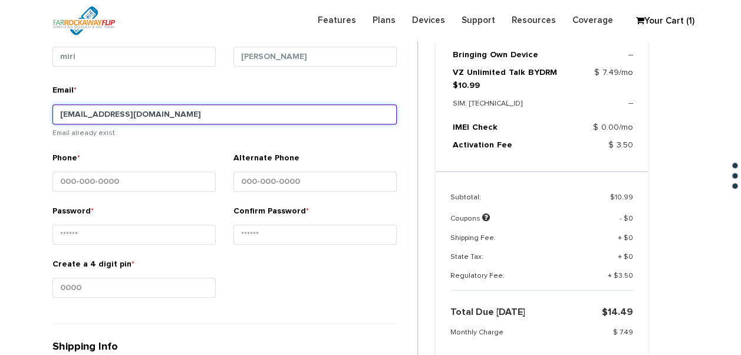
click at [161, 110] on input "tlieber61+3@gmail.com" at bounding box center [224, 114] width 344 height 20
click at [101, 112] on input "tlieber61+3@gmail.com" at bounding box center [224, 114] width 344 height 20
type input "tlieber61+4@gmail.com"
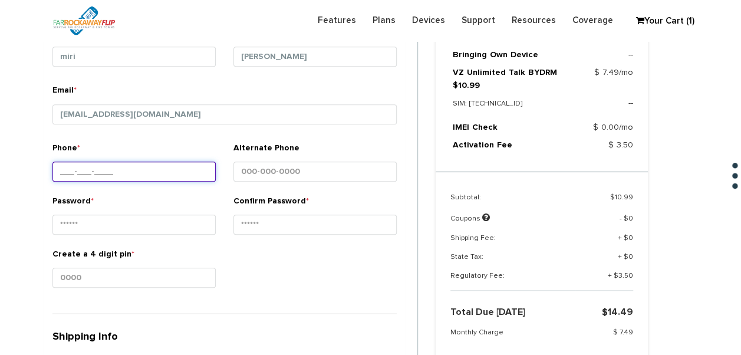
click at [129, 169] on input "Phone *" at bounding box center [133, 172] width 163 height 20
type input "917-543-9467"
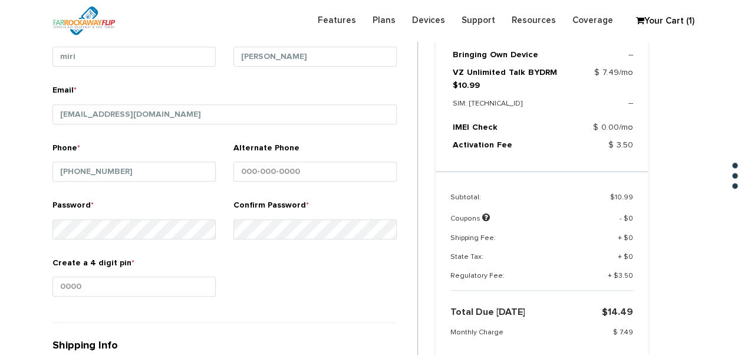
click at [164, 305] on div "Create a 4 digit pin *" at bounding box center [134, 283] width 181 height 53
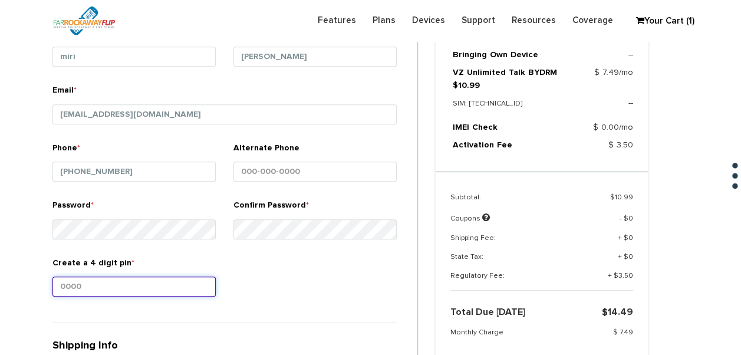
click at [170, 290] on input "Create a 4 digit pin *" at bounding box center [133, 287] width 163 height 20
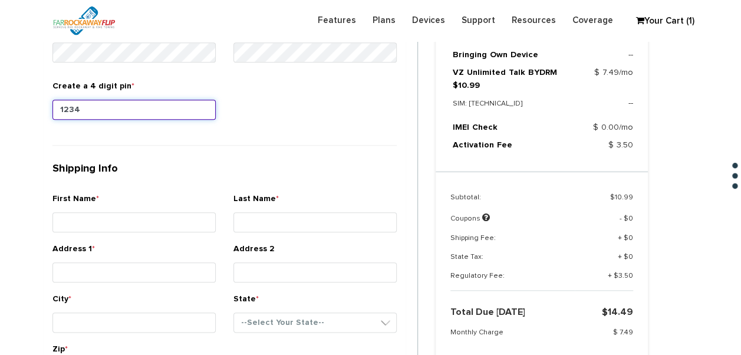
type input "1234"
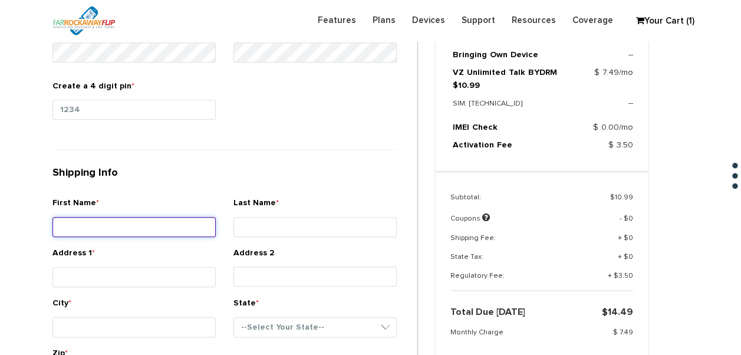
click at [152, 222] on input "First Name *" at bounding box center [133, 227] width 163 height 20
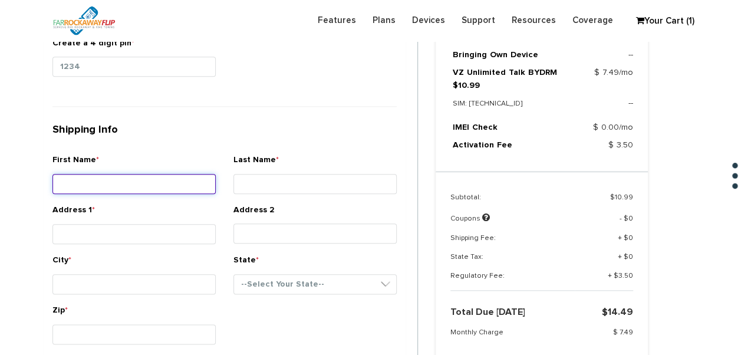
scroll to position [561, 0]
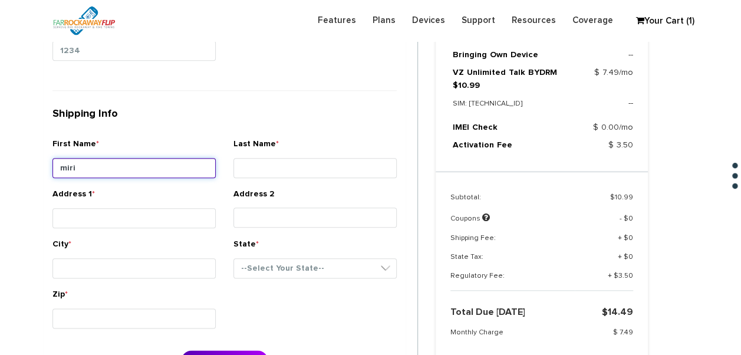
type input "miri"
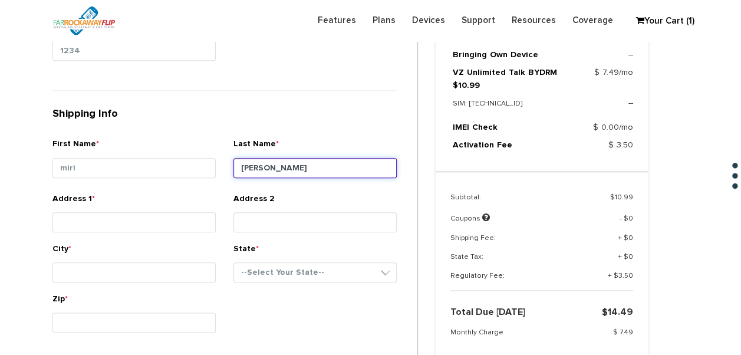
type input "kohen"
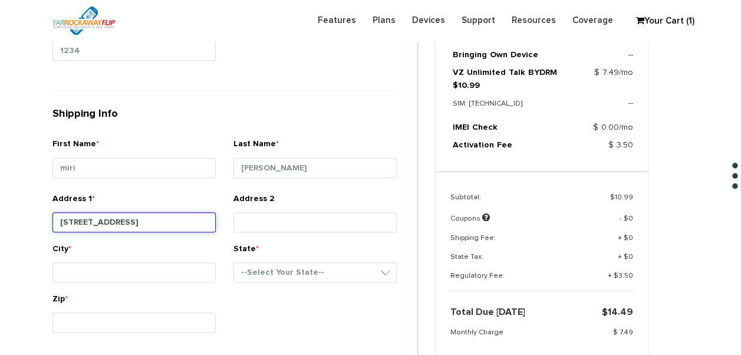
type input "1060 east 28th st"
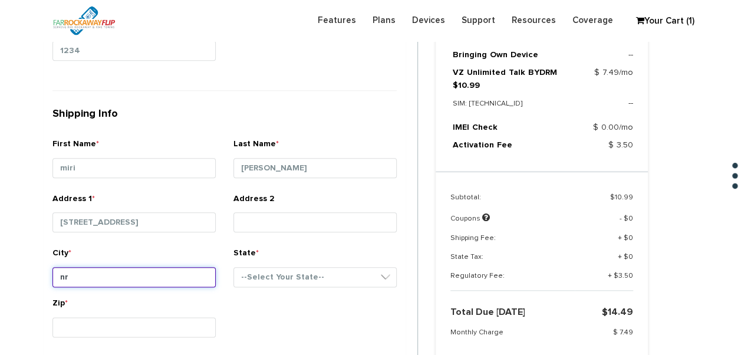
type input "n"
type input "brooklyn"
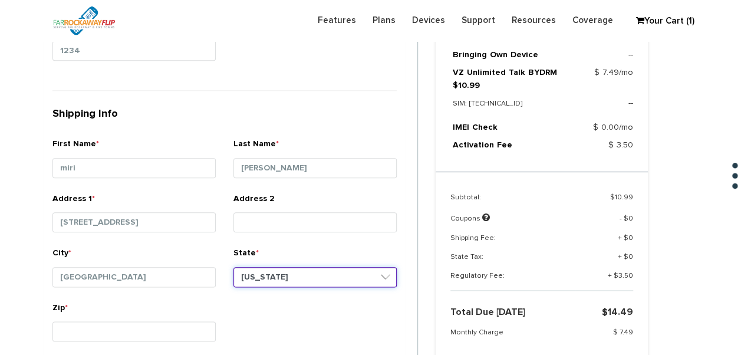
select select "NY"
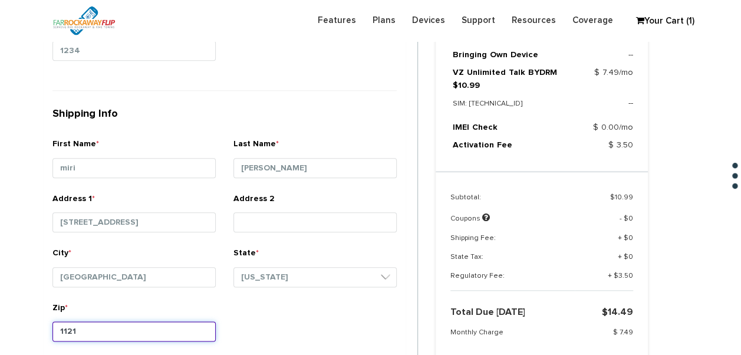
type input "11210"
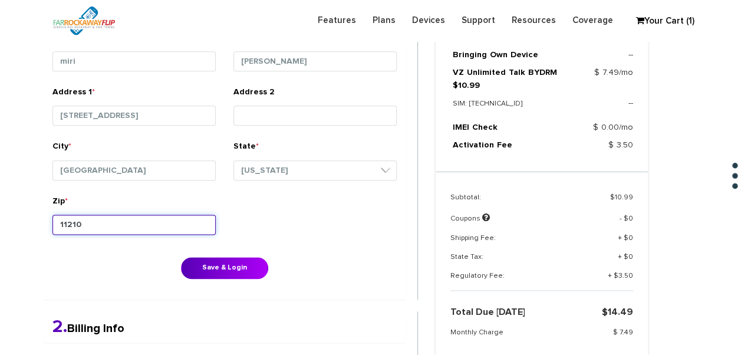
scroll to position [679, 0]
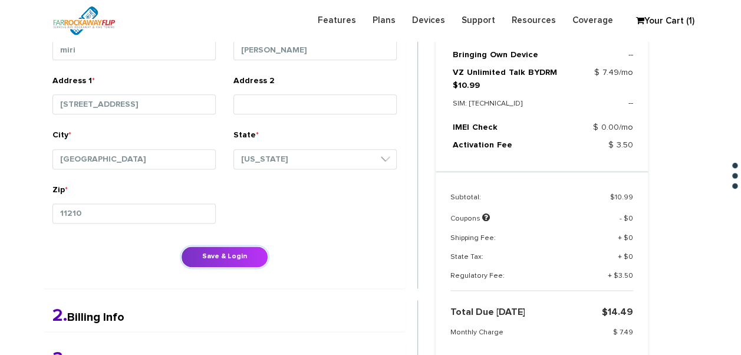
click at [212, 252] on button "Save & Login" at bounding box center [224, 257] width 87 height 22
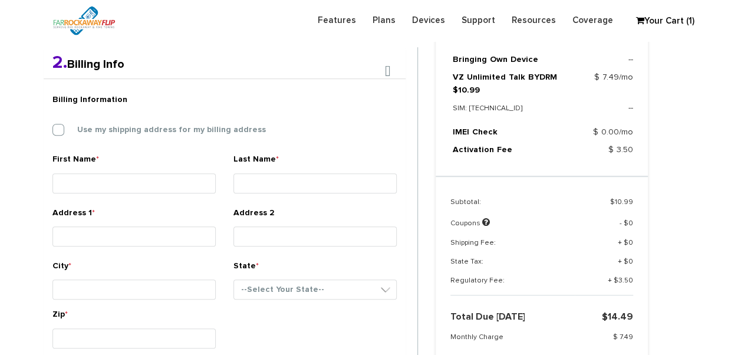
click at [96, 109] on div "Billing Information Use my shipping address for my billing address" at bounding box center [225, 120] width 362 height 65
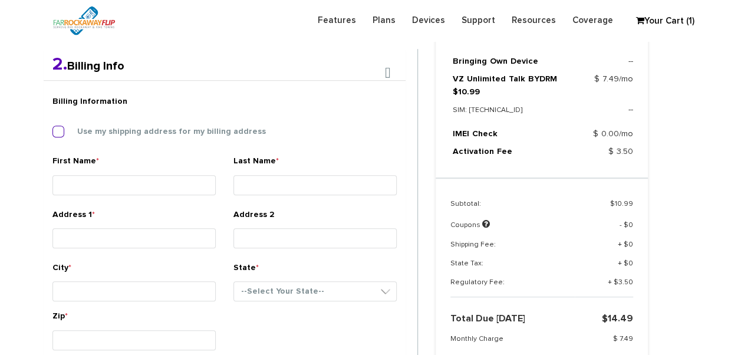
click at [99, 130] on label "Use my shipping address for my billing address" at bounding box center [163, 131] width 206 height 11
click at [52, 128] on input "Use my shipping address for my billing address" at bounding box center [52, 128] width 0 height 0
type input "miri"
type input "[PERSON_NAME]"
type input "[STREET_ADDRESS]"
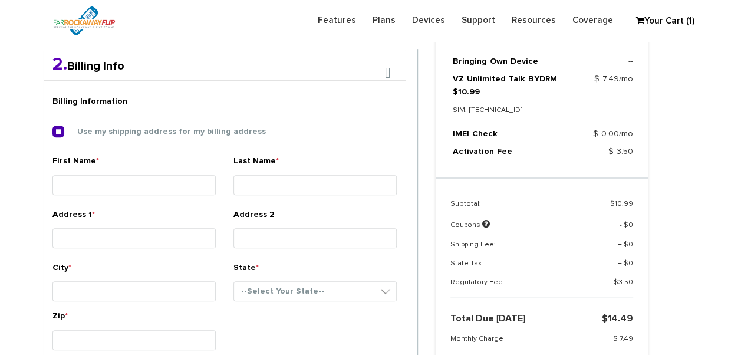
type input "[GEOGRAPHIC_DATA]"
select select "NY"
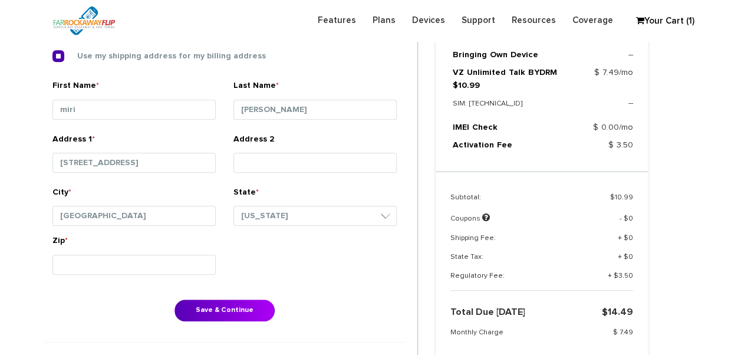
scroll to position [423, 0]
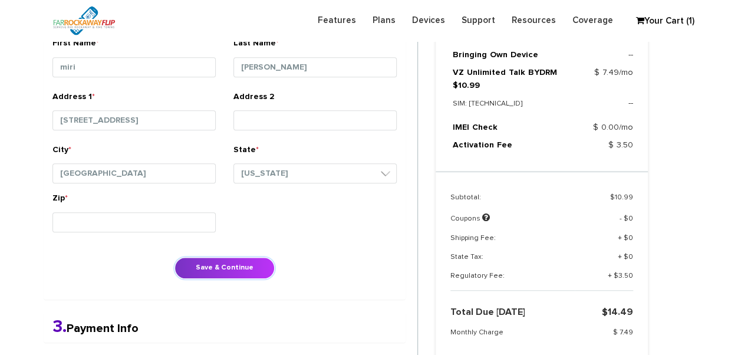
click at [231, 277] on button "Save & Continue" at bounding box center [225, 268] width 100 height 22
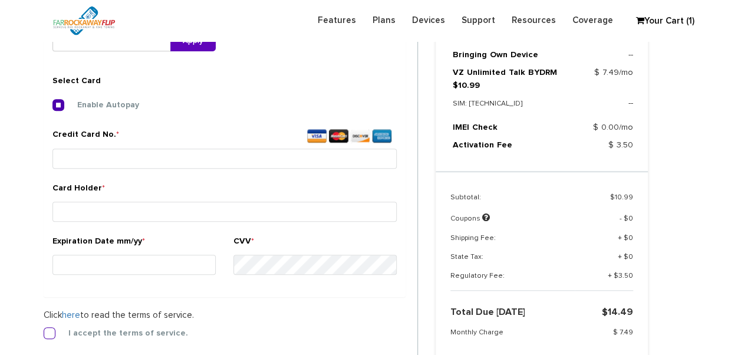
click at [51, 328] on label "I accept the terms of service." at bounding box center [119, 333] width 137 height 11
click at [44, 330] on input "I accept the terms of service." at bounding box center [44, 330] width 0 height 0
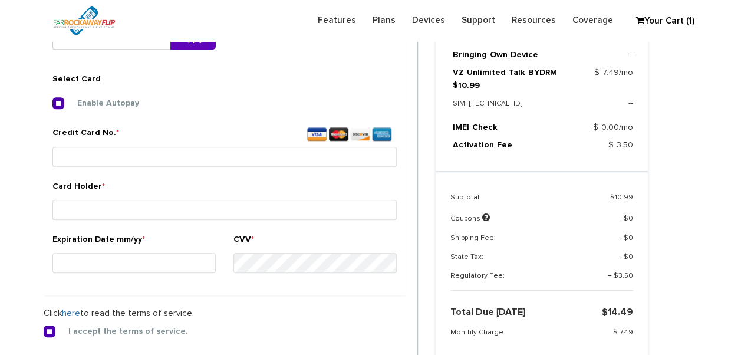
scroll to position [439, 0]
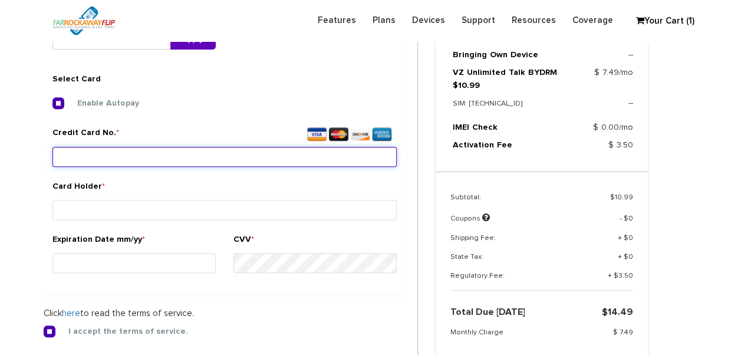
click at [113, 151] on input "Credit Card No. *" at bounding box center [224, 157] width 344 height 20
type input "5262 1970 0731 4889"
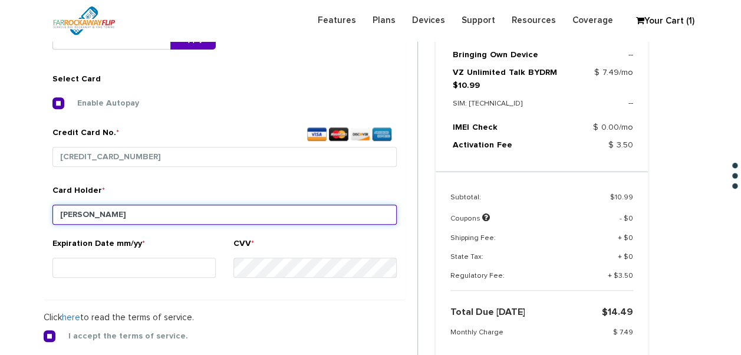
type input "kohen"
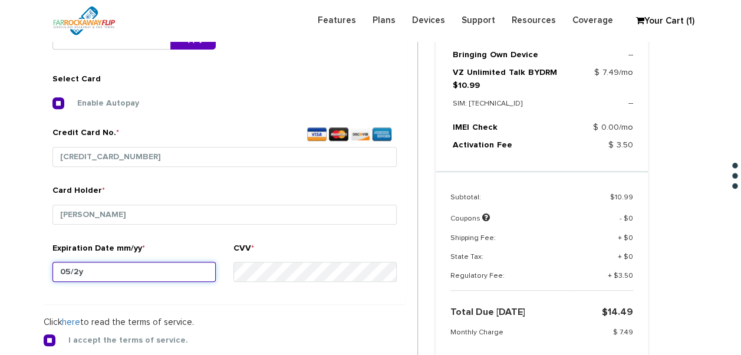
type input "05/28"
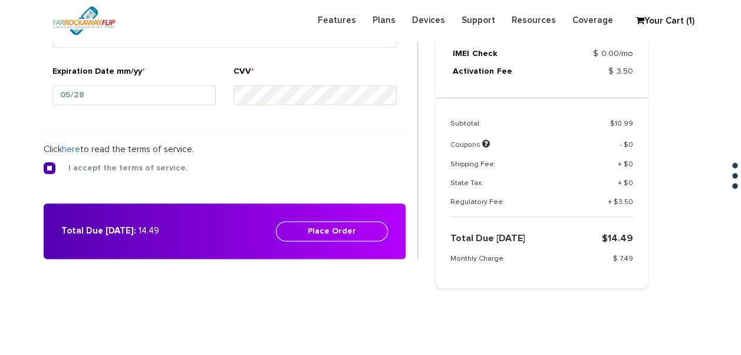
click at [355, 230] on button "Place Order" at bounding box center [332, 231] width 112 height 20
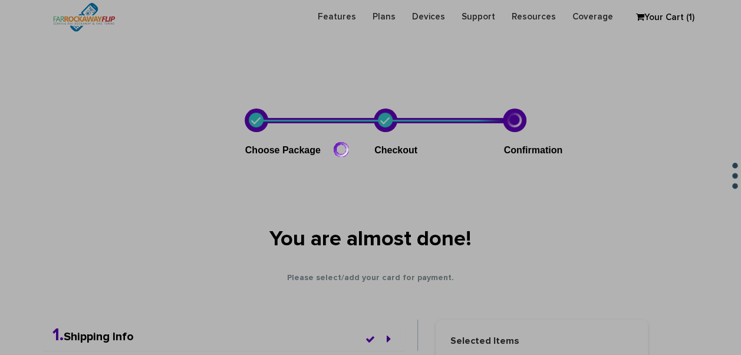
scroll to position [0, 0]
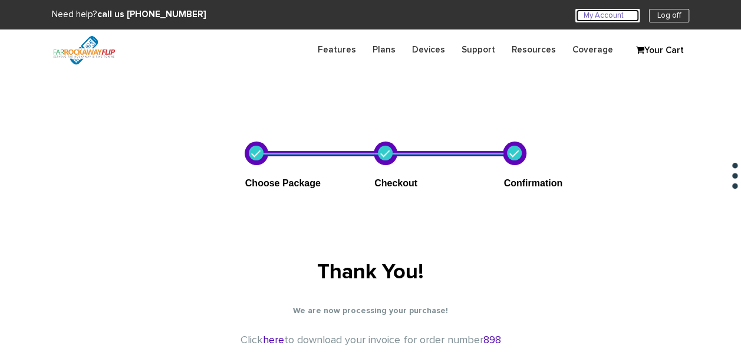
click at [607, 18] on link "My Account U" at bounding box center [608, 16] width 64 height 14
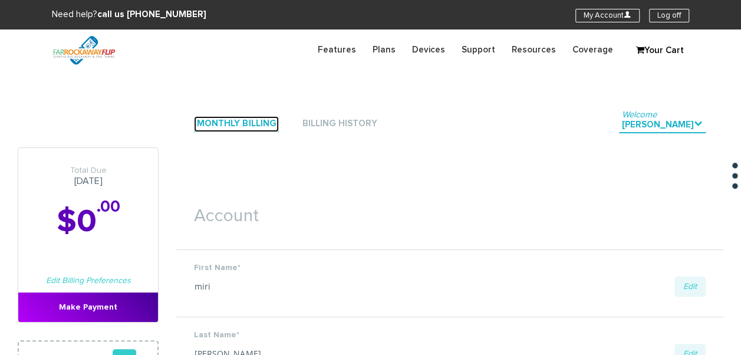
click at [216, 117] on link "Monthly Billing" at bounding box center [236, 124] width 85 height 16
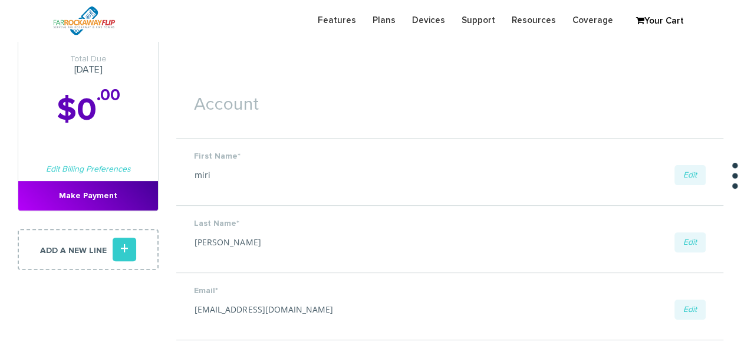
scroll to position [236, 0]
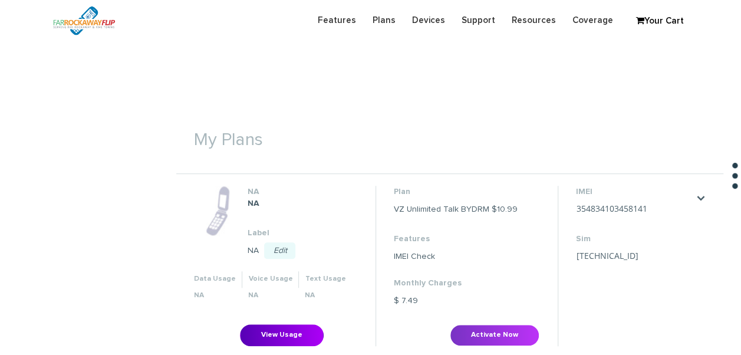
scroll to position [413, 0]
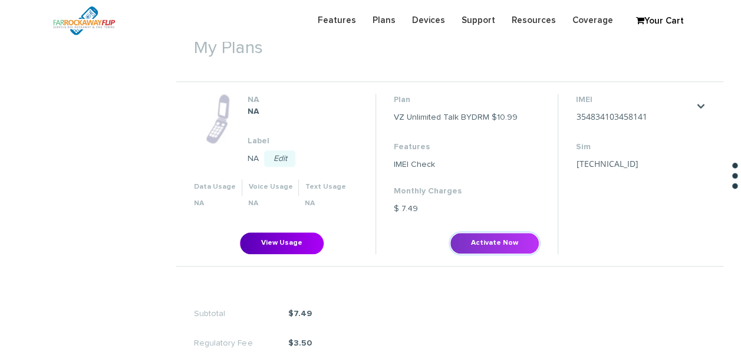
click at [469, 235] on button "Activate Now" at bounding box center [495, 243] width 90 height 22
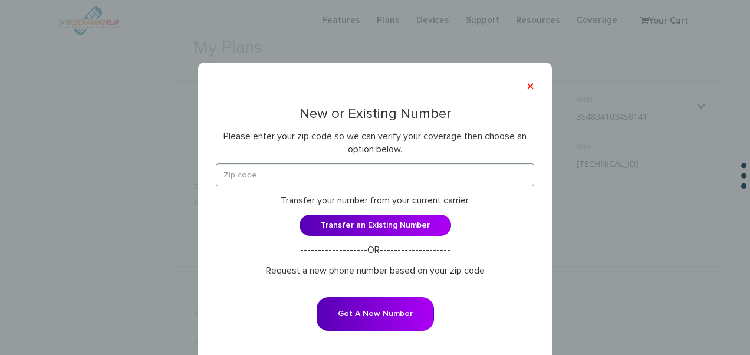
click at [353, 186] on form "Transfer your number from your current carrier. Transfer an Existing Number ---…" at bounding box center [375, 254] width 318 height 183
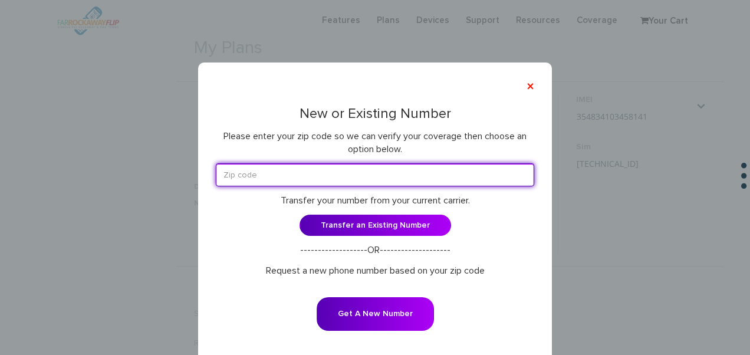
drag, startPoint x: 353, startPoint y: 186, endPoint x: 300, endPoint y: 174, distance: 54.5
click at [300, 174] on input "text" at bounding box center [375, 174] width 318 height 23
type input "11210"
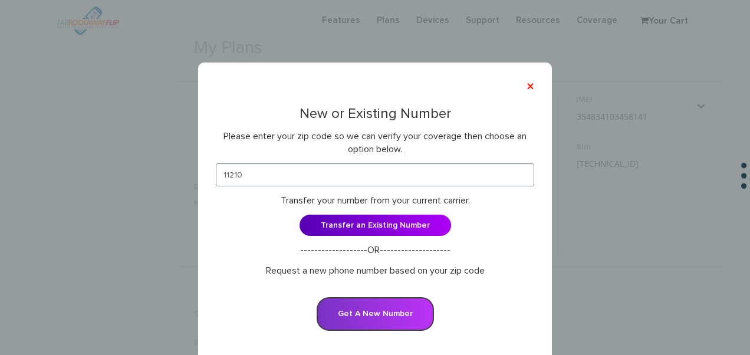
click at [403, 298] on button "Get A New Number" at bounding box center [375, 314] width 117 height 34
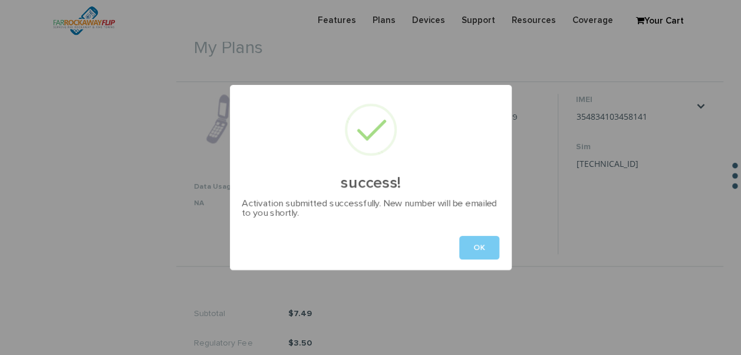
click at [481, 236] on button "OK" at bounding box center [479, 248] width 40 height 24
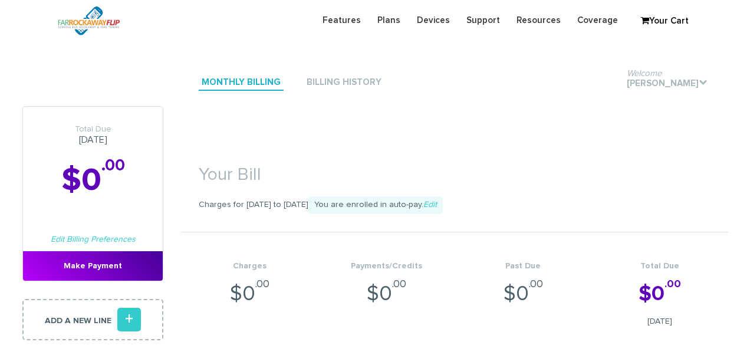
scroll to position [454, 0]
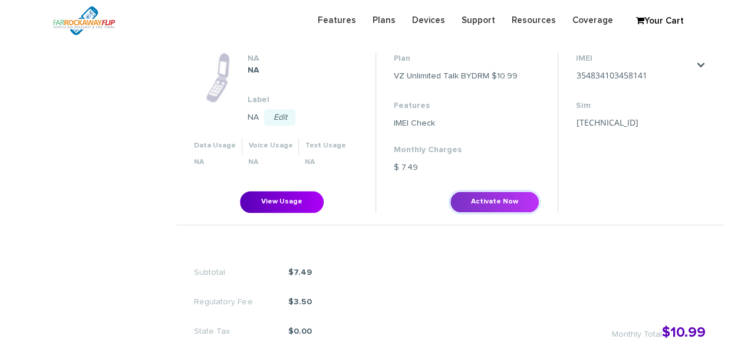
click at [486, 201] on button "Activate Now" at bounding box center [495, 202] width 90 height 22
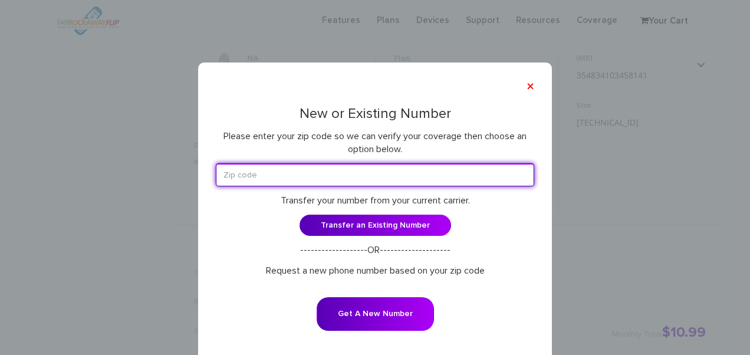
click at [277, 178] on input "text" at bounding box center [375, 174] width 318 height 23
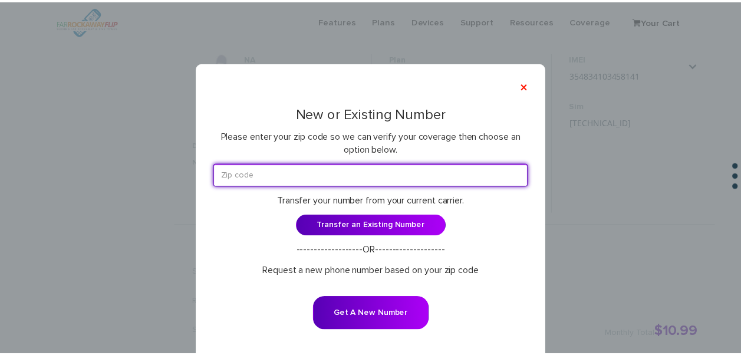
scroll to position [413, 0]
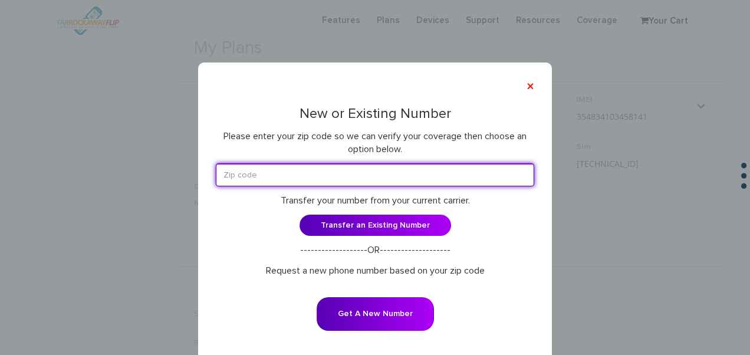
click at [254, 179] on input "text" at bounding box center [375, 174] width 318 height 23
type input "11230"
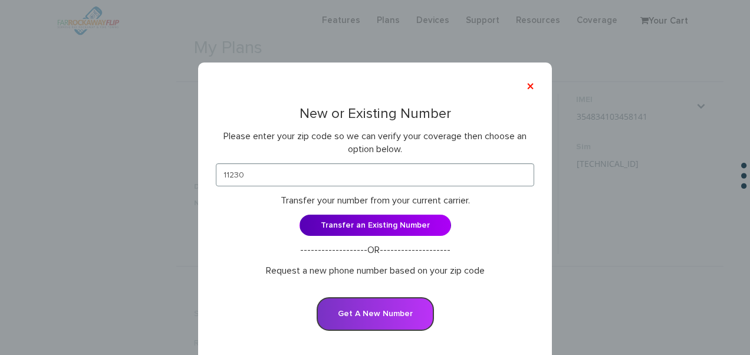
click at [396, 307] on button "Get A New Number" at bounding box center [375, 314] width 117 height 34
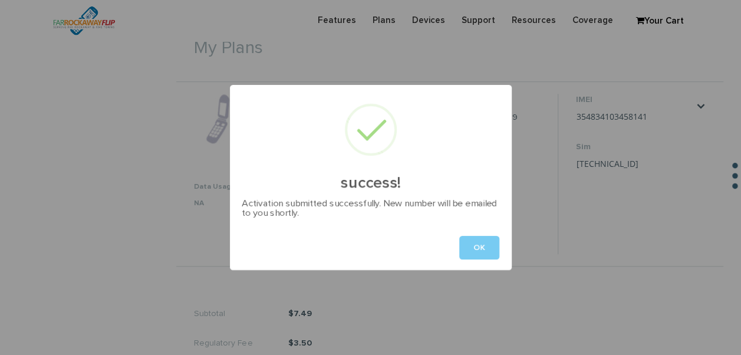
click at [494, 250] on button "OK" at bounding box center [479, 248] width 40 height 24
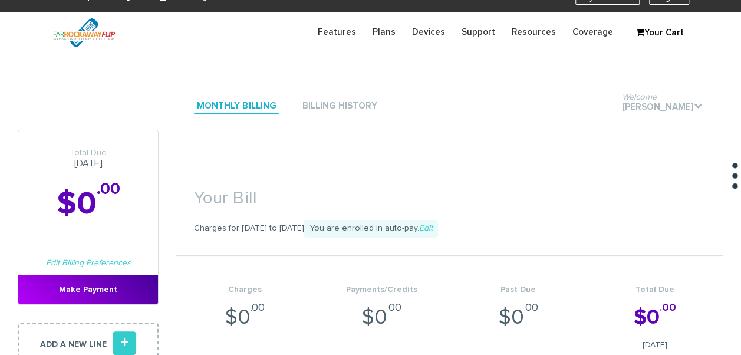
scroll to position [0, 0]
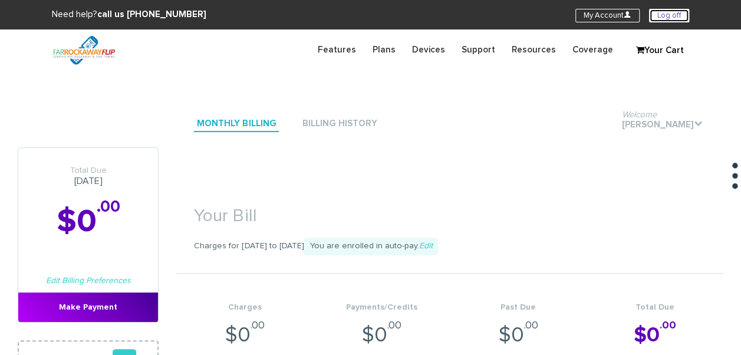
click at [659, 15] on link "Log off" at bounding box center [669, 16] width 40 height 14
